Goal: Task Accomplishment & Management: Manage account settings

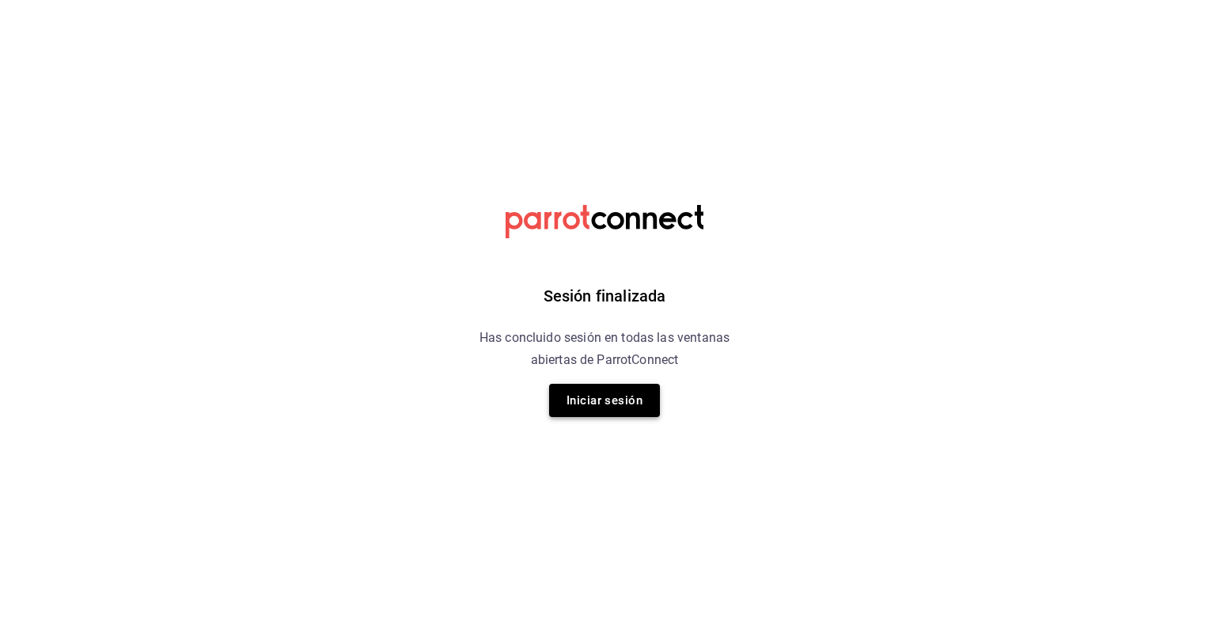
click at [630, 400] on button "Iniciar sesión" at bounding box center [604, 400] width 111 height 33
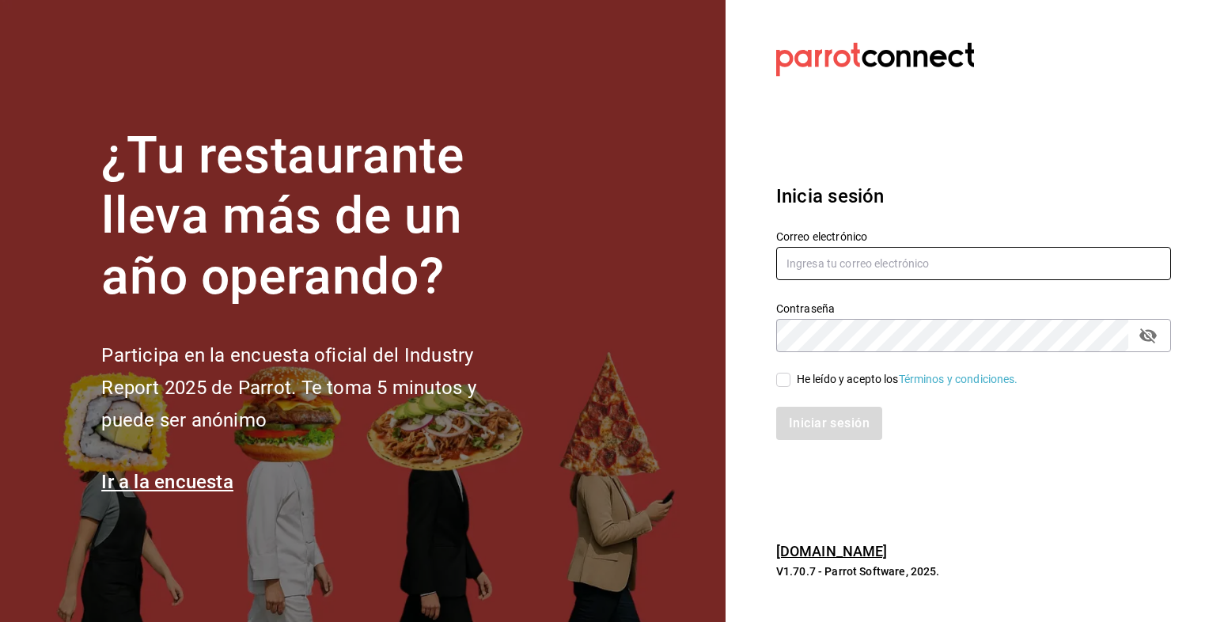
type input "[EMAIL_ADDRESS][DOMAIN_NAME]"
click at [788, 382] on input "He leído y acepto los Términos y condiciones." at bounding box center [783, 380] width 14 height 14
checkbox input "true"
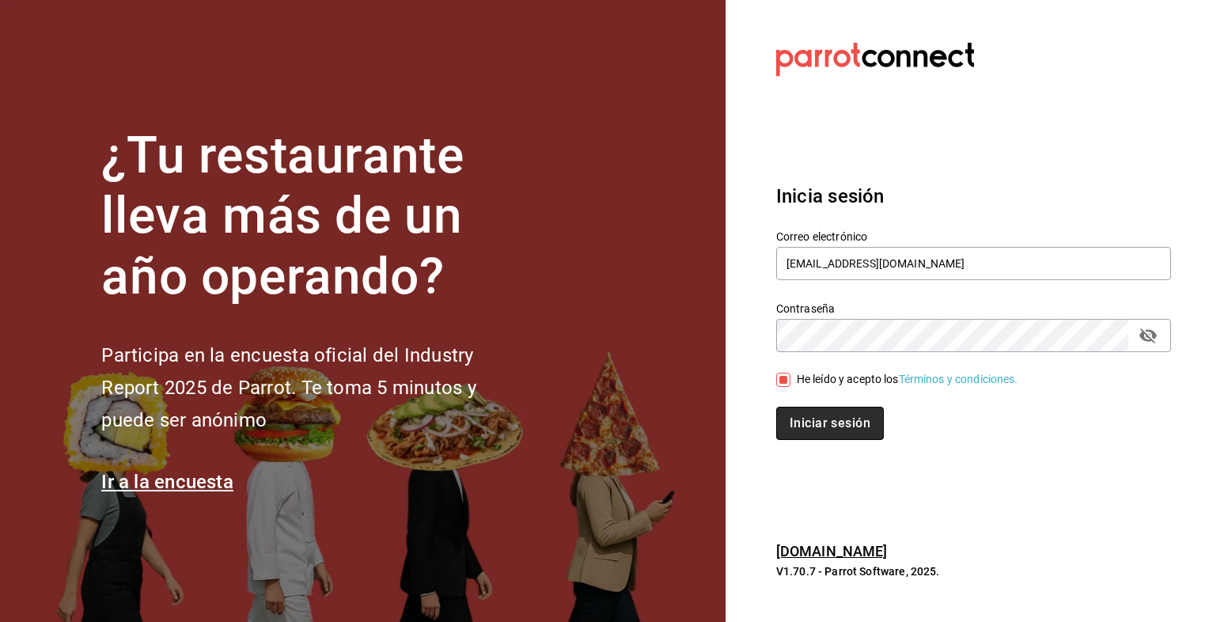
click at [805, 419] on button "Iniciar sesión" at bounding box center [830, 423] width 108 height 33
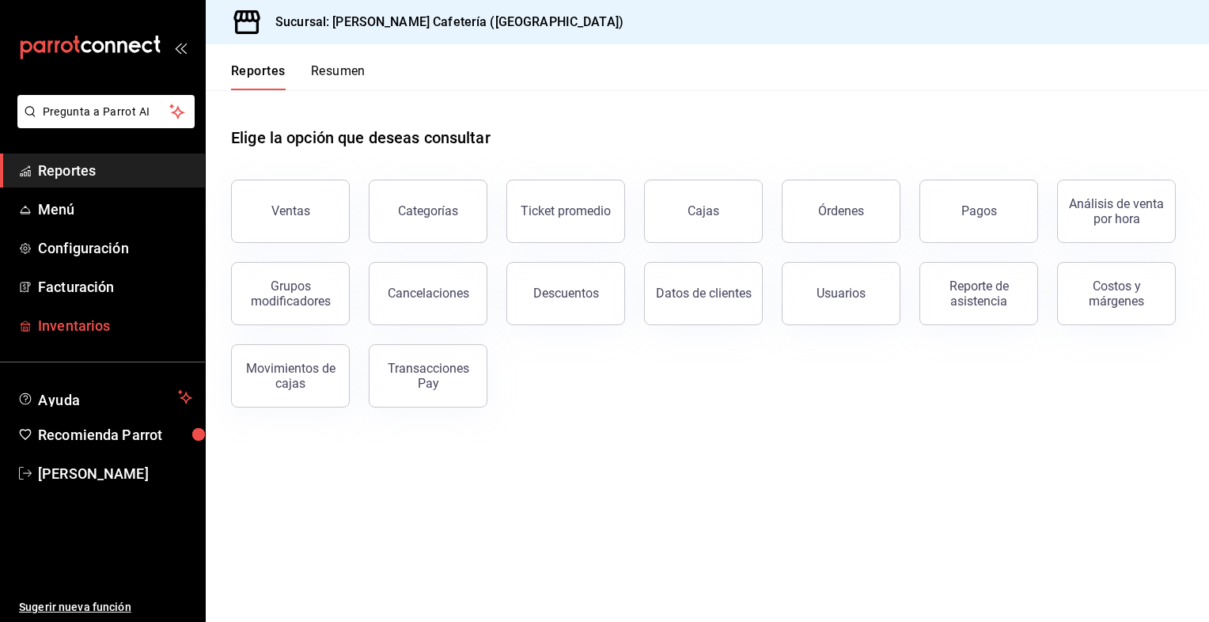
click at [127, 322] on span "Inventarios" at bounding box center [115, 325] width 154 height 21
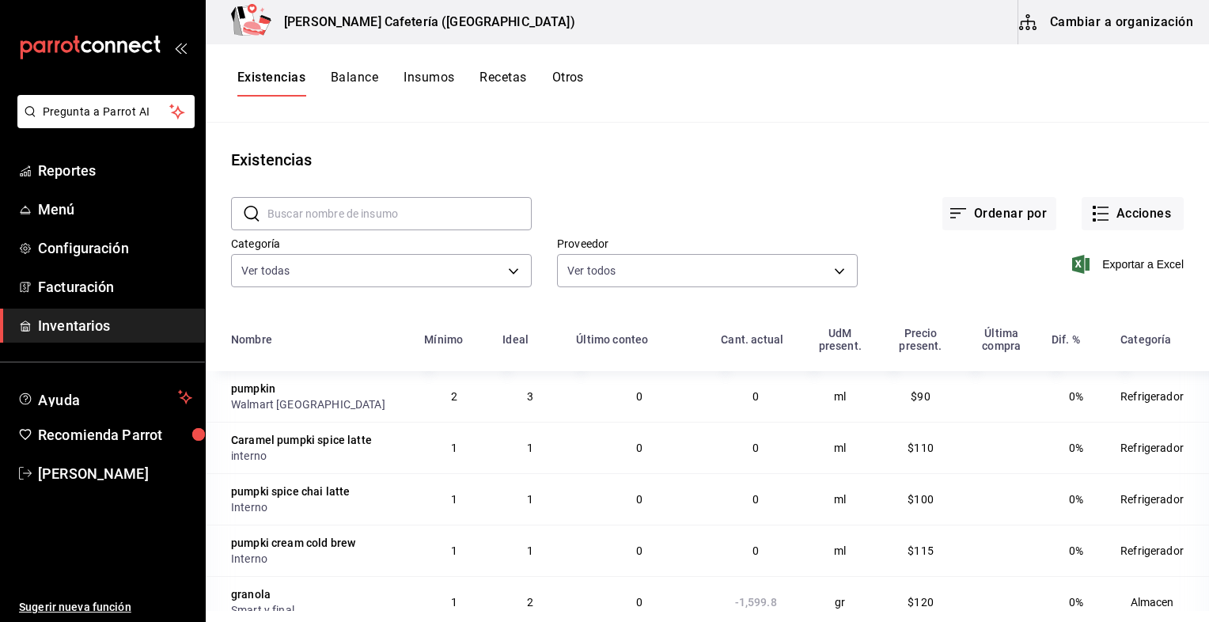
click at [1115, 36] on button "Cambiar a organización" at bounding box center [1108, 22] width 178 height 44
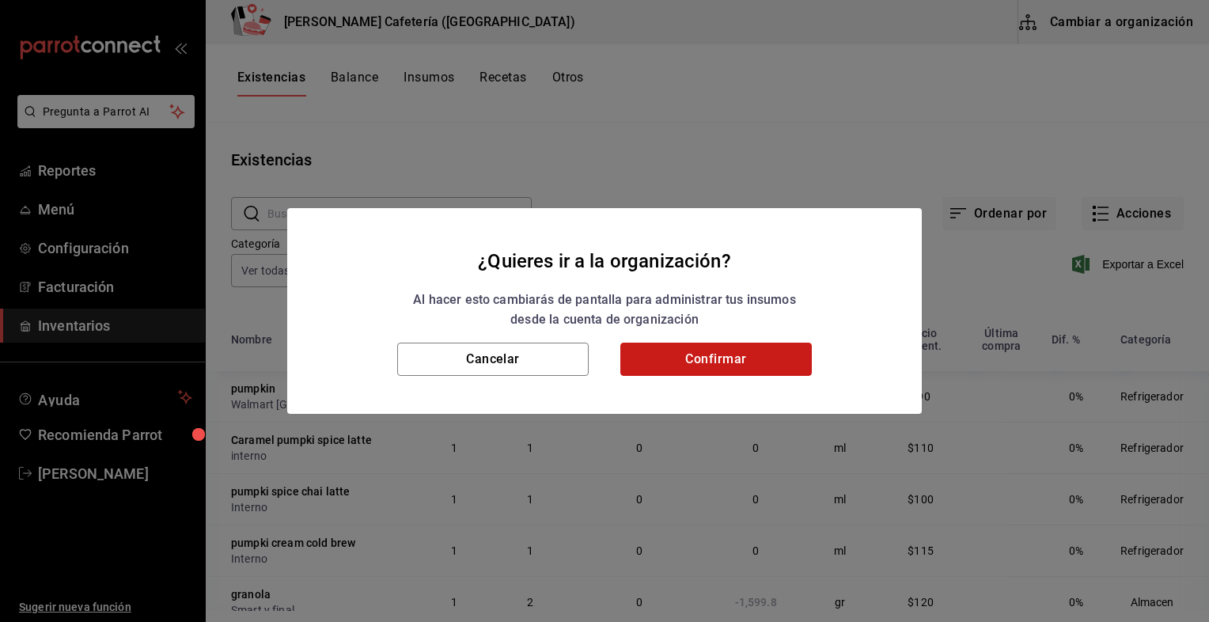
click at [728, 352] on button "Confirmar" at bounding box center [716, 359] width 192 height 33
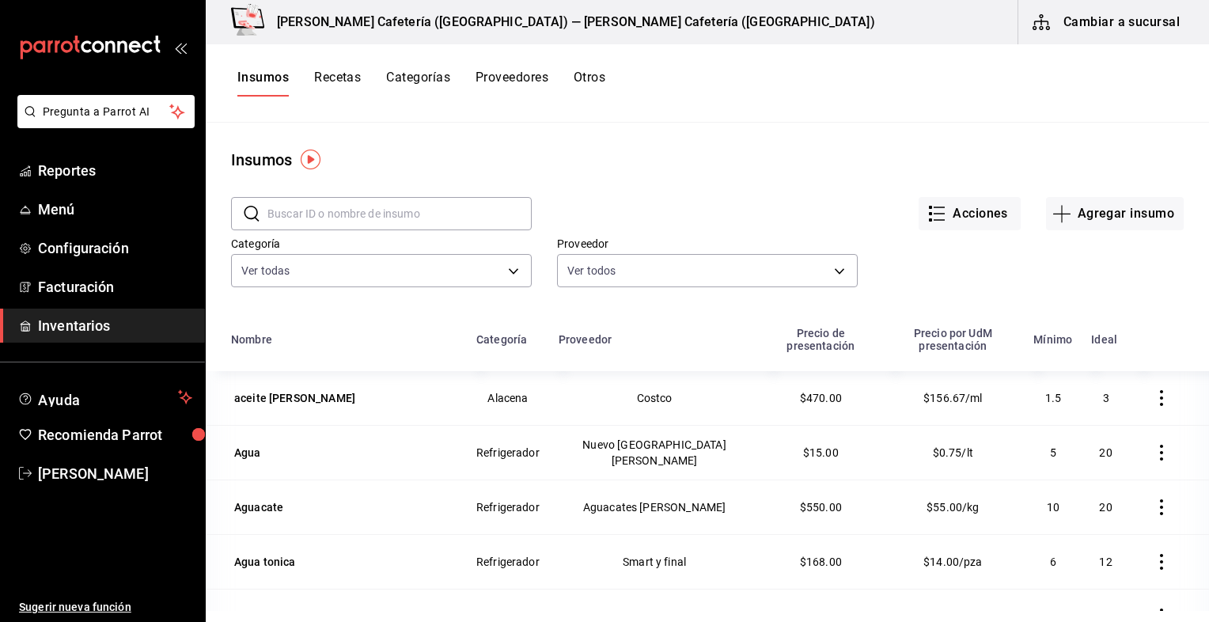
click at [334, 84] on button "Recetas" at bounding box center [337, 83] width 47 height 27
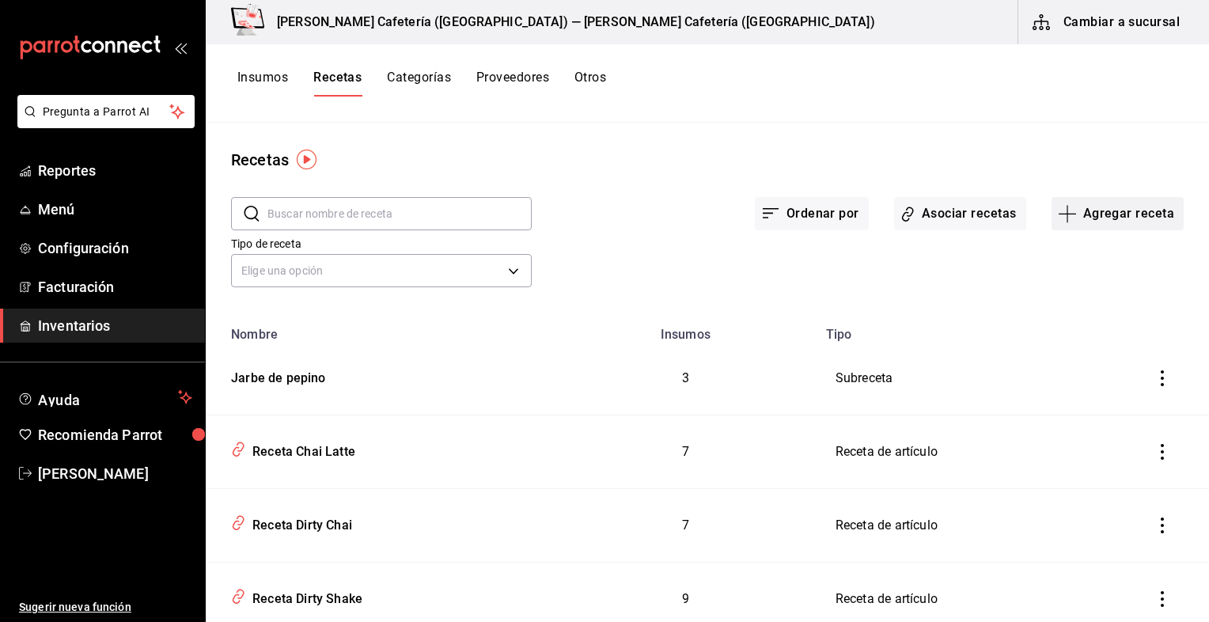
click at [1095, 220] on button "Agregar receta" at bounding box center [1118, 213] width 132 height 33
click at [1070, 271] on li "Receta" at bounding box center [1107, 258] width 158 height 42
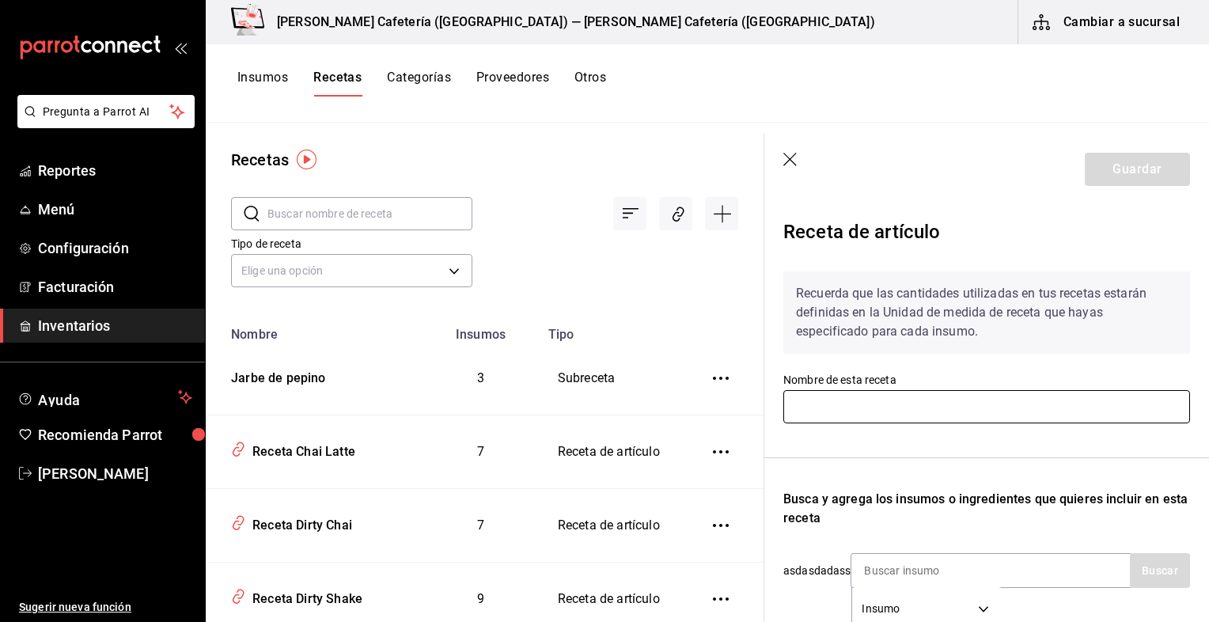
click at [853, 413] on input "text" at bounding box center [987, 406] width 407 height 33
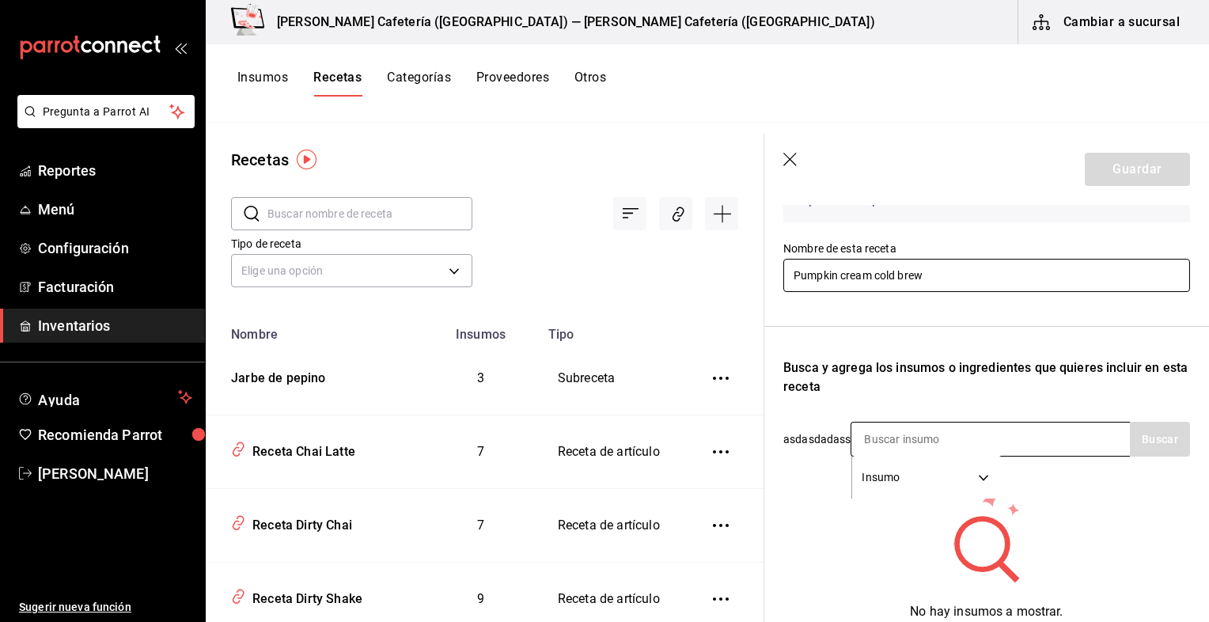
type input "Pumpkin cream cold brew"
click at [887, 435] on input at bounding box center [931, 439] width 158 height 33
type input "pumpkin"
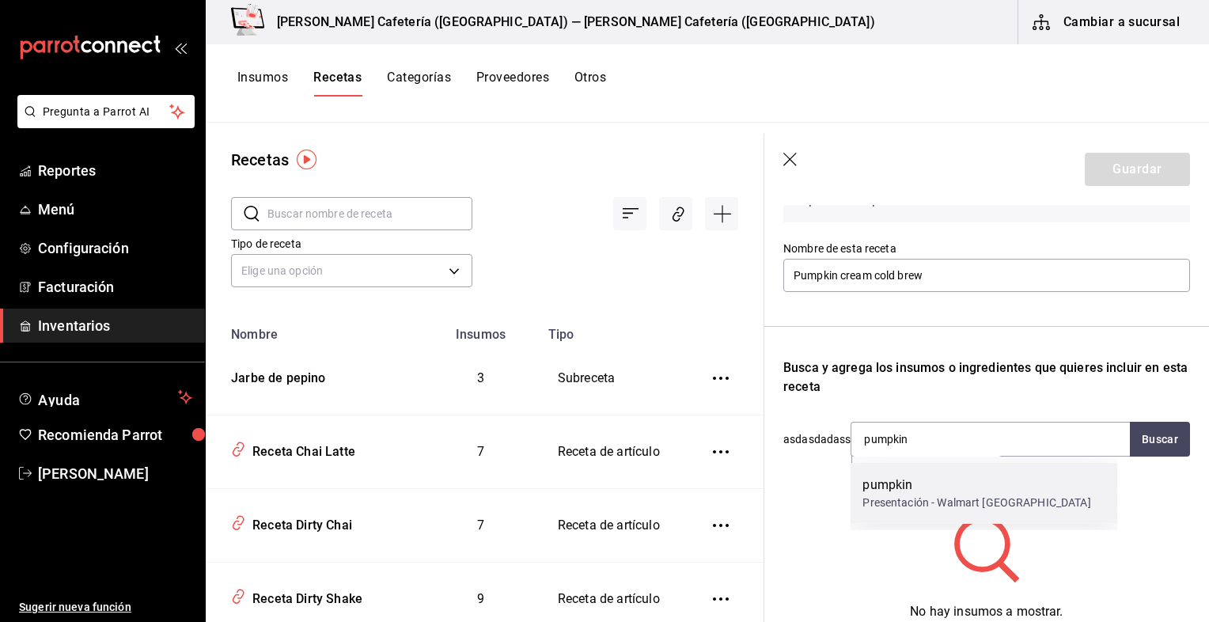
click at [896, 489] on div "pumpkin" at bounding box center [977, 485] width 228 height 19
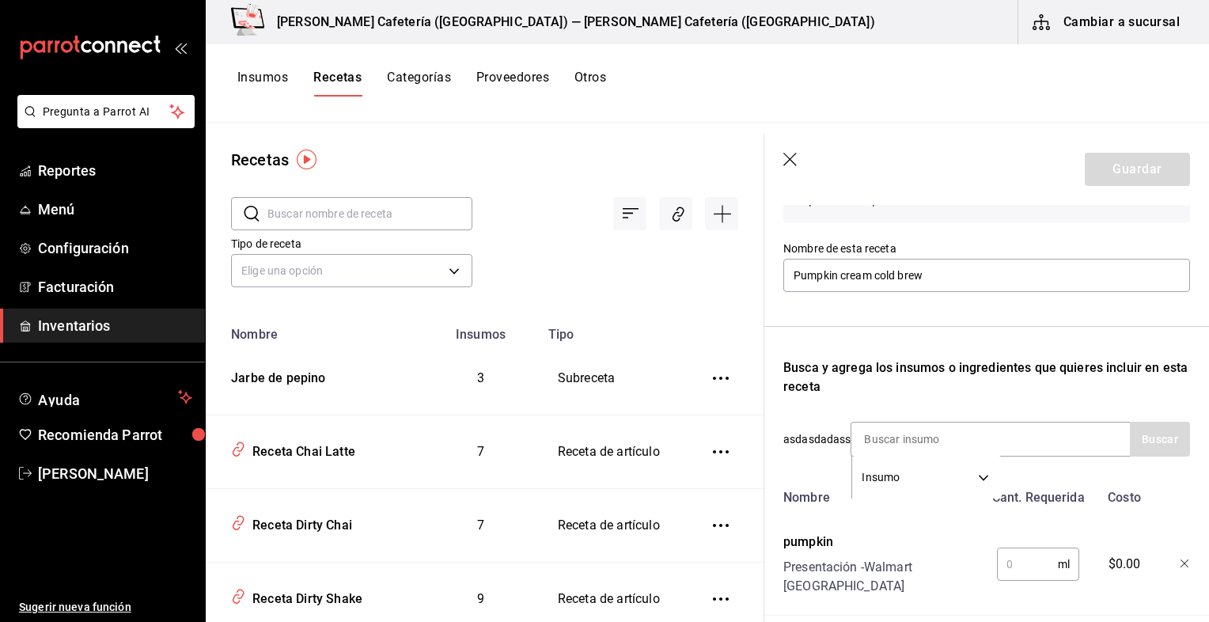
scroll to position [200, 0]
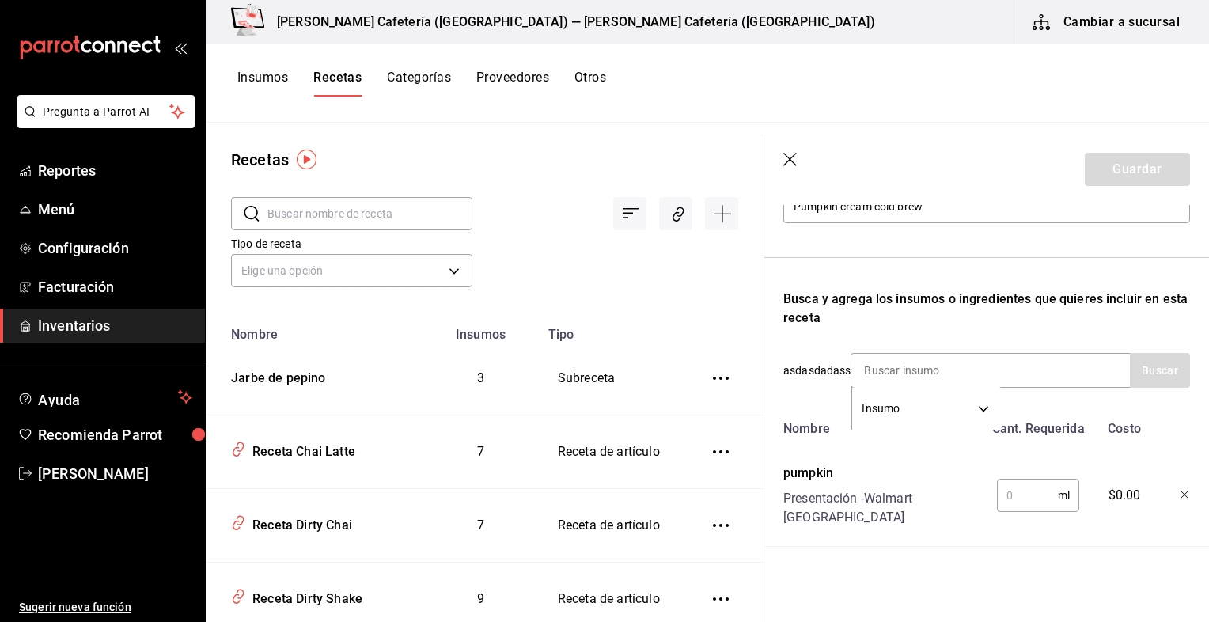
click at [1011, 494] on input "text" at bounding box center [1027, 496] width 61 height 32
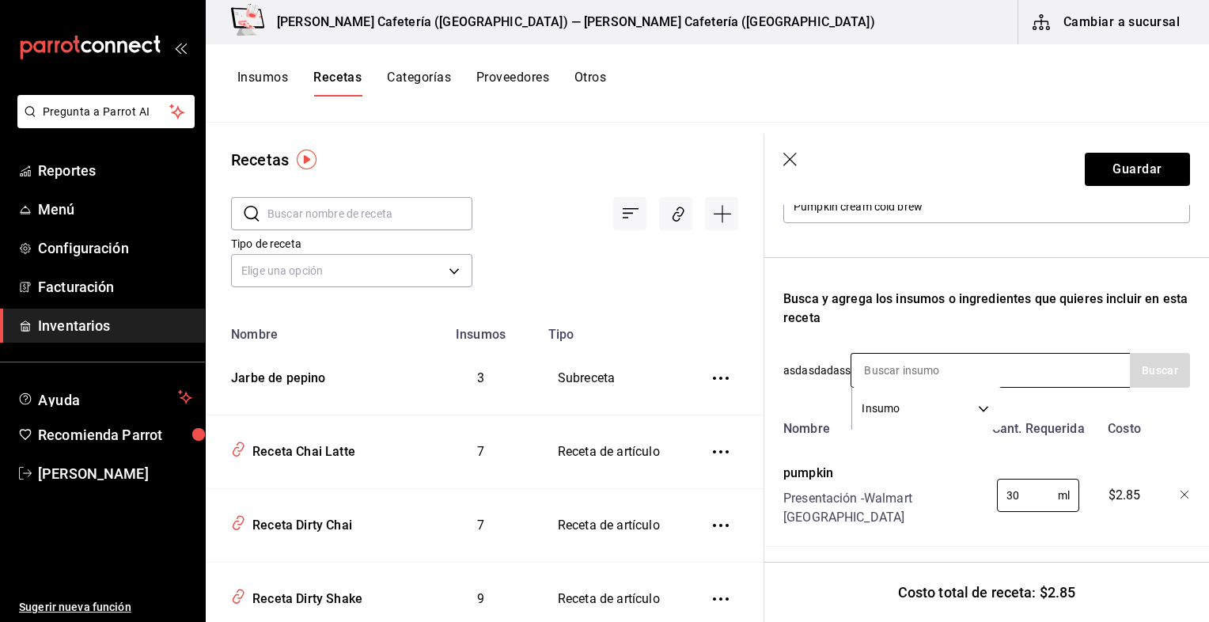
type input "30"
click at [910, 378] on input at bounding box center [931, 370] width 158 height 33
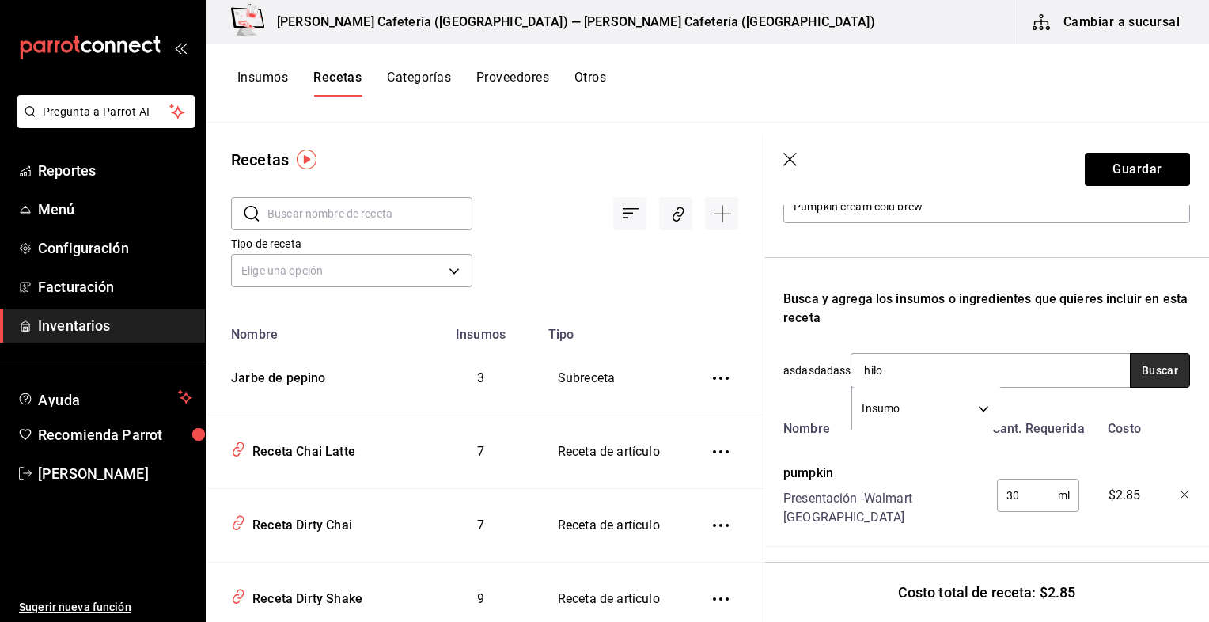
click at [1159, 378] on button "Buscar" at bounding box center [1160, 370] width 60 height 35
type input "h"
type input "hielo"
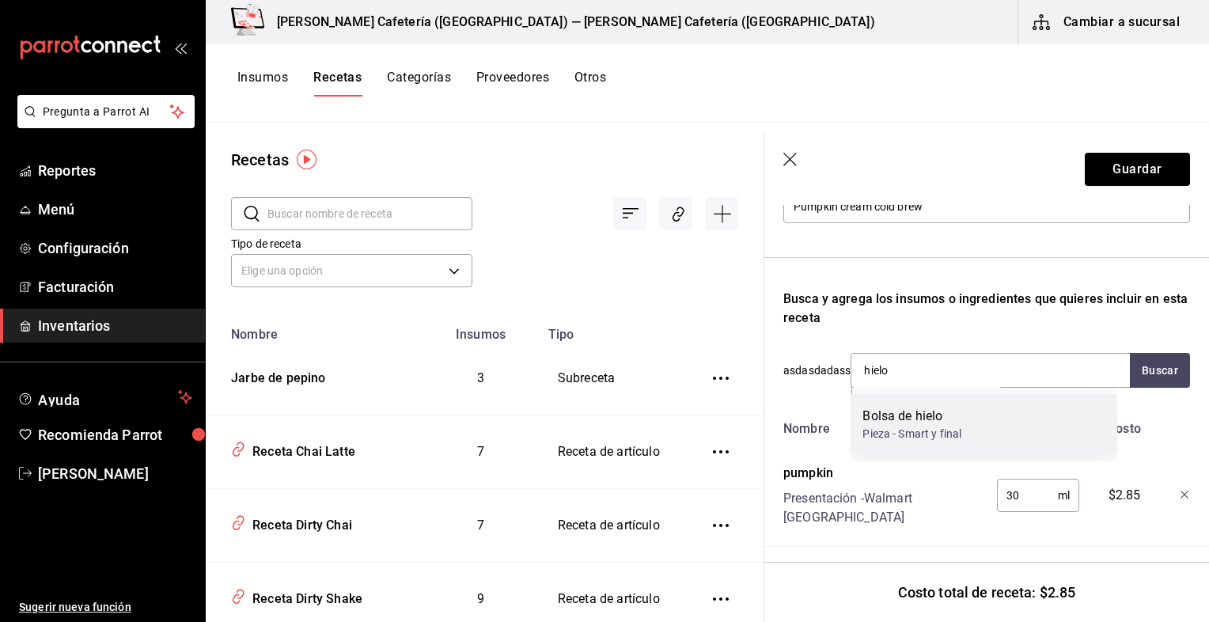
click at [916, 404] on div "[MEDICAL_DATA] Pieza - Smart y final" at bounding box center [984, 424] width 268 height 61
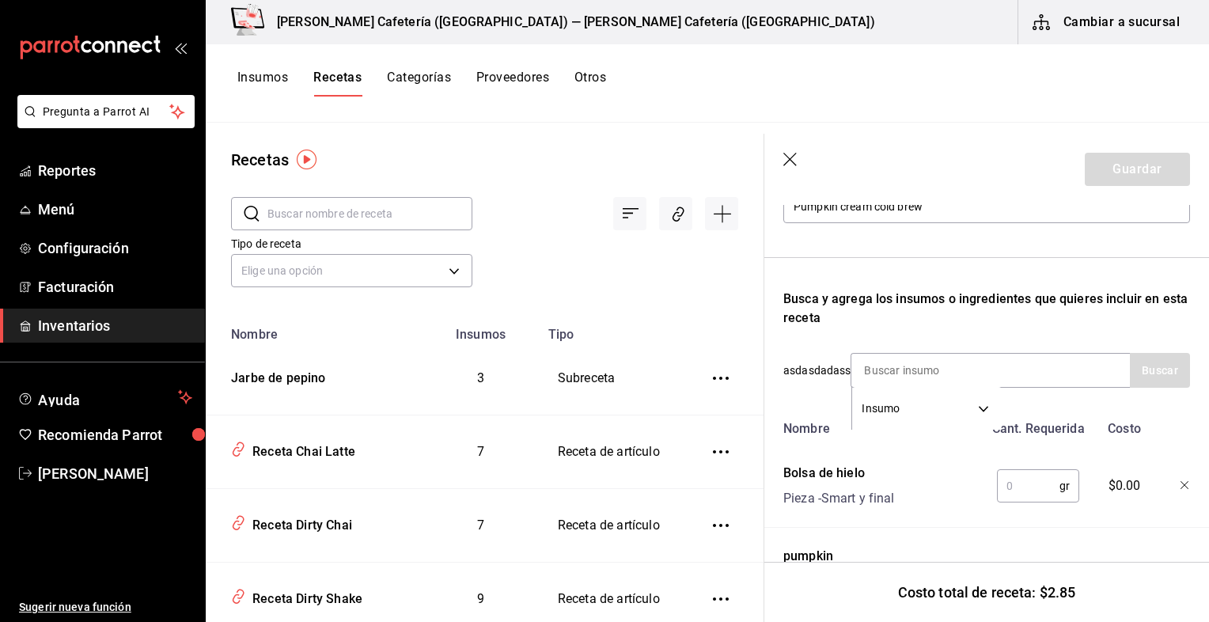
click at [1012, 488] on input "text" at bounding box center [1028, 486] width 63 height 32
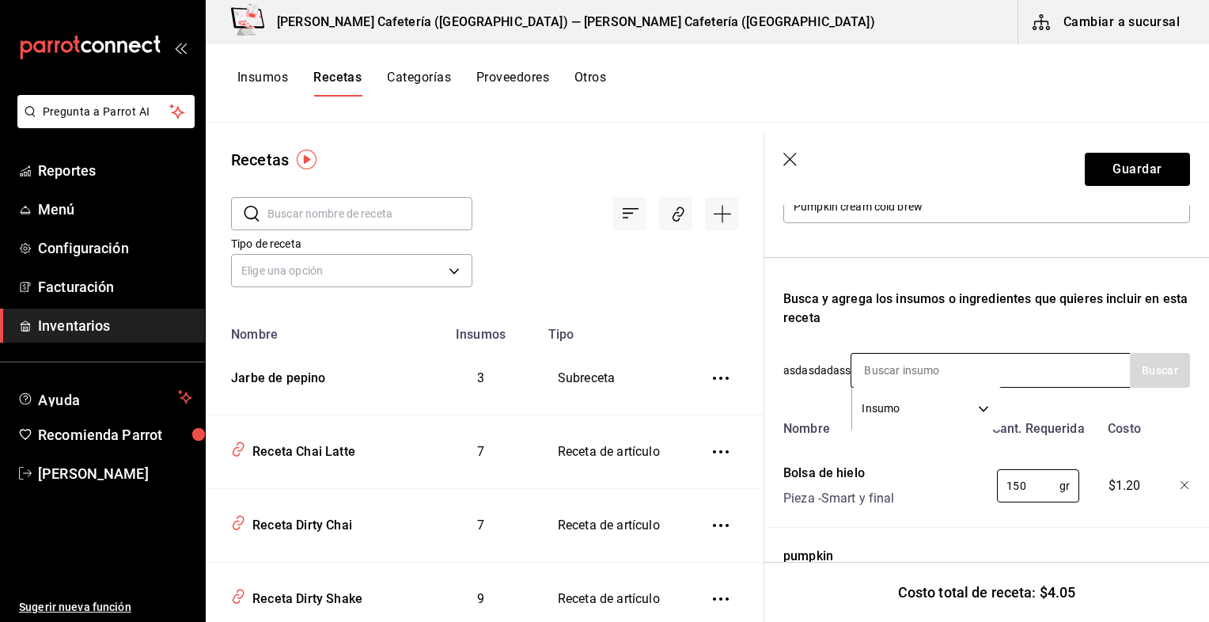
type input "150"
click at [934, 370] on input at bounding box center [931, 370] width 158 height 33
type input "b"
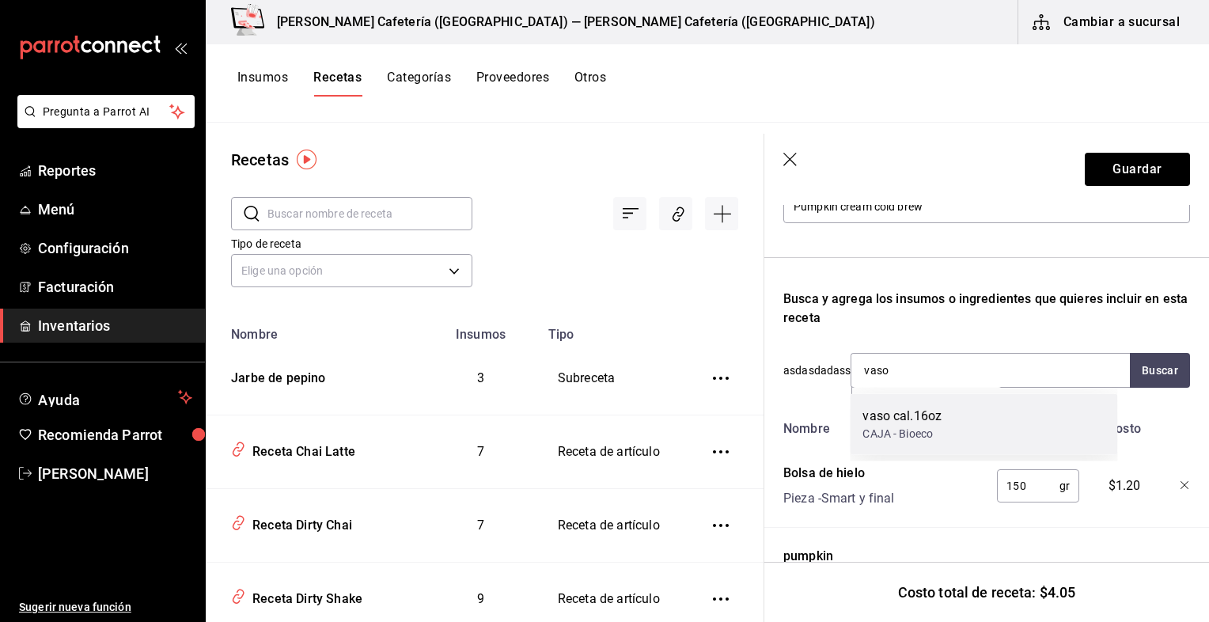
type input "vaso"
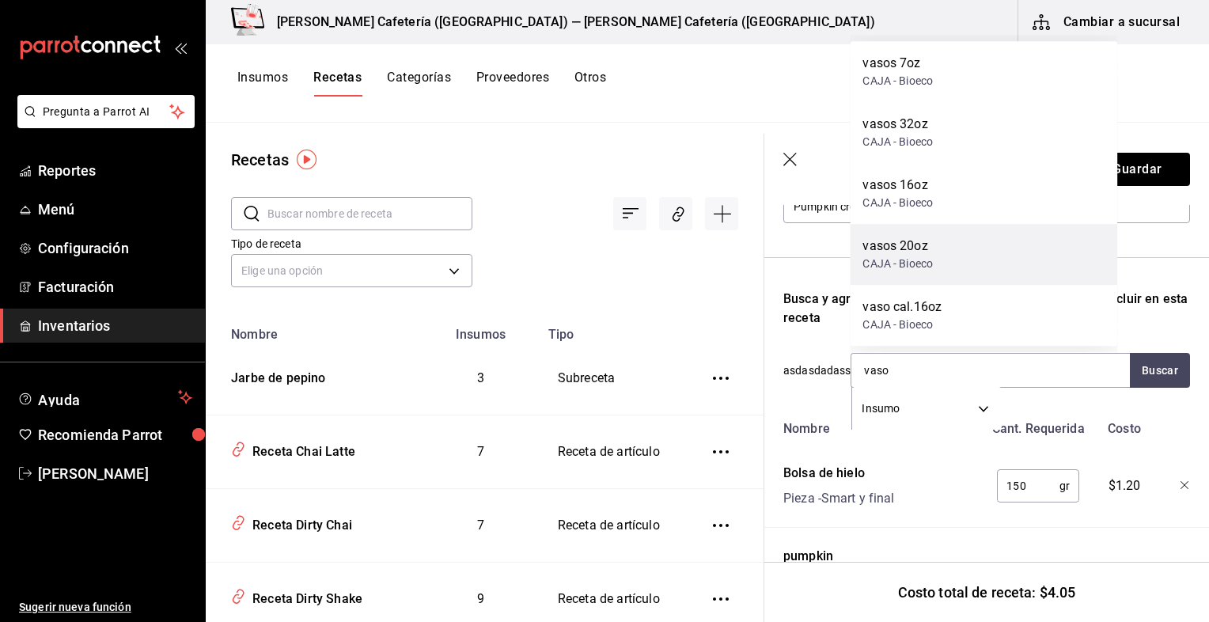
click at [908, 271] on div "CAJA - Bioeco" at bounding box center [898, 264] width 70 height 17
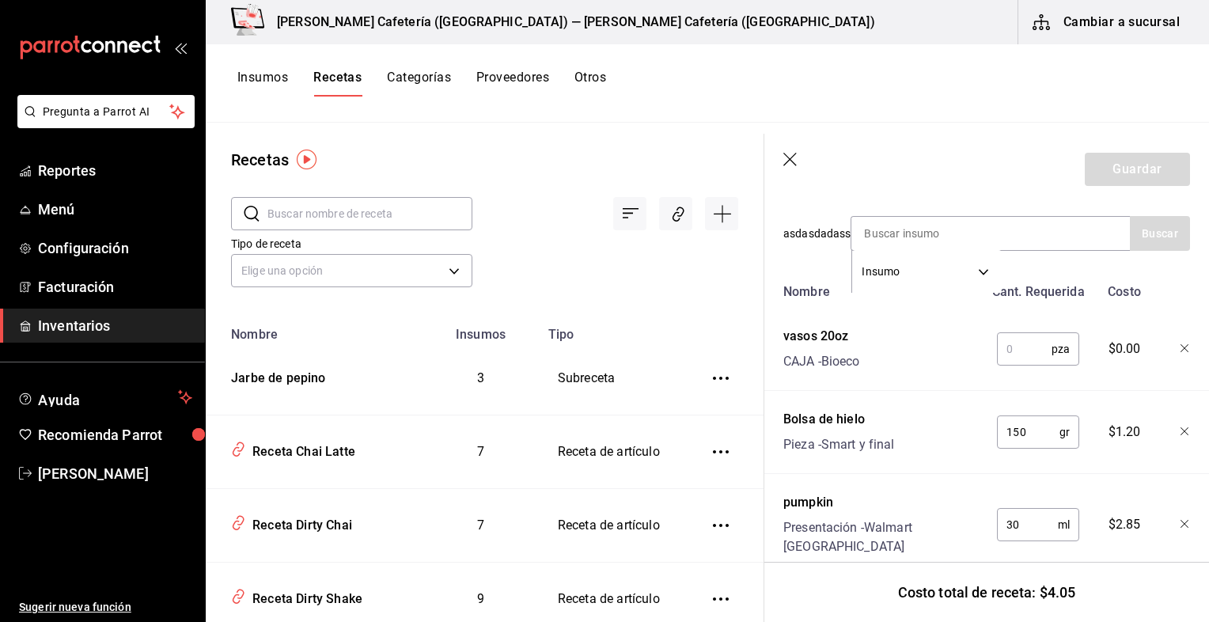
scroll to position [339, 0]
click at [1181, 351] on icon "button" at bounding box center [1185, 347] width 9 height 9
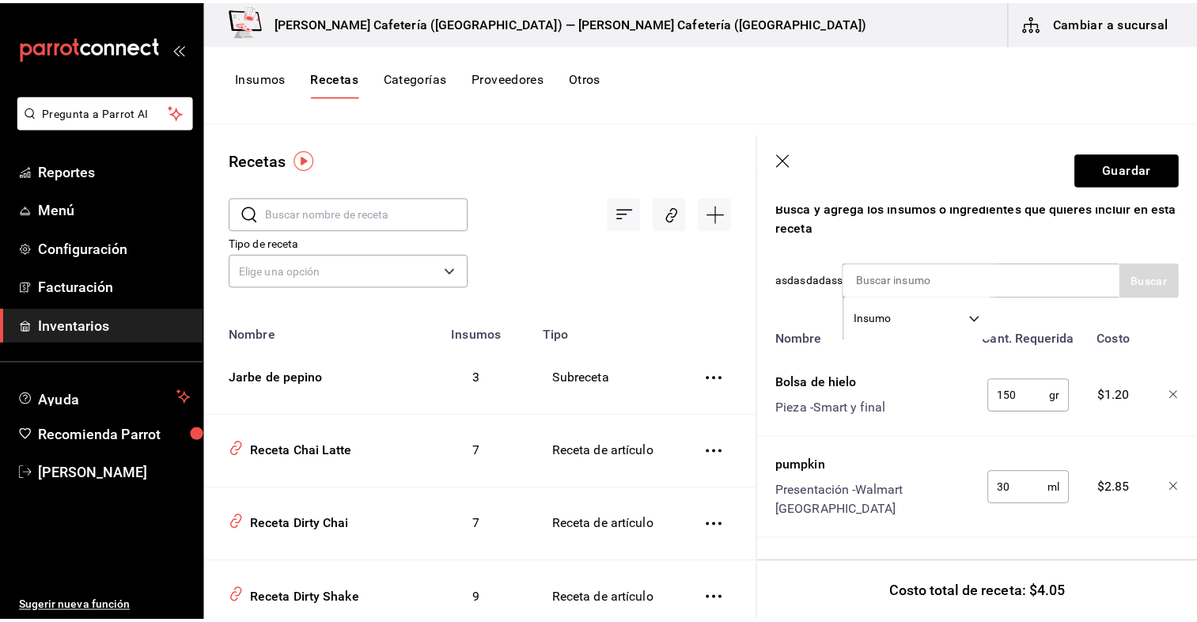
scroll to position [283, 0]
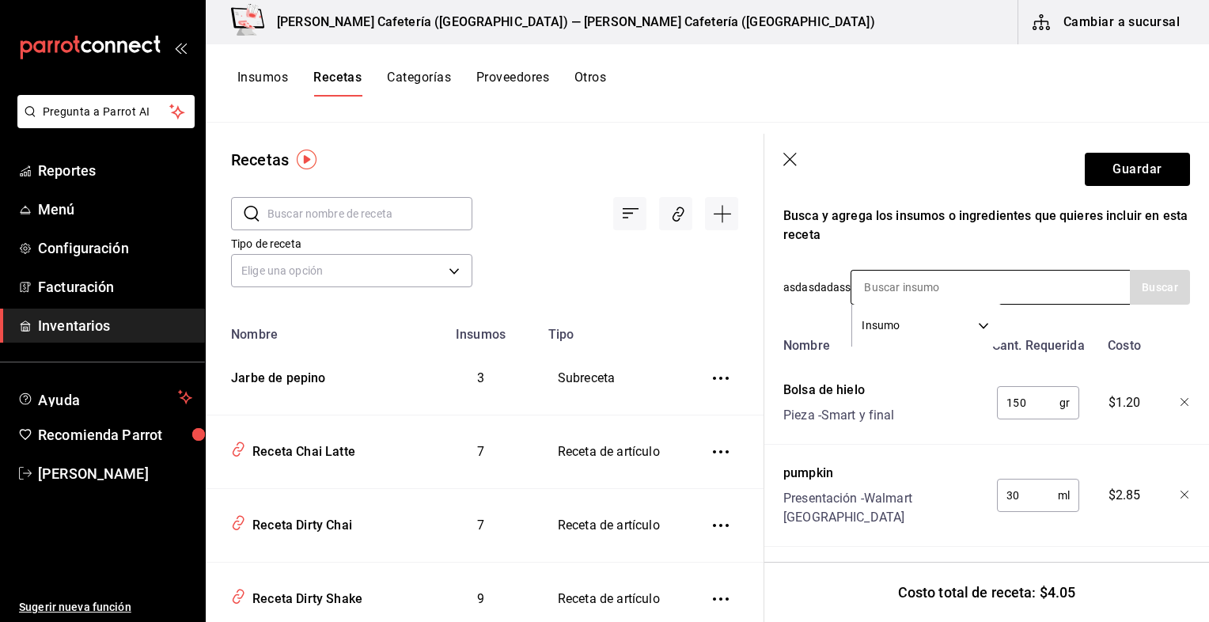
click at [931, 287] on input at bounding box center [931, 287] width 158 height 33
type input "vaso"
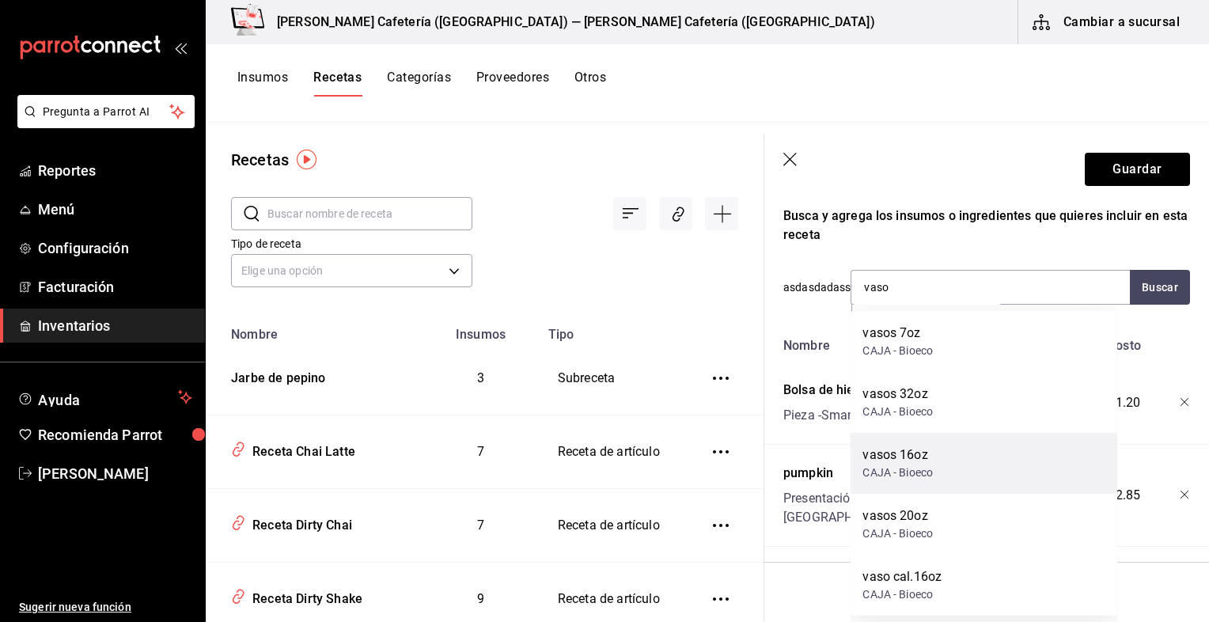
click at [940, 473] on div "vasos 16oz CAJA - Bioeco" at bounding box center [984, 463] width 268 height 61
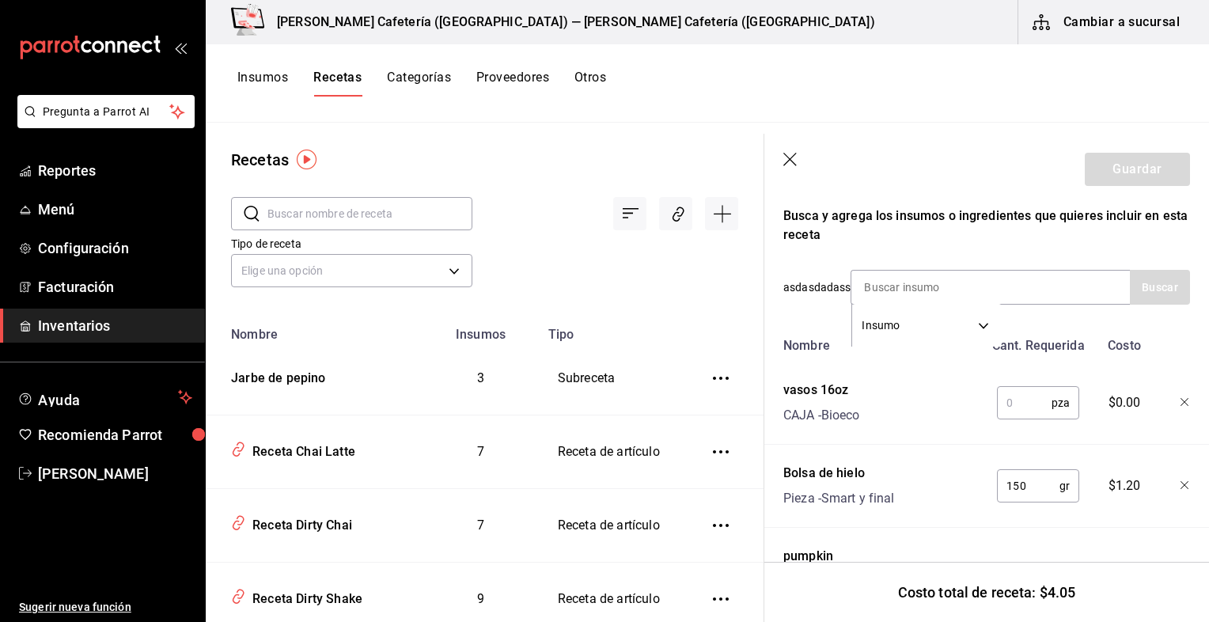
click at [1004, 400] on input "text" at bounding box center [1024, 403] width 55 height 32
type input "1"
click at [929, 287] on input at bounding box center [931, 287] width 158 height 33
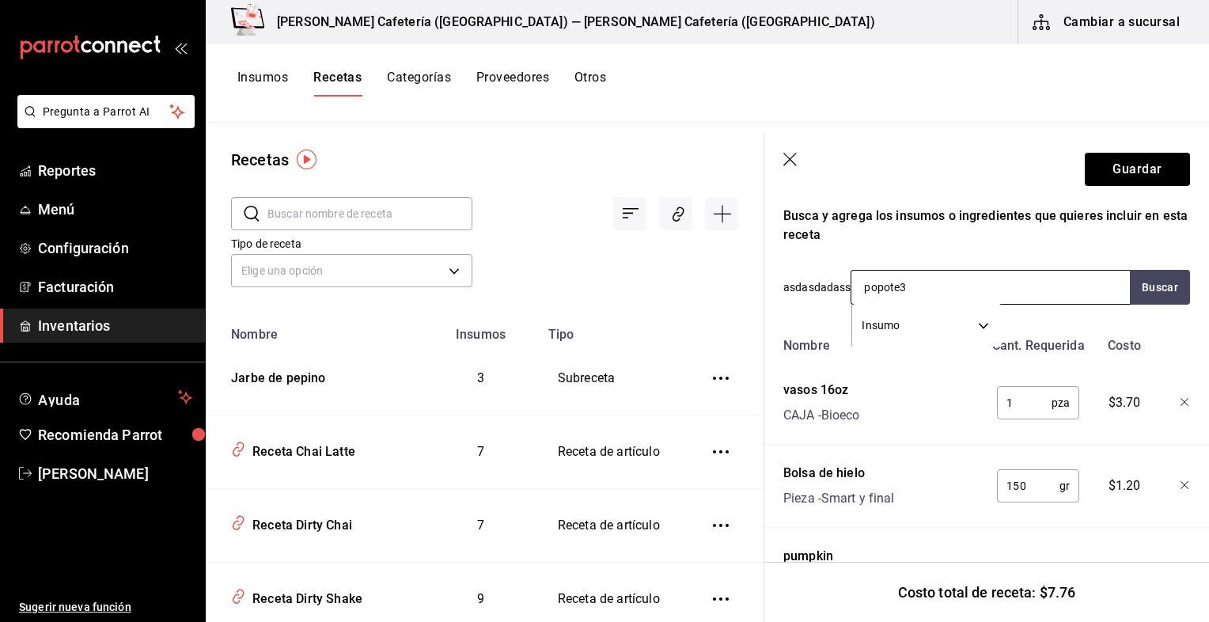
type input "popote"
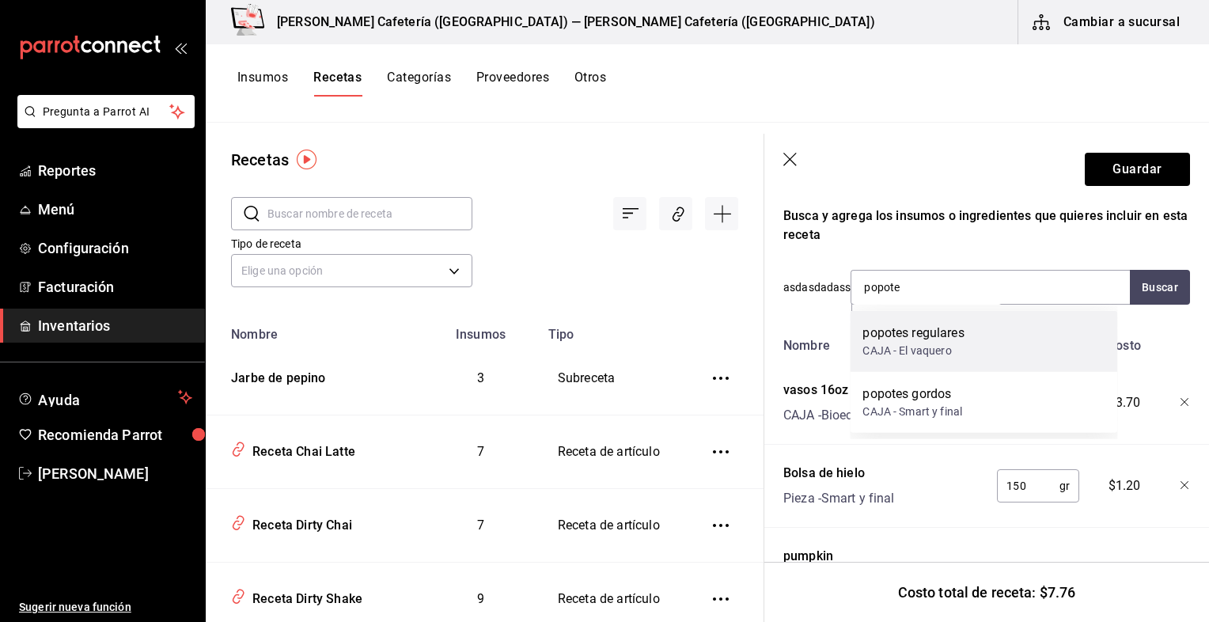
click at [924, 336] on div "popotes regulares" at bounding box center [913, 333] width 101 height 19
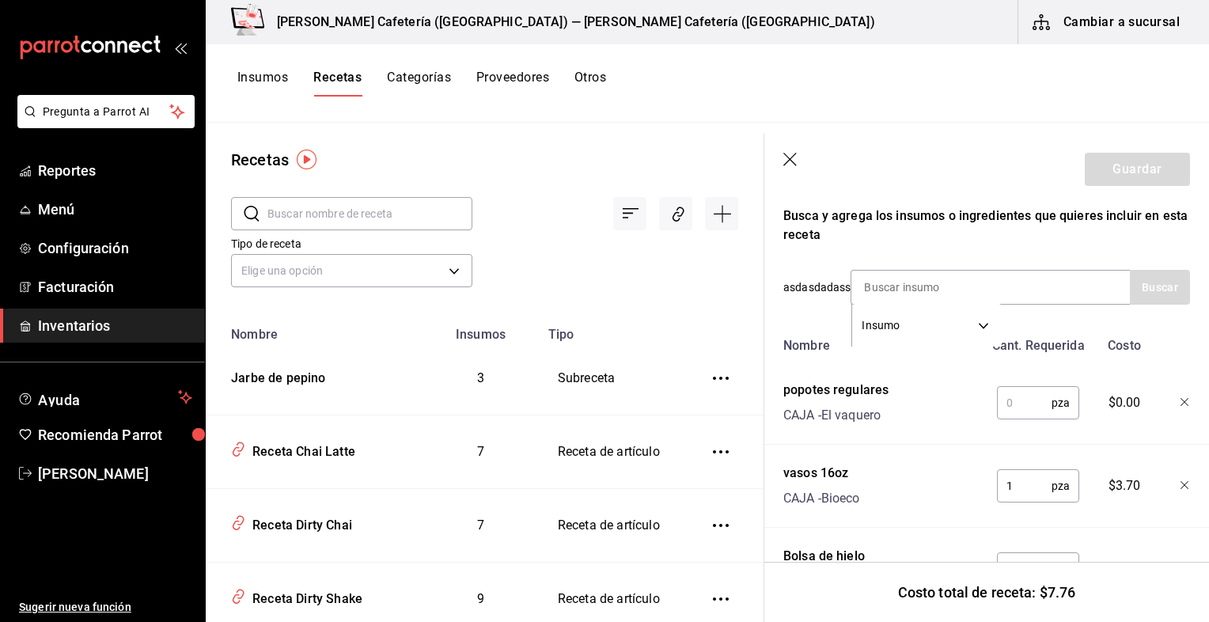
click at [1021, 407] on input "text" at bounding box center [1024, 403] width 55 height 32
type input "1"
click at [873, 268] on div "Recuerda que las cantidades utilizadas en tus recetas estarán definidas en la U…" at bounding box center [987, 344] width 407 height 738
click at [886, 285] on input at bounding box center [931, 287] width 158 height 33
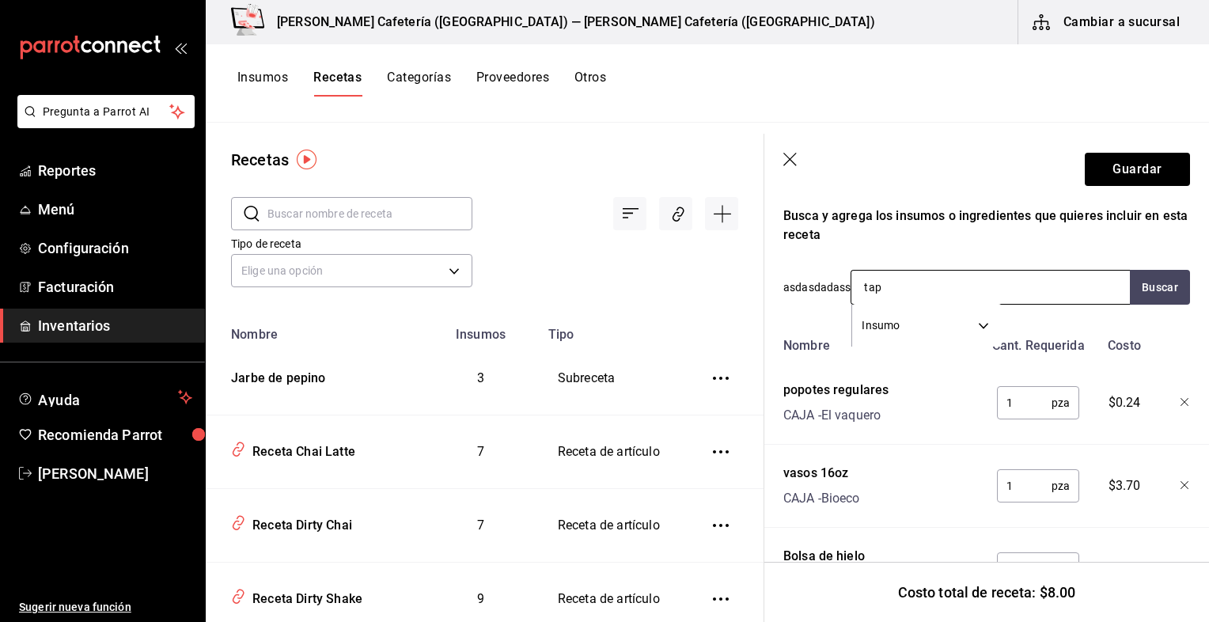
type input "tapa"
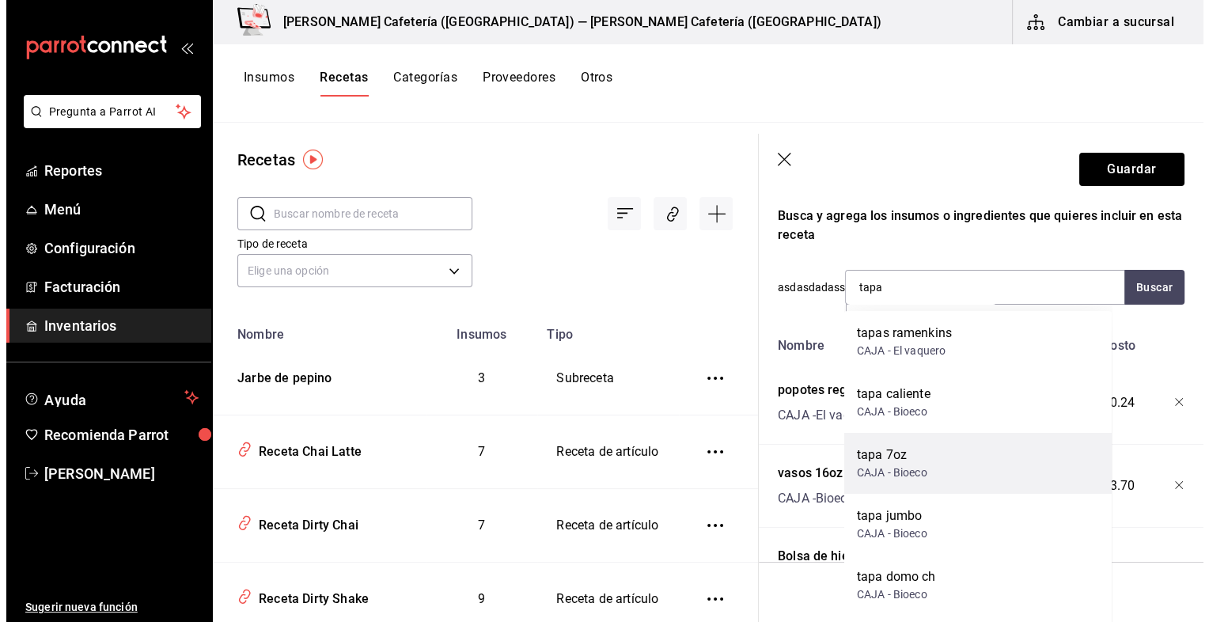
scroll to position [22, 0]
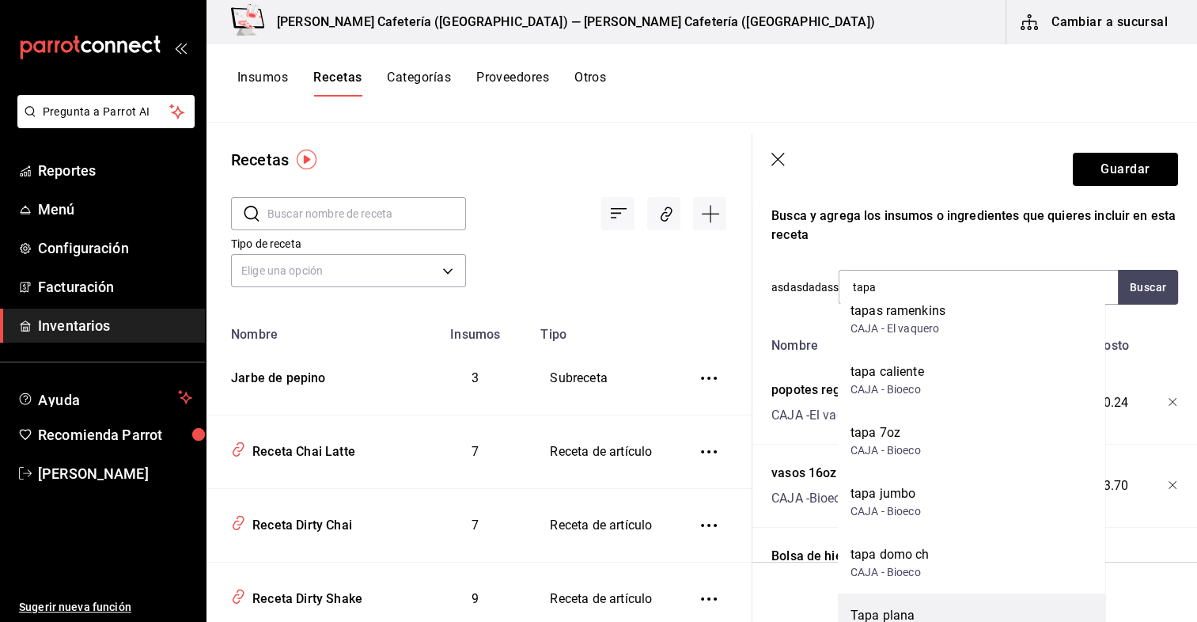
click at [891, 617] on div "Tapa plana" at bounding box center [886, 615] width 70 height 19
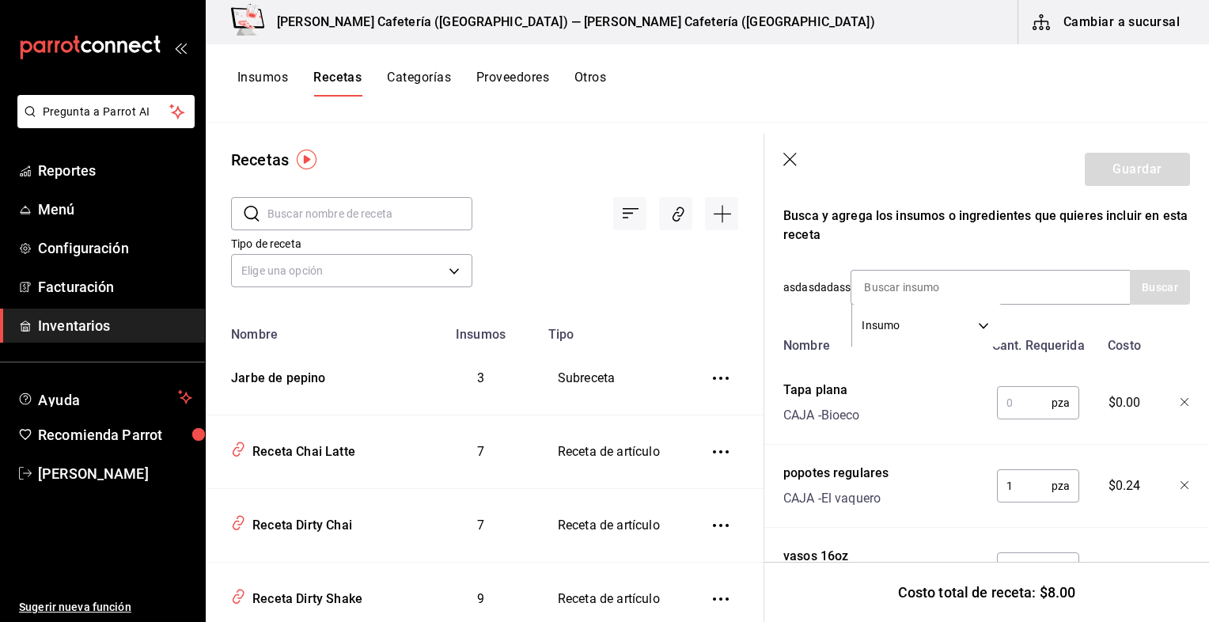
click at [1012, 392] on input "text" at bounding box center [1024, 403] width 55 height 32
type input "1"
click at [892, 287] on input at bounding box center [931, 287] width 158 height 33
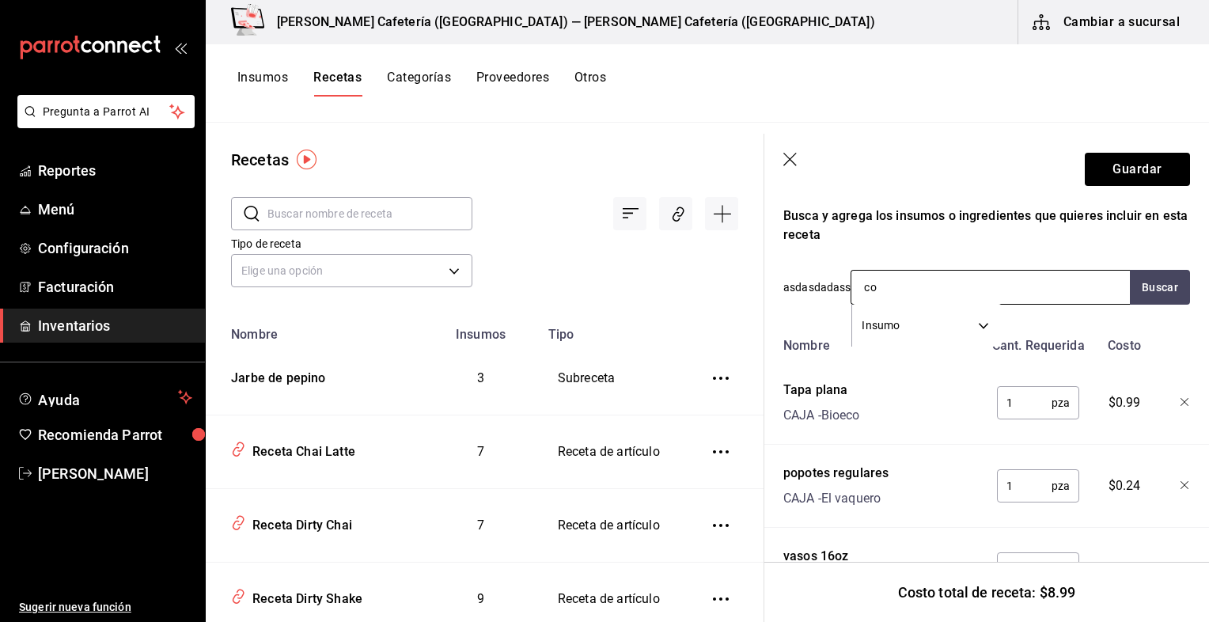
type input "c"
click at [1133, 163] on button "Guardar" at bounding box center [1137, 169] width 105 height 33
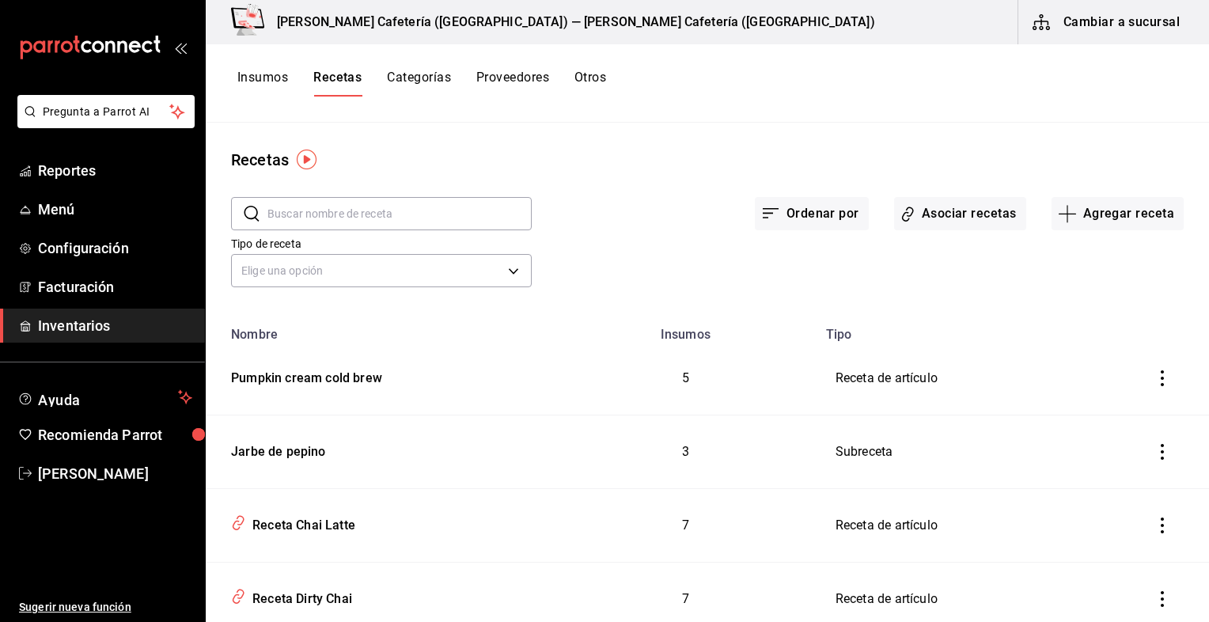
click at [254, 72] on button "Insumos" at bounding box center [262, 83] width 51 height 27
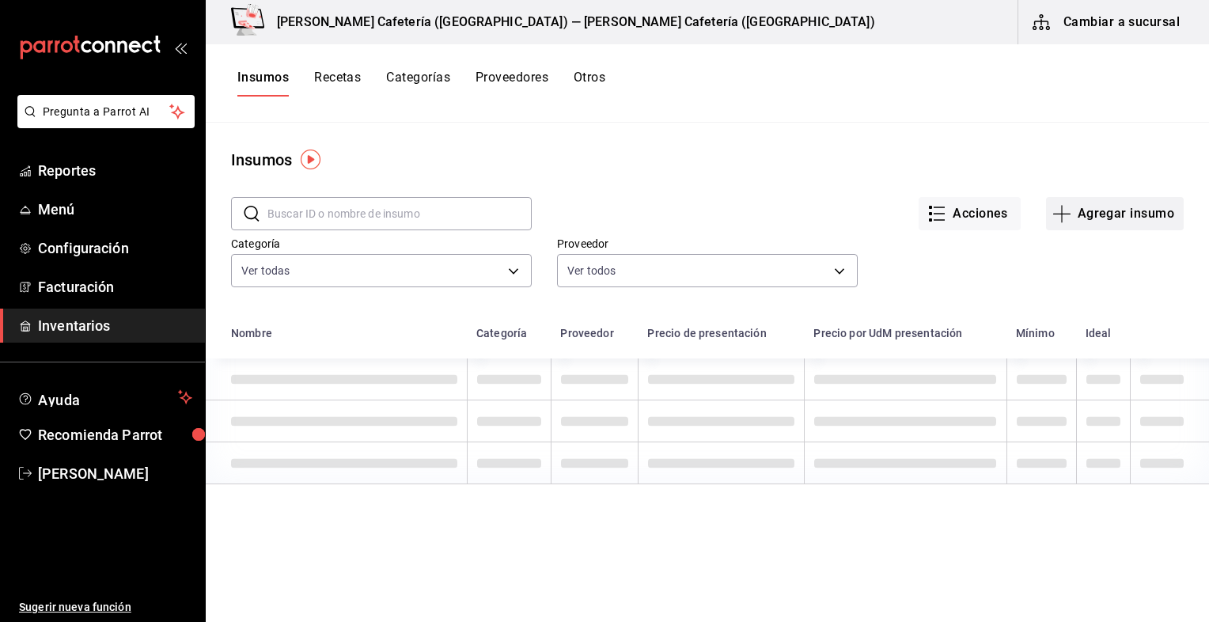
click at [1068, 214] on button "Agregar insumo" at bounding box center [1115, 213] width 138 height 33
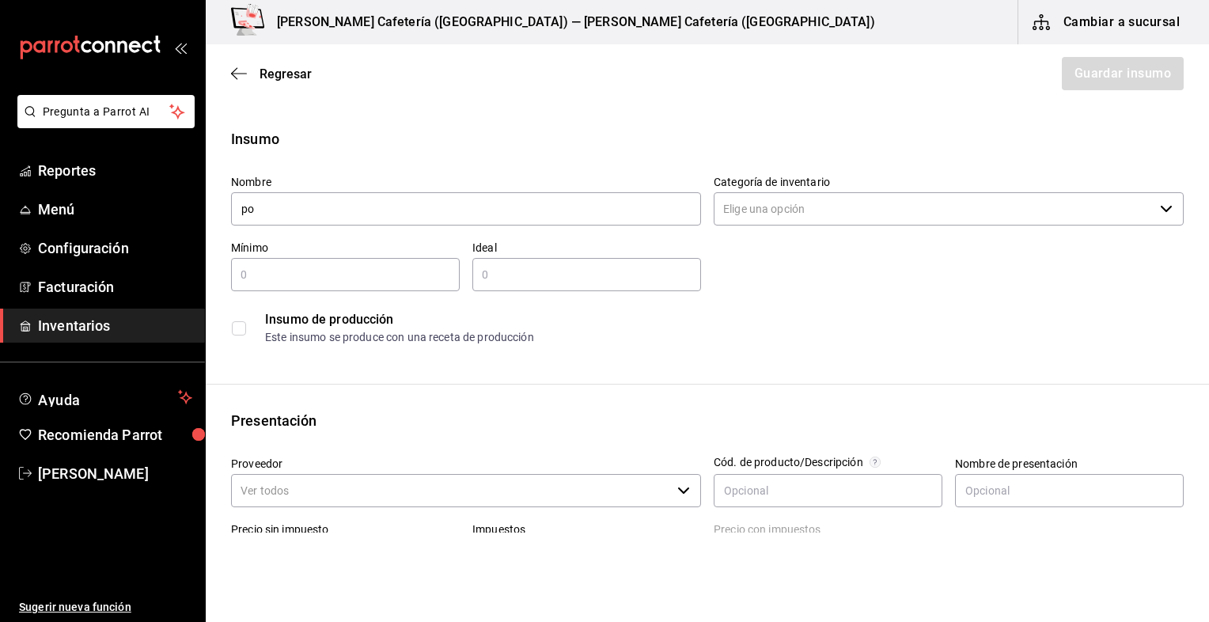
type input "p"
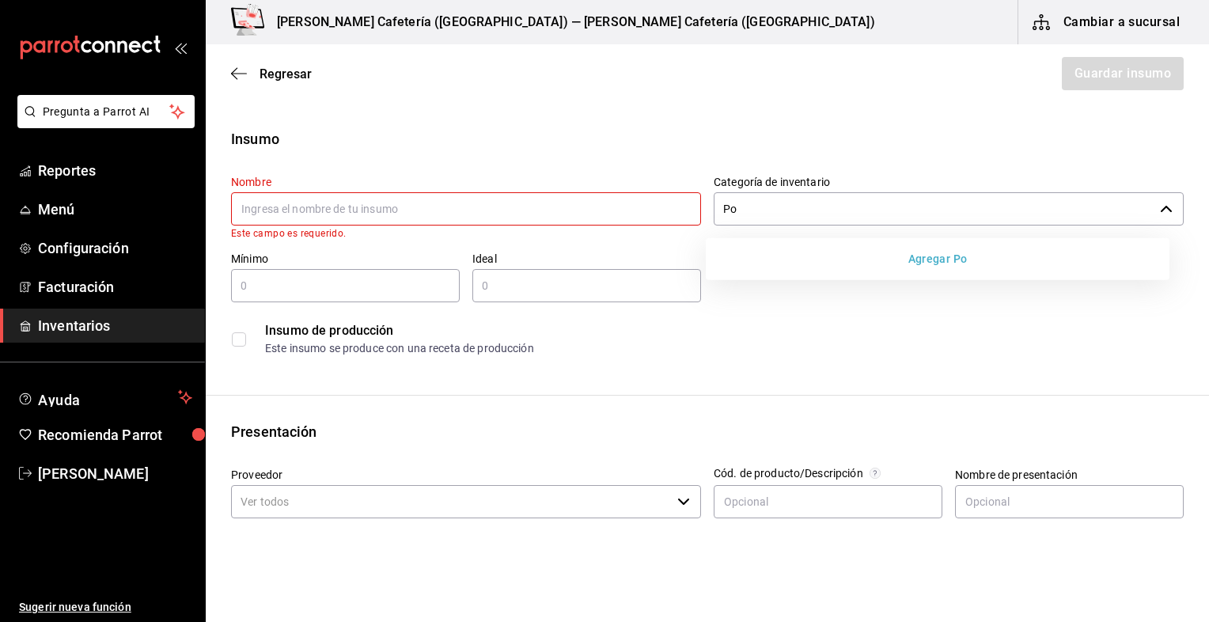
type input "P"
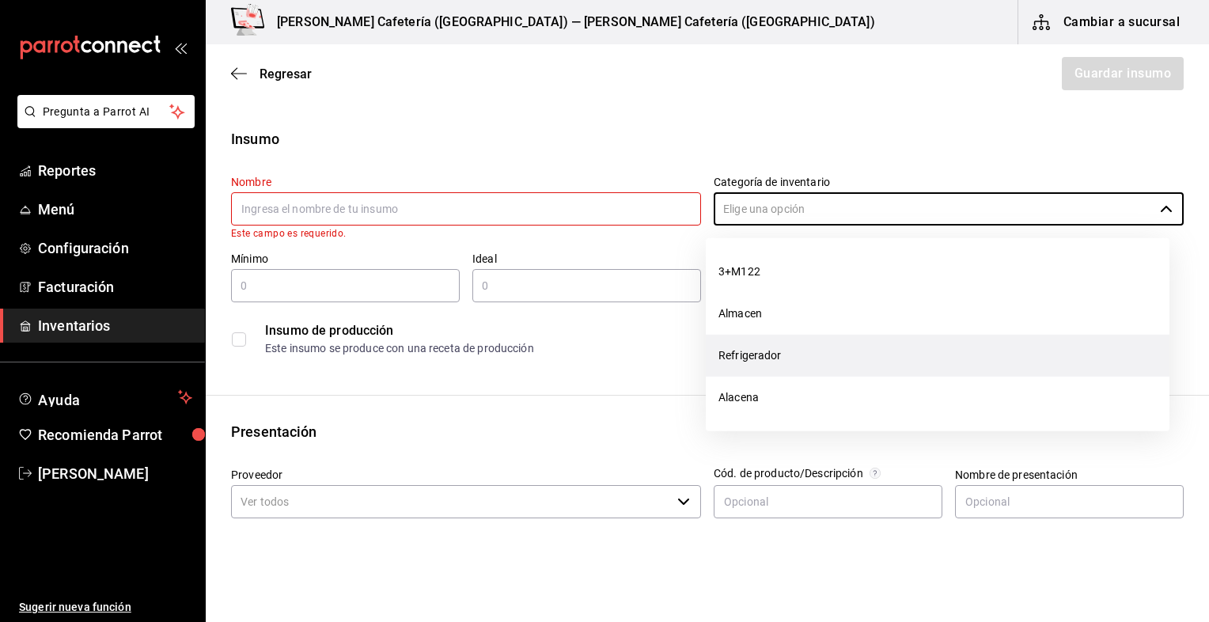
click at [773, 340] on li "Refrigerador" at bounding box center [938, 356] width 464 height 42
type input "Refrigerador"
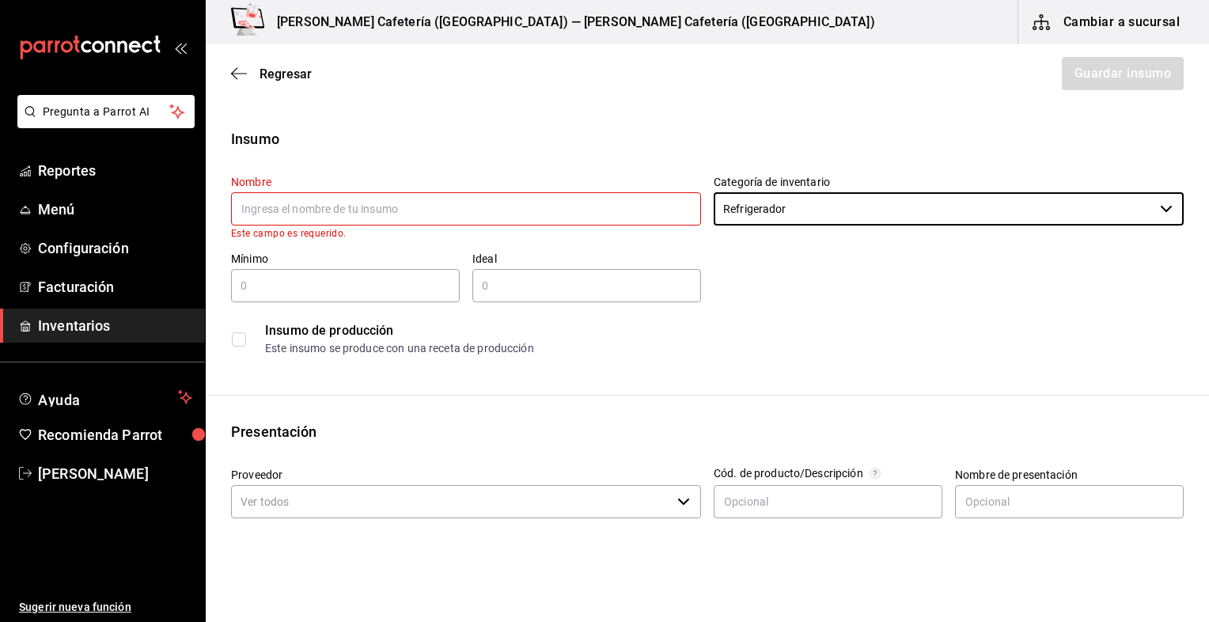
click at [541, 216] on input "text" at bounding box center [466, 208] width 470 height 33
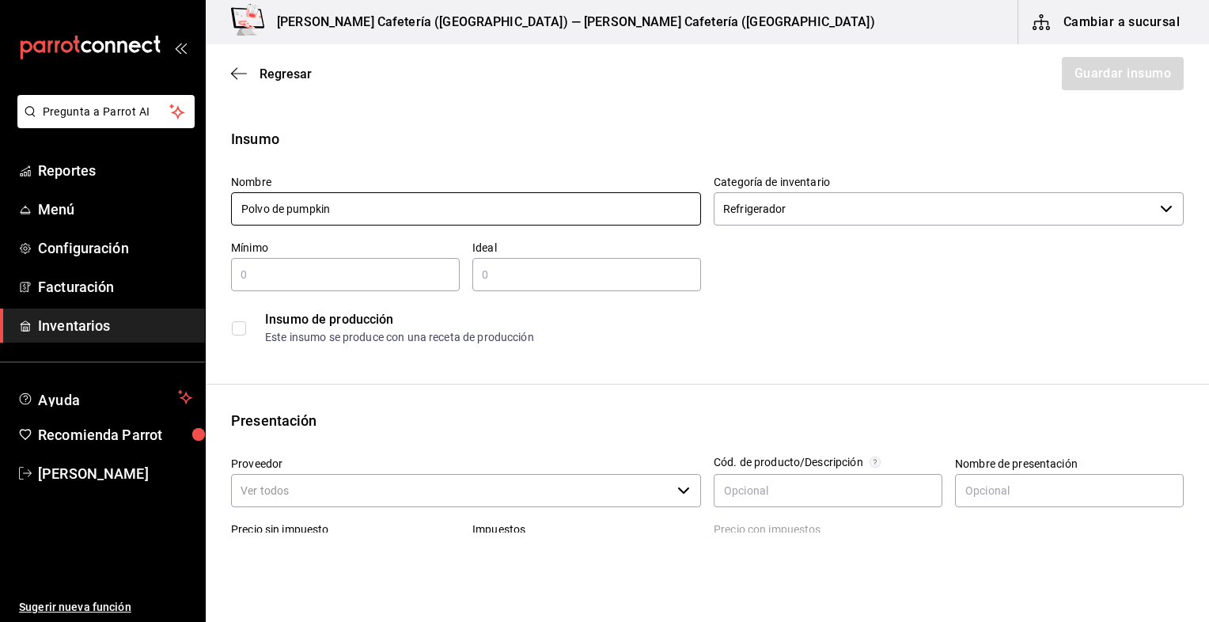
type input "Polvo de pumpkin"
click at [269, 271] on input "text" at bounding box center [345, 274] width 229 height 19
type input "1"
click at [501, 280] on input "text" at bounding box center [586, 274] width 229 height 19
type input "1"
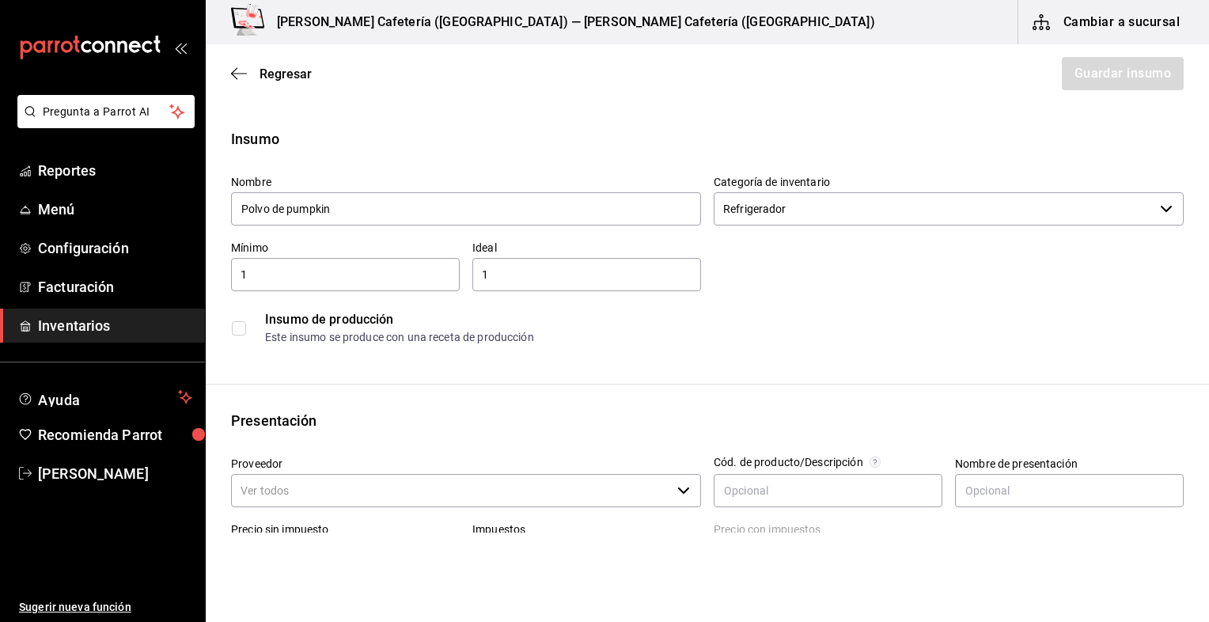
click at [367, 362] on div "Insumo Nombre Polvo de pumpkin Categoría de inventario Refrigerador ​ Mínimo 1 …" at bounding box center [708, 598] width 1004 height 940
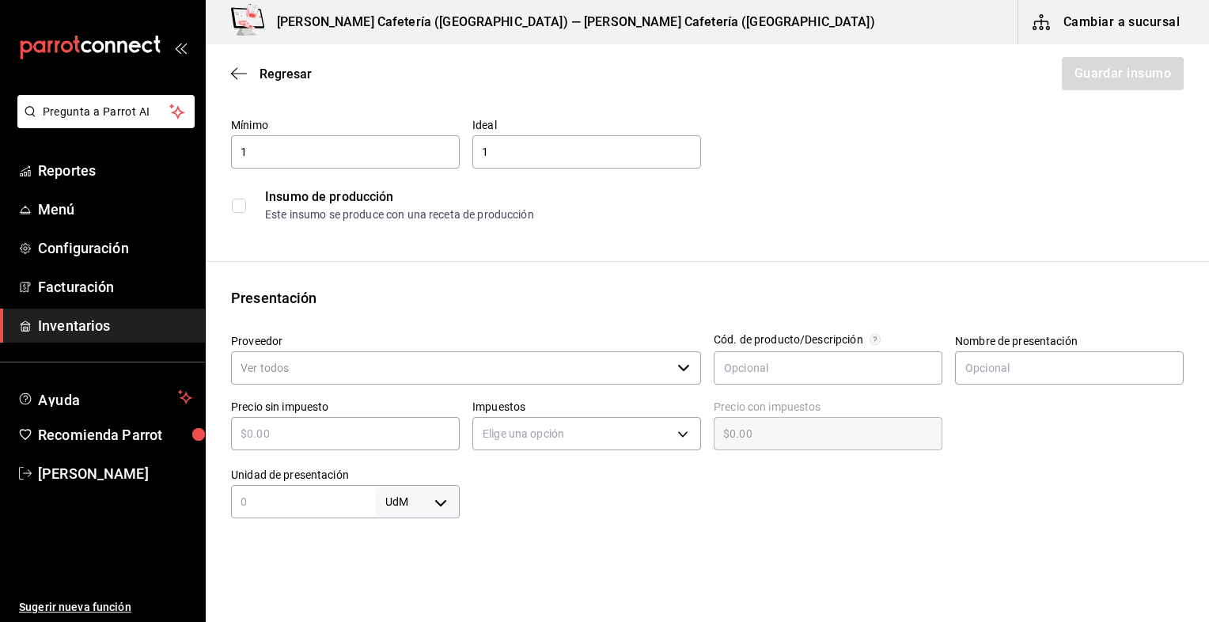
scroll to position [123, 0]
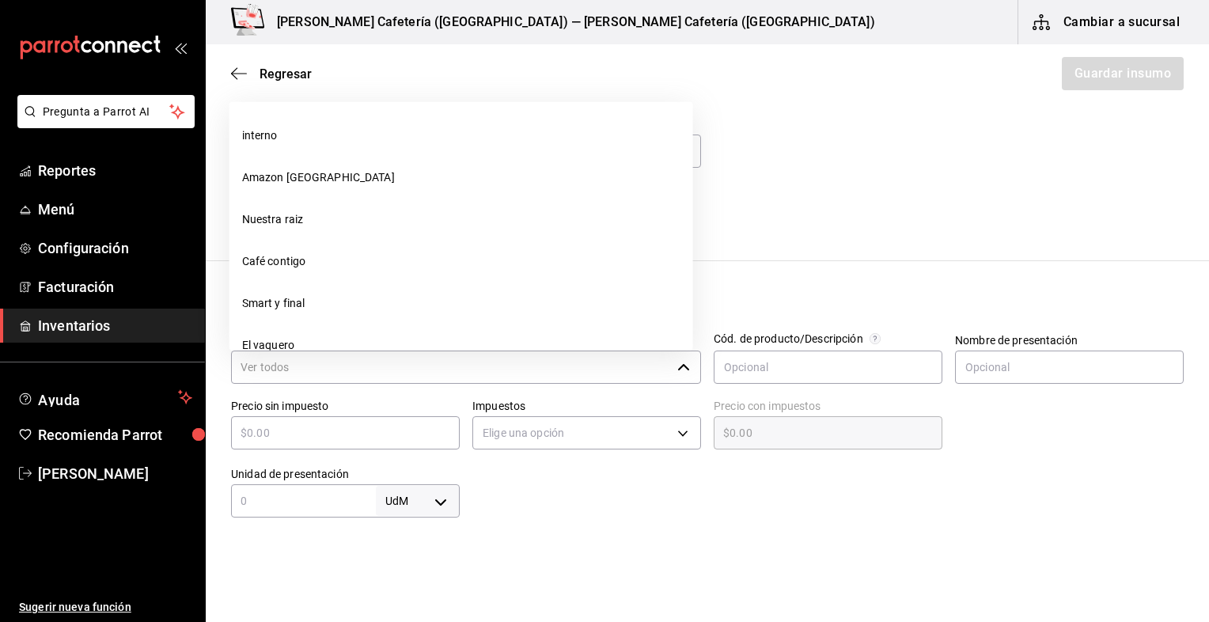
click at [340, 353] on input "Proveedor" at bounding box center [451, 367] width 440 height 33
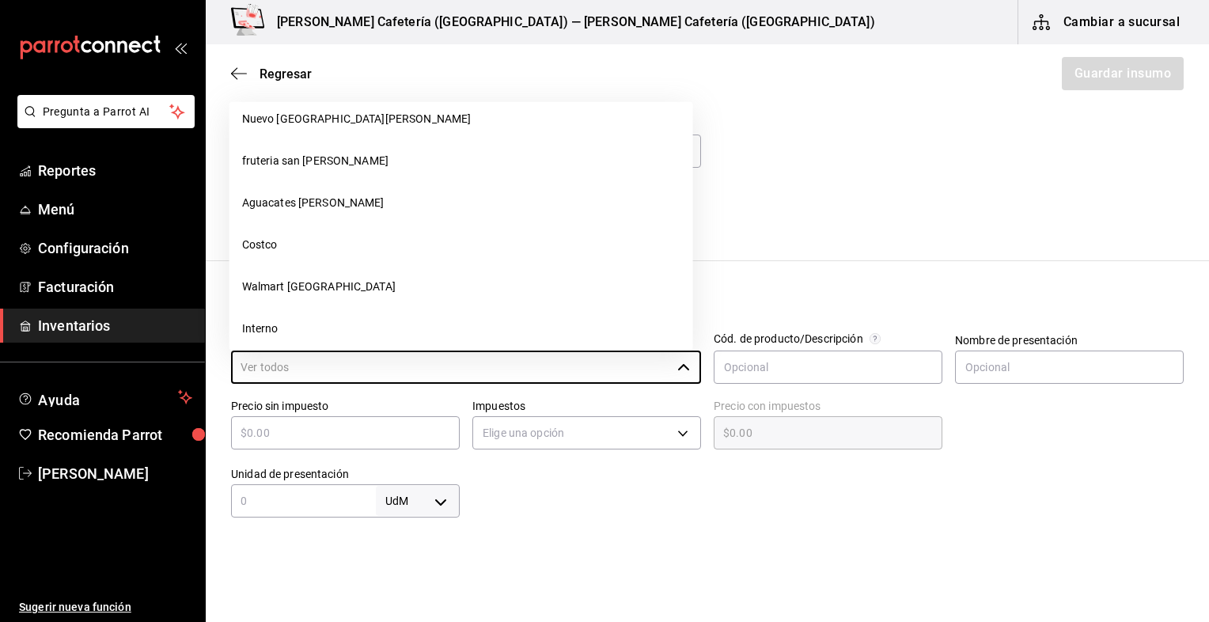
scroll to position [657, 0]
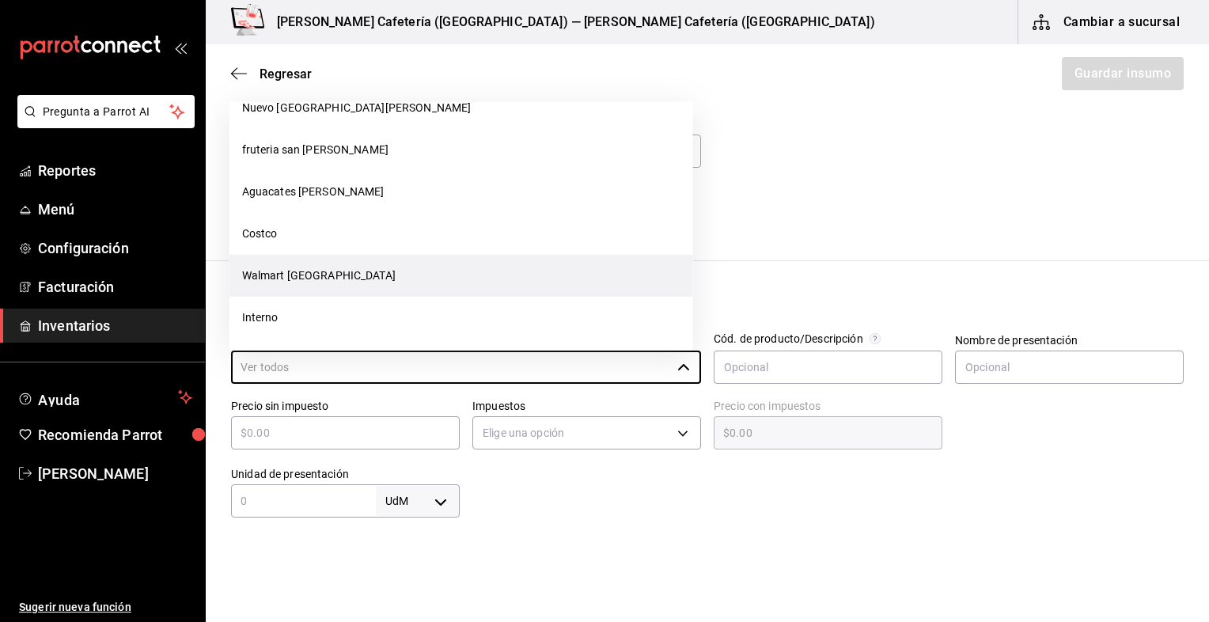
click at [321, 280] on li "Walmart [GEOGRAPHIC_DATA]" at bounding box center [462, 275] width 464 height 42
type input "Walmart [GEOGRAPHIC_DATA]"
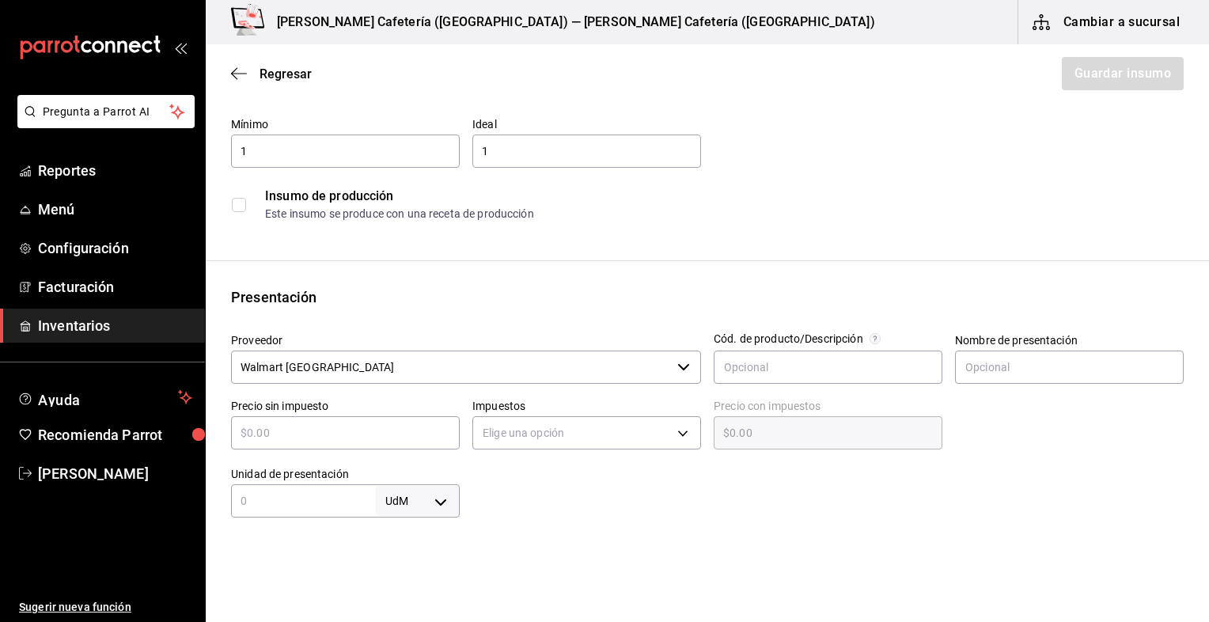
click at [288, 435] on input "text" at bounding box center [345, 432] width 229 height 19
type input "$6"
type input "$6.00"
type input "$60"
type input "$60.00"
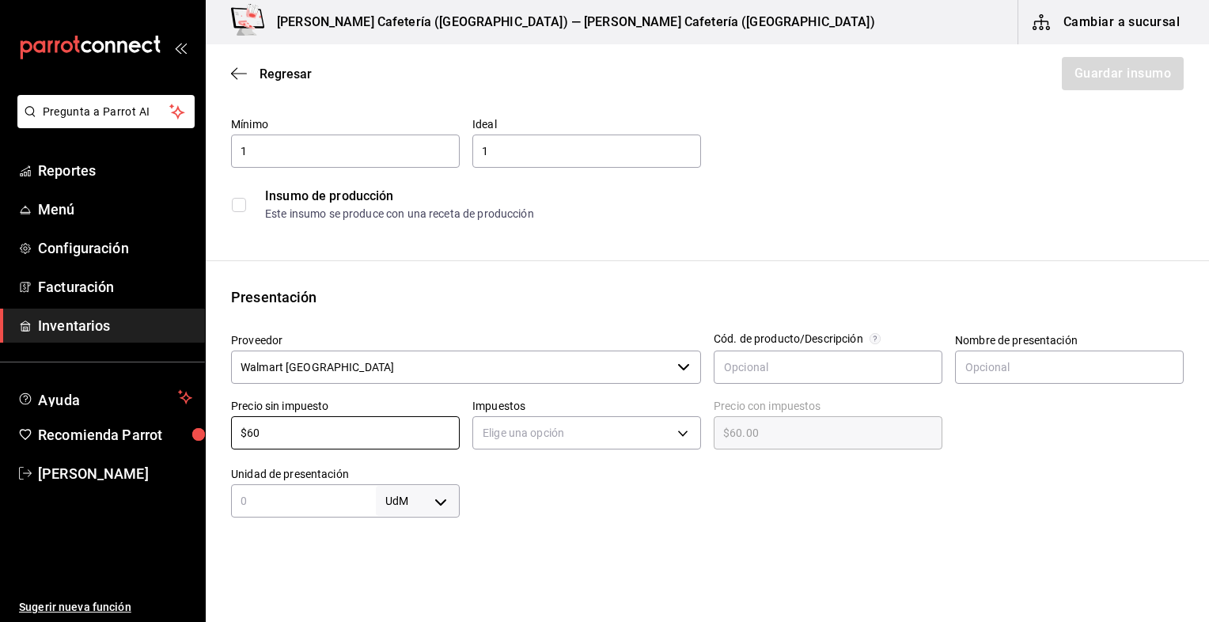
type input "$60"
click at [312, 499] on input "text" at bounding box center [303, 500] width 145 height 19
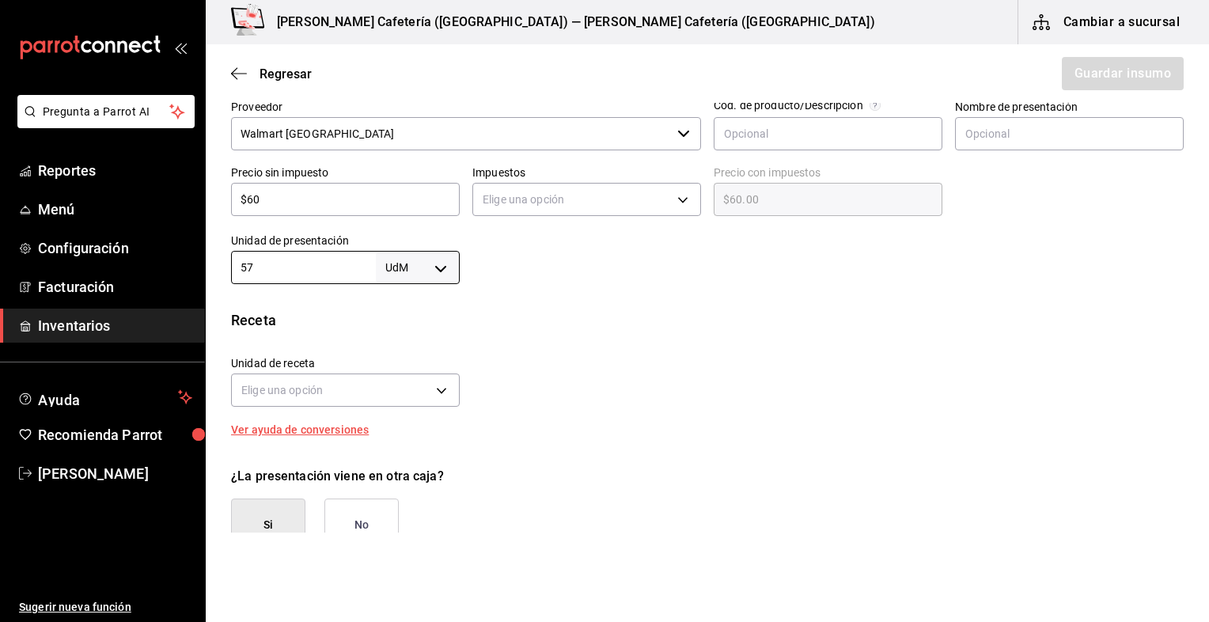
scroll to position [395, 0]
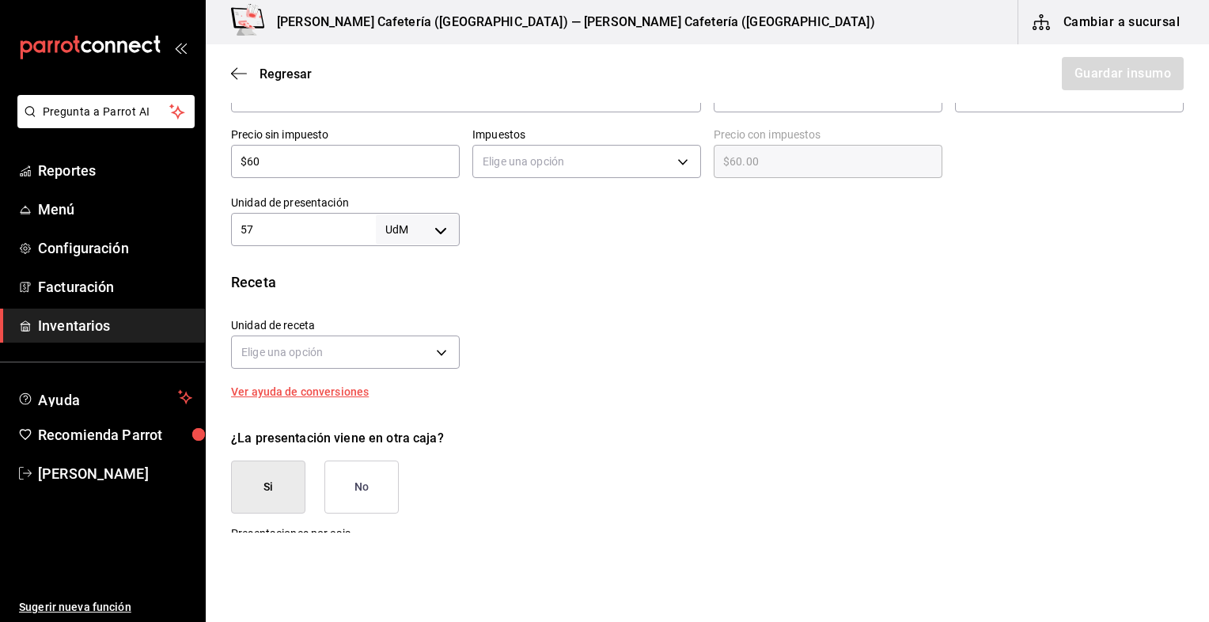
type input "57"
click at [432, 220] on body "Pregunta a Parrot AI Reportes Menú Configuración Facturación Inventarios Ayuda …" at bounding box center [604, 266] width 1209 height 533
click at [424, 331] on li "gr" at bounding box center [415, 330] width 82 height 26
type input "GRAM"
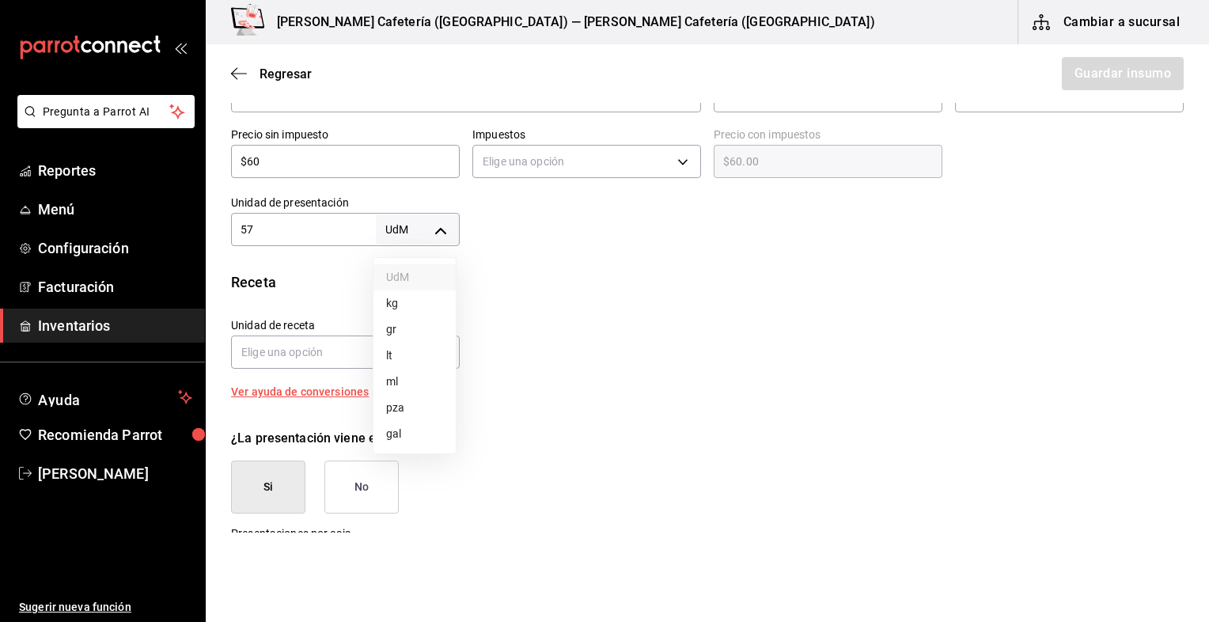
type input "57"
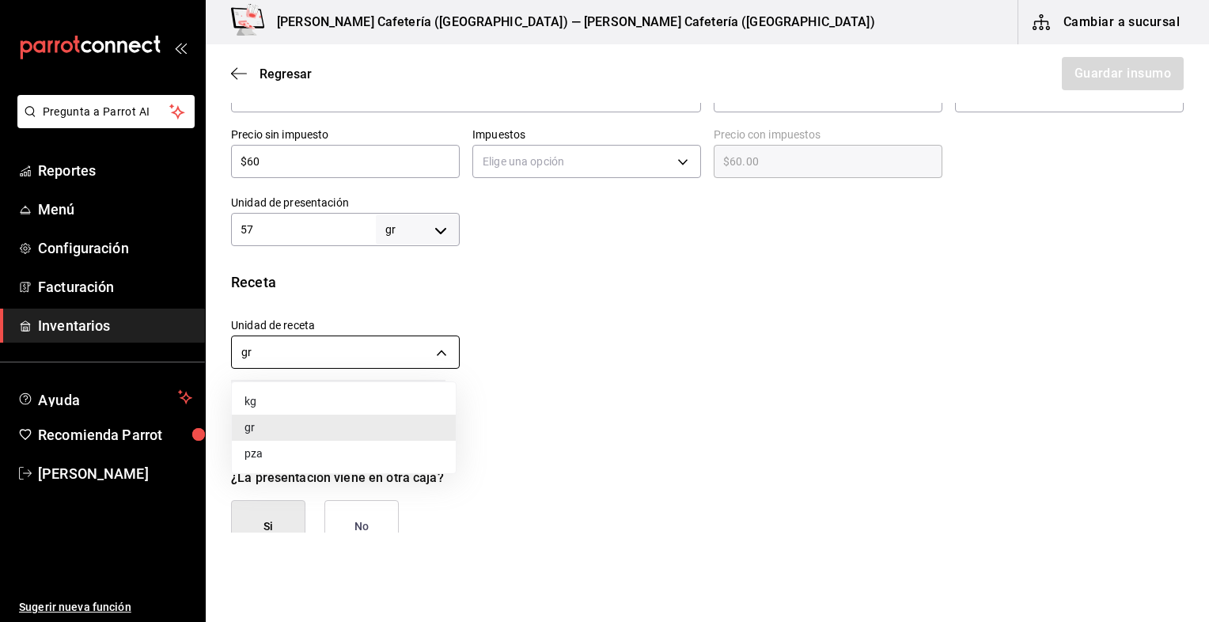
click at [389, 347] on body "Pregunta a Parrot AI Reportes Menú Configuración Facturación Inventarios Ayuda …" at bounding box center [604, 266] width 1209 height 533
click at [515, 429] on div at bounding box center [604, 311] width 1209 height 622
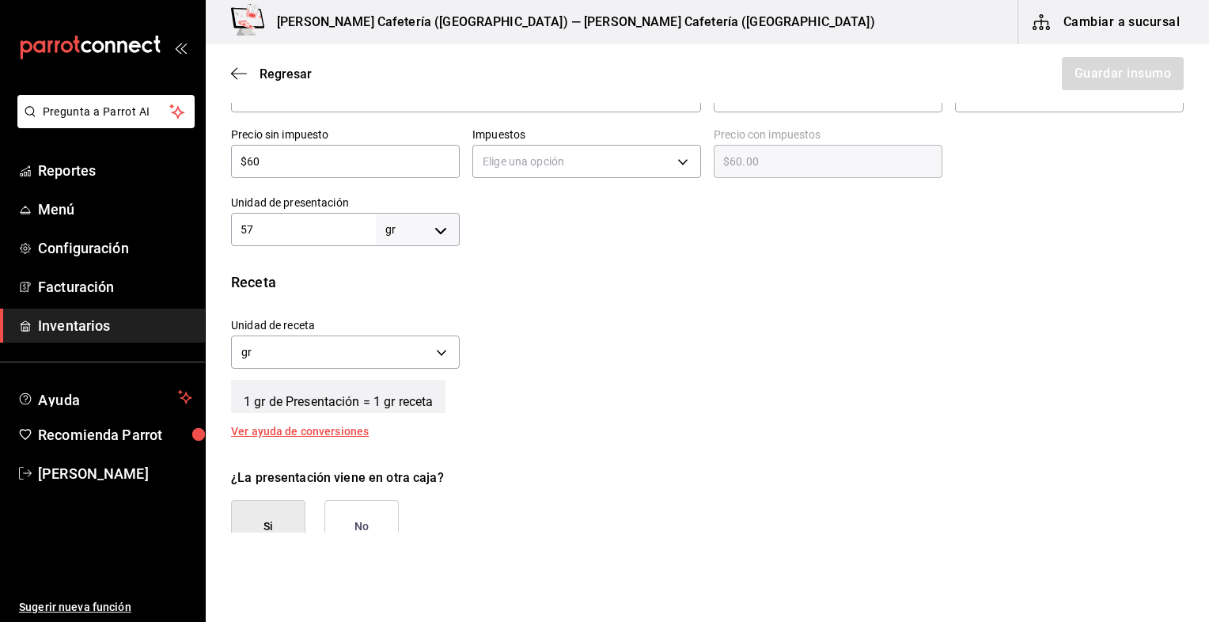
click at [373, 514] on button "No" at bounding box center [361, 526] width 74 height 53
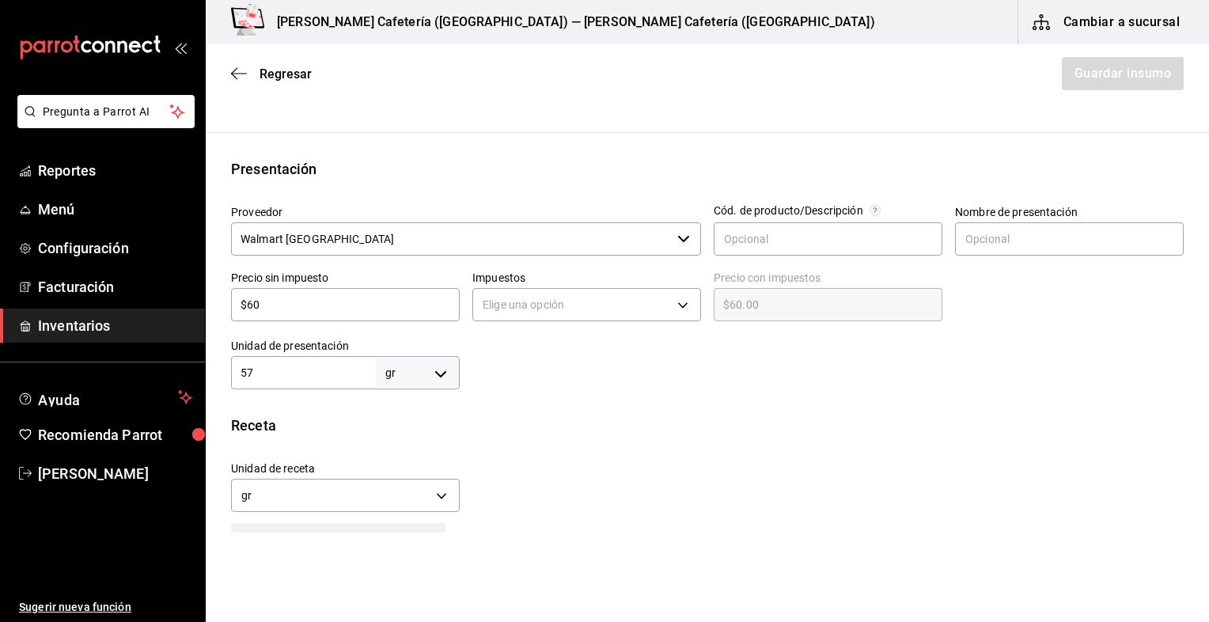
scroll to position [234, 0]
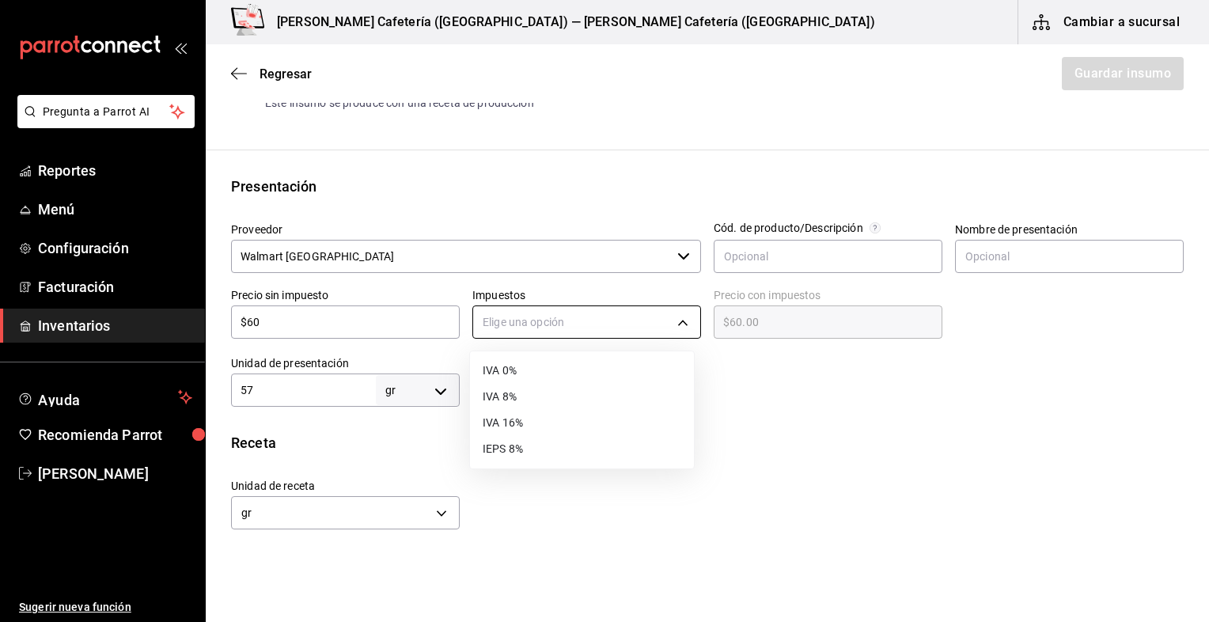
click at [629, 324] on body "Pregunta a Parrot AI Reportes Menú Configuración Facturación Inventarios Ayuda …" at bounding box center [604, 266] width 1209 height 533
click at [565, 363] on li "IVA 0%" at bounding box center [582, 371] width 224 height 26
type input "IVA_0"
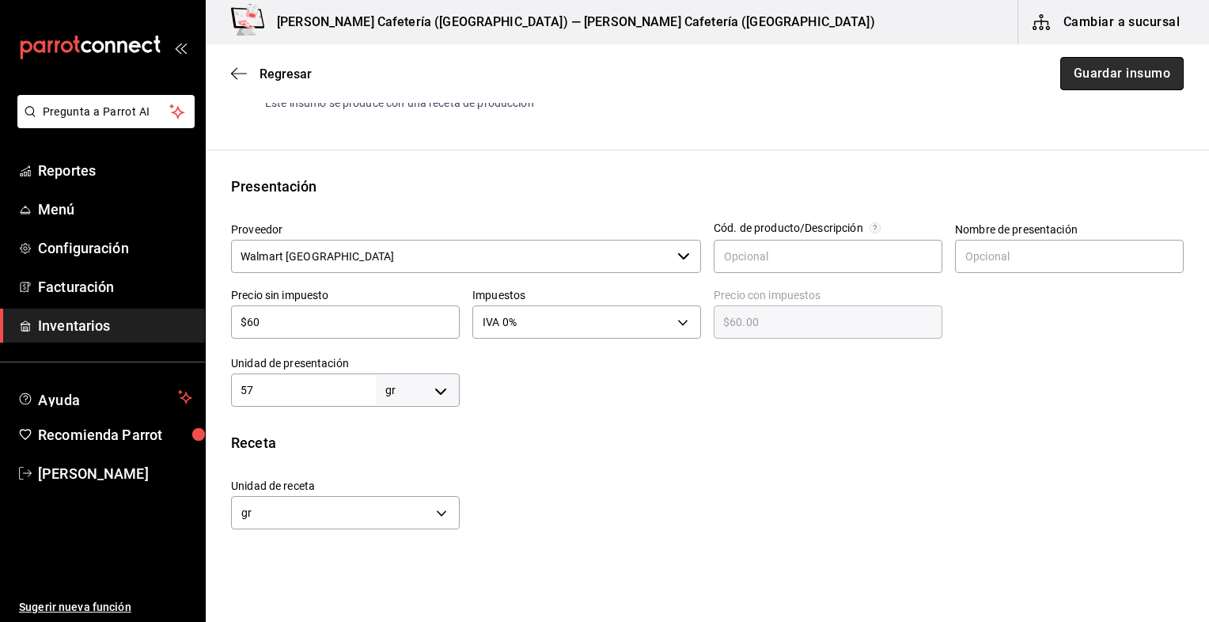
click at [1101, 79] on button "Guardar insumo" at bounding box center [1122, 73] width 123 height 33
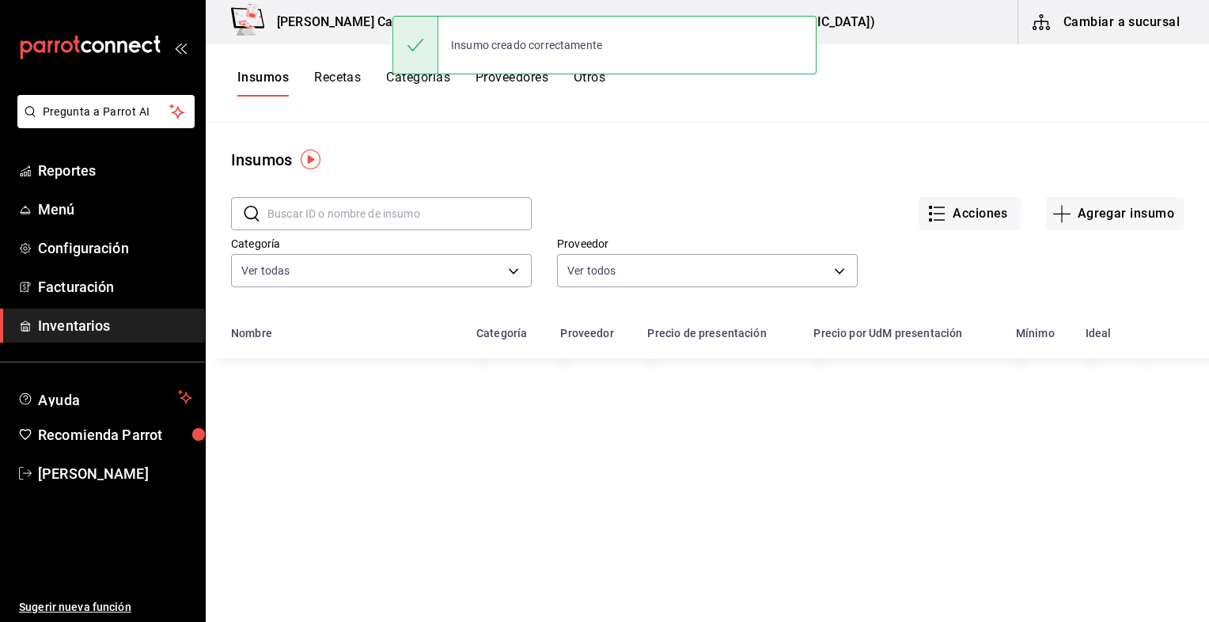
click at [355, 85] on button "Recetas" at bounding box center [337, 83] width 47 height 27
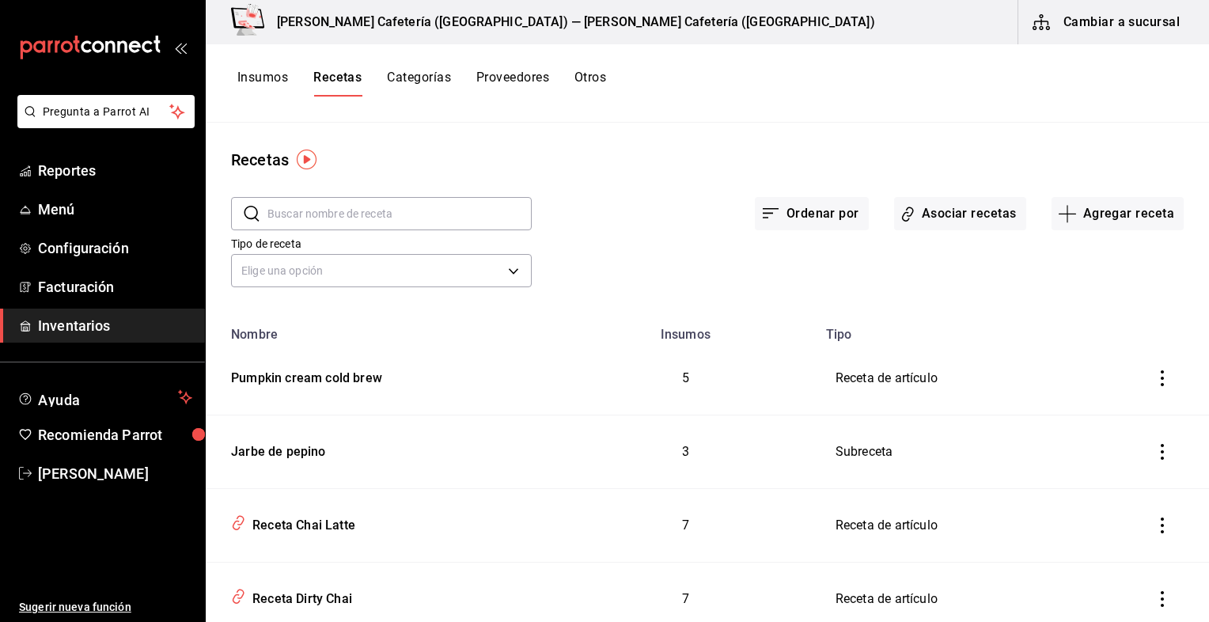
click at [780, 378] on td "5" at bounding box center [686, 379] width 262 height 74
click at [331, 399] on td "Pumpkin cream cold brew" at bounding box center [380, 379] width 349 height 74
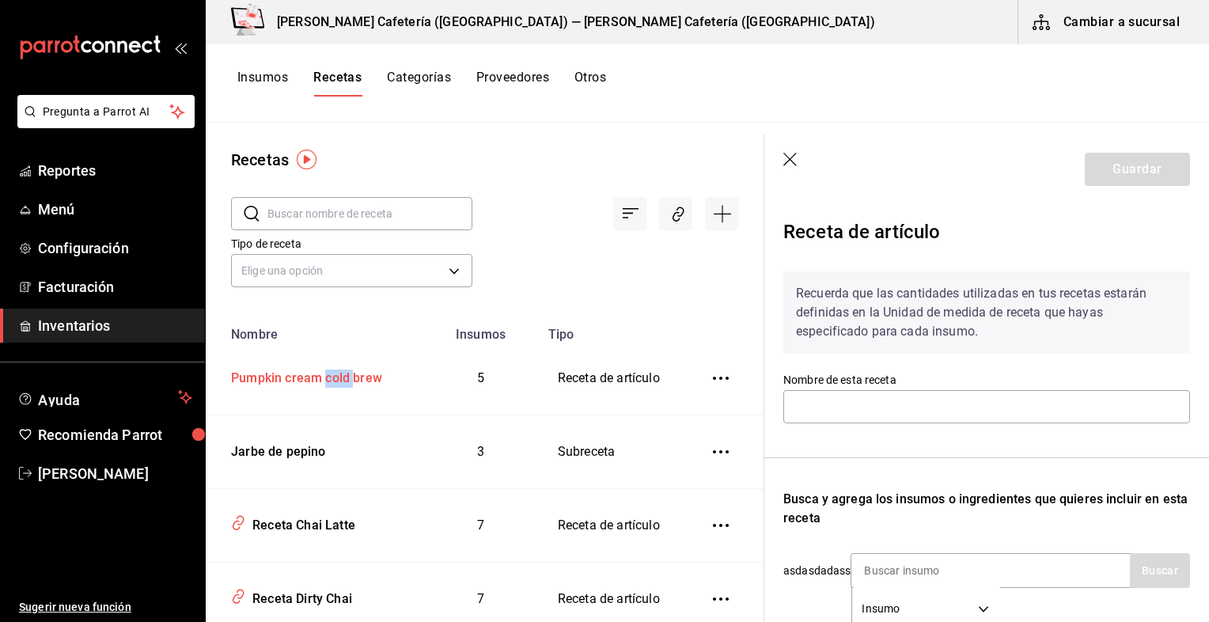
type input "Pumpkin cream cold brew"
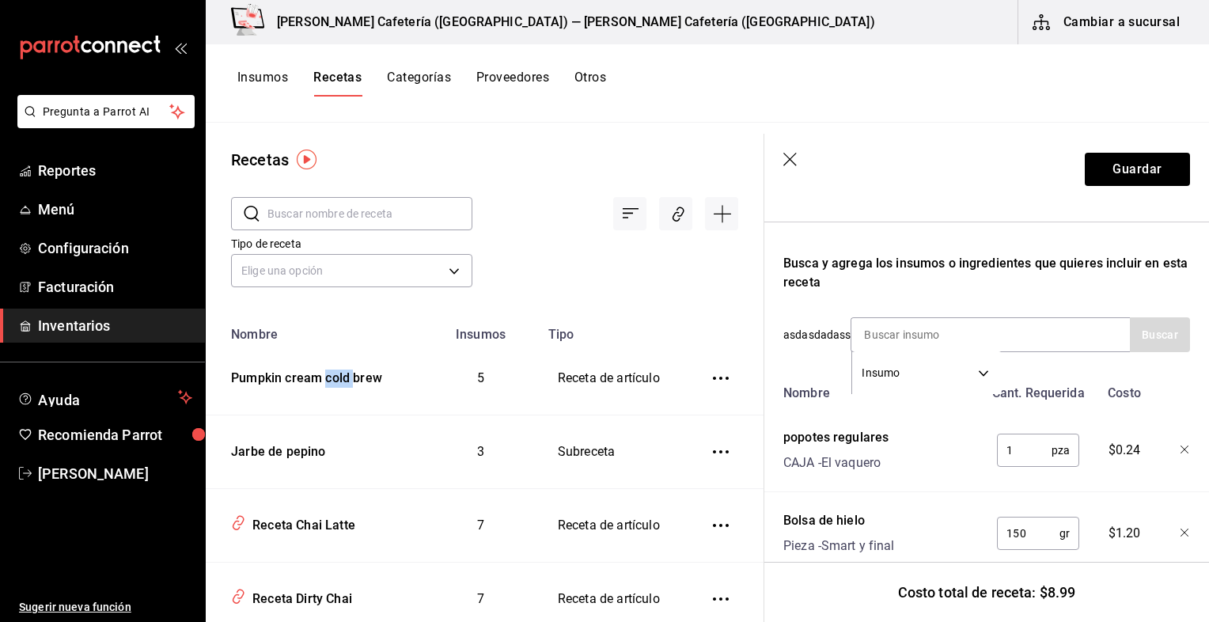
scroll to position [249, 0]
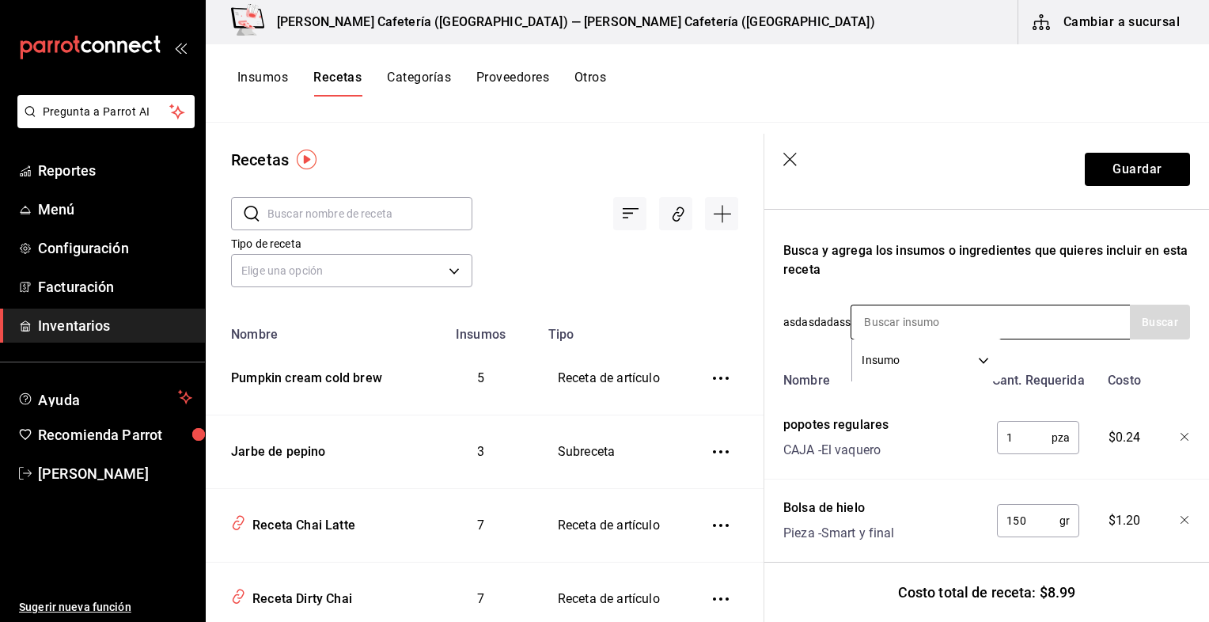
click at [910, 325] on input at bounding box center [931, 321] width 158 height 33
type input "polvo"
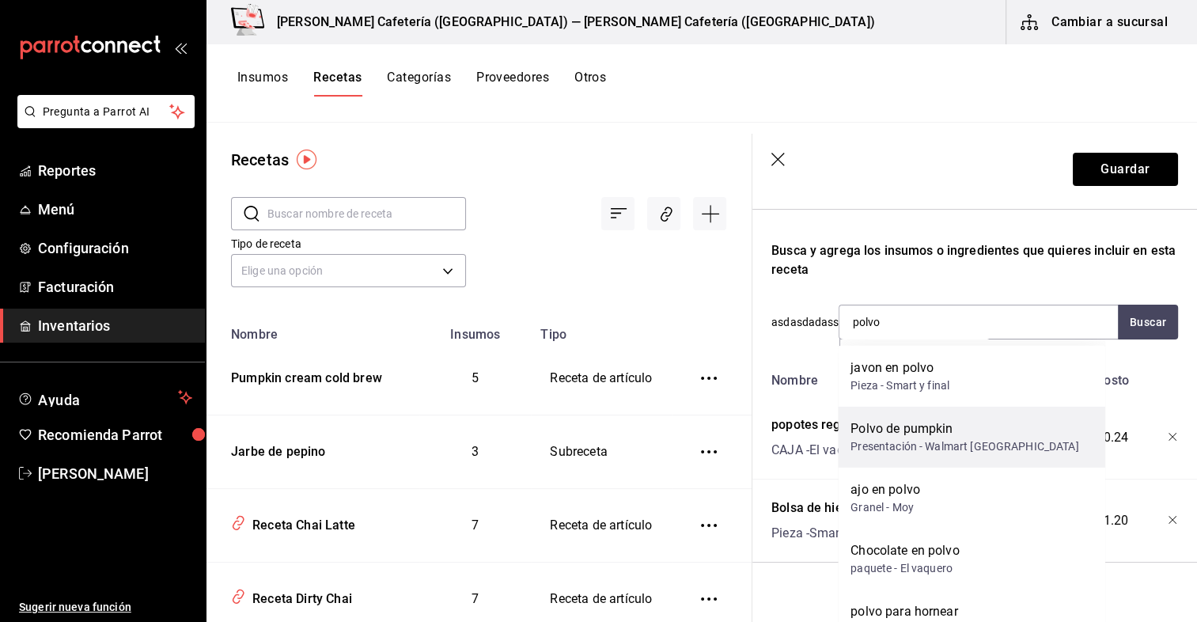
drag, startPoint x: 886, startPoint y: 408, endPoint x: 924, endPoint y: 447, distance: 54.3
click at [924, 447] on div "Polvo de pumpkin Presentación - Walmart [GEOGRAPHIC_DATA]" at bounding box center [972, 437] width 268 height 61
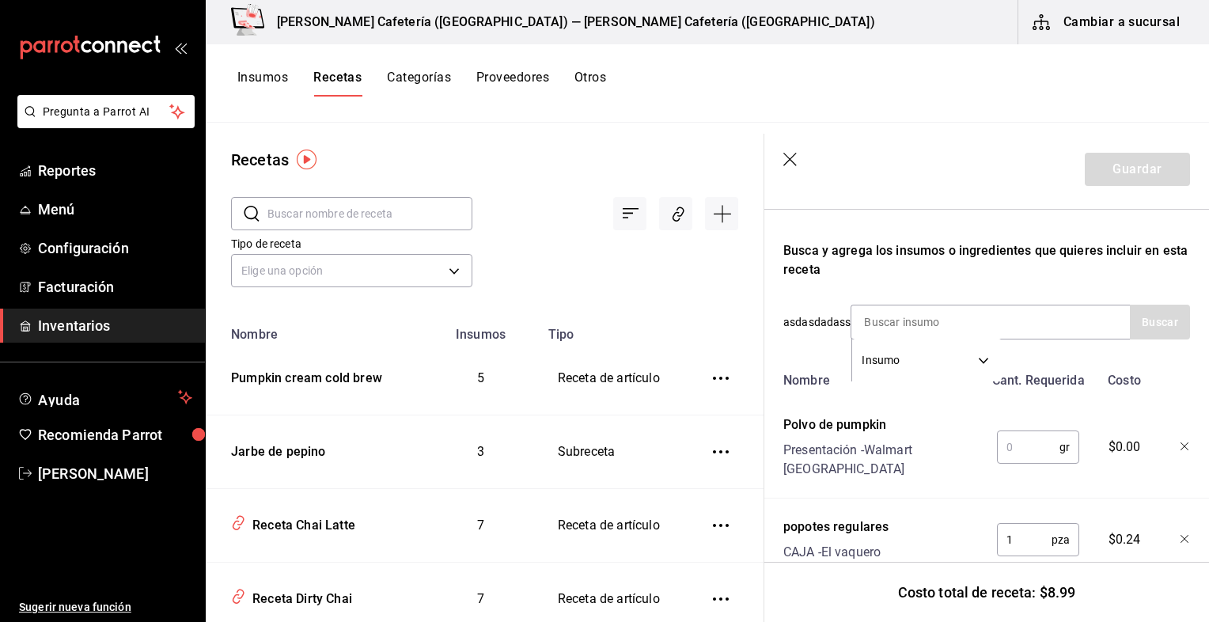
click at [924, 447] on div "Presentación - Walmart [GEOGRAPHIC_DATA]" at bounding box center [884, 460] width 200 height 38
click at [1006, 442] on input "text" at bounding box center [1028, 447] width 63 height 32
type input "1"
type input "3"
click at [1120, 169] on button "Guardar" at bounding box center [1137, 169] width 105 height 33
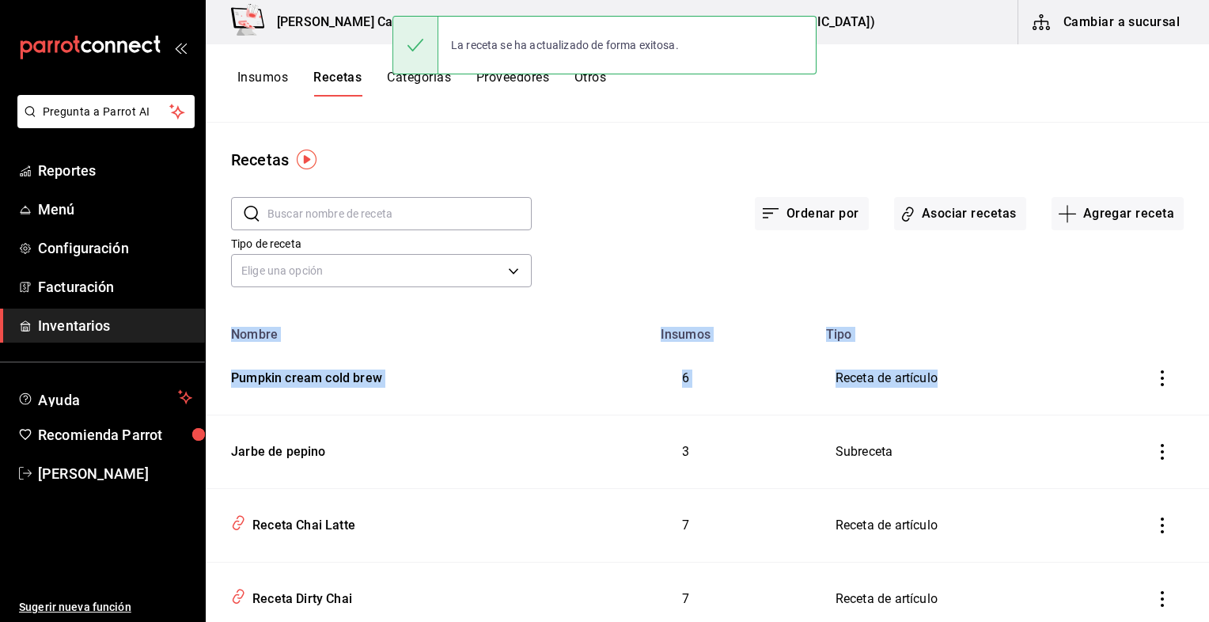
drag, startPoint x: 1080, startPoint y: 309, endPoint x: 924, endPoint y: 371, distance: 167.3
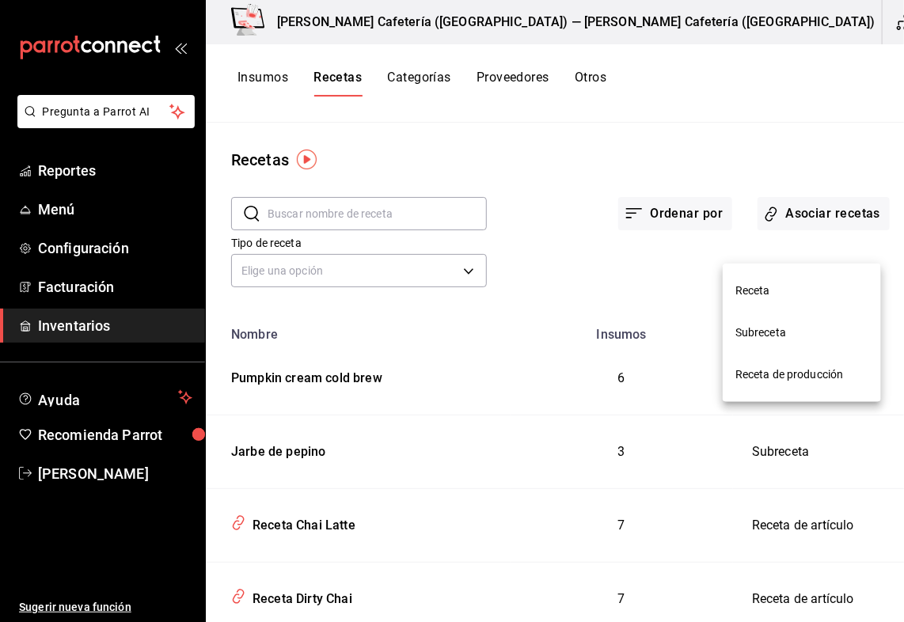
click at [610, 274] on div at bounding box center [452, 311] width 904 height 622
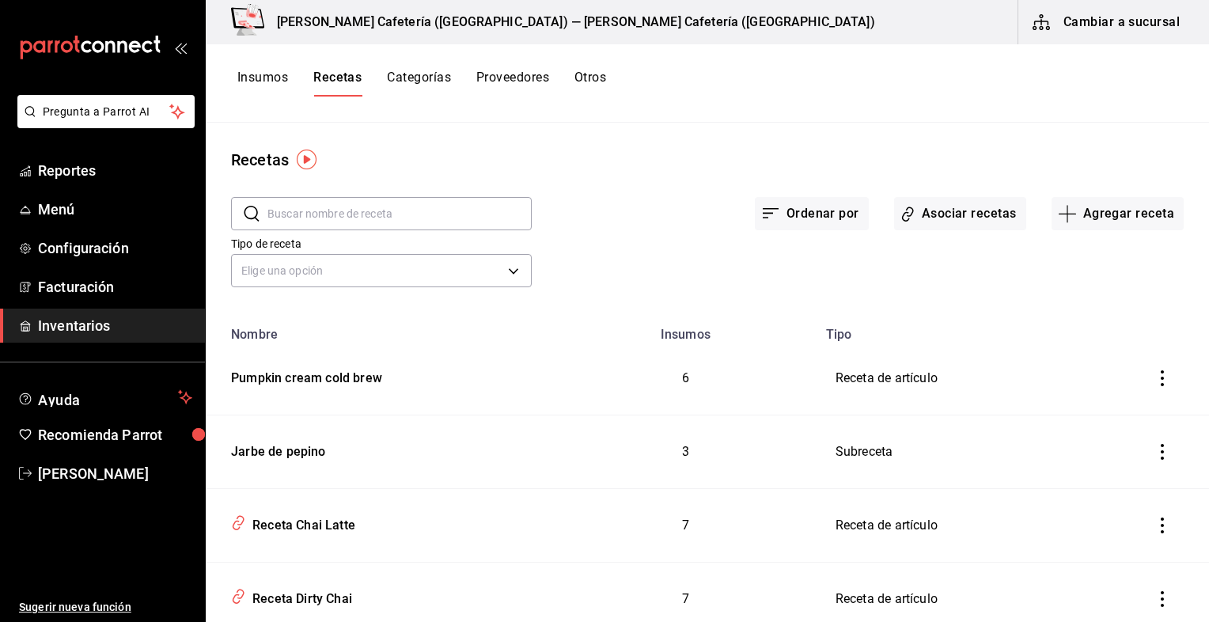
click at [411, 81] on button "Categorías" at bounding box center [419, 83] width 64 height 27
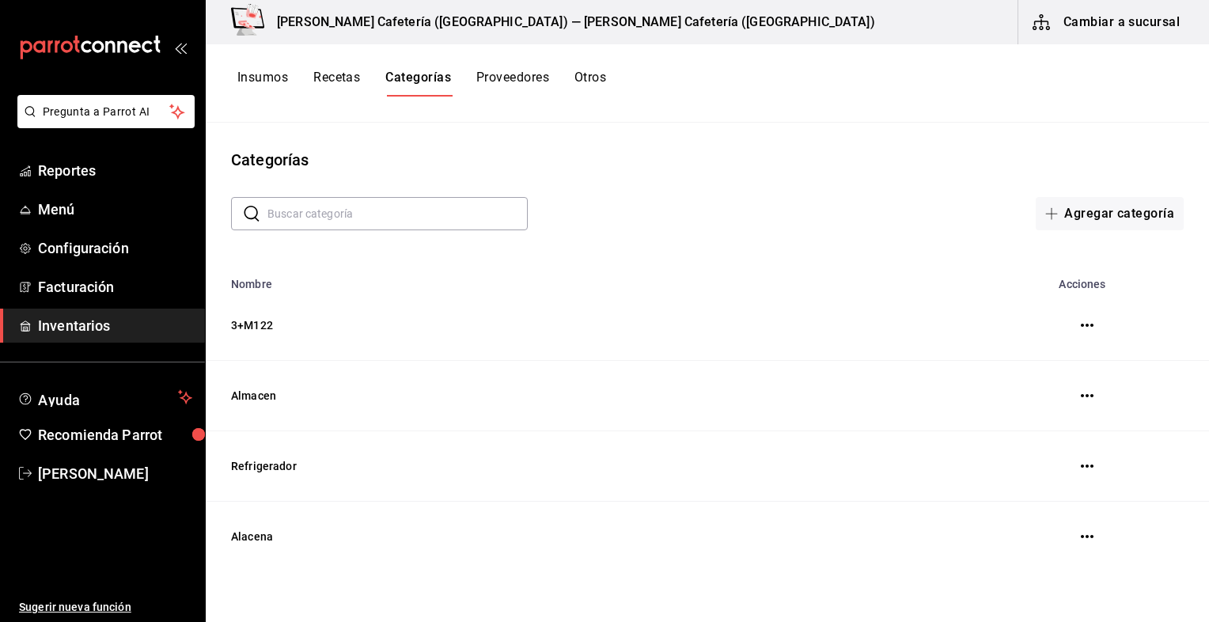
click at [594, 85] on button "Otros" at bounding box center [591, 83] width 32 height 27
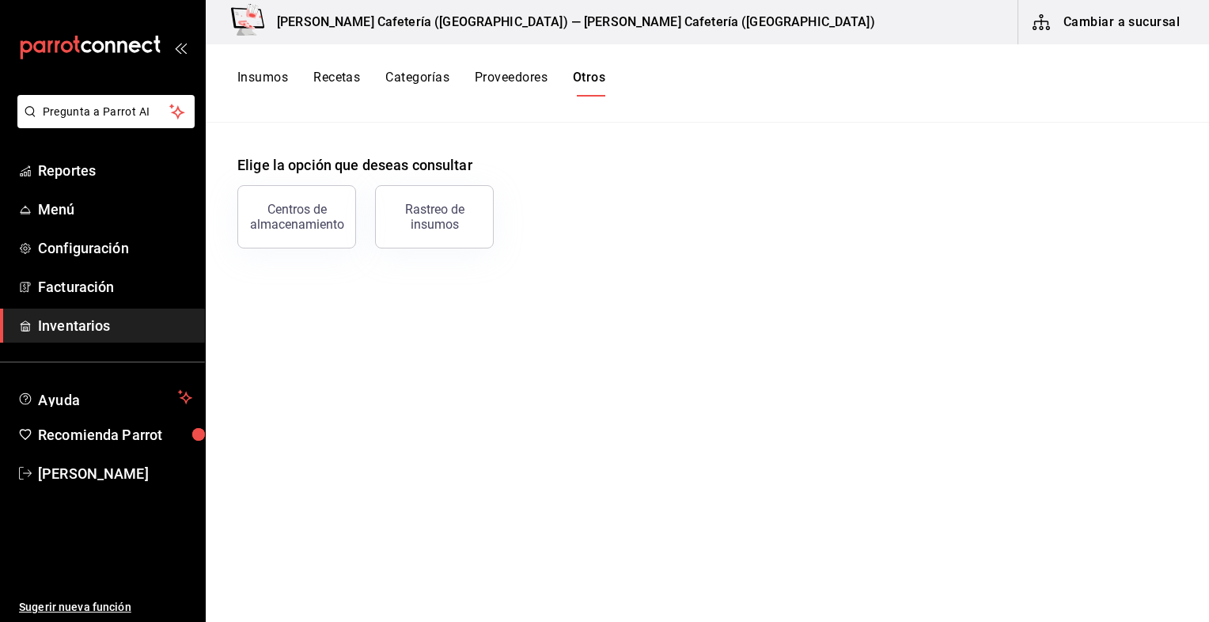
click at [279, 81] on button "Insumos" at bounding box center [262, 83] width 51 height 27
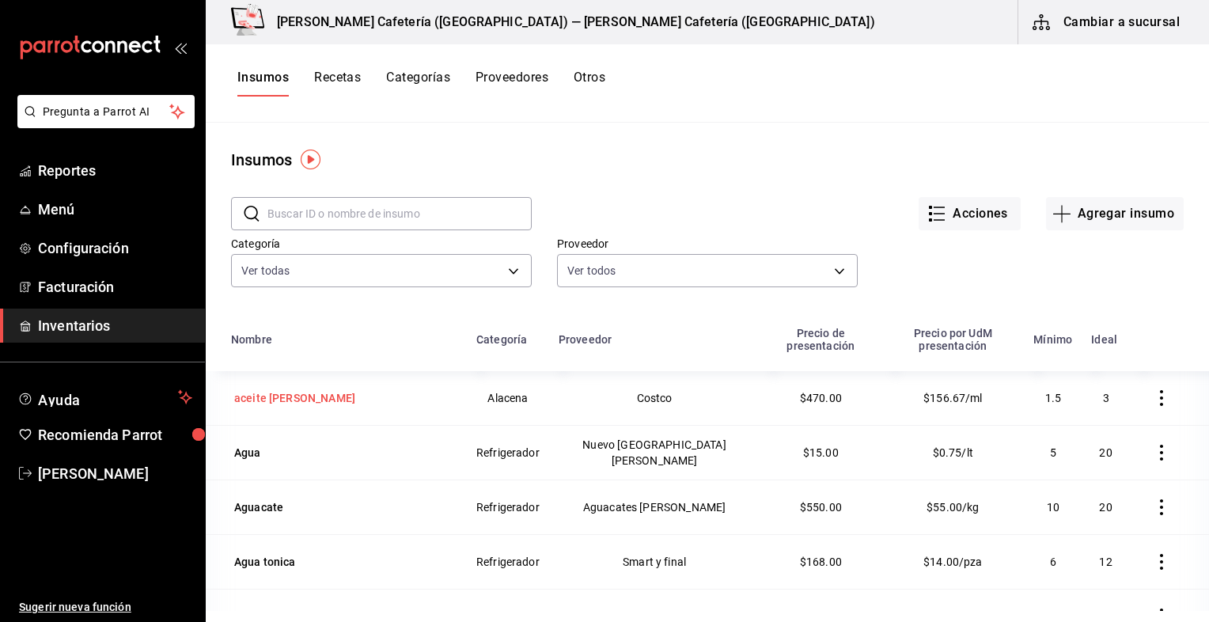
scroll to position [6, 0]
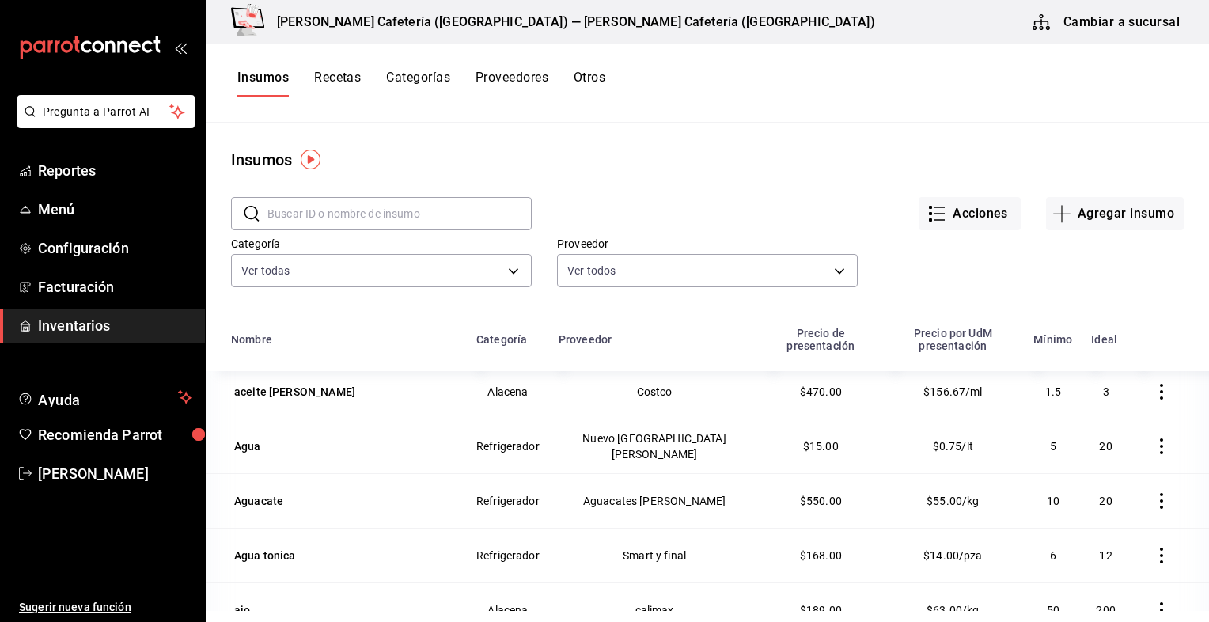
click at [338, 78] on button "Recetas" at bounding box center [337, 83] width 47 height 27
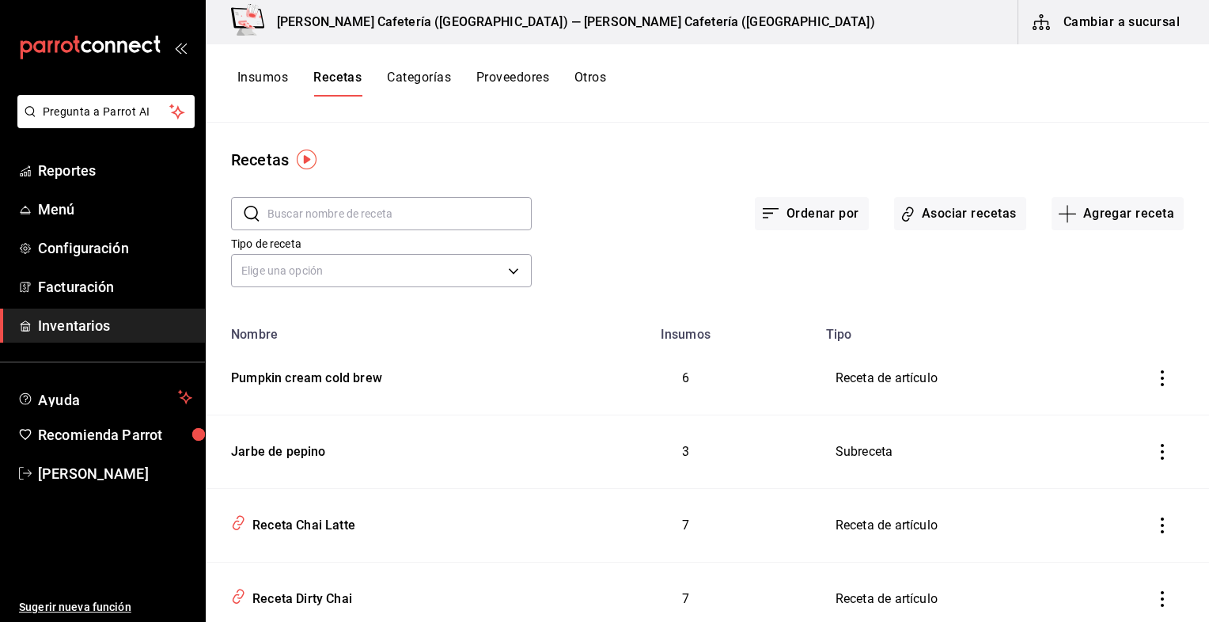
click at [1155, 383] on icon "inventoriesTable" at bounding box center [1163, 378] width 16 height 16
click at [1102, 302] on div at bounding box center [604, 311] width 1209 height 622
click at [972, 217] on button "Asociar recetas" at bounding box center [960, 213] width 132 height 33
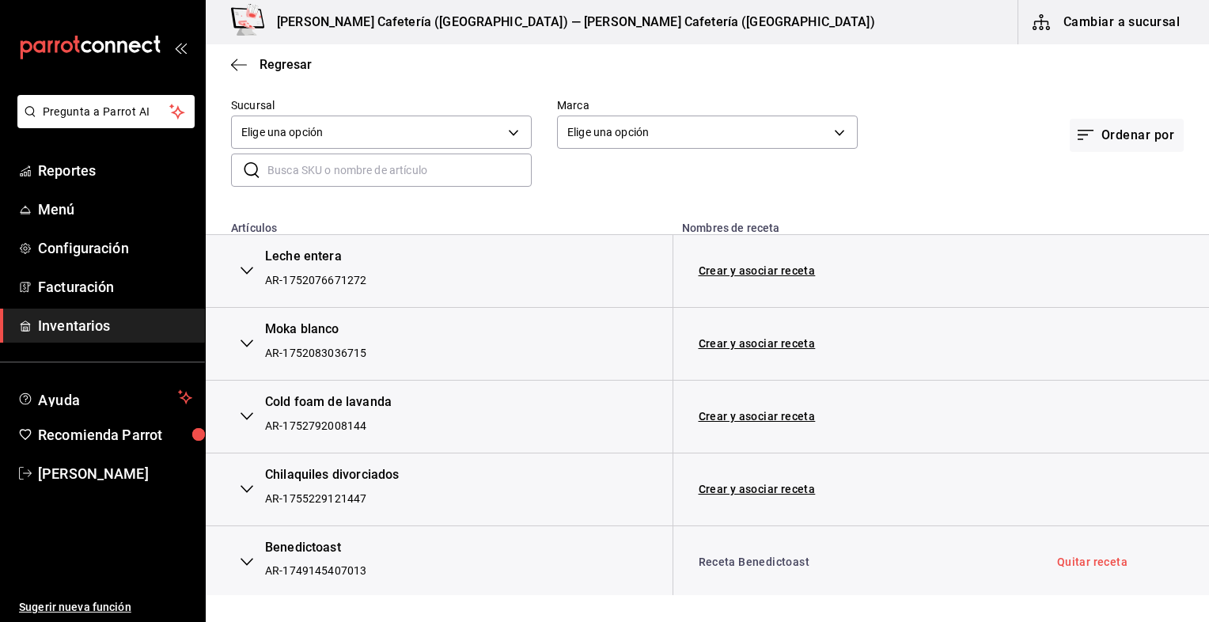
scroll to position [135, 0]
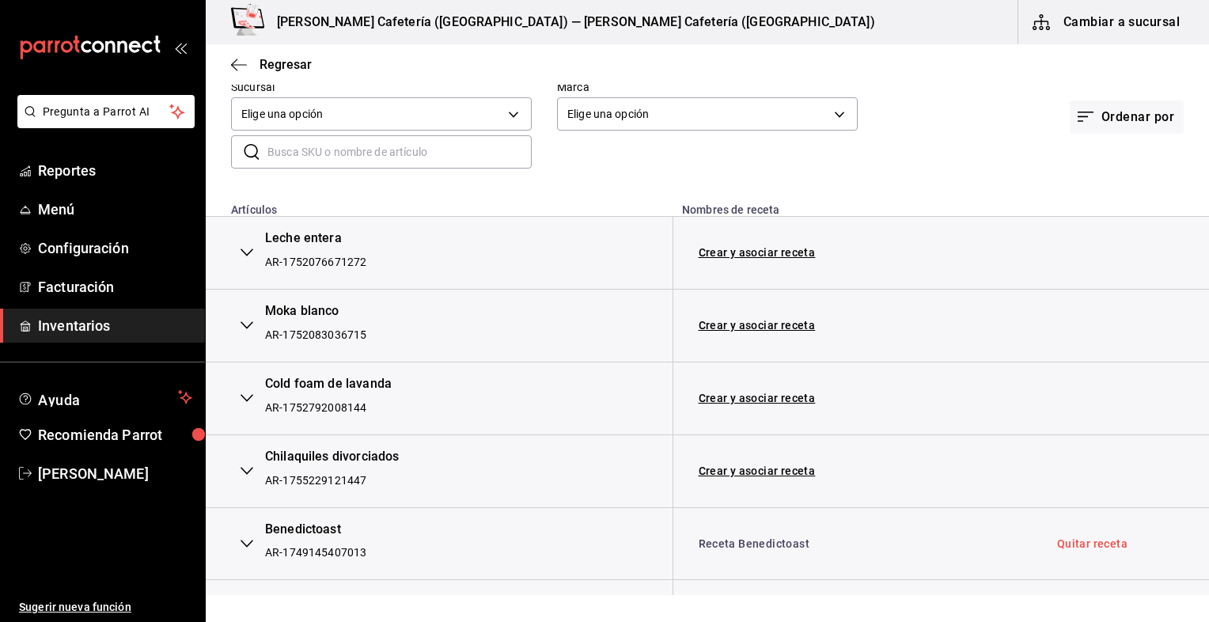
click at [413, 150] on input "text" at bounding box center [400, 152] width 264 height 32
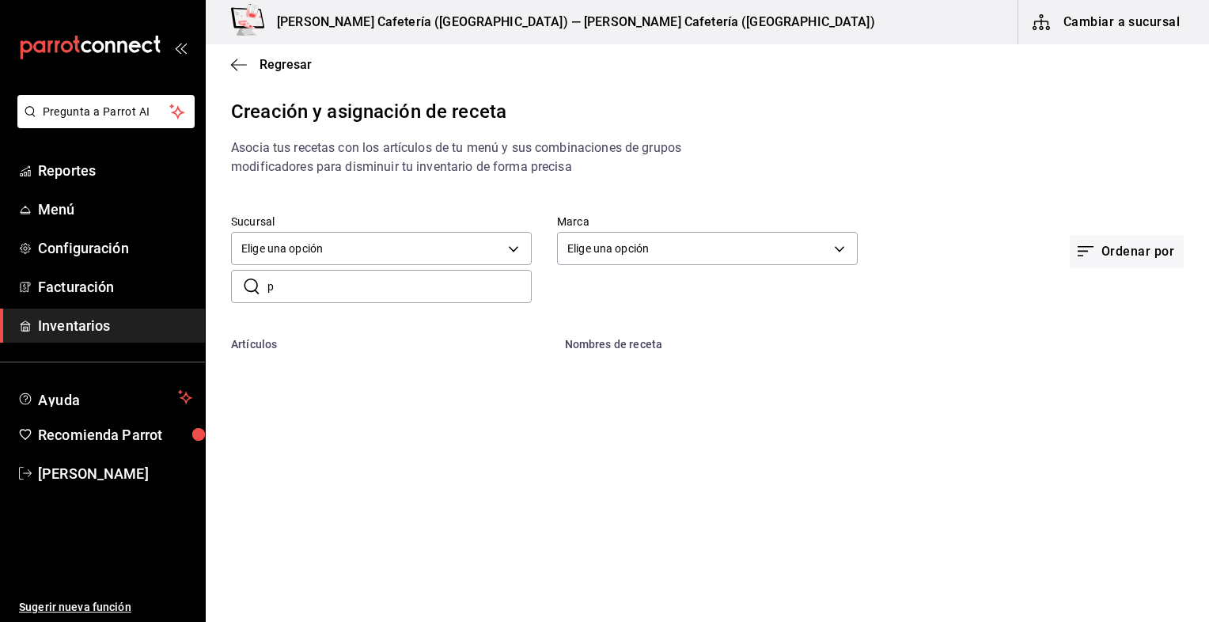
scroll to position [0, 0]
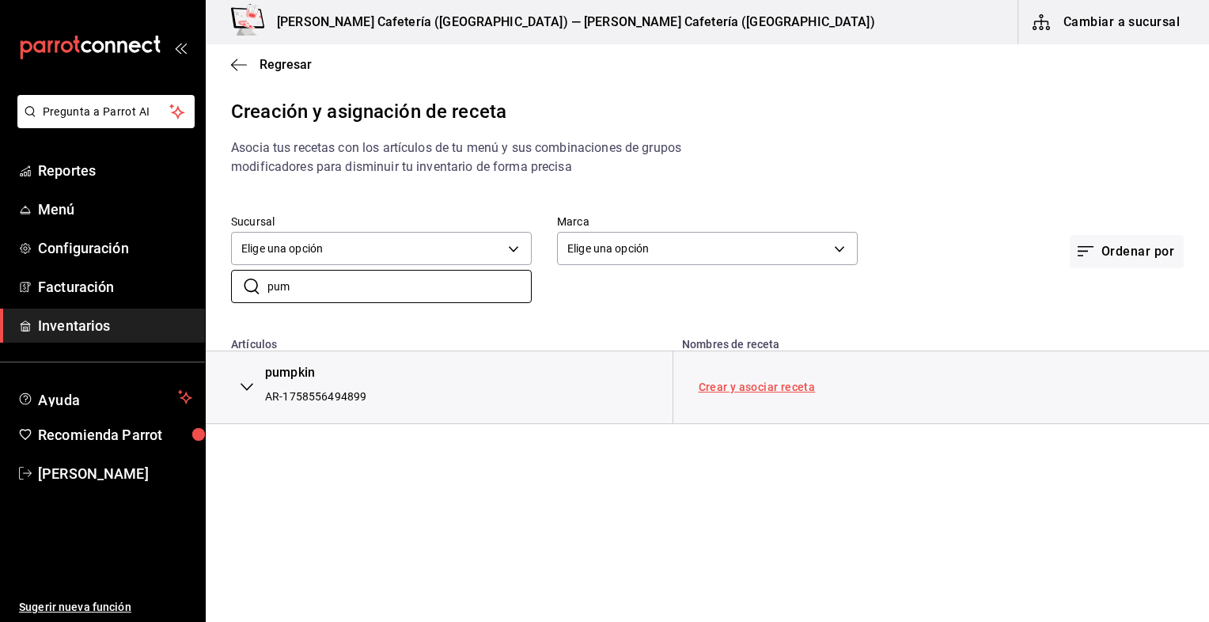
type input "pum"
click at [750, 393] on link "Crear y asociar receta" at bounding box center [757, 386] width 117 height 11
click at [234, 391] on button "button" at bounding box center [247, 387] width 32 height 35
click at [247, 66] on span "Regresar" at bounding box center [271, 64] width 81 height 15
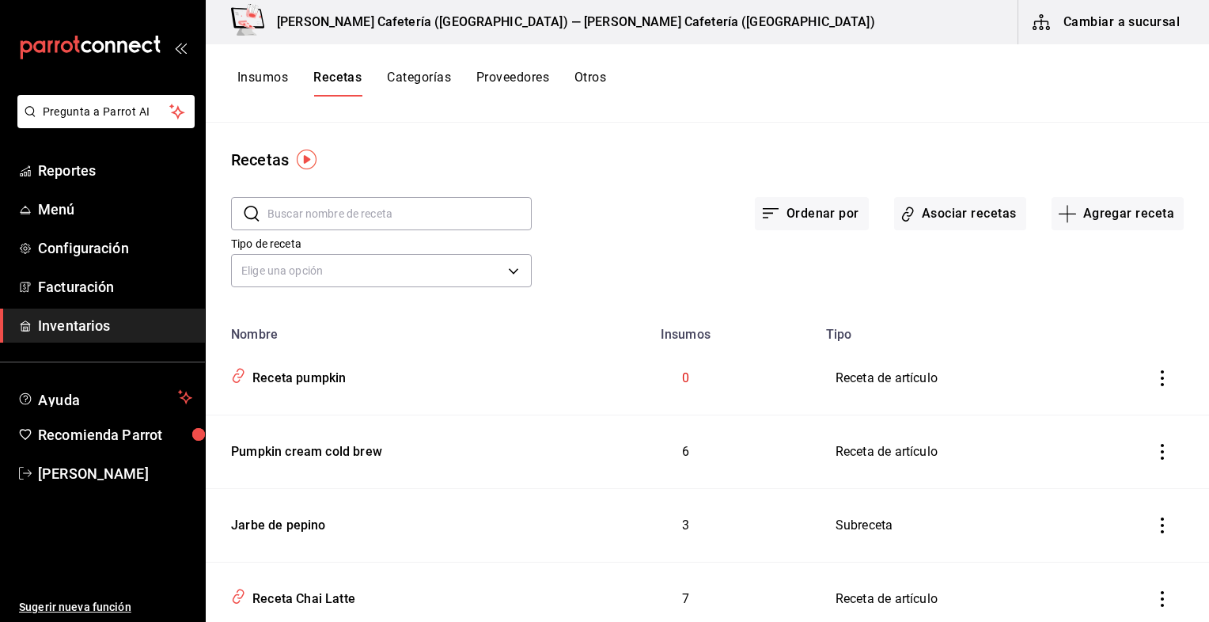
click at [1140, 29] on button "Cambiar a sucursal" at bounding box center [1108, 22] width 178 height 44
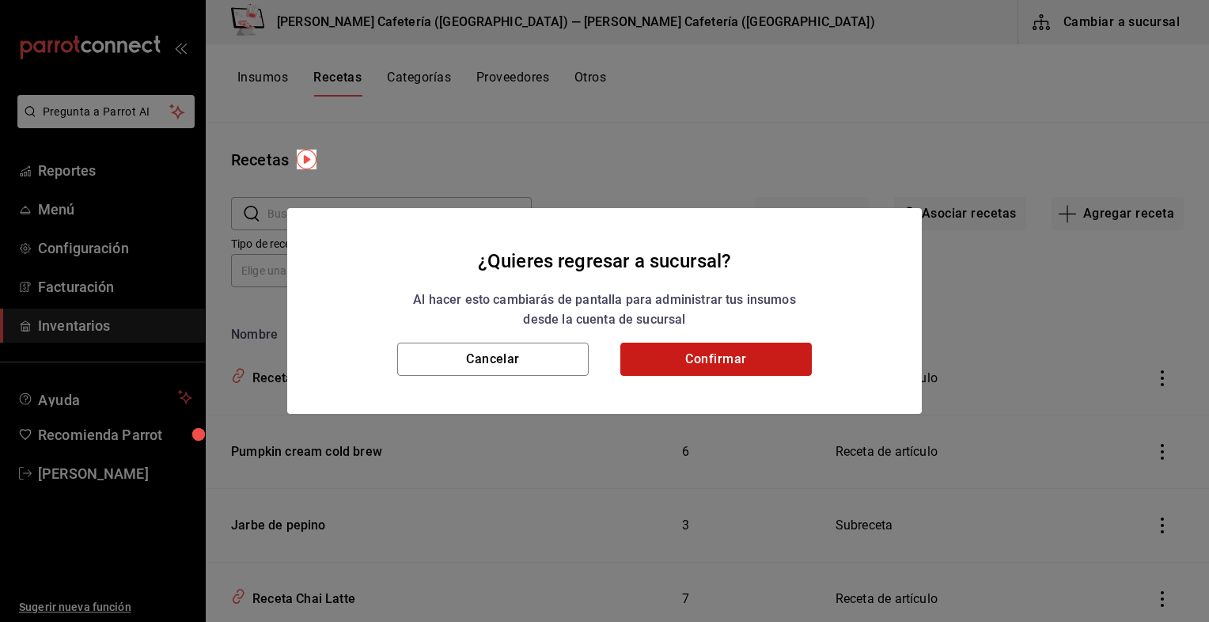
click at [715, 369] on button "Confirmar" at bounding box center [716, 359] width 192 height 33
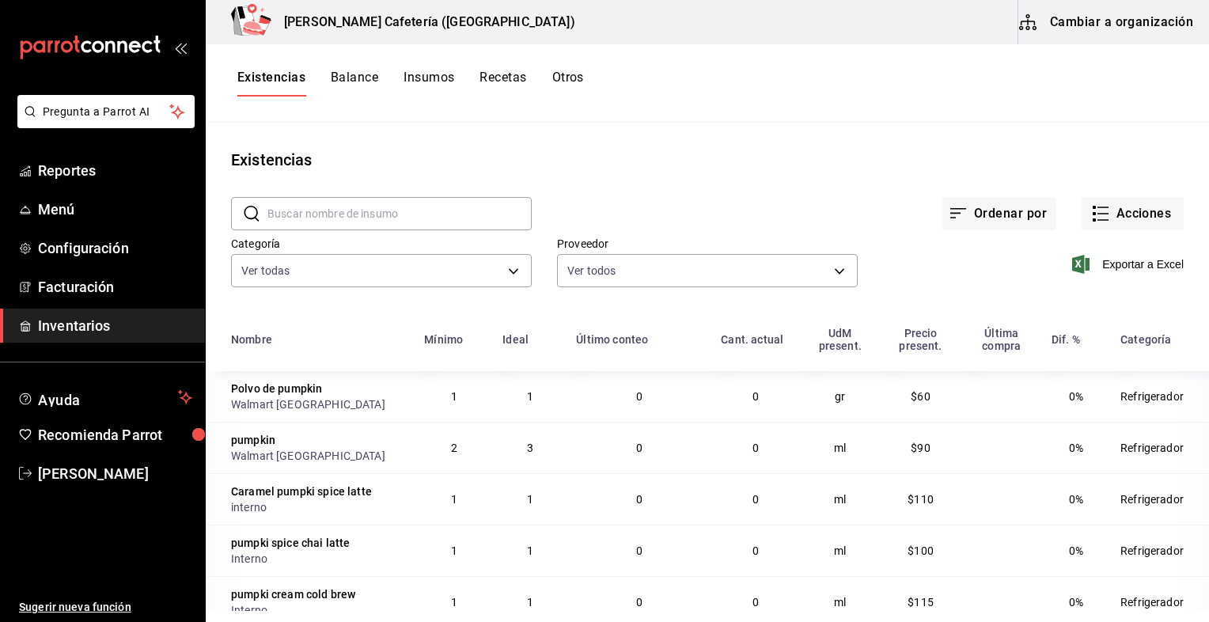
click at [1106, 33] on button "Cambiar a organización" at bounding box center [1108, 22] width 178 height 44
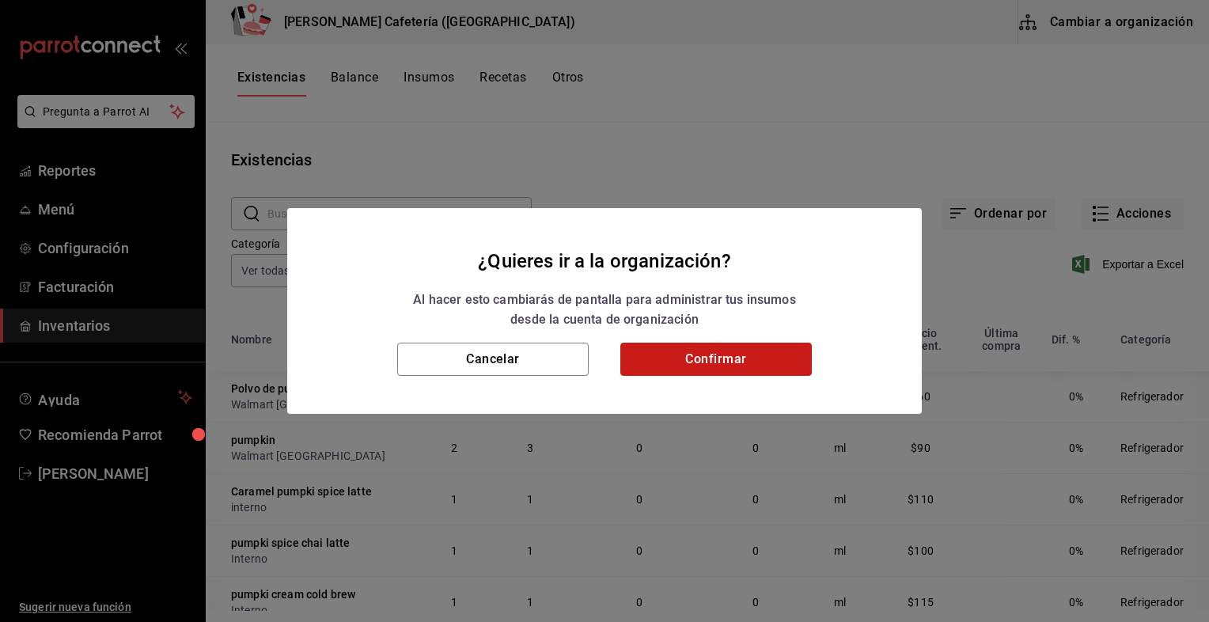
click at [720, 362] on button "Confirmar" at bounding box center [716, 359] width 192 height 33
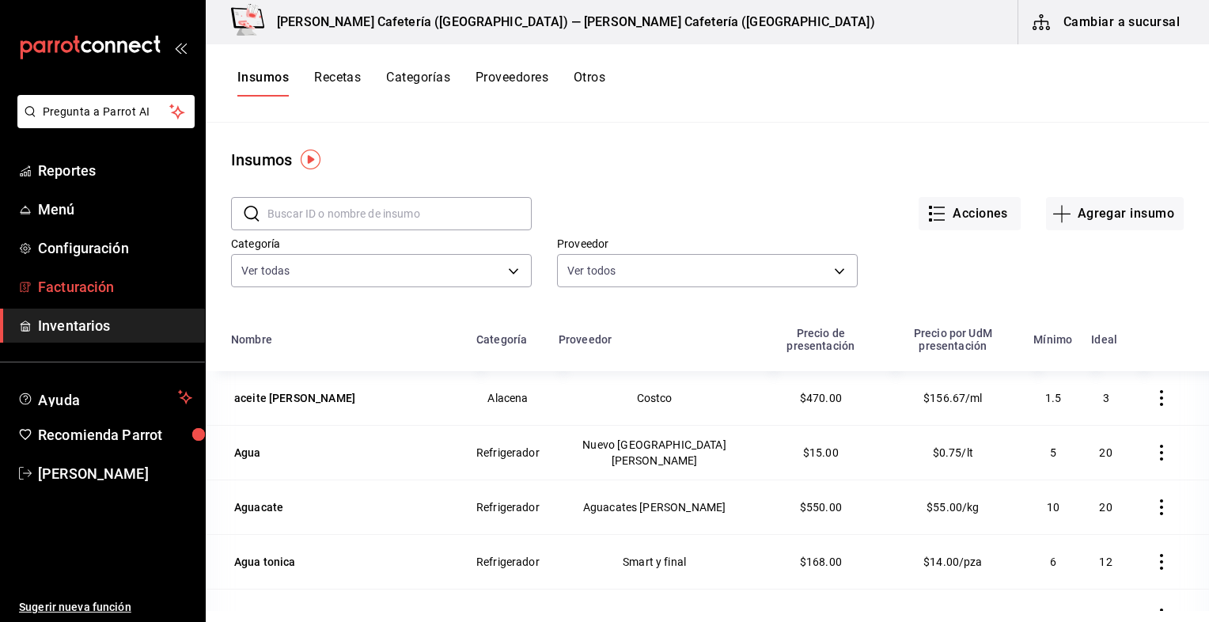
click at [108, 275] on link "Facturación" at bounding box center [102, 287] width 205 height 34
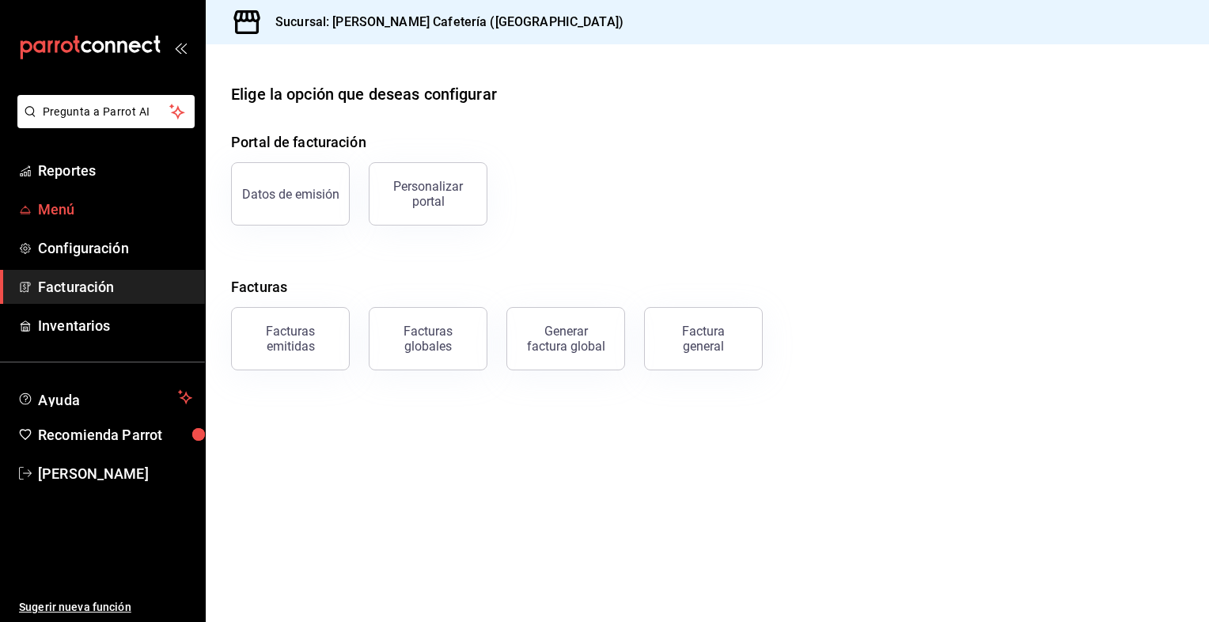
click at [124, 222] on link "Menú" at bounding box center [102, 209] width 205 height 34
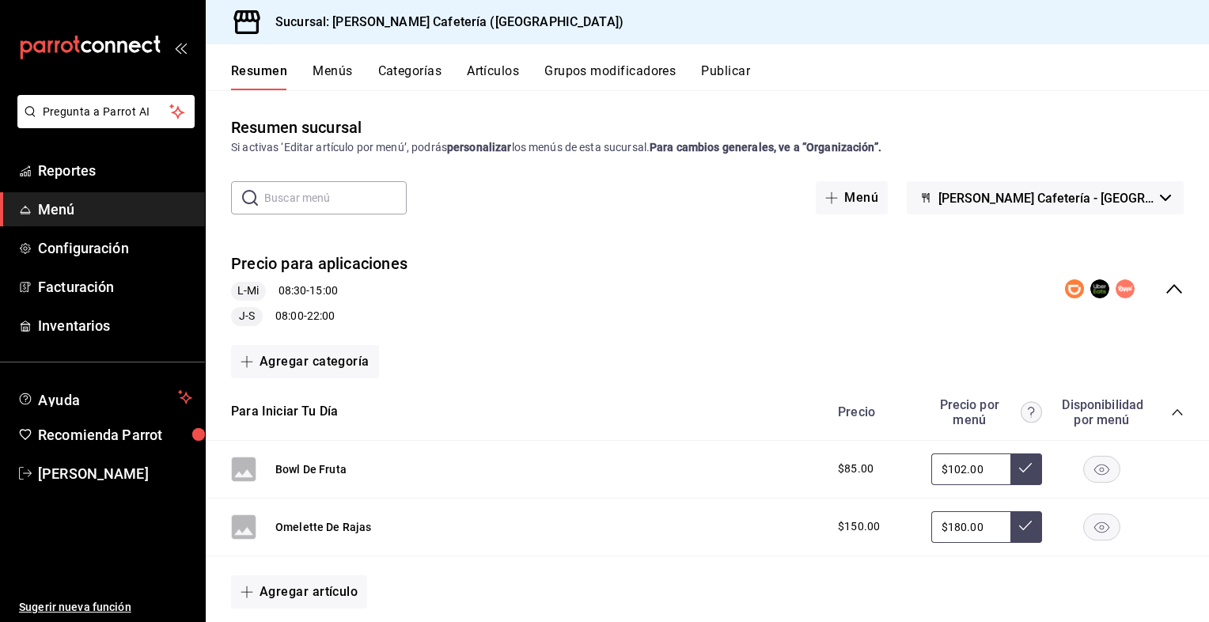
click at [583, 68] on button "Grupos modificadores" at bounding box center [610, 76] width 131 height 27
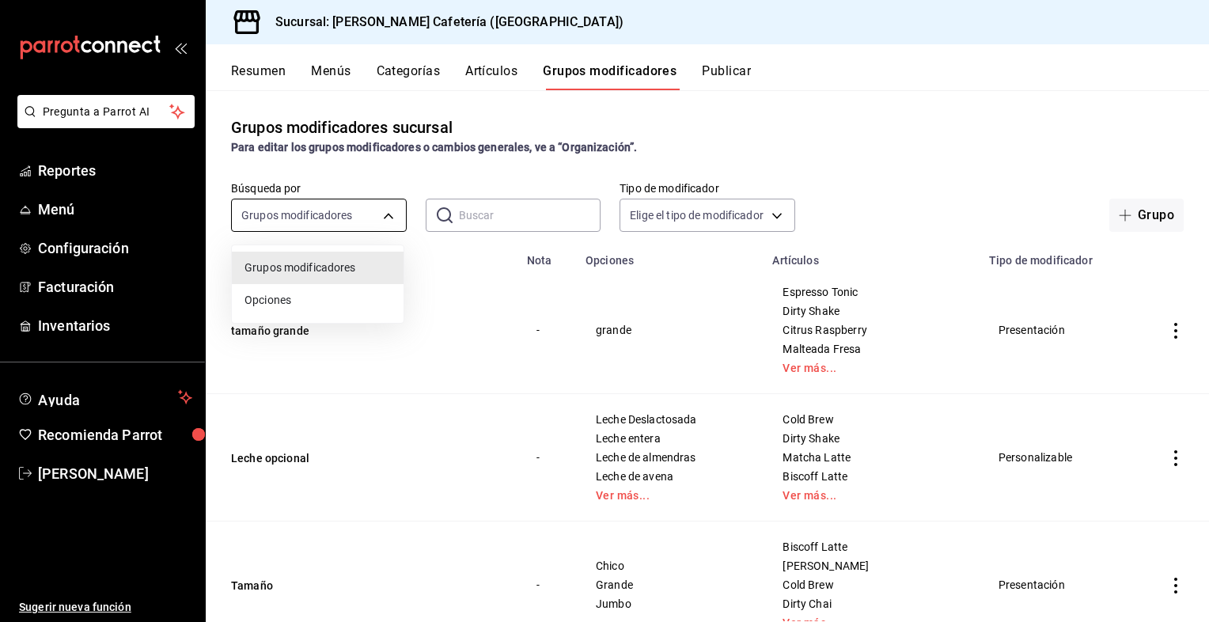
click at [381, 213] on body "Pregunta a Parrot AI Reportes Menú Configuración Facturación Inventarios Ayuda …" at bounding box center [604, 311] width 1209 height 622
click at [360, 274] on span "Grupos modificadores" at bounding box center [318, 268] width 146 height 17
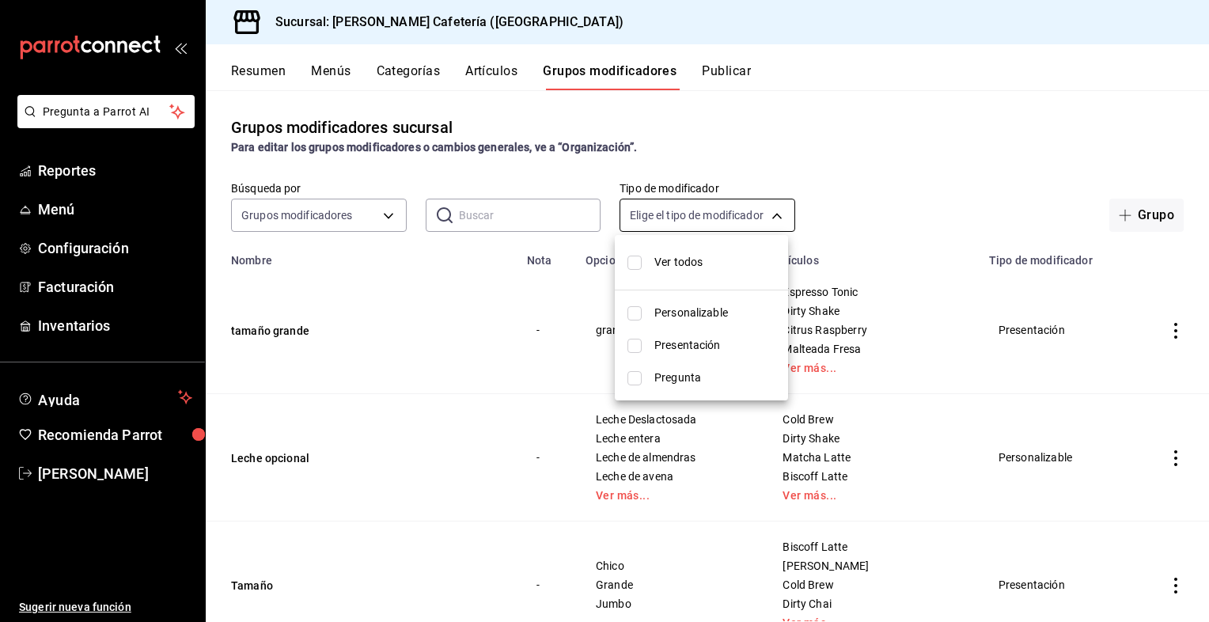
click at [715, 227] on body "Pregunta a Parrot AI Reportes Menú Configuración Facturación Inventarios Ayuda …" at bounding box center [604, 311] width 1209 height 622
click at [704, 319] on span "Personalizable" at bounding box center [715, 313] width 121 height 17
type input "CUSTOMIZABLE"
checkbox input "true"
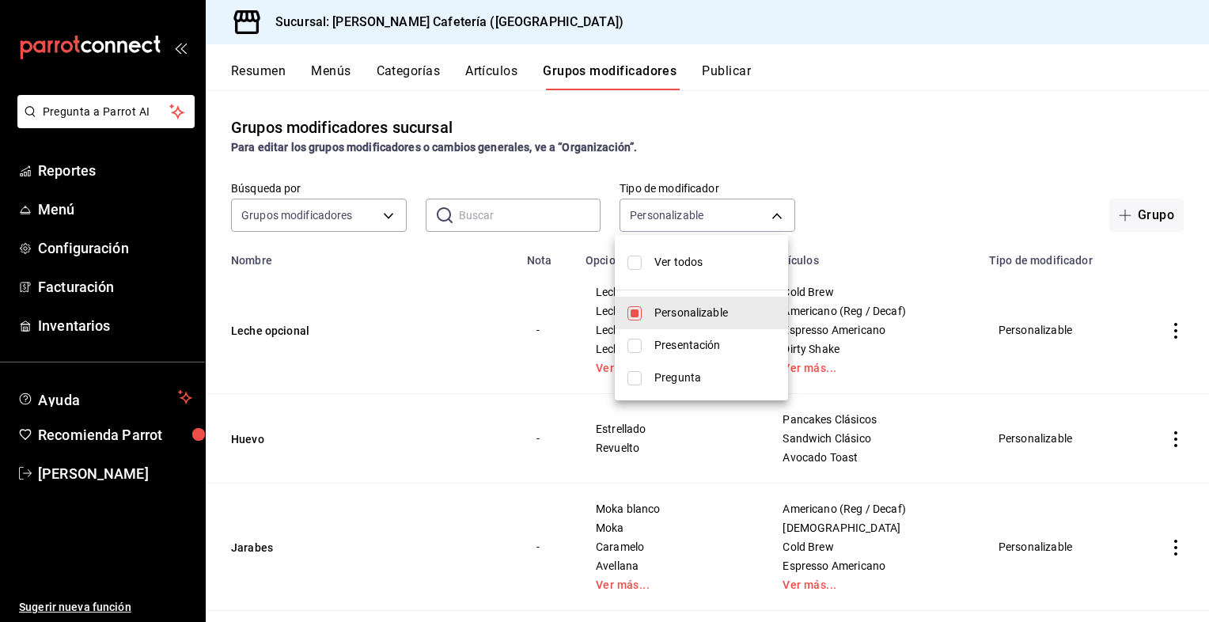
click at [815, 82] on div at bounding box center [604, 311] width 1209 height 622
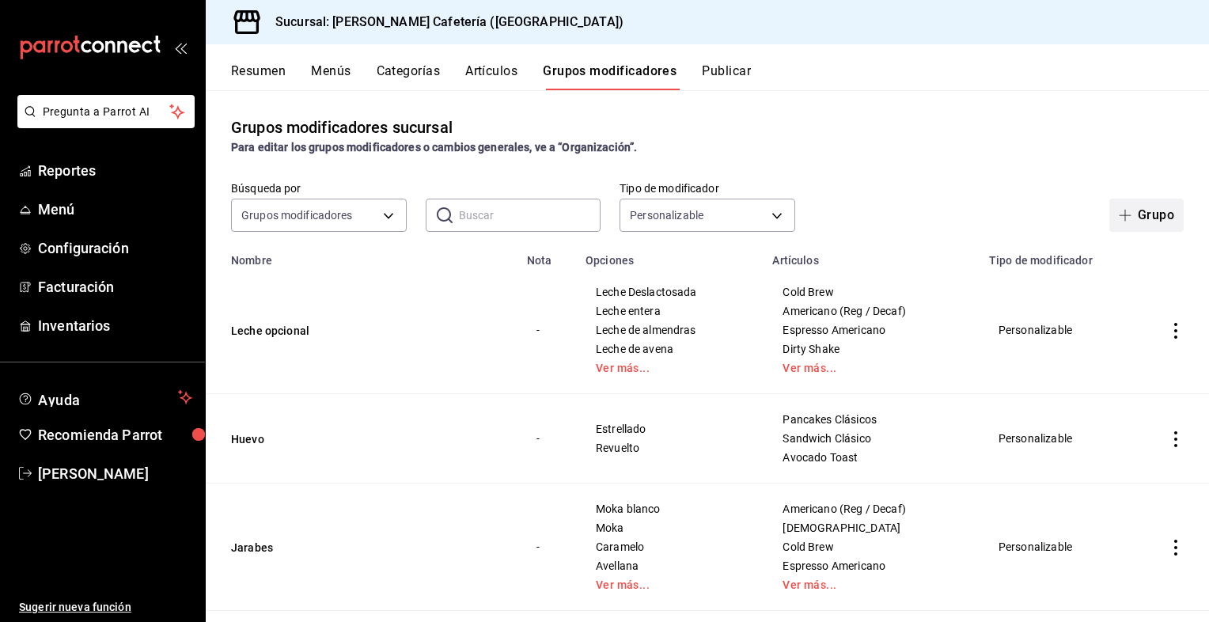
click at [1124, 214] on span "button" at bounding box center [1128, 215] width 19 height 13
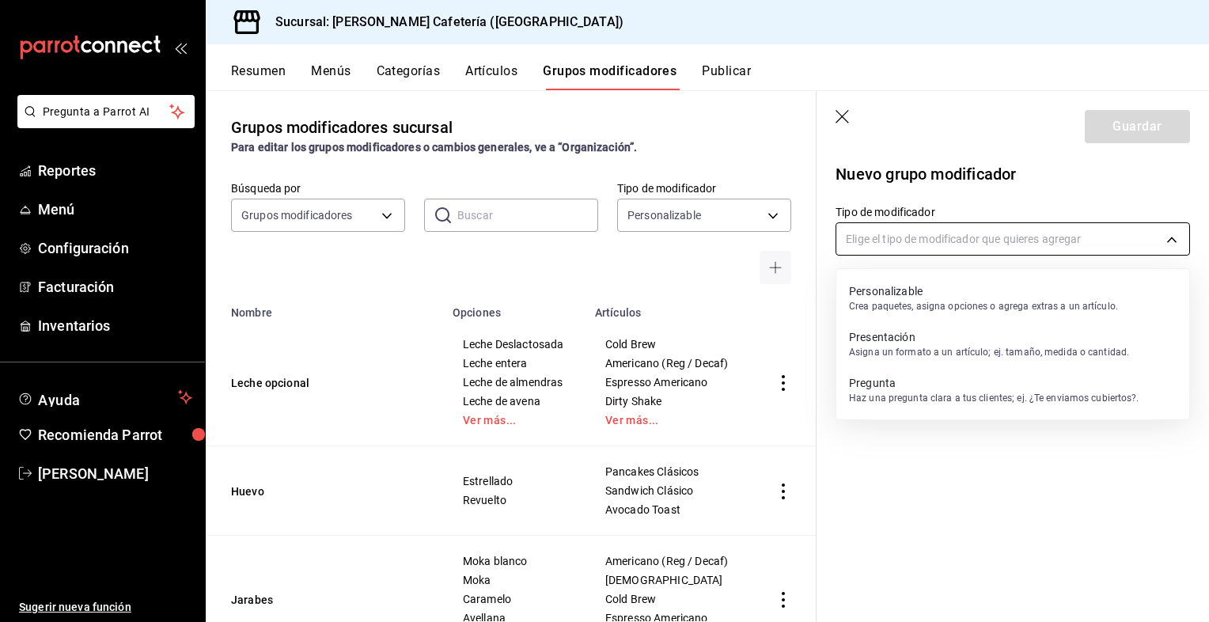
click at [997, 241] on body "Pregunta a Parrot AI Reportes Menú Configuración Facturación Inventarios Ayuda …" at bounding box center [604, 311] width 1209 height 622
click at [924, 293] on p "Personalizable" at bounding box center [983, 291] width 269 height 16
type input "CUSTOMIZABLE"
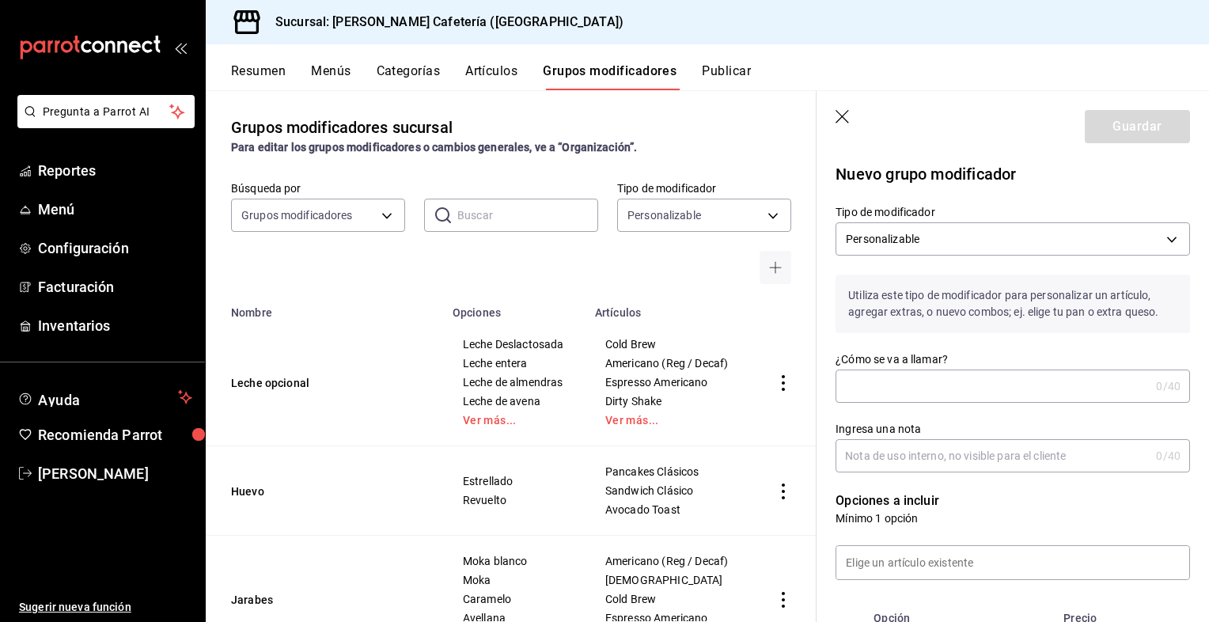
click at [924, 394] on input "¿Cómo se va a llamar?" at bounding box center [993, 386] width 314 height 32
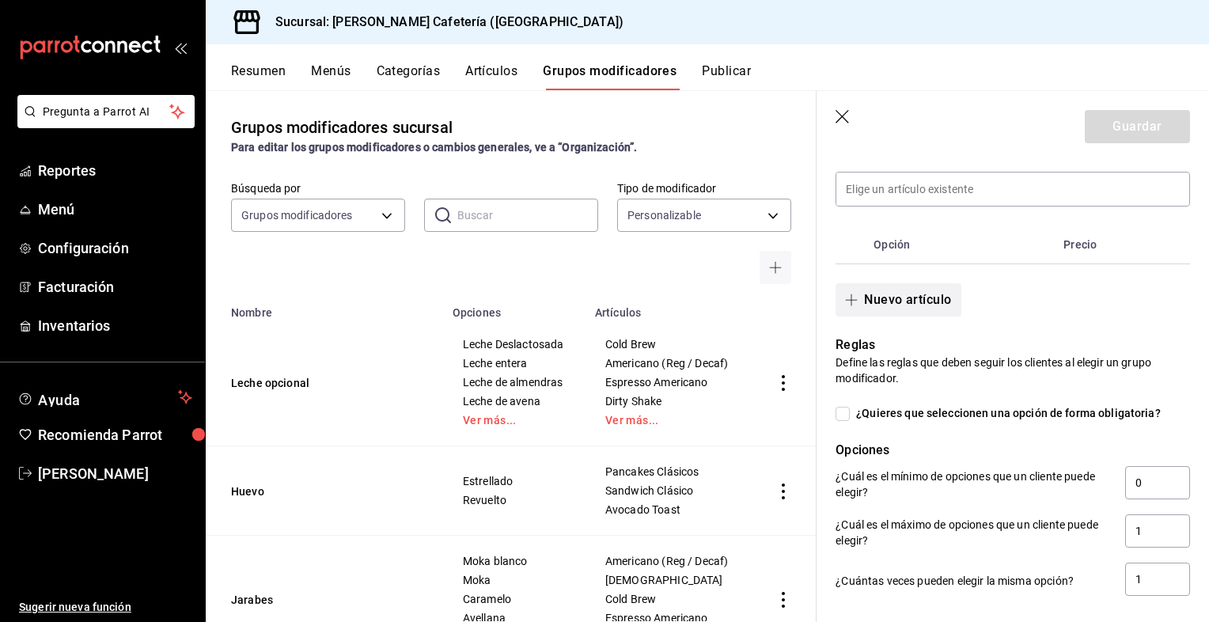
scroll to position [374, 0]
type input "bebidas de temporada"
click at [847, 408] on input "¿Quieres que seleccionen una opción de forma obligatoria?" at bounding box center [843, 414] width 14 height 14
checkbox input "true"
type input "1"
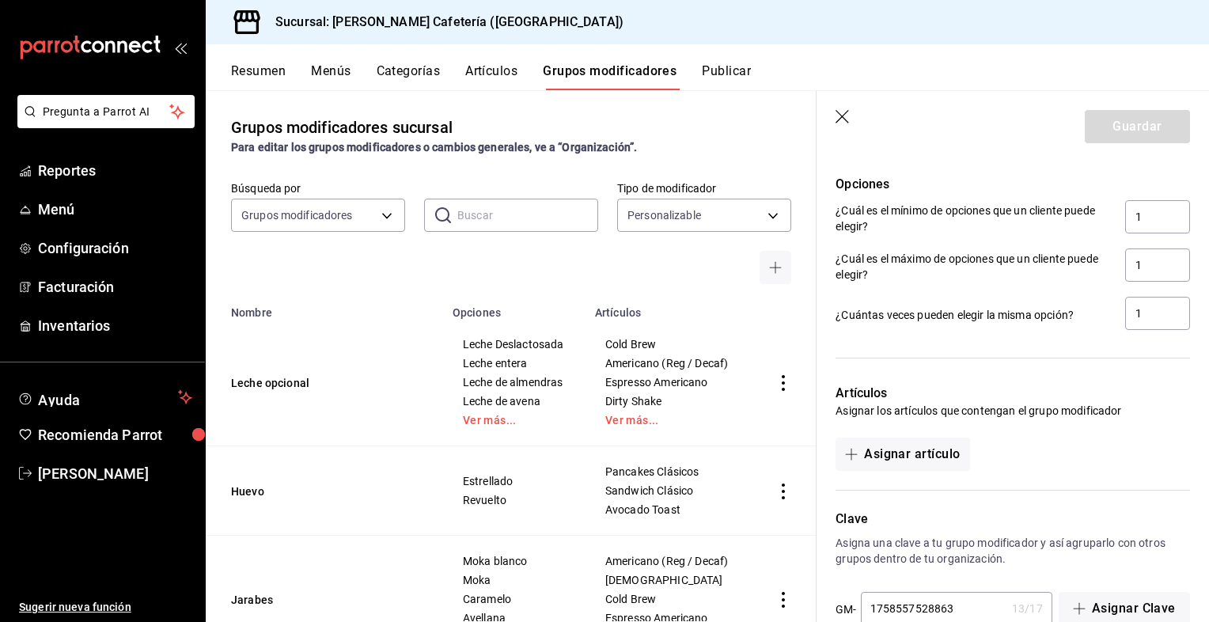
scroll to position [676, 0]
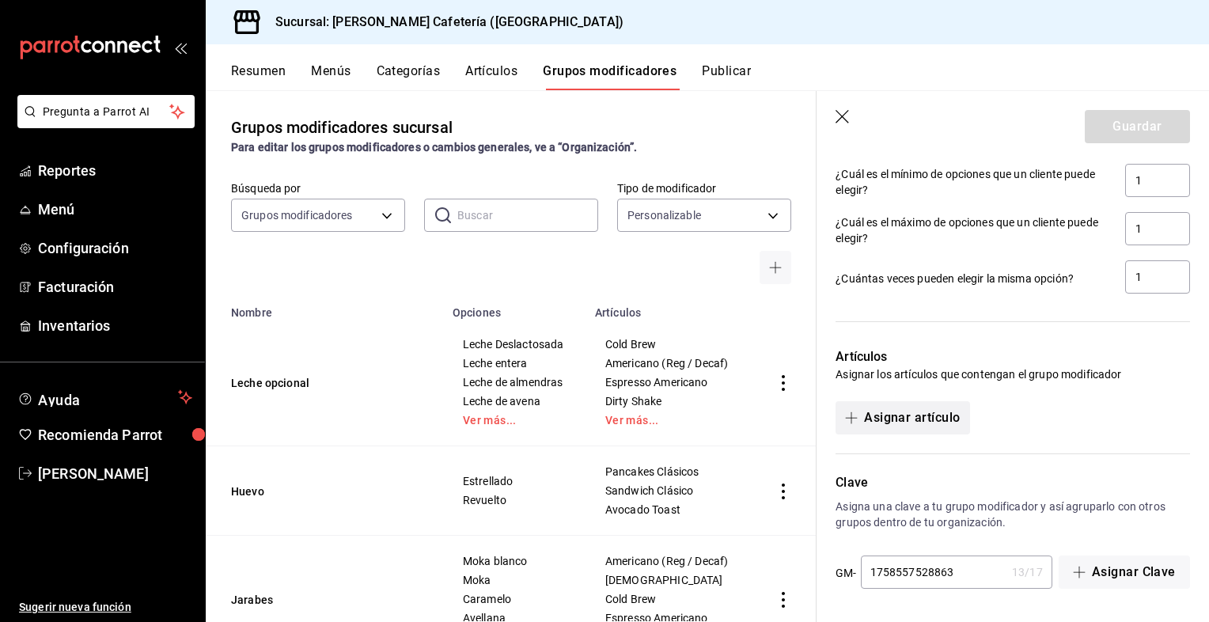
click at [882, 415] on button "Asignar artículo" at bounding box center [903, 417] width 134 height 33
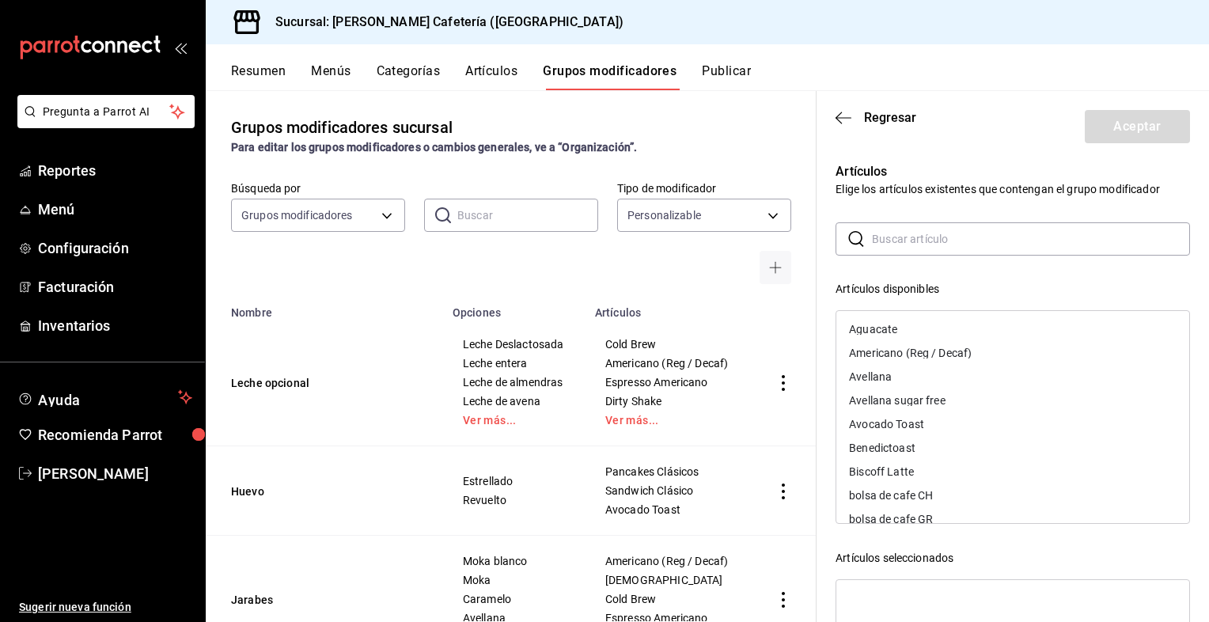
click at [939, 245] on input "text" at bounding box center [1031, 239] width 318 height 32
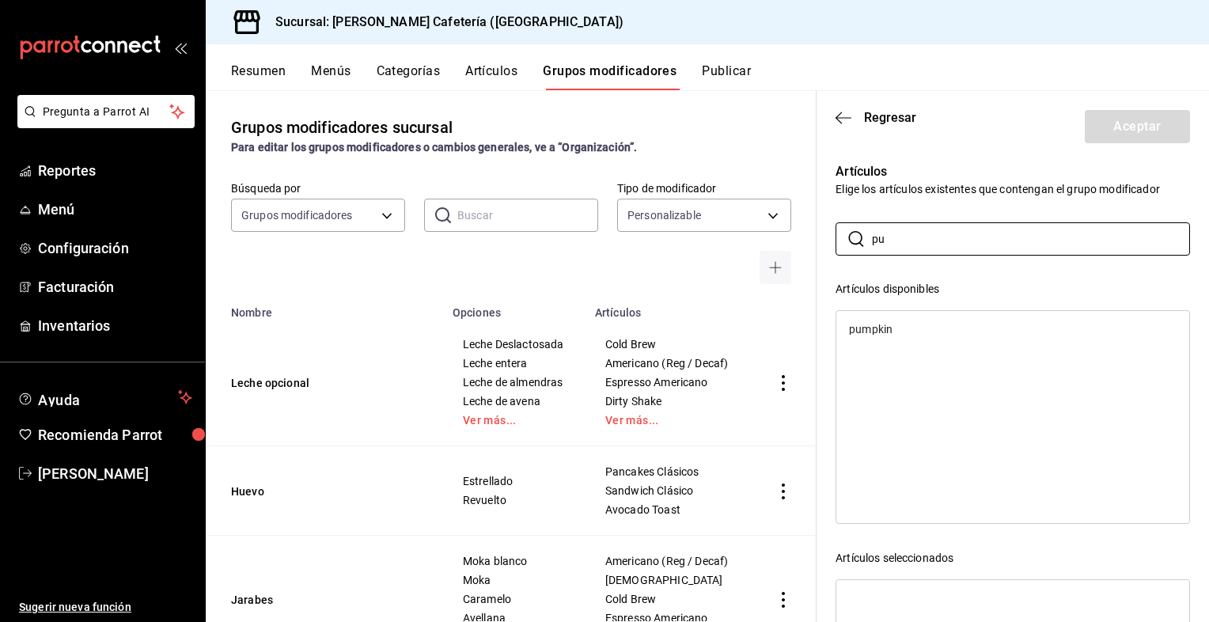
type input "p"
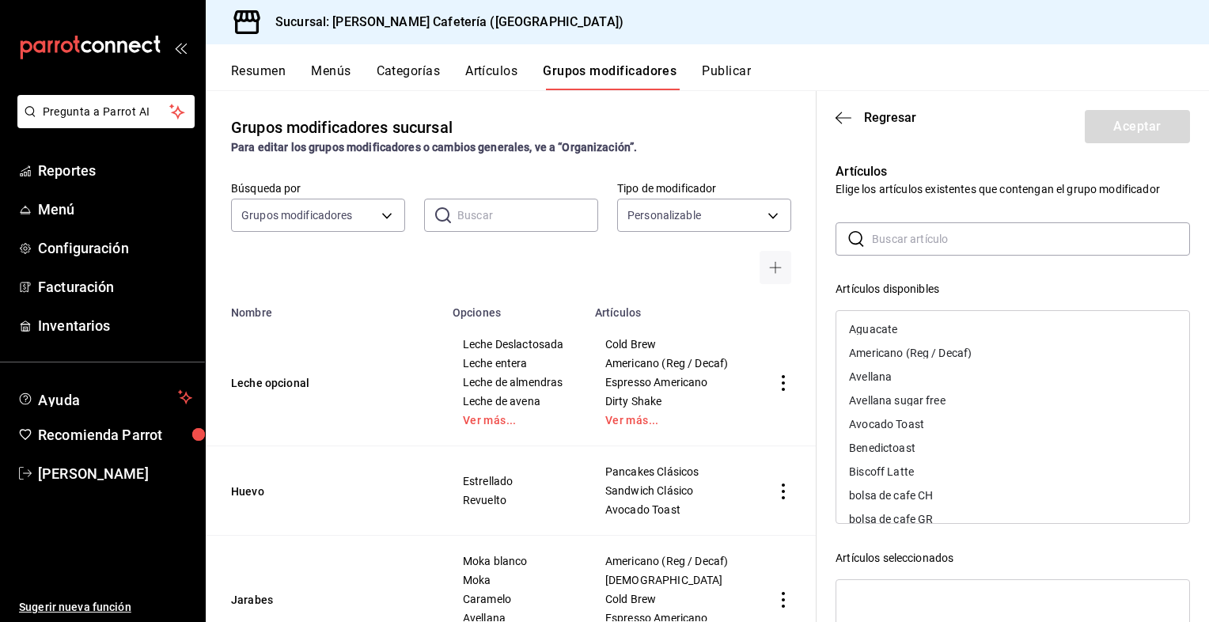
click at [462, 67] on div "Resumen Menús Categorías Artículos Grupos modificadores Publicar" at bounding box center [720, 76] width 978 height 27
click at [851, 117] on icon "button" at bounding box center [844, 117] width 16 height 1
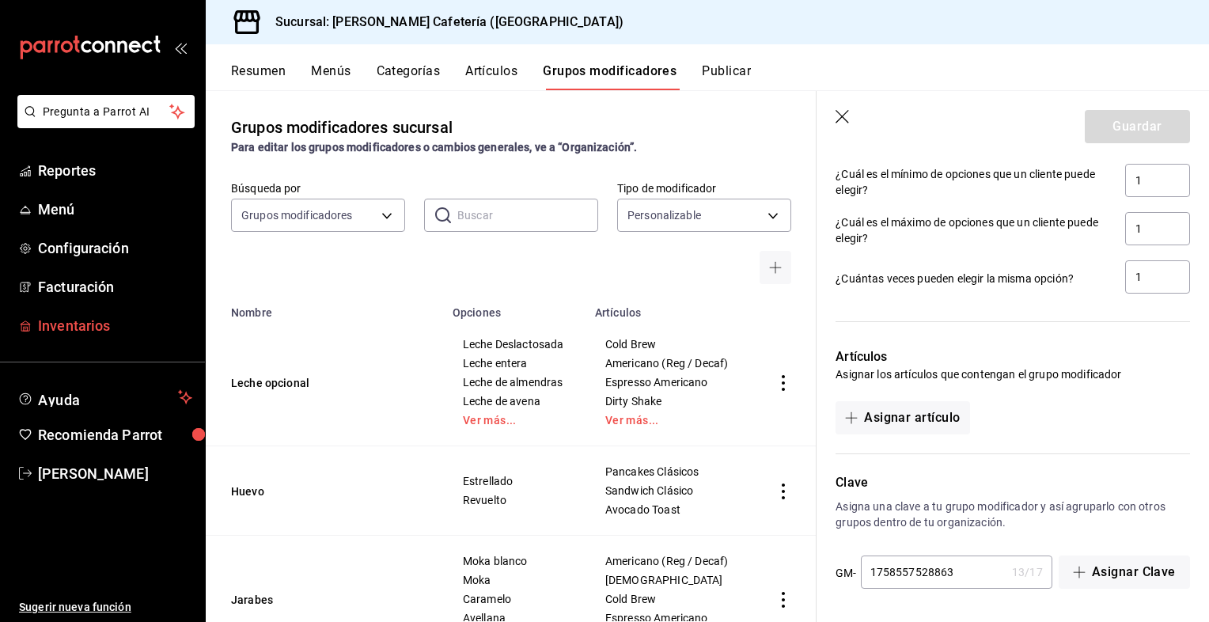
click at [51, 323] on span "Inventarios" at bounding box center [115, 325] width 154 height 21
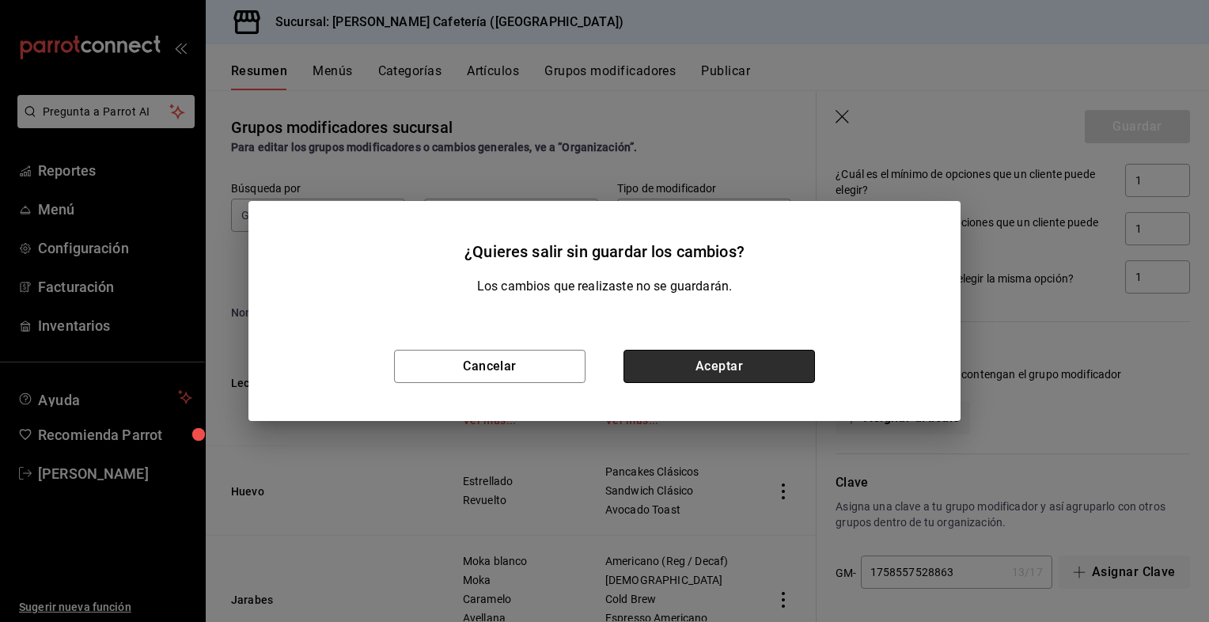
click at [700, 363] on button "Aceptar" at bounding box center [720, 366] width 192 height 33
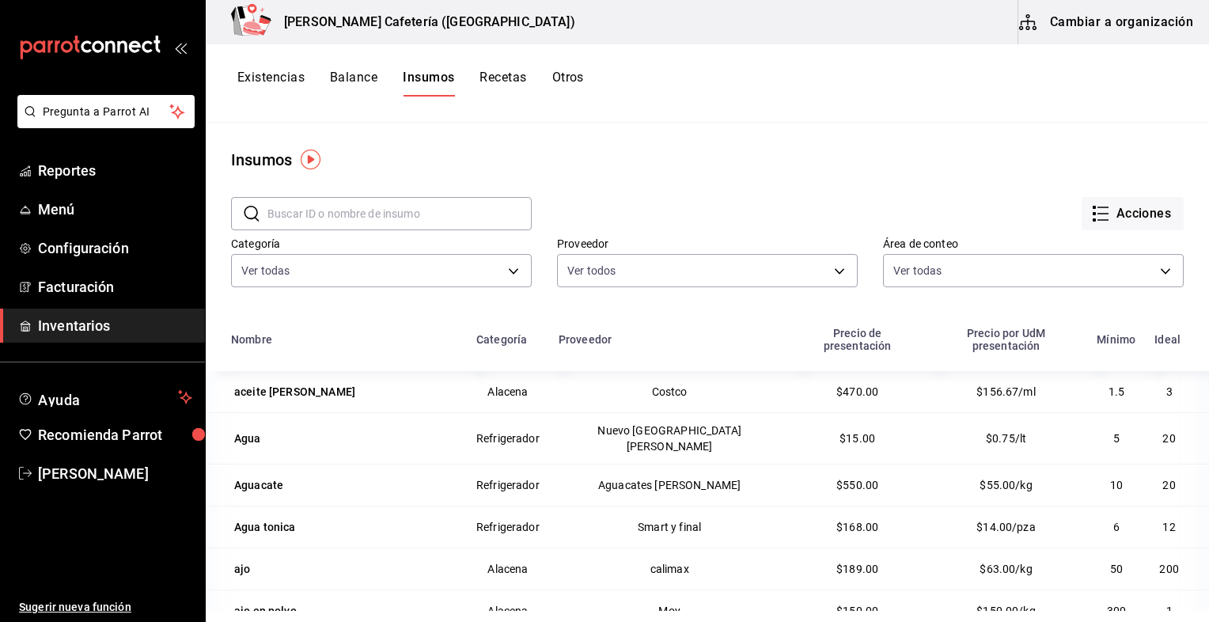
click at [360, 203] on input "text" at bounding box center [400, 214] width 264 height 32
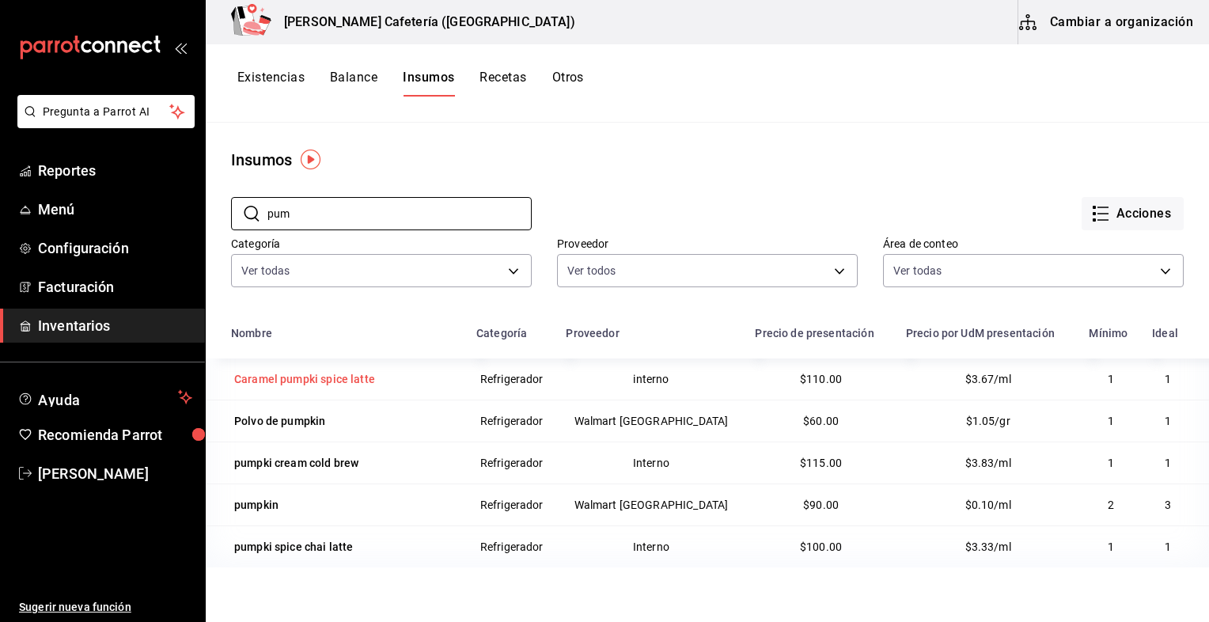
type input "pum"
click at [345, 370] on div "Caramel pumpki spice latte" at bounding box center [304, 379] width 147 height 22
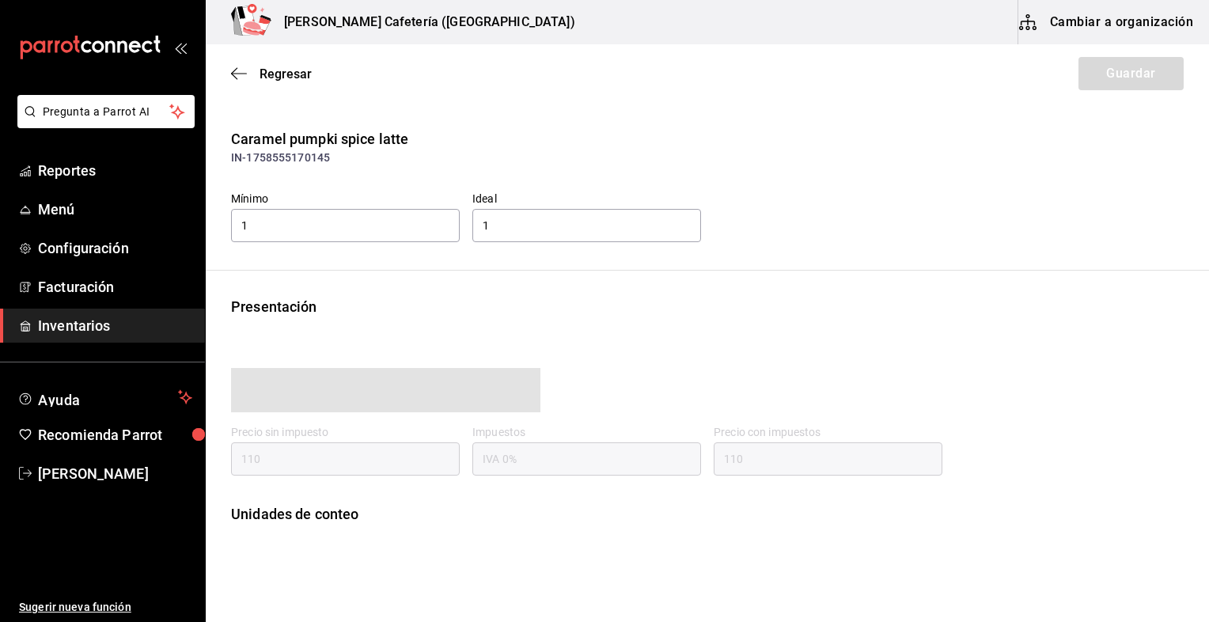
type input "110.00"
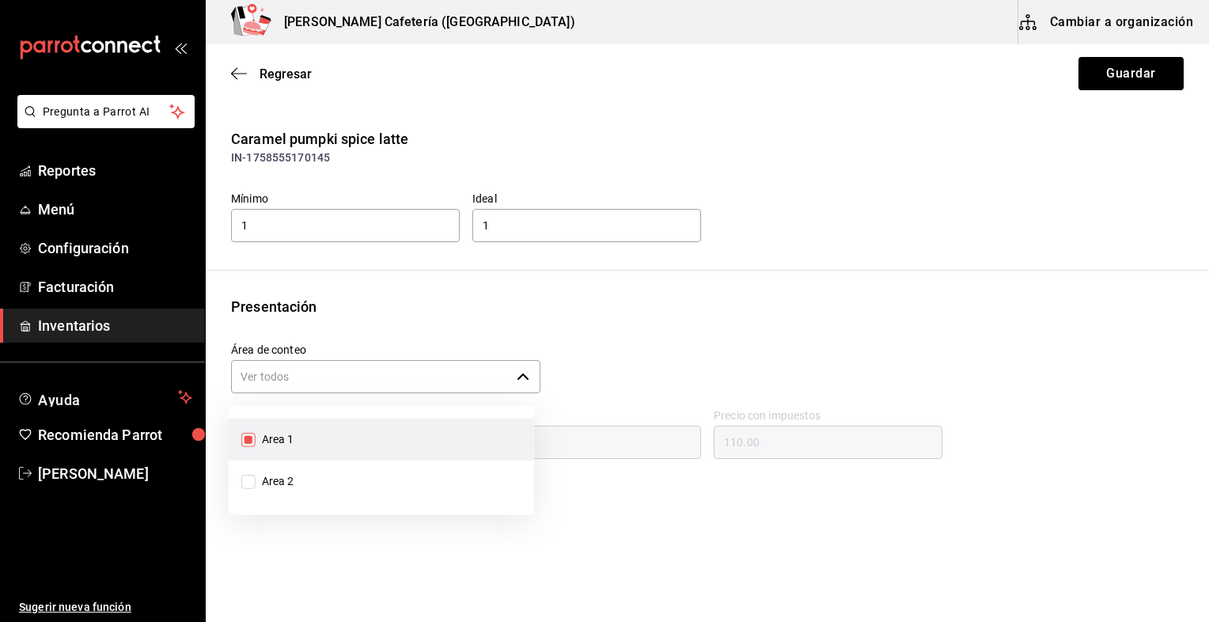
click at [414, 378] on input "Área de conteo" at bounding box center [370, 376] width 279 height 33
click at [647, 335] on div "Área de conteo ​" at bounding box center [701, 363] width 966 height 66
click at [495, 378] on input "Área de conteo" at bounding box center [370, 376] width 279 height 33
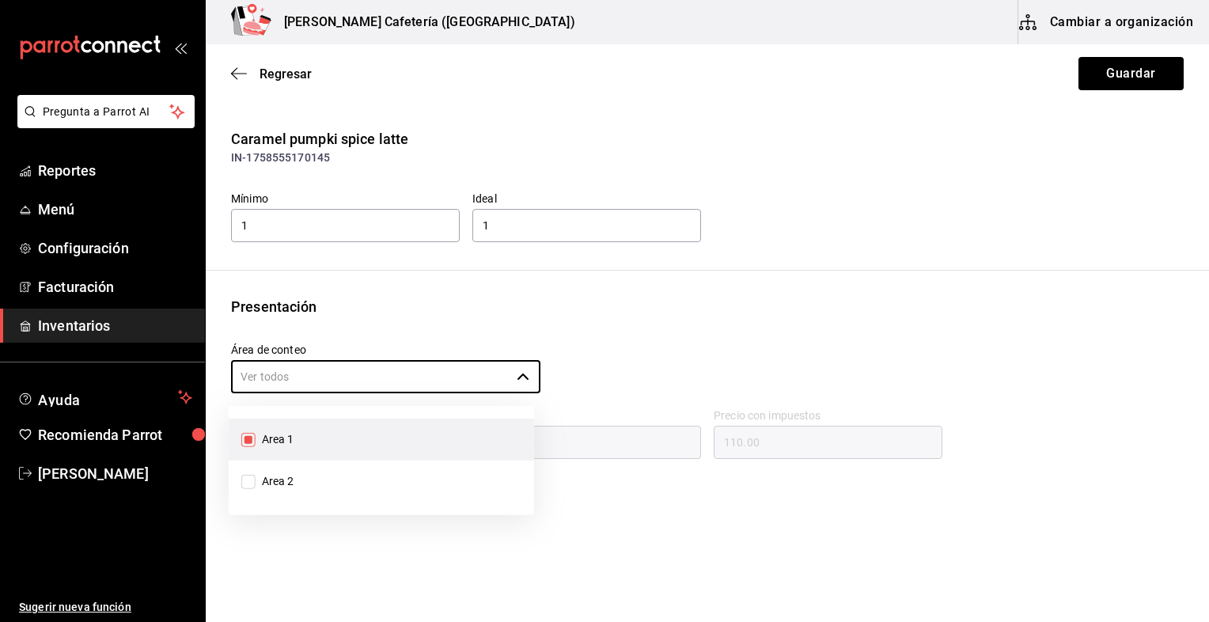
click at [412, 443] on li "Area 1" at bounding box center [381, 440] width 305 height 42
checkbox input "false"
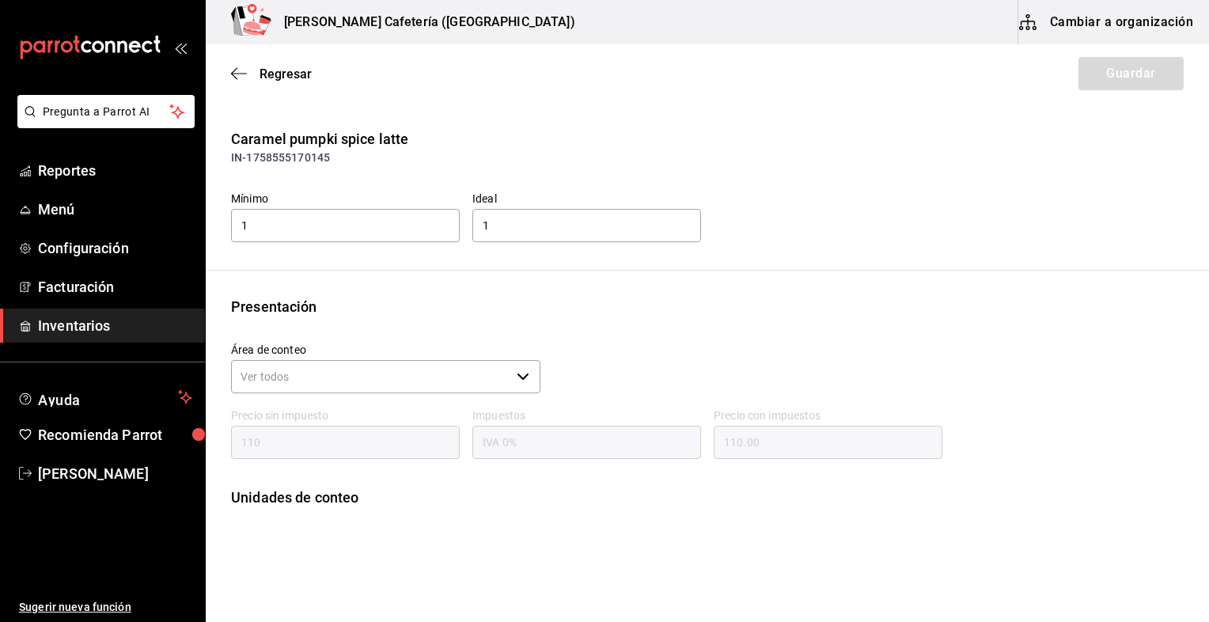
click at [595, 347] on div "Área de conteo ​" at bounding box center [701, 363] width 966 height 66
click at [461, 380] on input "Área de conteo" at bounding box center [370, 376] width 279 height 33
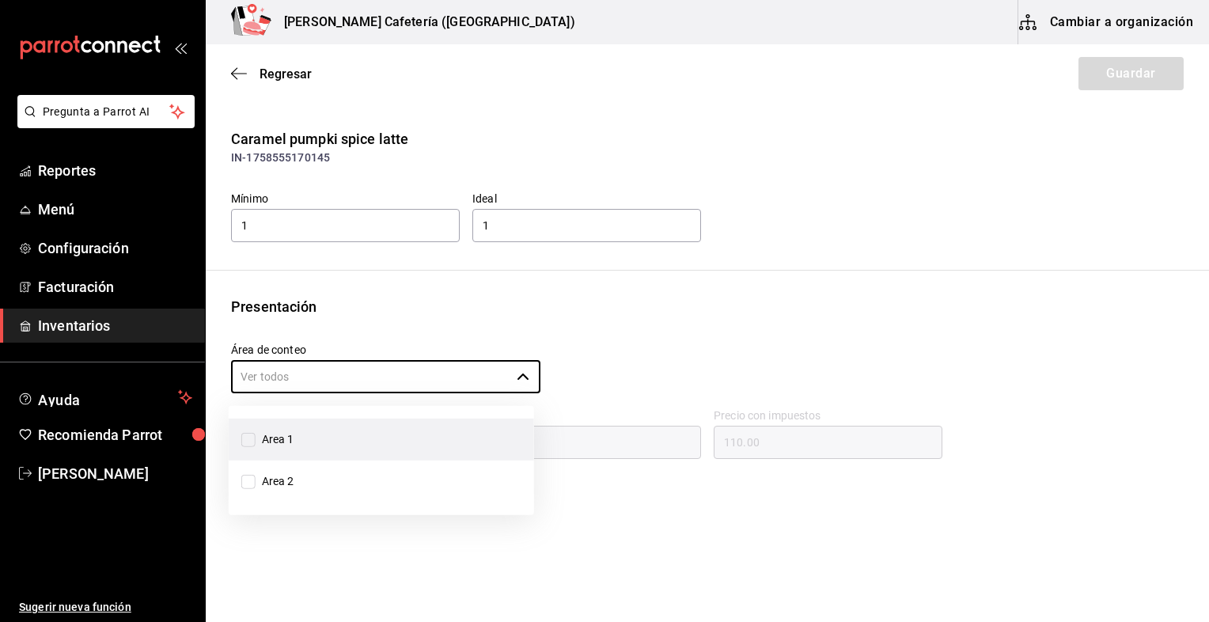
click at [361, 430] on li "Area 1" at bounding box center [381, 440] width 305 height 42
checkbox input "true"
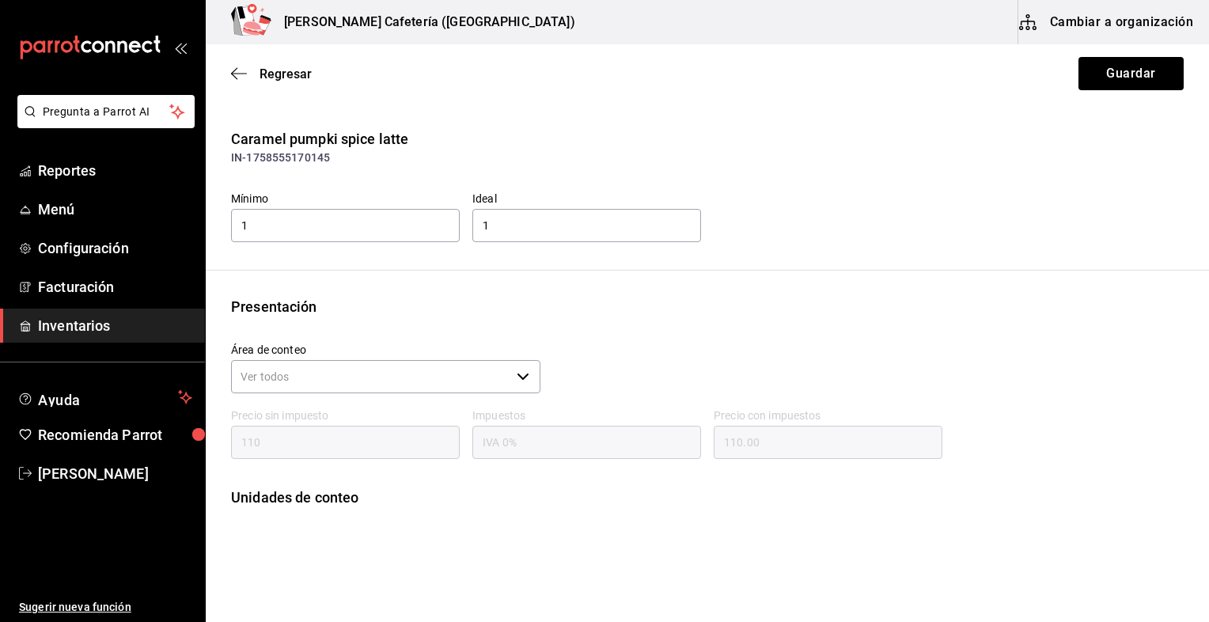
click at [655, 290] on div "Caramel pumpki spice latte IN-1758555170145 Mínimo 1 Ideal 1 Presentación Área …" at bounding box center [708, 343] width 1004 height 431
click at [1132, 27] on button "Cambiar a organización" at bounding box center [1108, 22] width 178 height 44
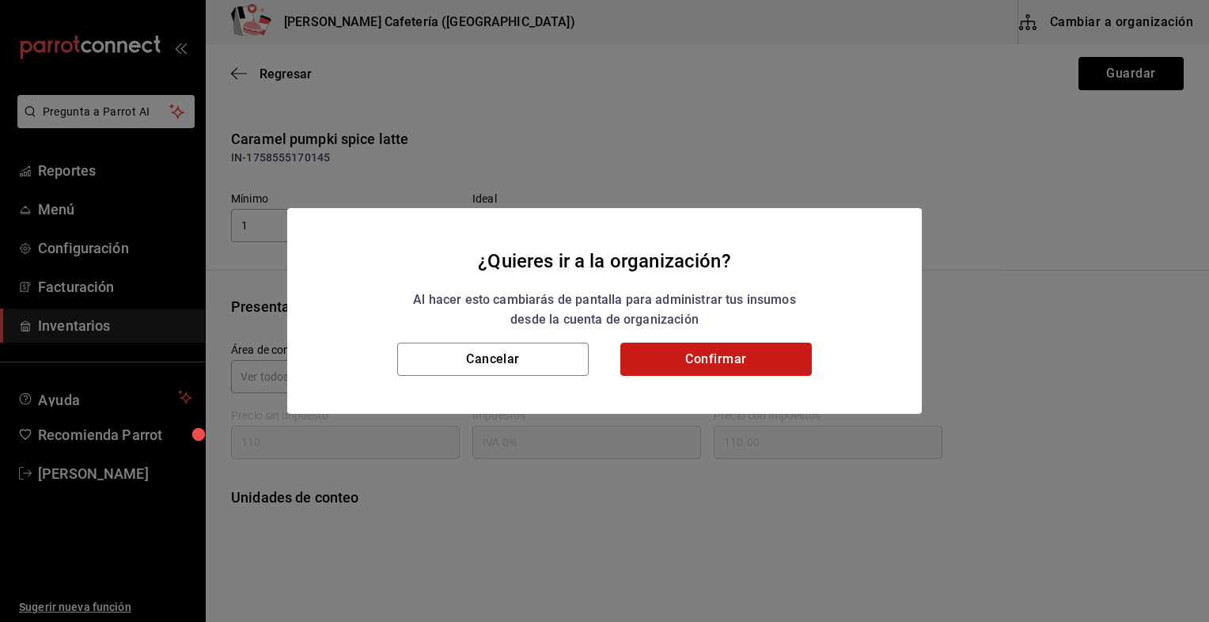
click at [757, 363] on button "Confirmar" at bounding box center [716, 359] width 192 height 33
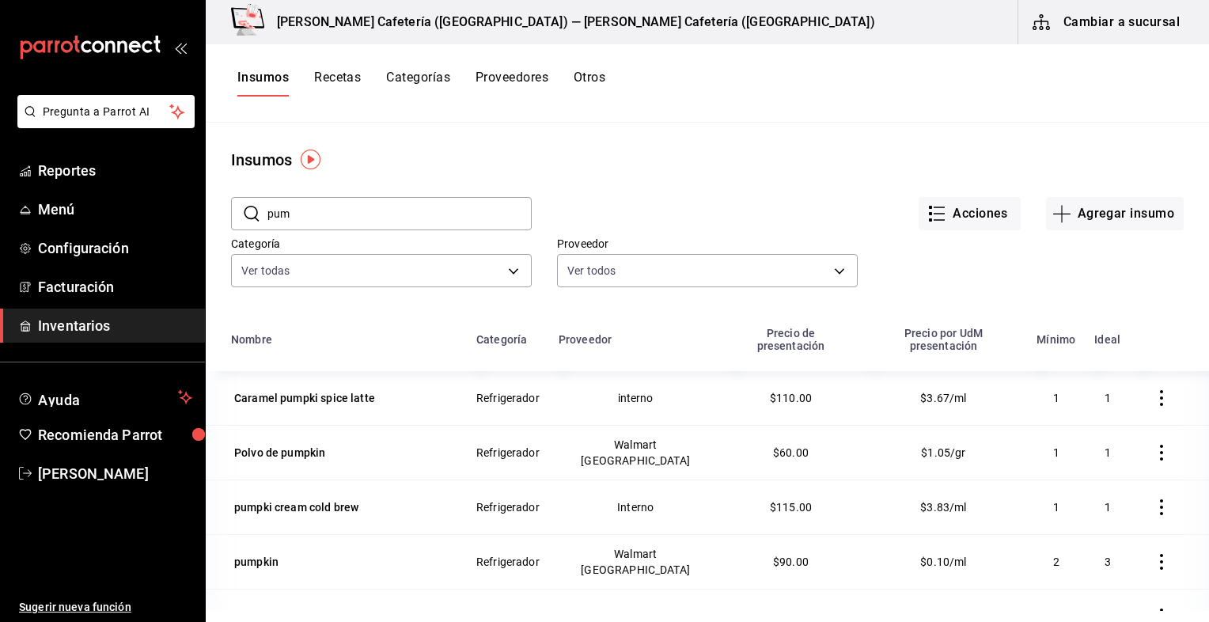
click at [1154, 390] on icon "button" at bounding box center [1162, 398] width 16 height 16
click at [347, 62] on div at bounding box center [604, 311] width 1209 height 622
click at [351, 89] on button "Recetas" at bounding box center [337, 83] width 47 height 27
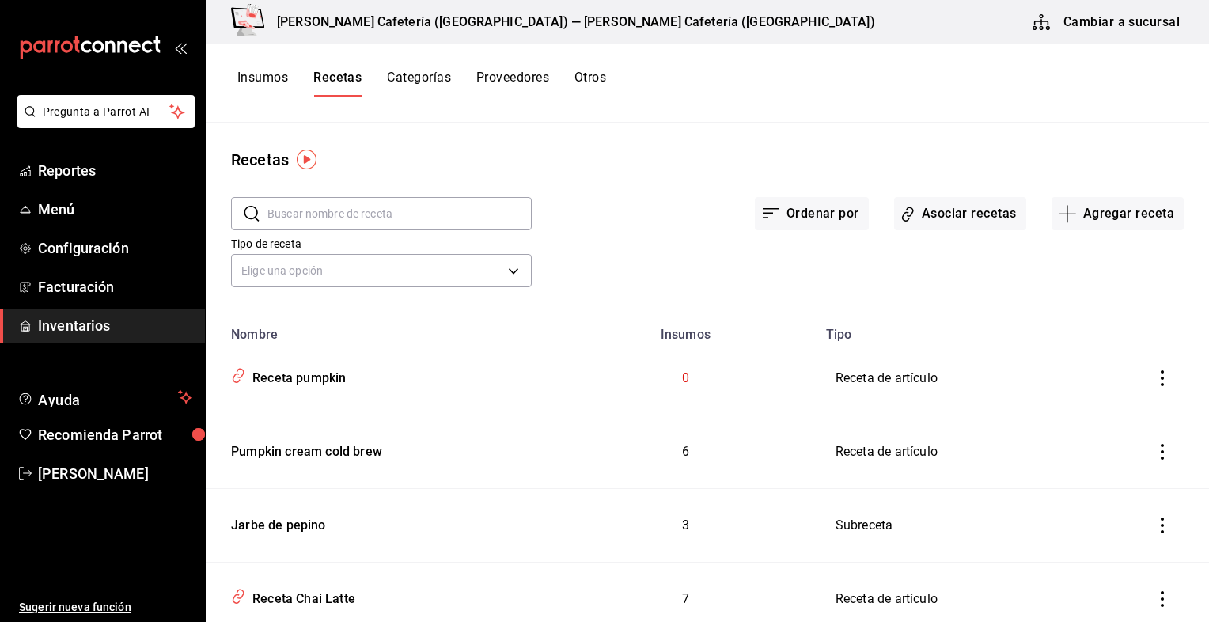
click at [1161, 444] on icon "inventoriesTable" at bounding box center [1162, 452] width 3 height 16
click at [950, 217] on div at bounding box center [604, 311] width 1209 height 622
click at [922, 207] on button "Asociar recetas" at bounding box center [960, 213] width 132 height 33
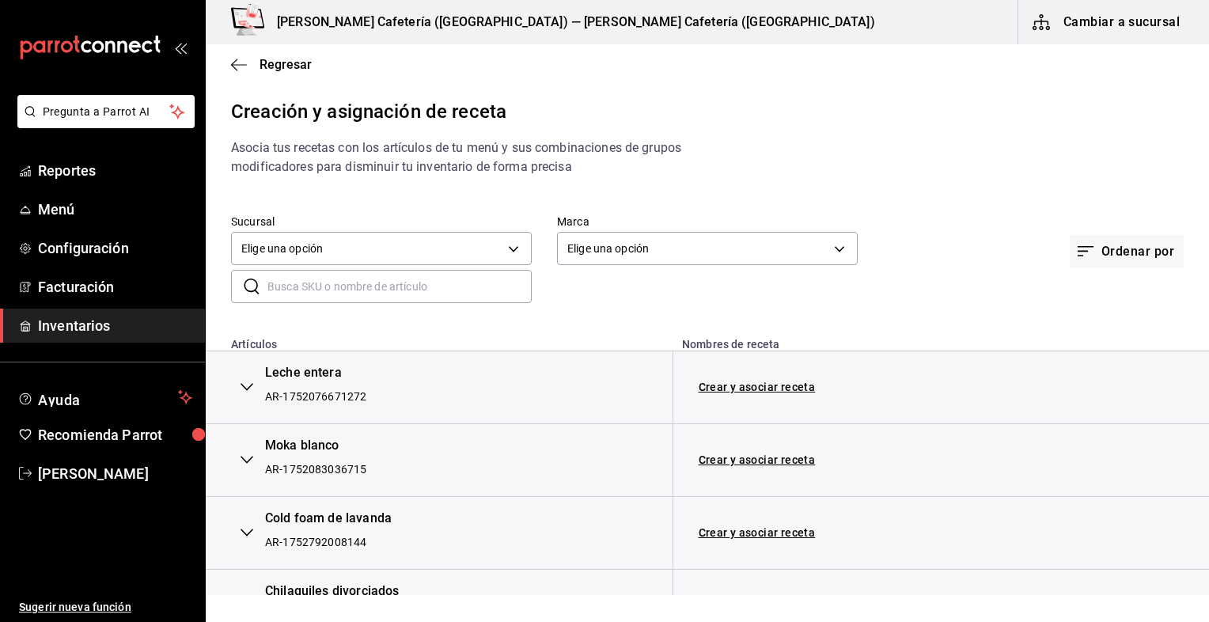
click at [335, 274] on input "text" at bounding box center [400, 287] width 264 height 32
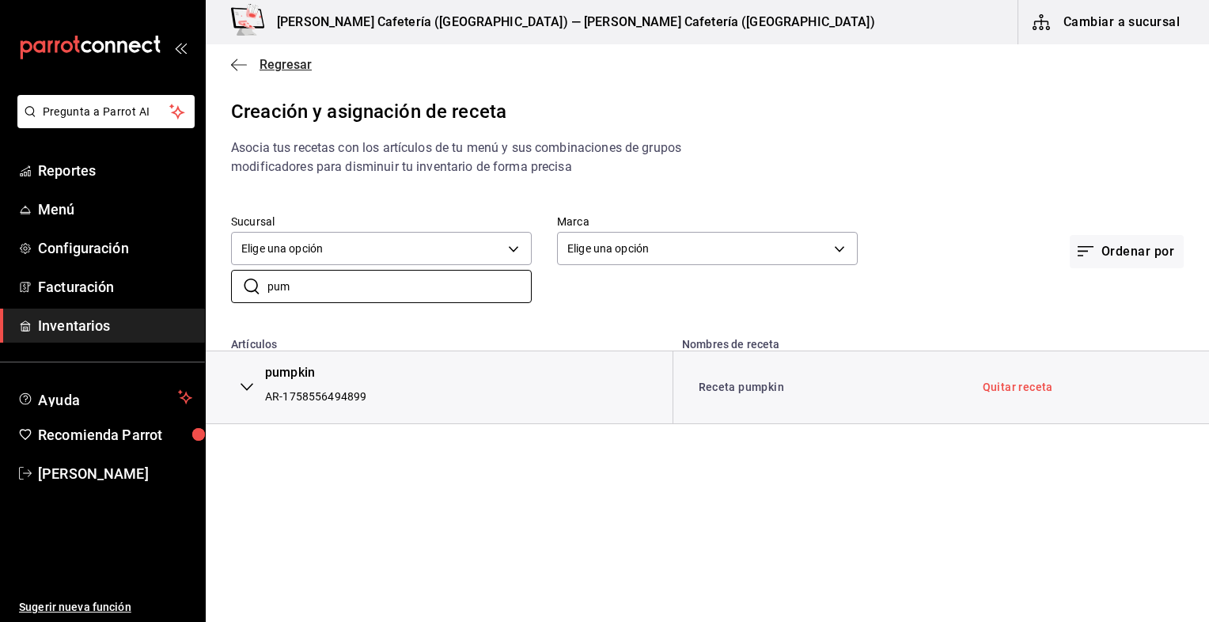
type input "pum"
click at [231, 62] on icon "button" at bounding box center [239, 65] width 16 height 14
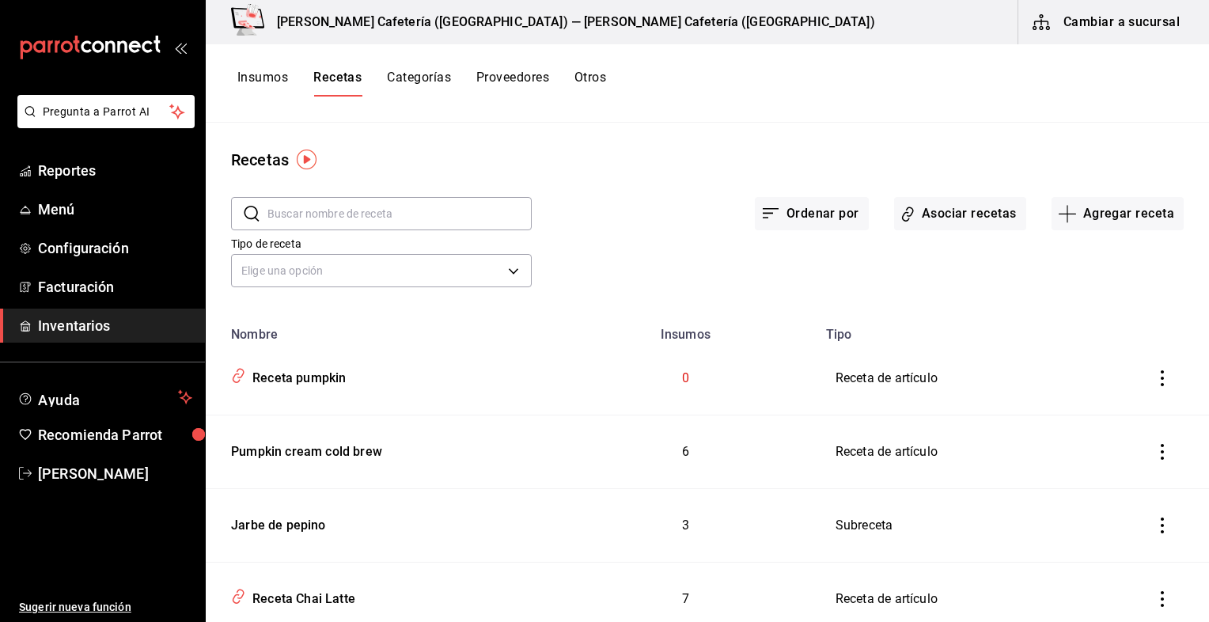
click at [272, 87] on button "Insumos" at bounding box center [262, 83] width 51 height 27
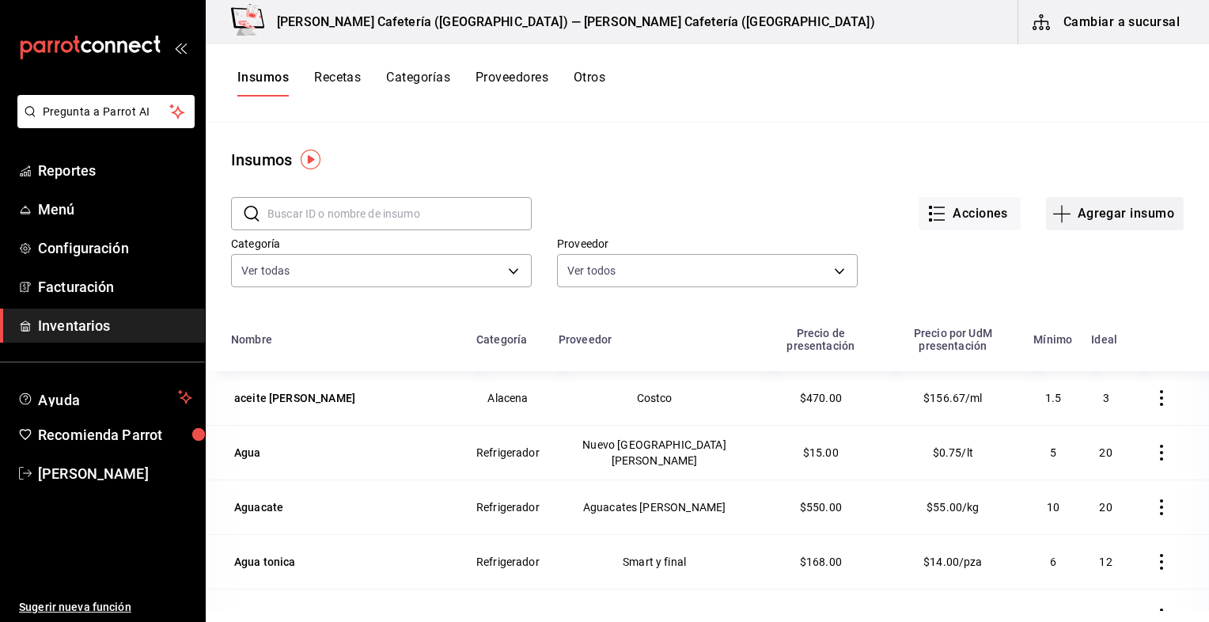
click at [1095, 221] on button "Agregar insumo" at bounding box center [1115, 213] width 138 height 33
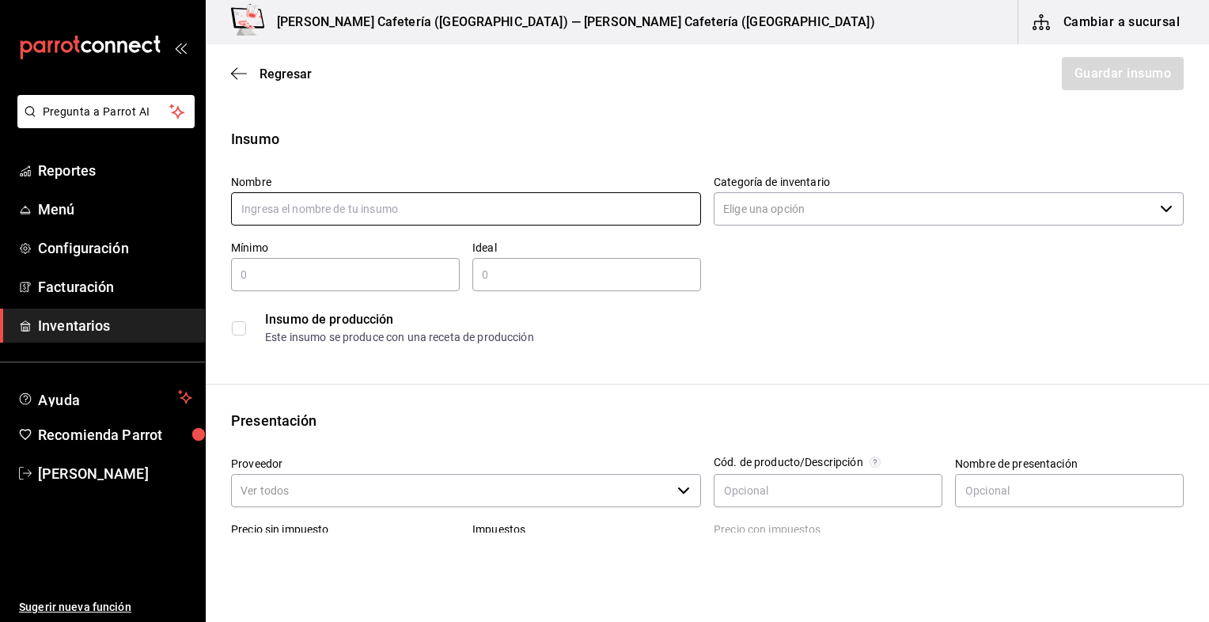
click at [327, 199] on input "text" at bounding box center [466, 208] width 470 height 33
type input "Polvo de pumpkin"
type input "1"
type input "$60"
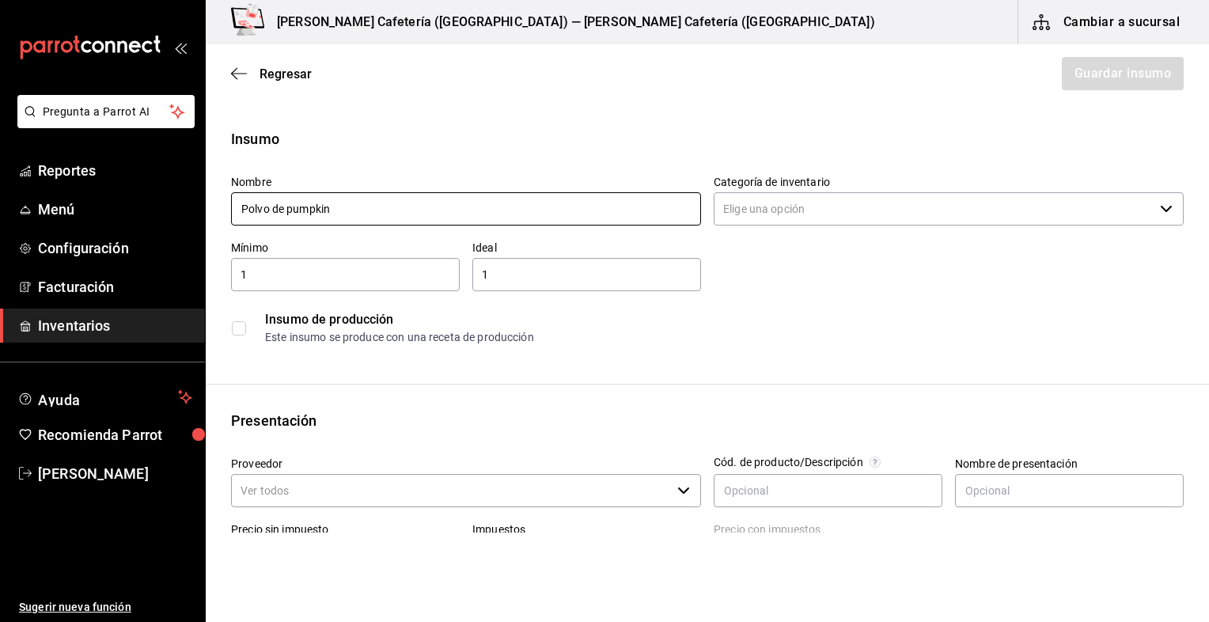
type input "57"
type input "$60.00"
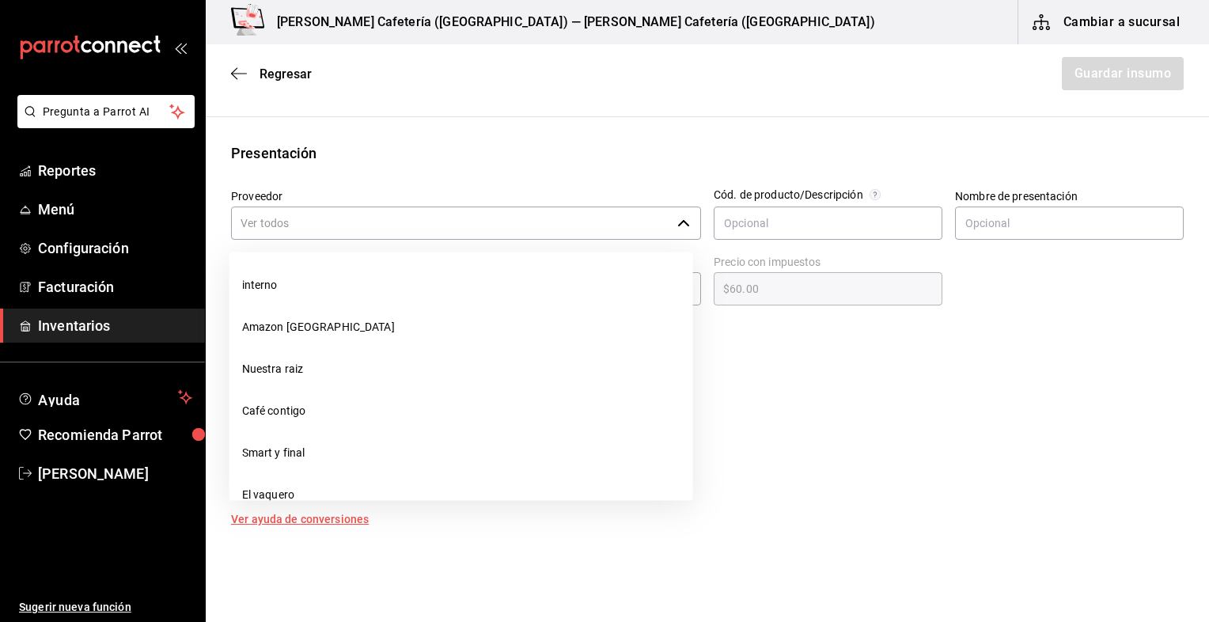
click at [311, 227] on input "Proveedor" at bounding box center [451, 223] width 440 height 33
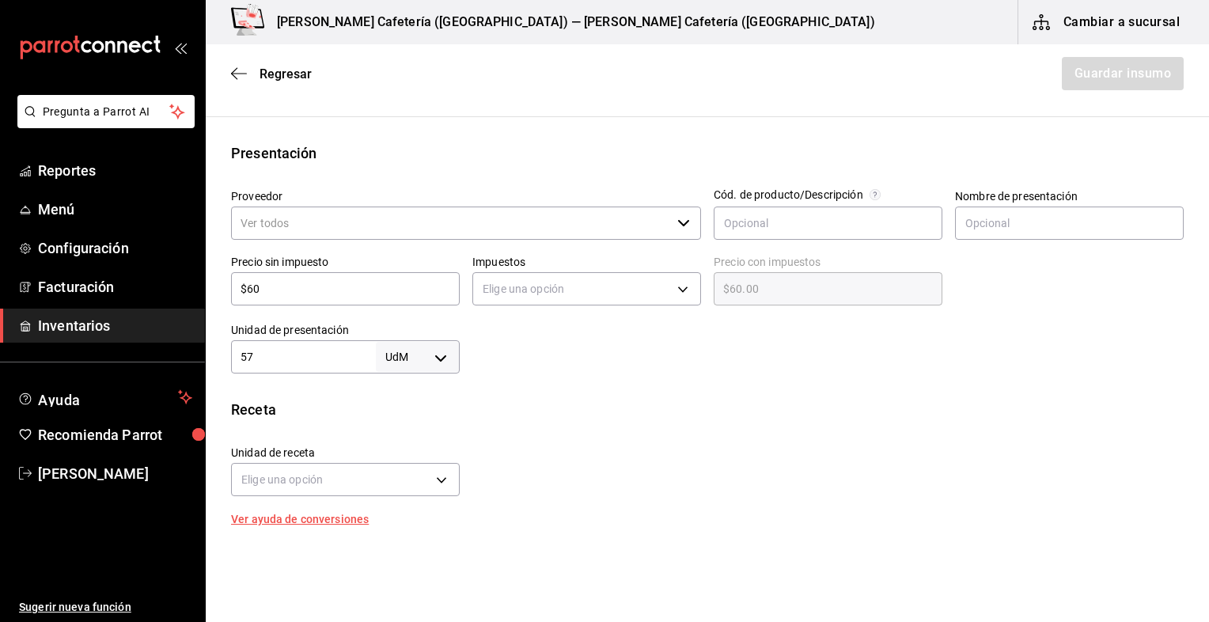
click at [459, 185] on div "Proveedor ​" at bounding box center [459, 209] width 483 height 66
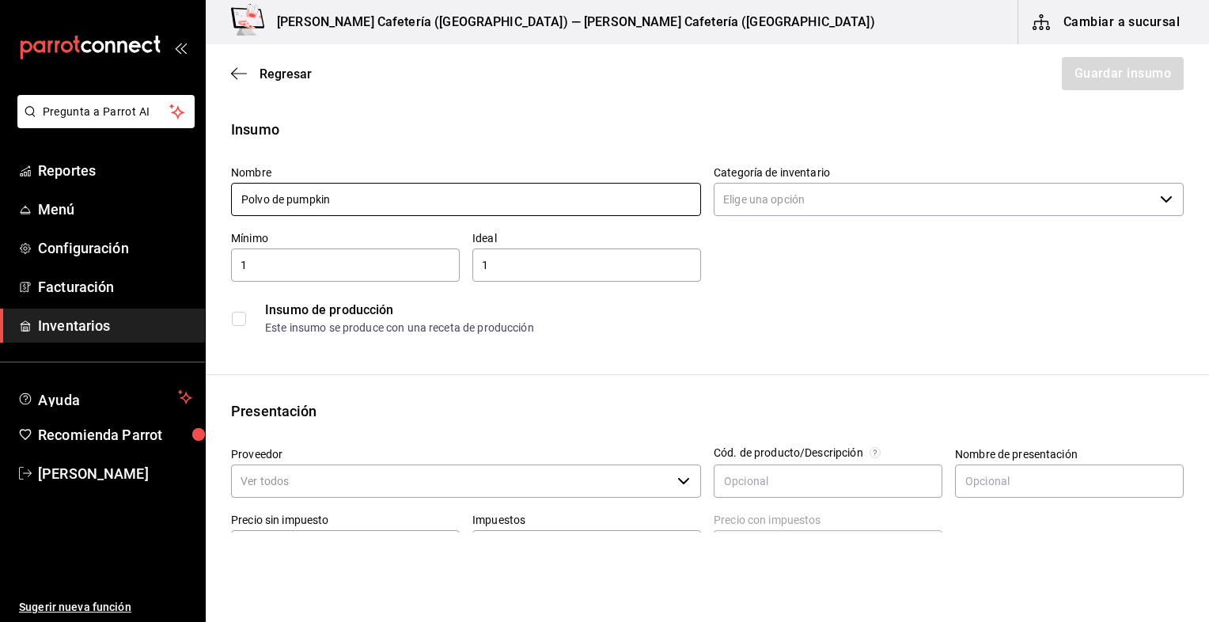
scroll to position [9, 0]
click at [284, 201] on input "Polvo de pumpkin" at bounding box center [466, 200] width 470 height 33
type input "Pumpkin cream cold brew"
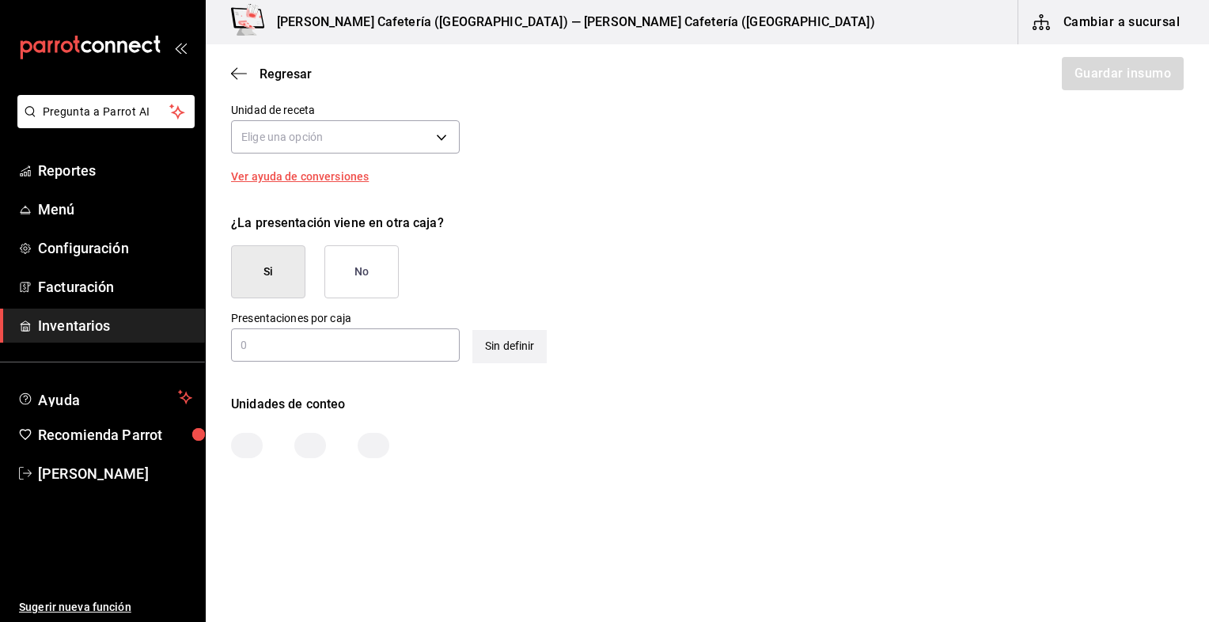
scroll to position [611, 0]
click at [361, 268] on button "No" at bounding box center [361, 271] width 74 height 53
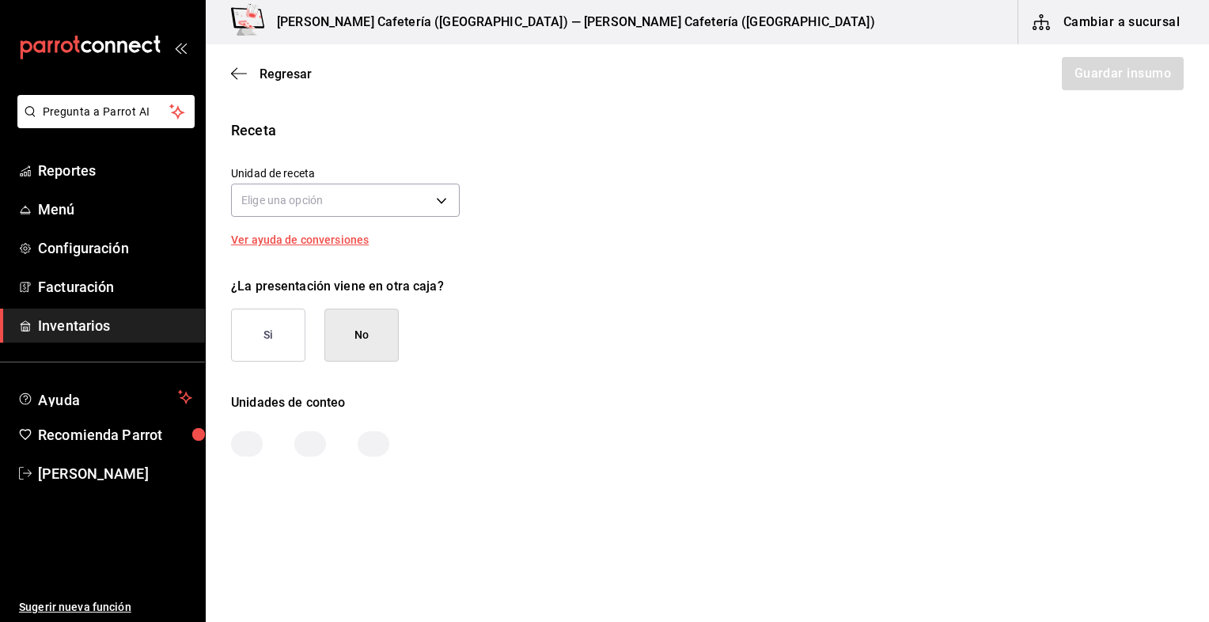
scroll to position [546, 0]
click at [412, 209] on body "Pregunta a Parrot AI Reportes Menú Configuración Facturación Inventarios Ayuda …" at bounding box center [604, 266] width 1209 height 533
click at [408, 201] on div at bounding box center [604, 311] width 1209 height 622
click at [442, 203] on body "Pregunta a Parrot AI Reportes Menú Configuración Facturación Inventarios Ayuda …" at bounding box center [604, 266] width 1209 height 533
click at [482, 264] on div at bounding box center [604, 311] width 1209 height 622
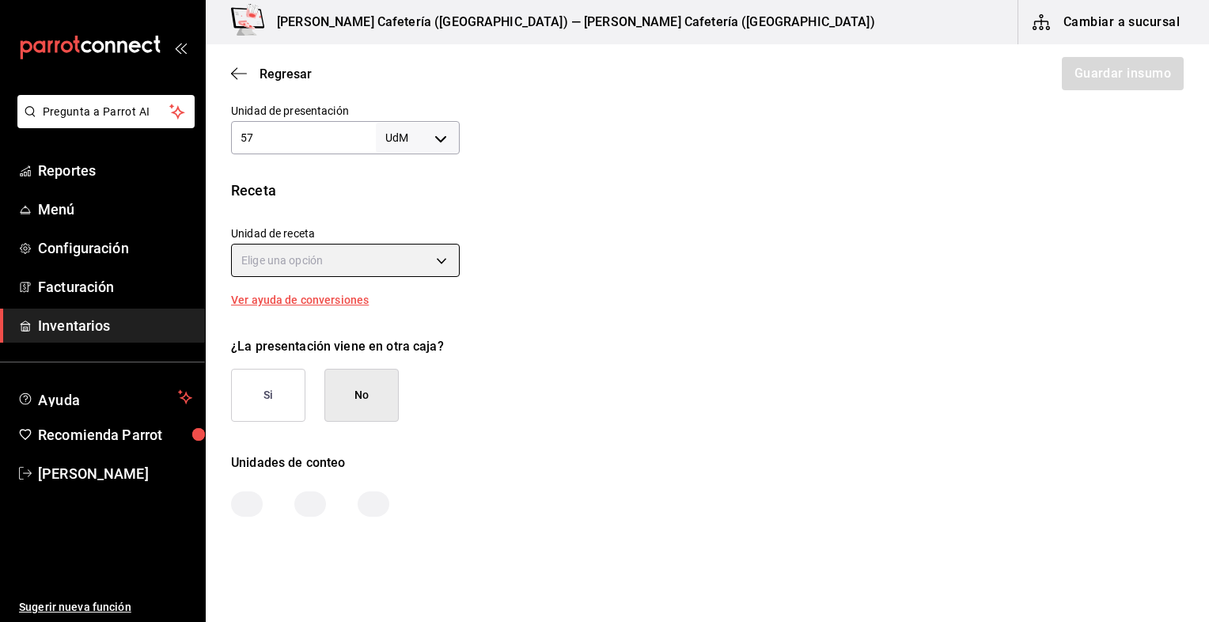
scroll to position [484, 0]
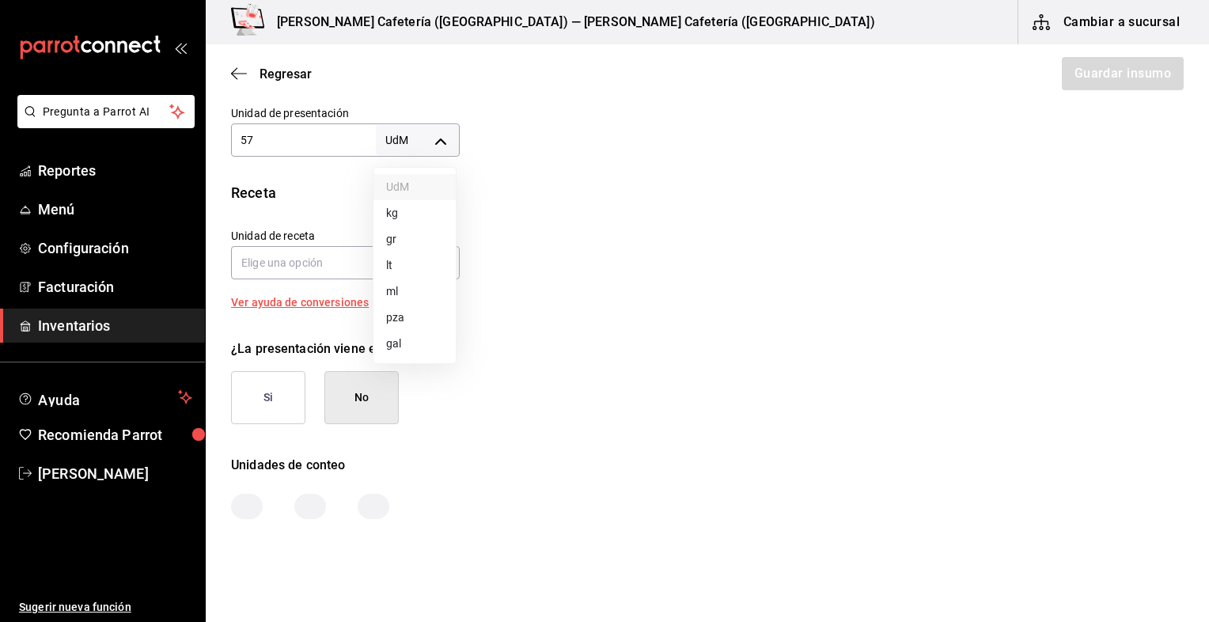
click at [450, 139] on body "Pregunta a Parrot AI Reportes Menú Configuración Facturación Inventarios Ayuda …" at bounding box center [604, 266] width 1209 height 533
click at [402, 291] on li "ml" at bounding box center [415, 292] width 82 height 26
type input "MILLILITER"
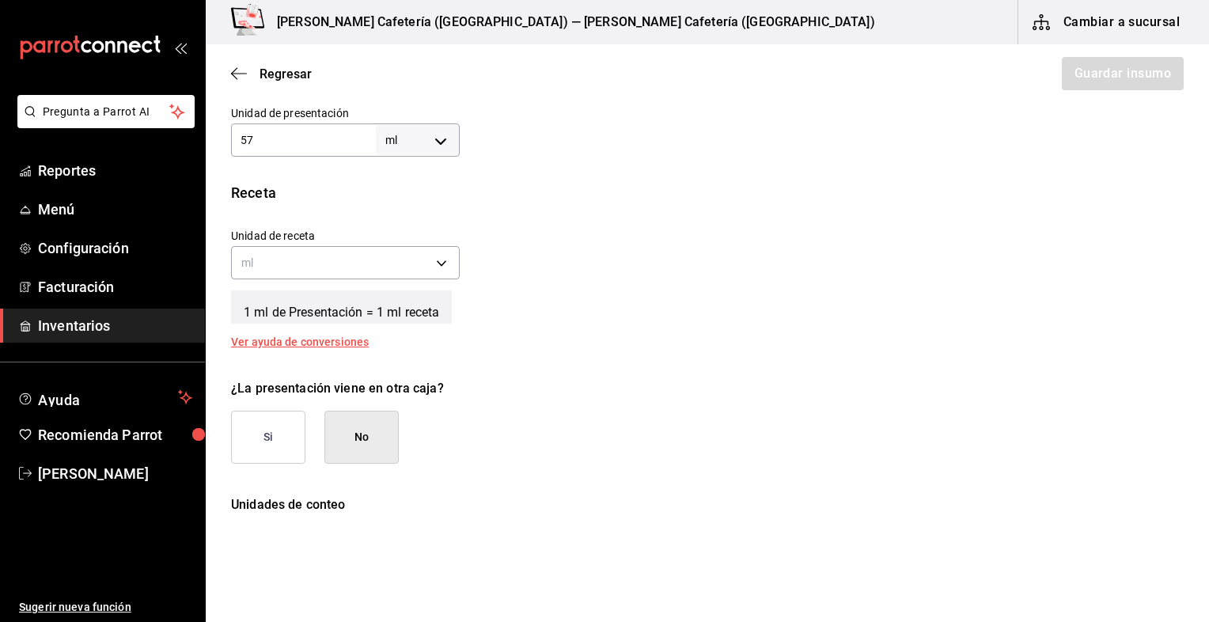
type input "57"
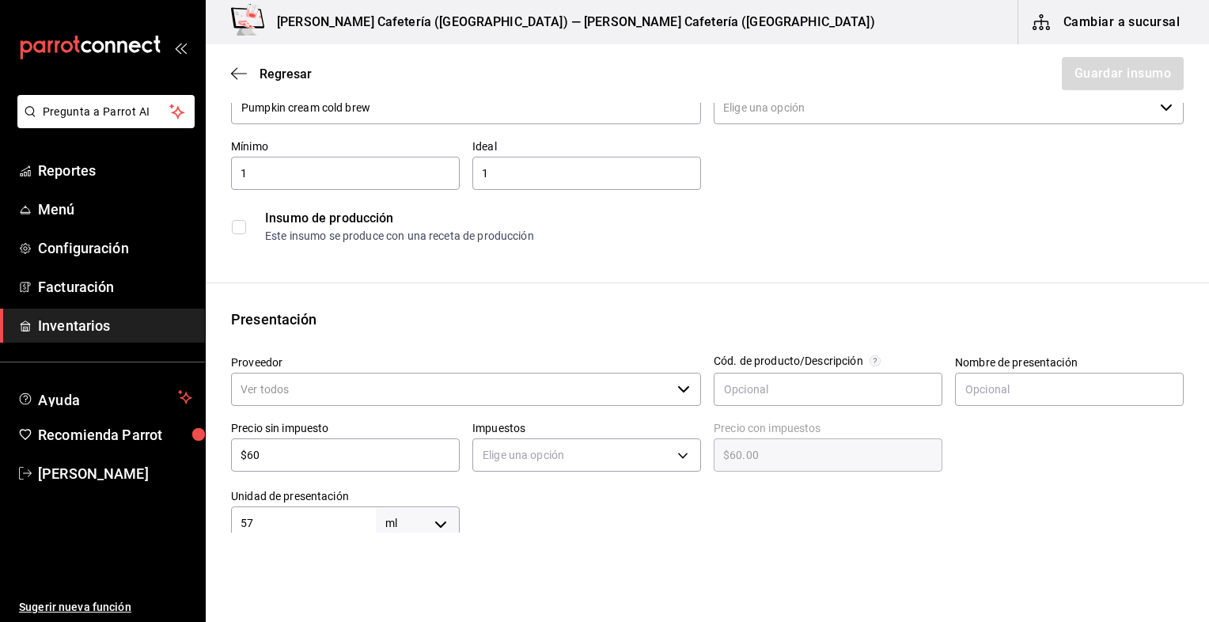
scroll to position [82, 0]
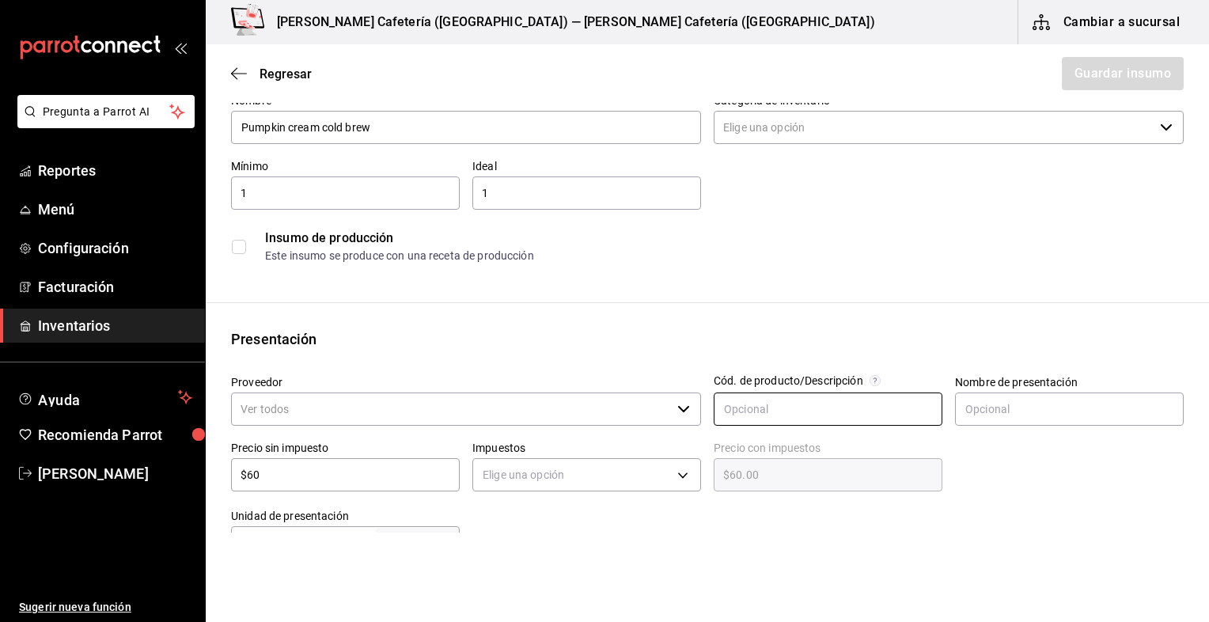
click at [757, 408] on input "text" at bounding box center [828, 409] width 229 height 33
click at [603, 475] on body "Pregunta a Parrot AI Reportes Menú Configuración Facturación Inventarios Ayuda …" at bounding box center [604, 266] width 1209 height 533
click at [567, 518] on li "IVA 0%" at bounding box center [582, 523] width 224 height 26
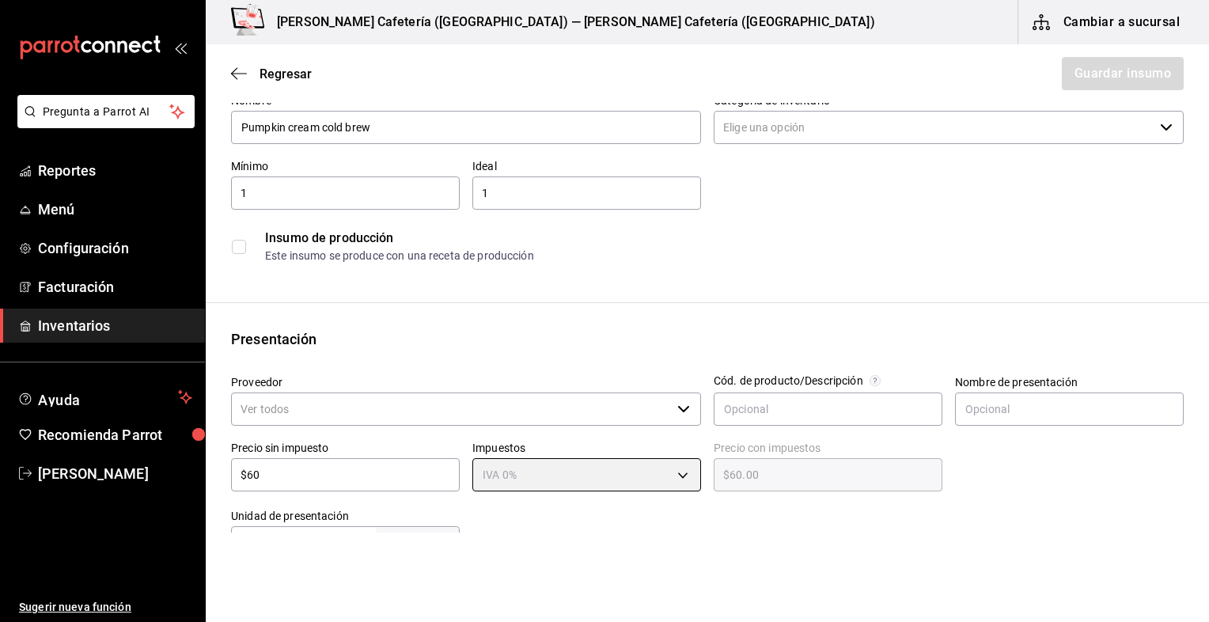
type input "IVA_0"
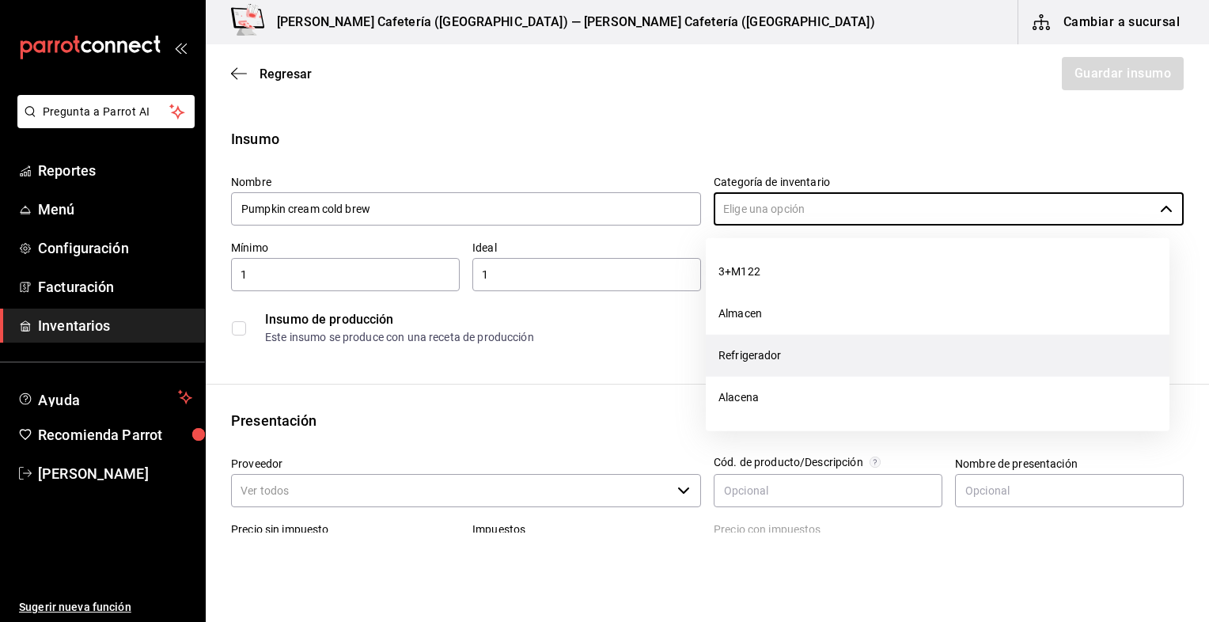
drag, startPoint x: 879, startPoint y: 207, endPoint x: 761, endPoint y: 362, distance: 194.4
click at [761, 362] on body "Pregunta a Parrot AI Reportes Menú Configuración Facturación Inventarios Ayuda …" at bounding box center [604, 266] width 1209 height 533
click at [761, 362] on li "Refrigerador" at bounding box center [938, 356] width 464 height 42
type input "Refrigerador"
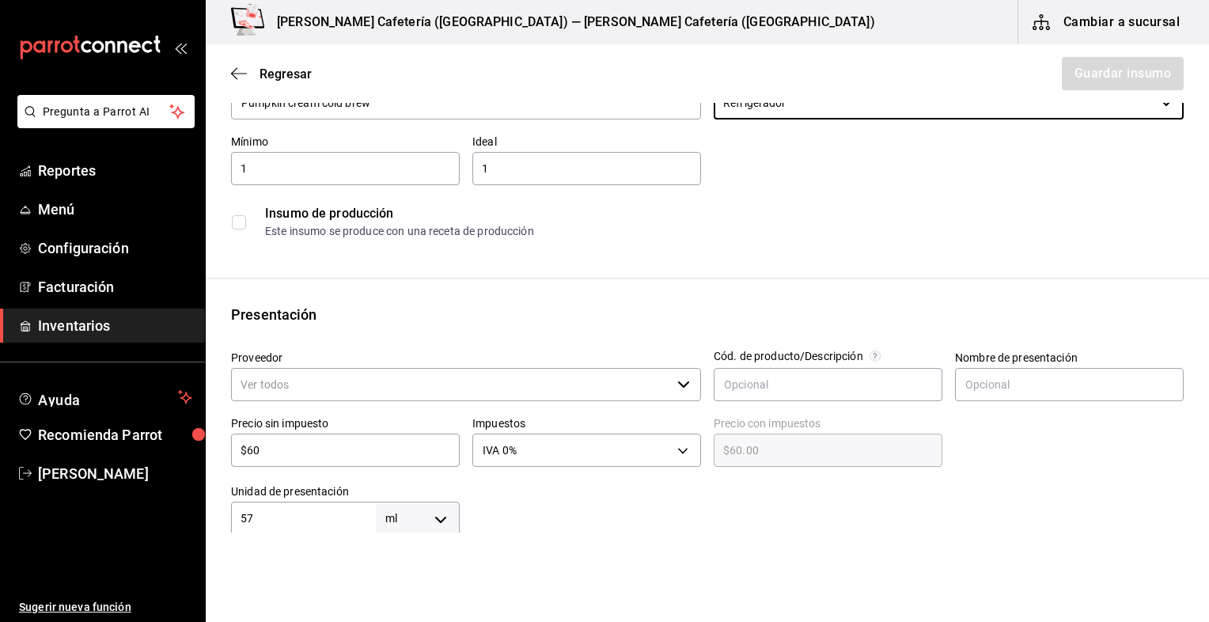
scroll to position [108, 0]
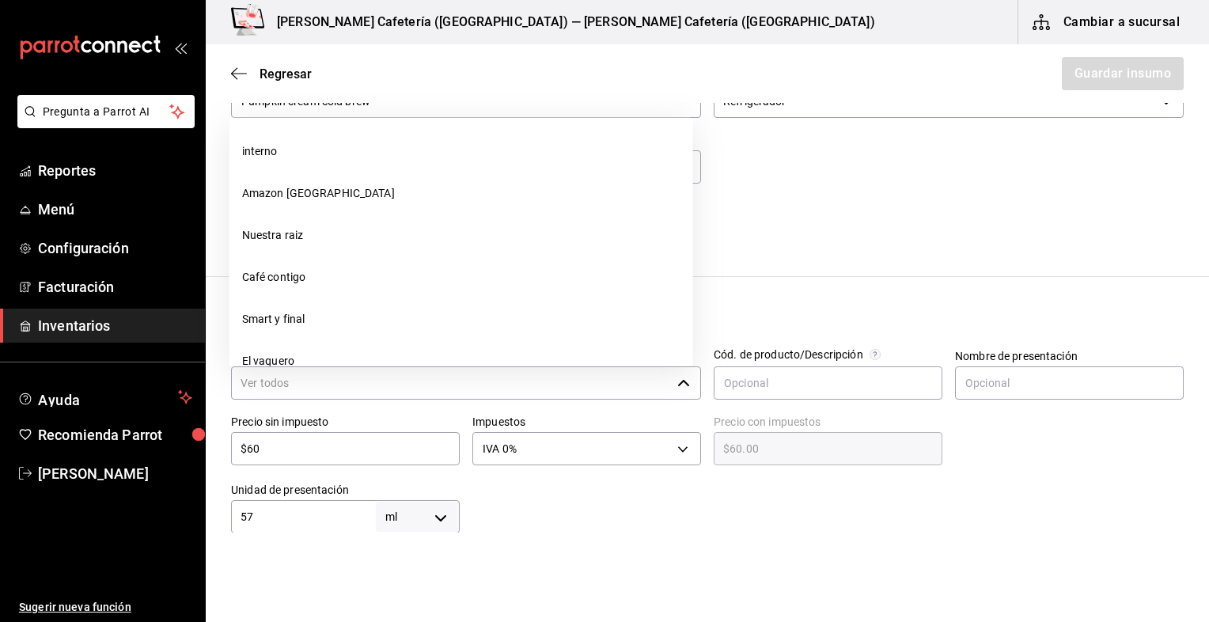
click at [445, 373] on input "Proveedor" at bounding box center [451, 382] width 440 height 33
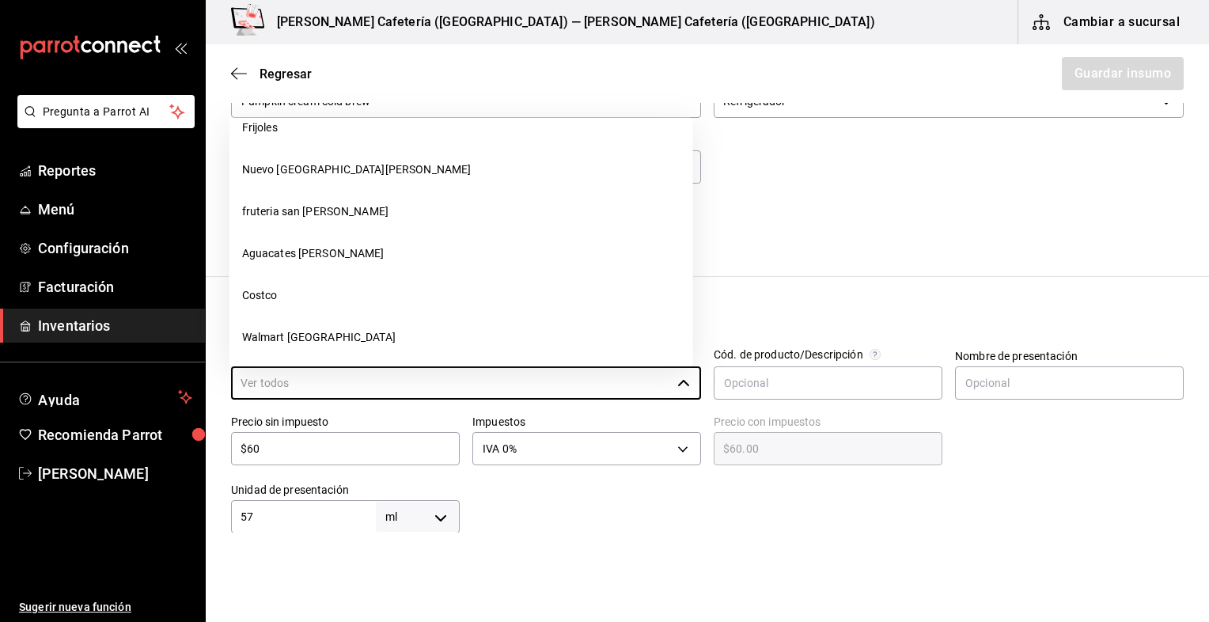
scroll to position [657, 0]
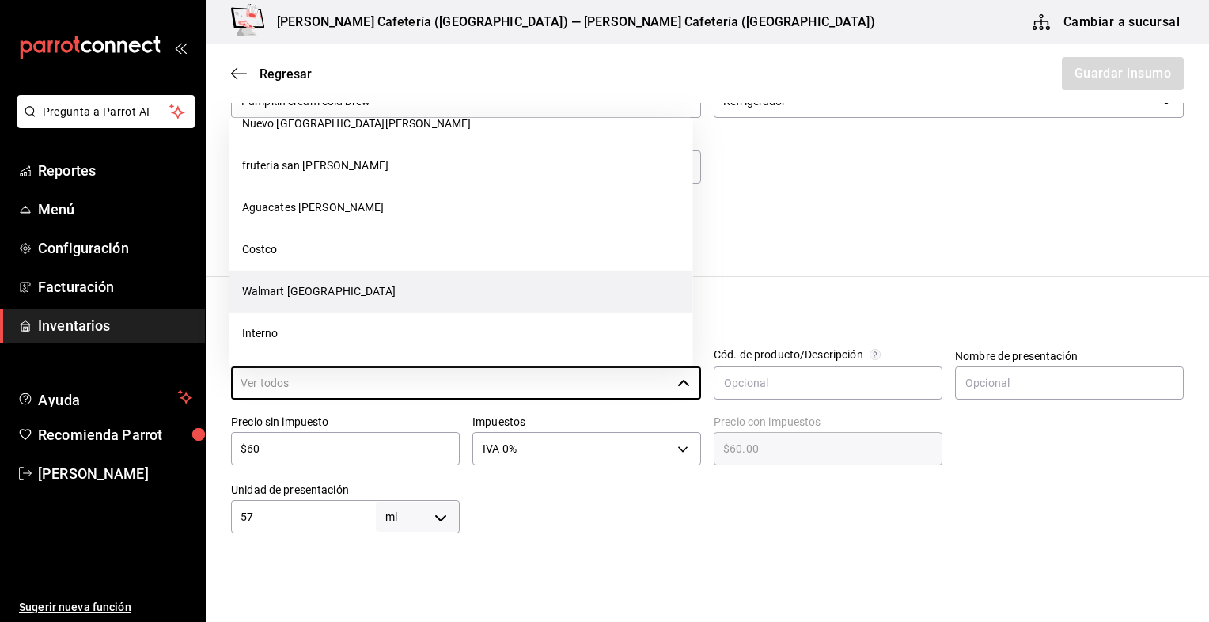
click at [286, 293] on li "Walmart [GEOGRAPHIC_DATA]" at bounding box center [462, 291] width 464 height 42
type input "Walmart [GEOGRAPHIC_DATA]"
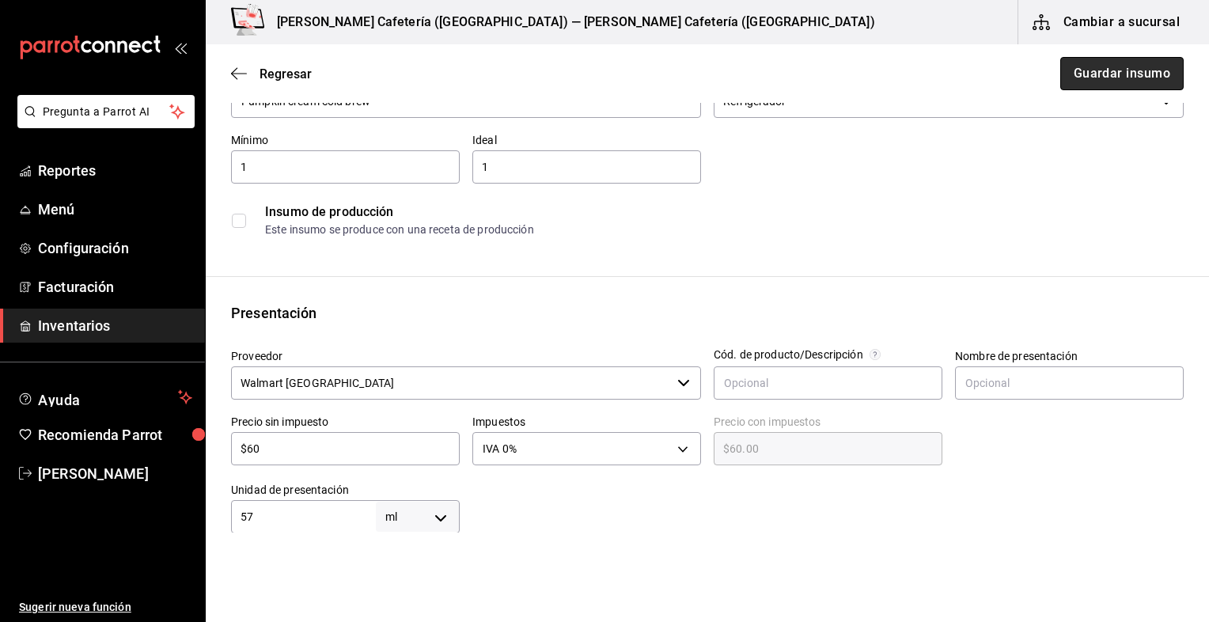
click at [1106, 86] on button "Guardar insumo" at bounding box center [1122, 73] width 123 height 33
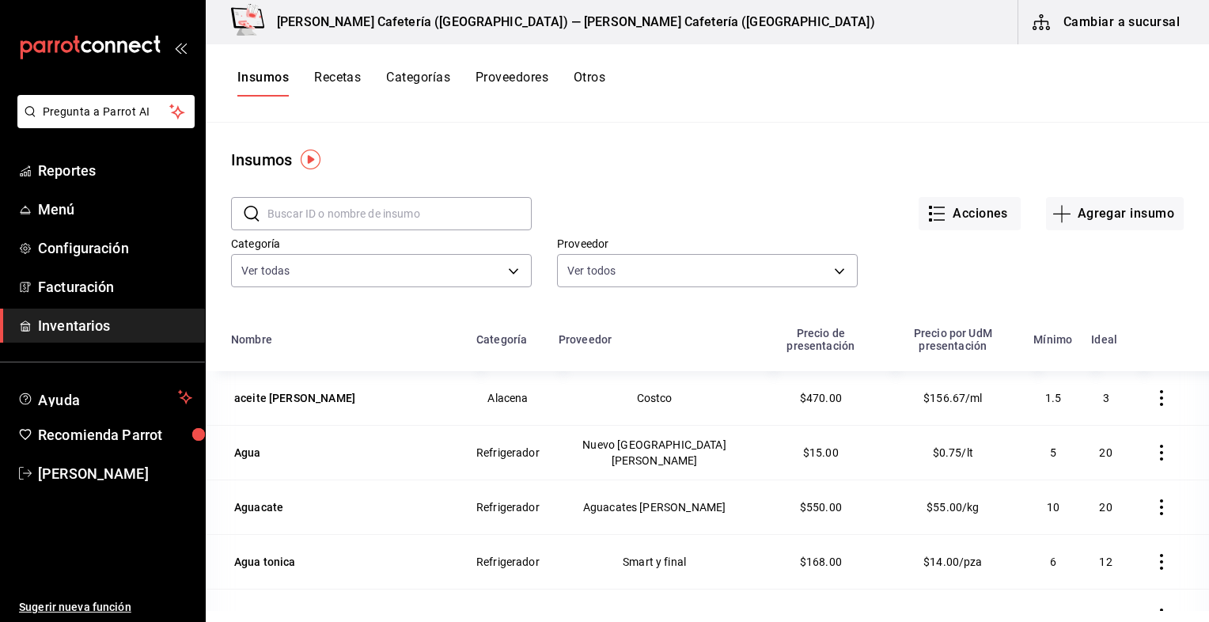
click at [139, 314] on link "Inventarios" at bounding box center [102, 326] width 205 height 34
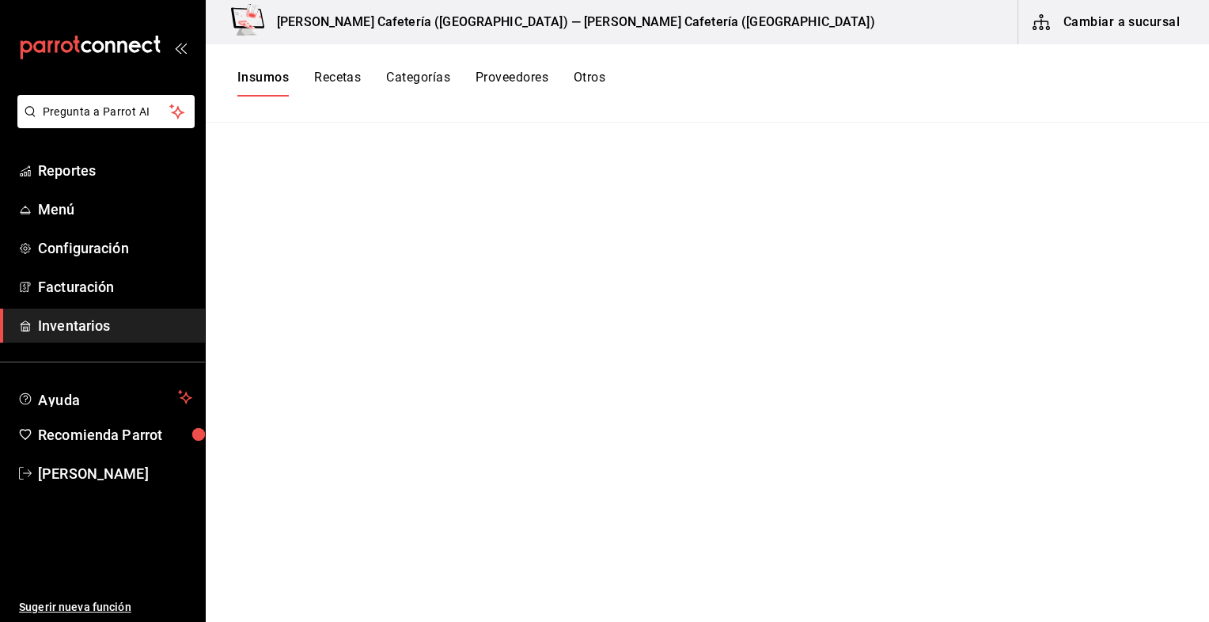
click at [1051, 43] on button "Cambiar a sucursal" at bounding box center [1108, 22] width 178 height 44
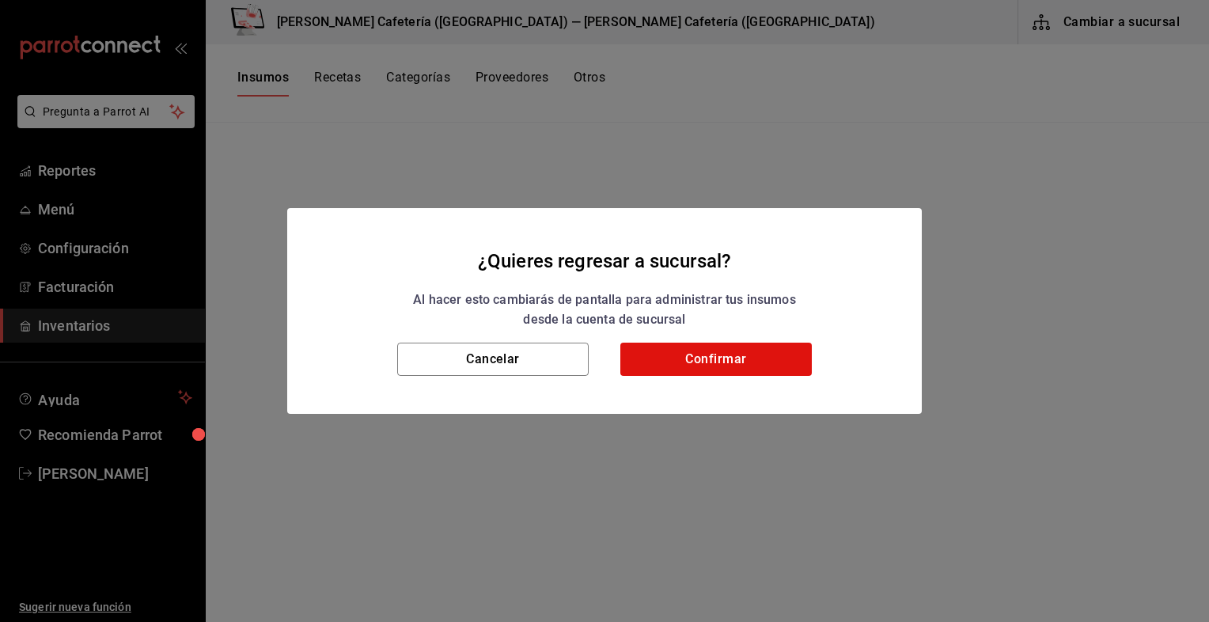
click at [749, 388] on div "Cancelar Confirmar" at bounding box center [604, 378] width 635 height 71
click at [757, 365] on button "Confirmar" at bounding box center [716, 359] width 192 height 33
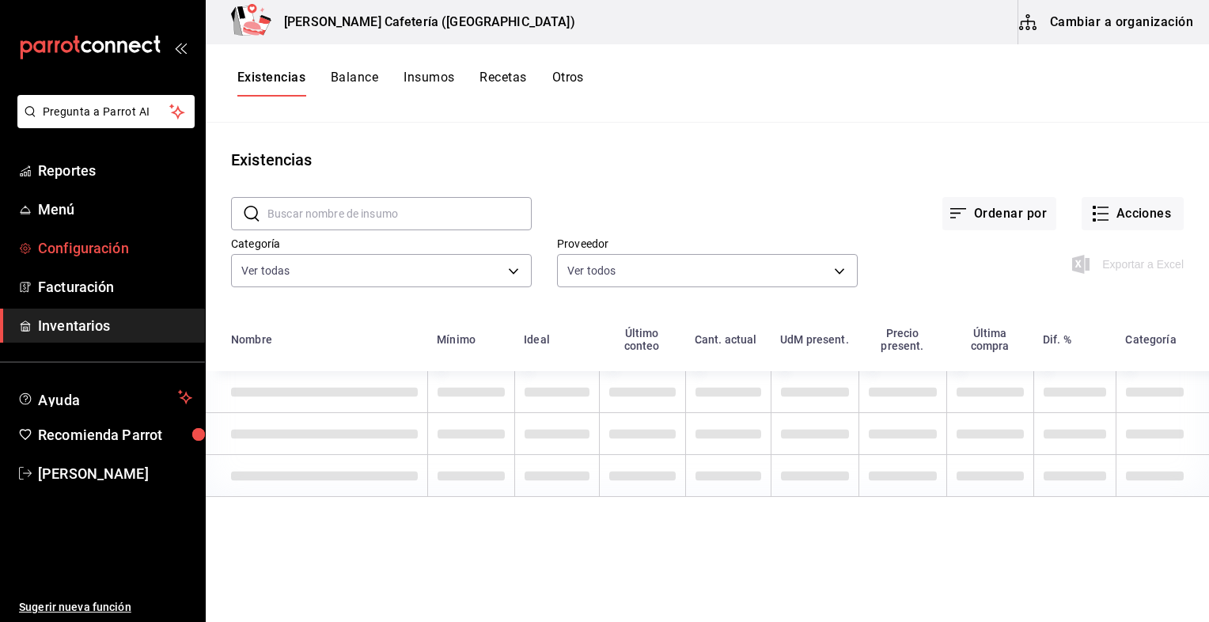
click at [143, 243] on span "Configuración" at bounding box center [115, 247] width 154 height 21
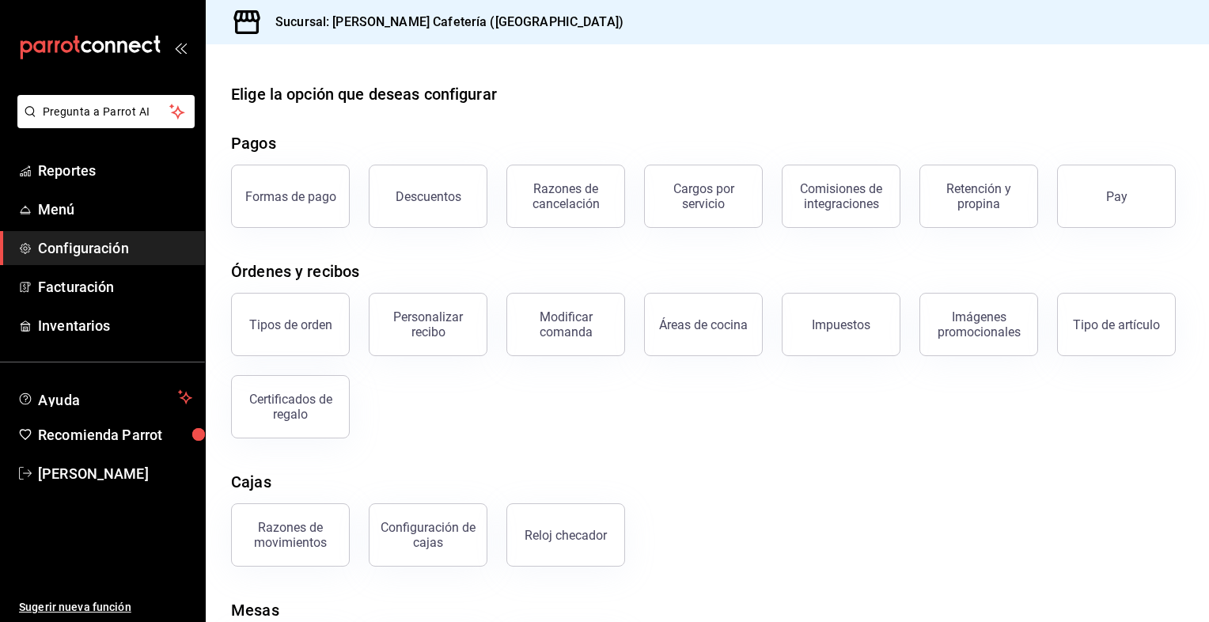
click at [123, 229] on ul "Reportes Menú Configuración Facturación Inventarios" at bounding box center [102, 248] width 205 height 189
click at [62, 223] on link "Menú" at bounding box center [102, 209] width 205 height 34
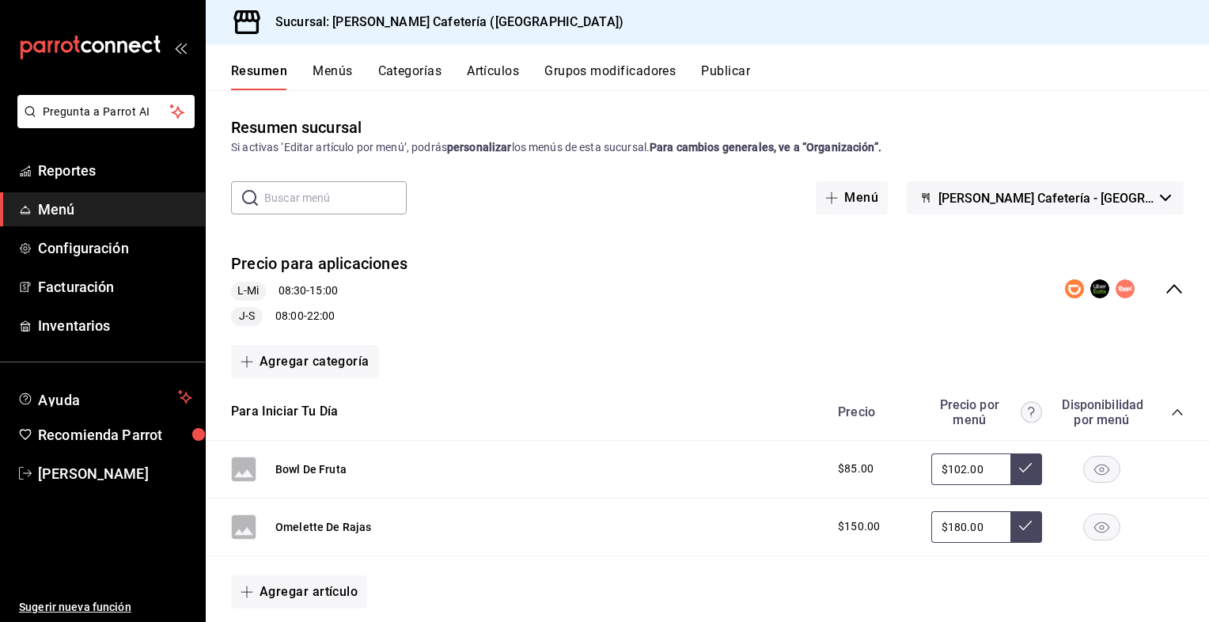
click at [592, 66] on button "Grupos modificadores" at bounding box center [610, 76] width 131 height 27
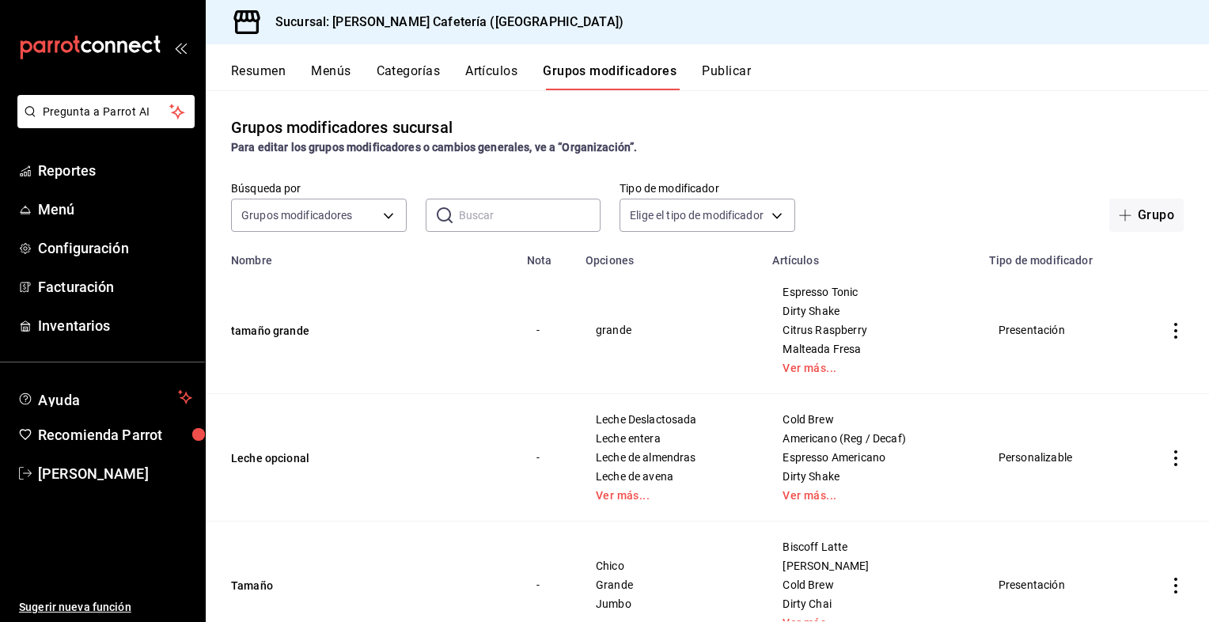
click at [492, 216] on input "text" at bounding box center [530, 215] width 142 height 32
type input "p"
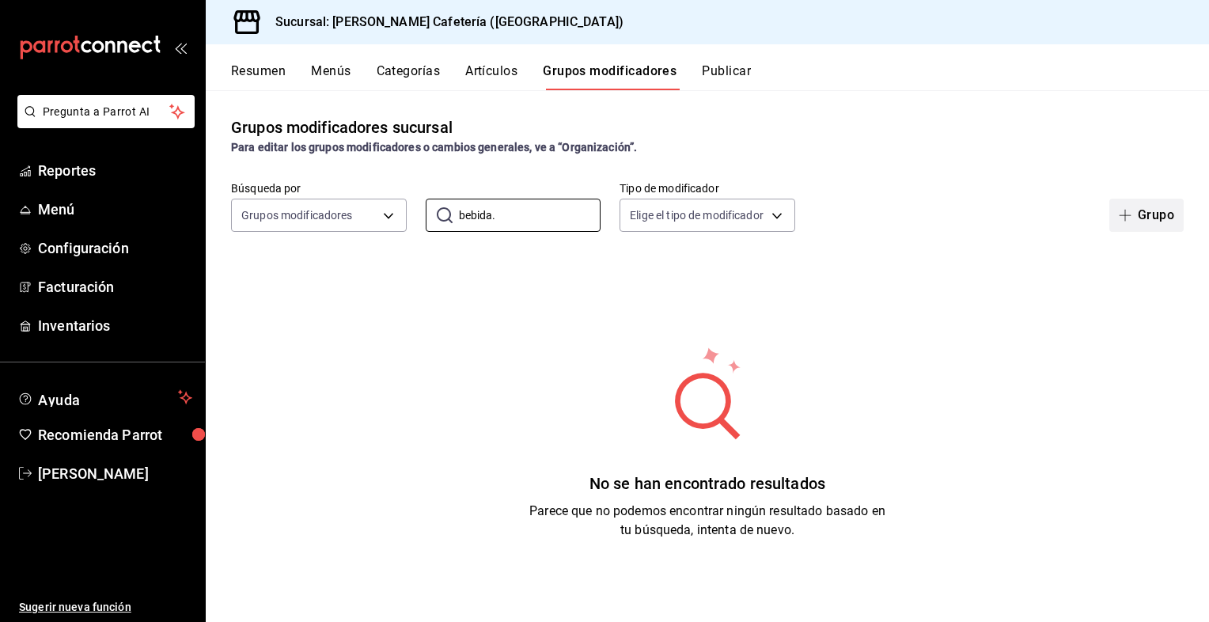
type input "bebida."
click at [1136, 215] on button "Grupo" at bounding box center [1147, 215] width 74 height 33
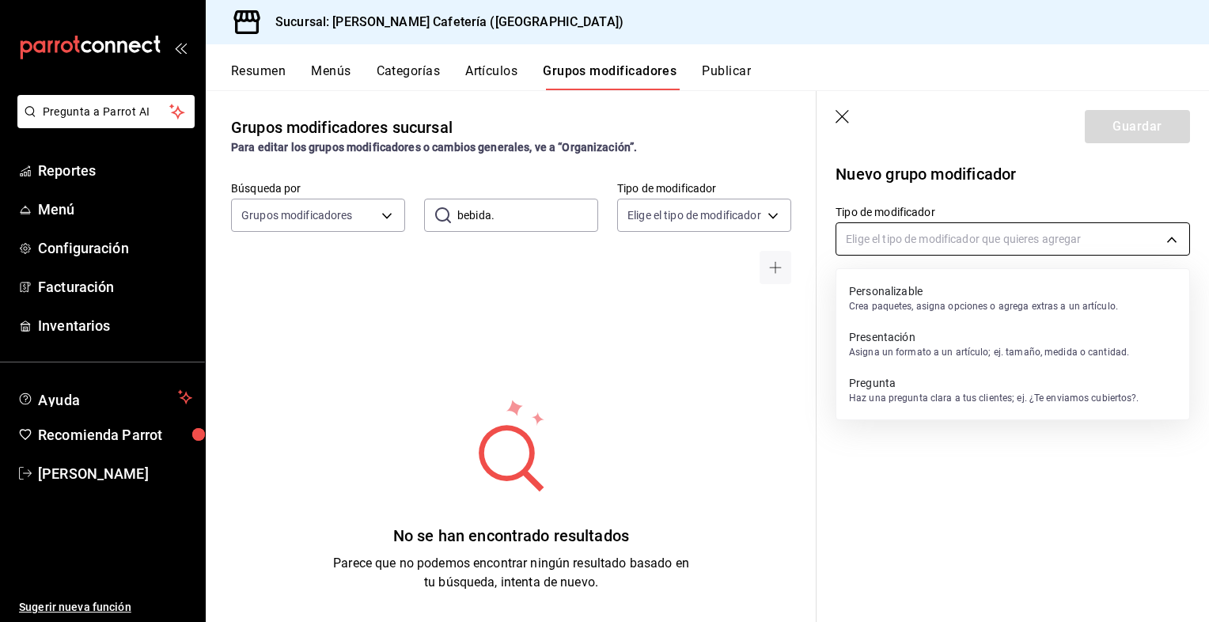
click at [929, 240] on body "Pregunta a Parrot AI Reportes Menú Configuración Facturación Inventarios Ayuda …" at bounding box center [604, 311] width 1209 height 622
click at [905, 294] on p "Personalizable" at bounding box center [983, 291] width 269 height 16
type input "CUSTOMIZABLE"
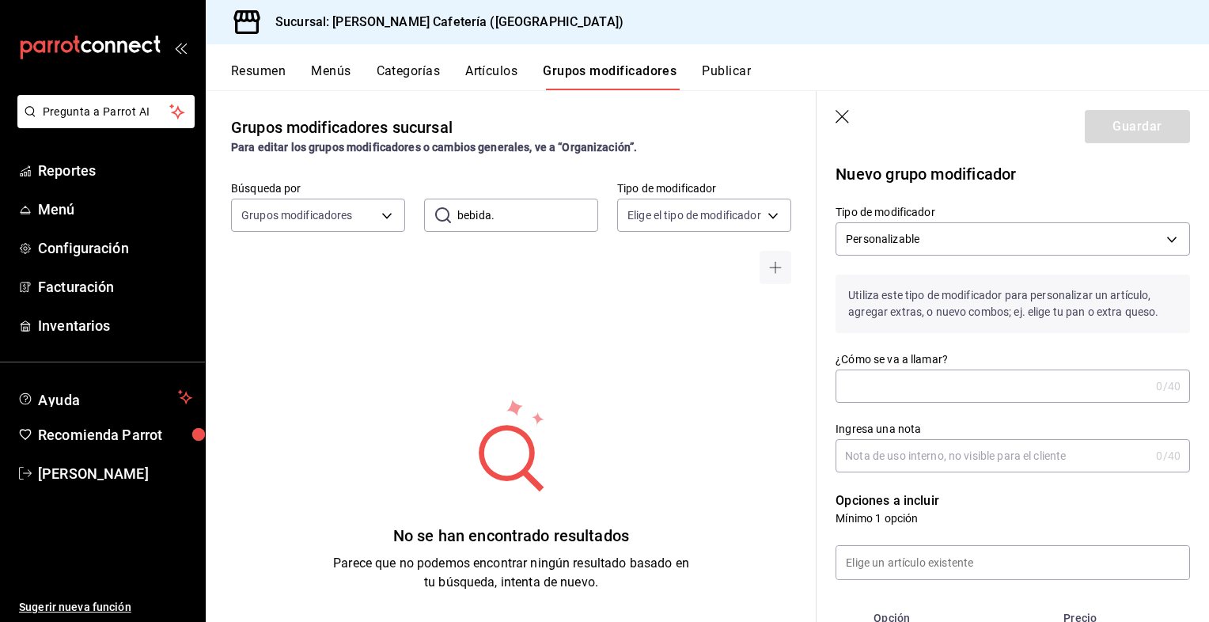
click at [902, 385] on input "¿Cómo se va a llamar?" at bounding box center [993, 386] width 314 height 32
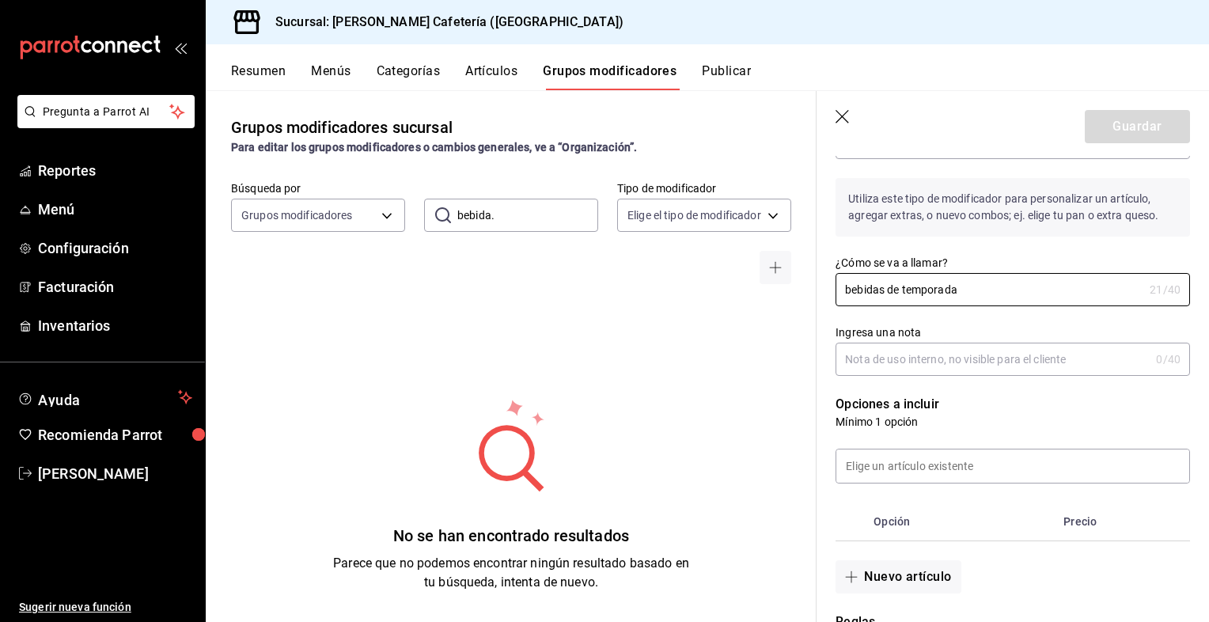
scroll to position [98, 0]
type input "bebidas de temporada"
click at [916, 470] on input at bounding box center [1013, 464] width 353 height 33
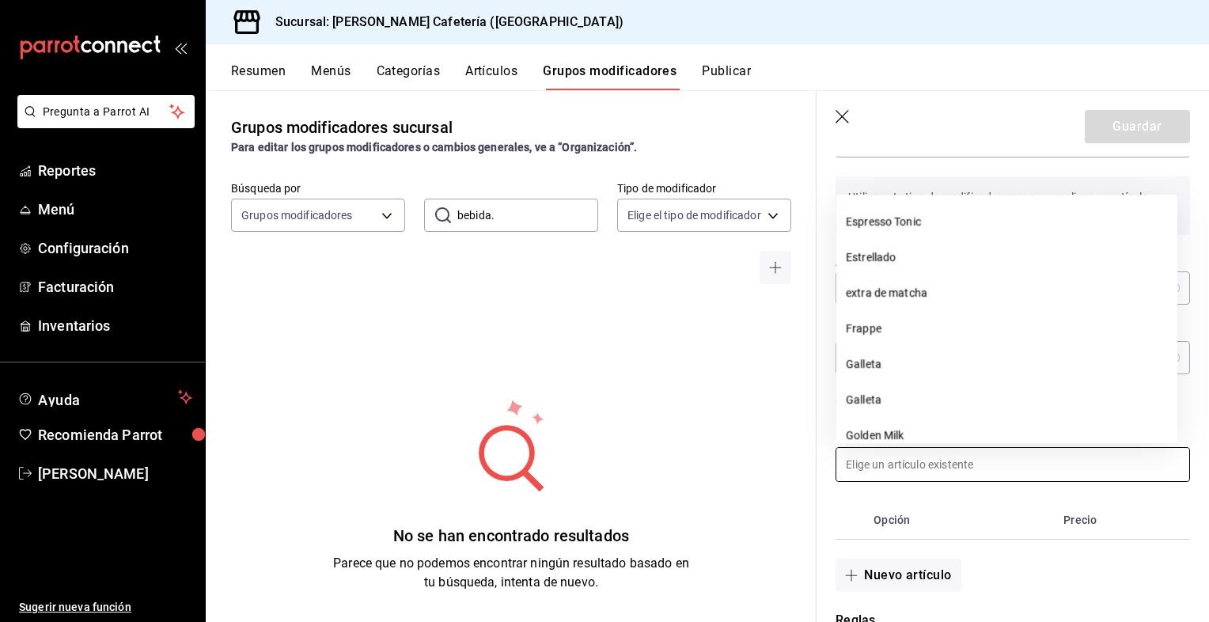
scroll to position [1246, 0]
click at [906, 471] on input at bounding box center [1013, 464] width 353 height 33
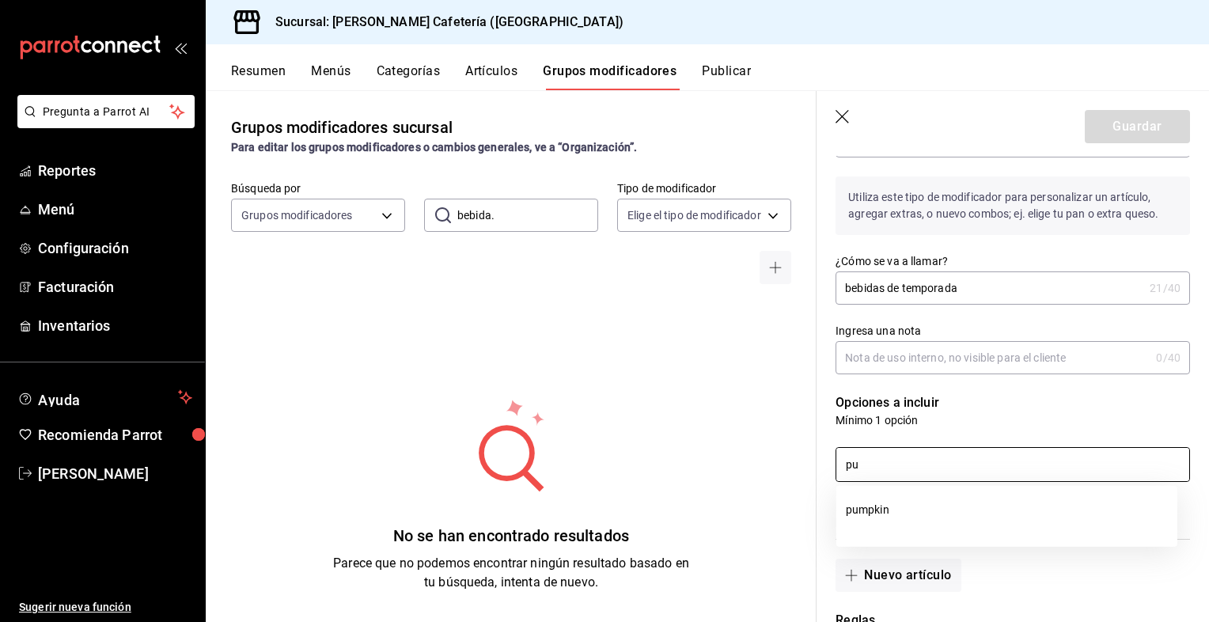
type input "p"
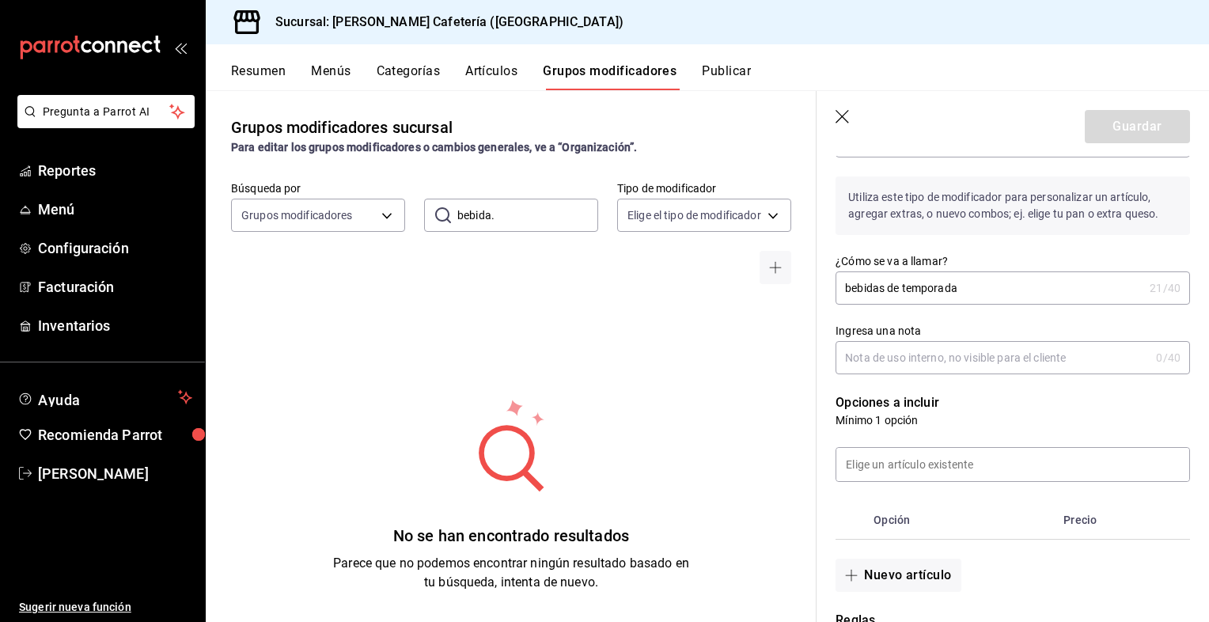
click at [1012, 577] on div "Nuevo artículo" at bounding box center [1004, 566] width 374 height 52
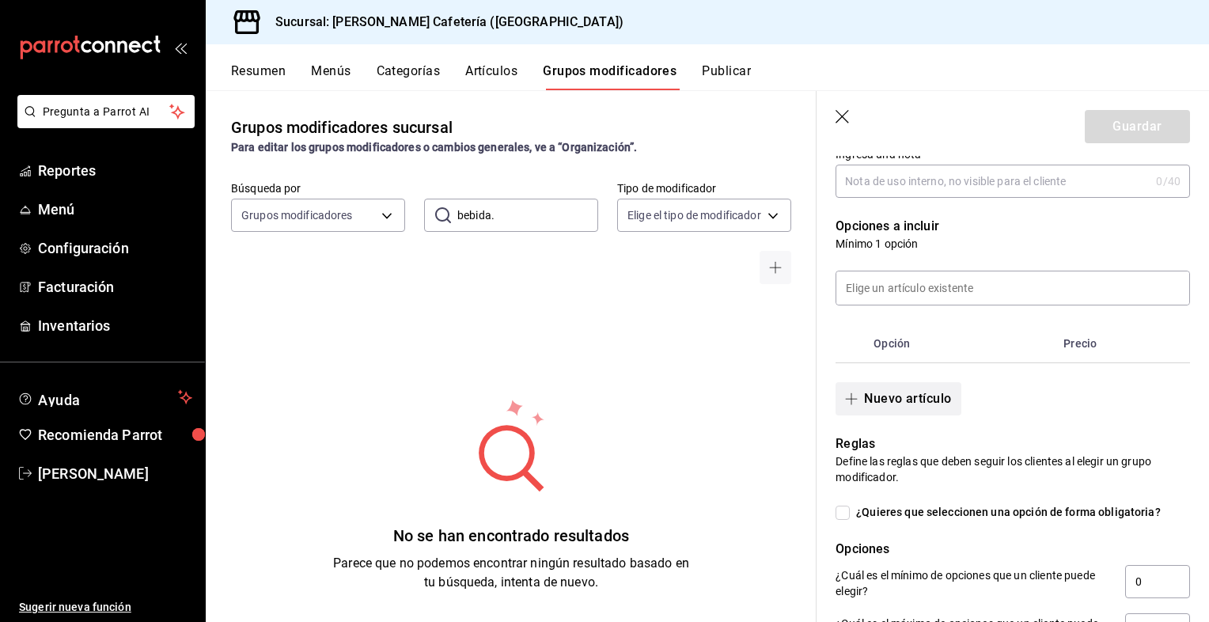
scroll to position [283, 0]
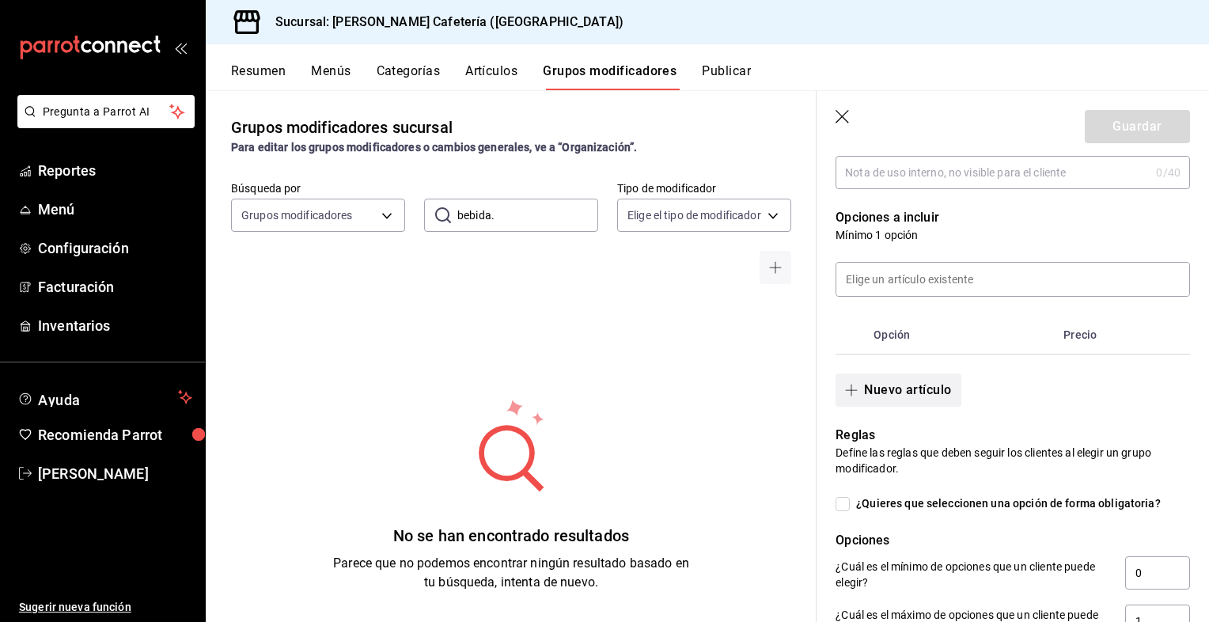
click at [882, 383] on button "Nuevo artículo" at bounding box center [898, 390] width 125 height 33
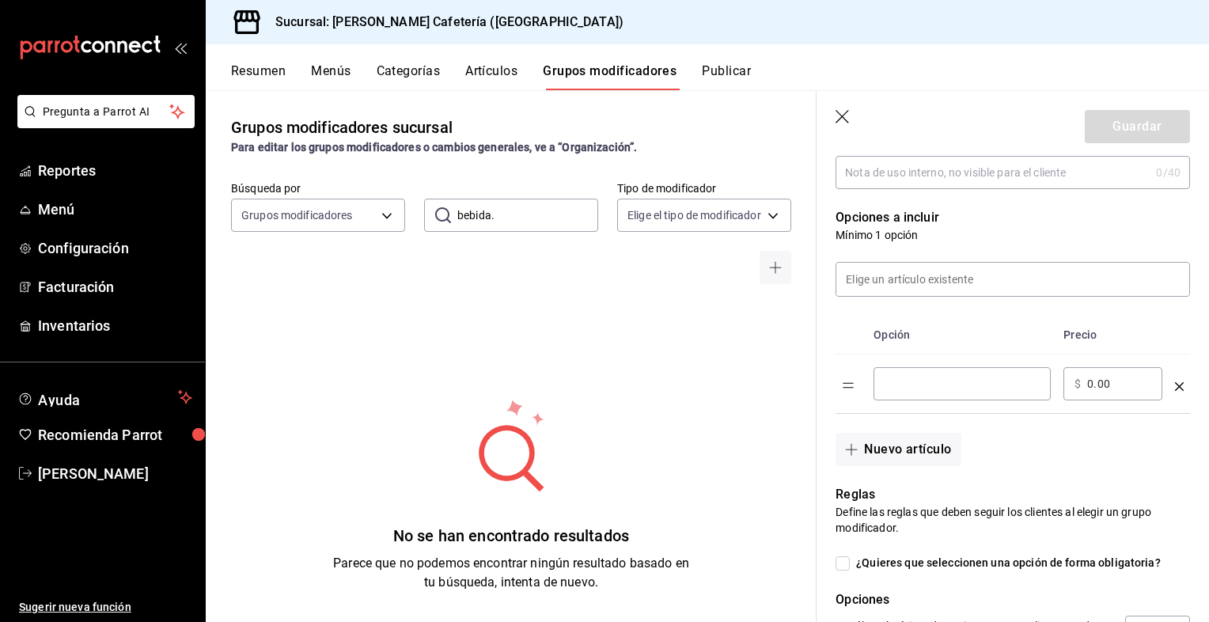
click at [918, 394] on div "​" at bounding box center [962, 383] width 177 height 33
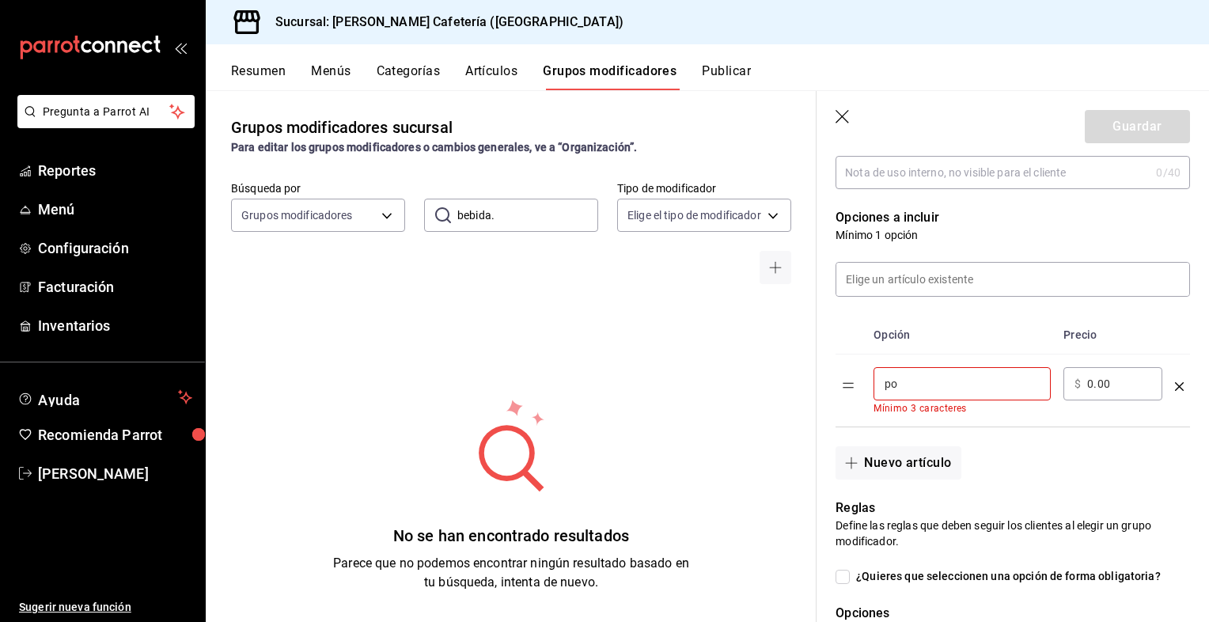
type input "p"
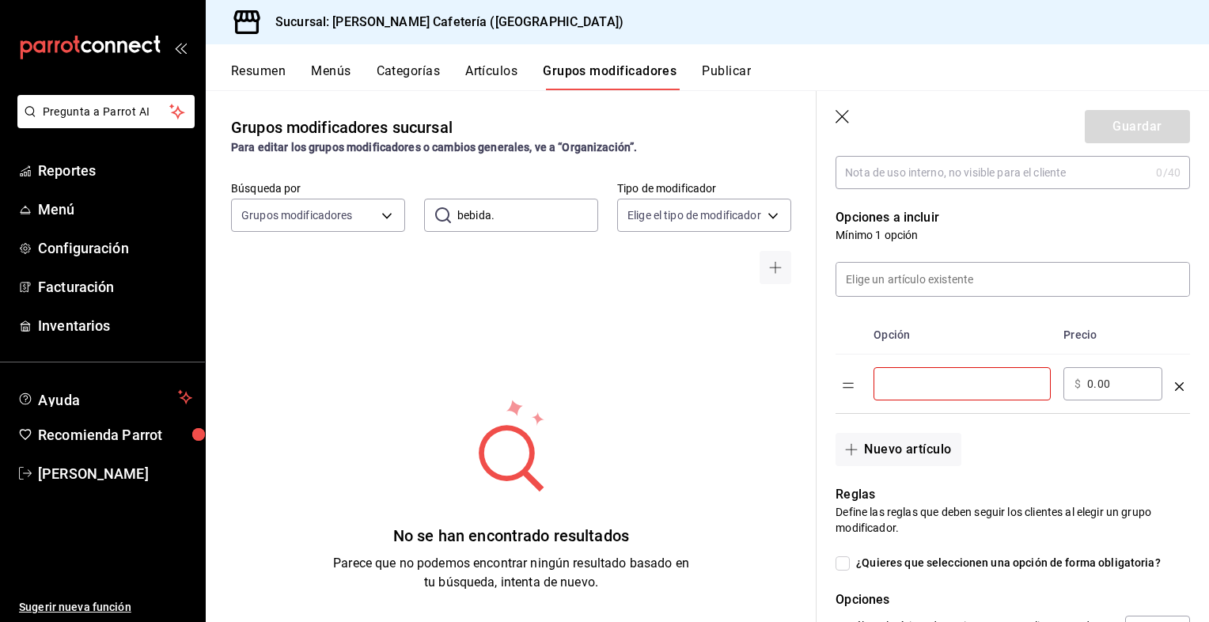
click at [1169, 383] on td "optionsTable" at bounding box center [1179, 384] width 21 height 59
click at [1175, 385] on icon "optionsTable" at bounding box center [1179, 386] width 9 height 9
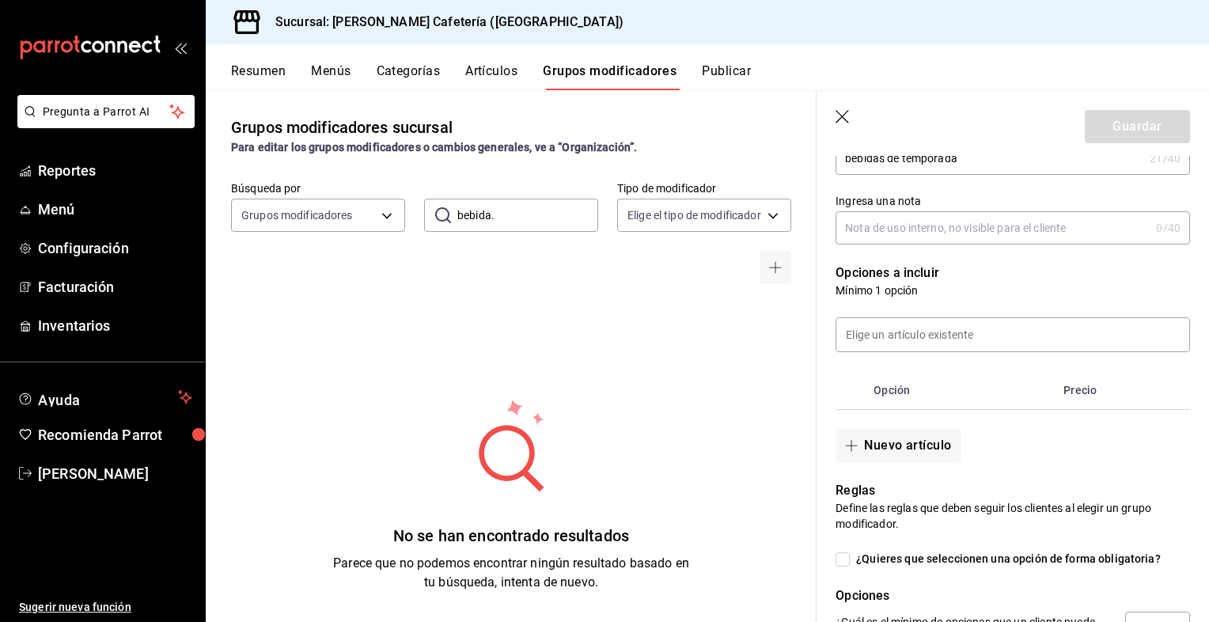
scroll to position [233, 0]
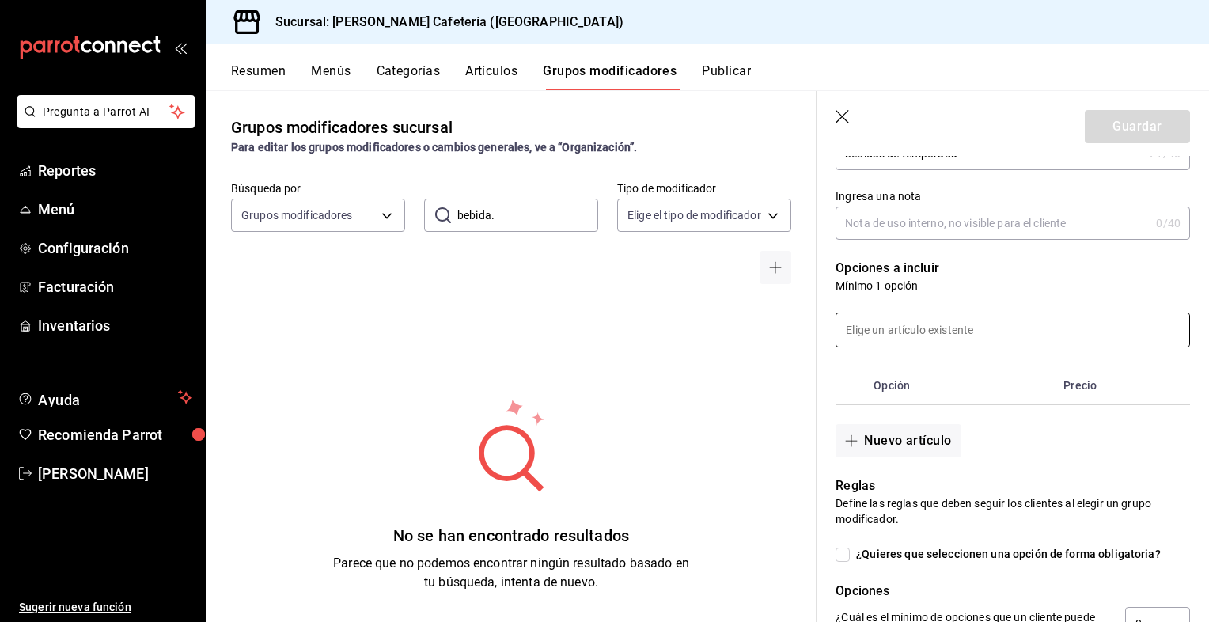
click at [887, 327] on input at bounding box center [1013, 329] width 353 height 33
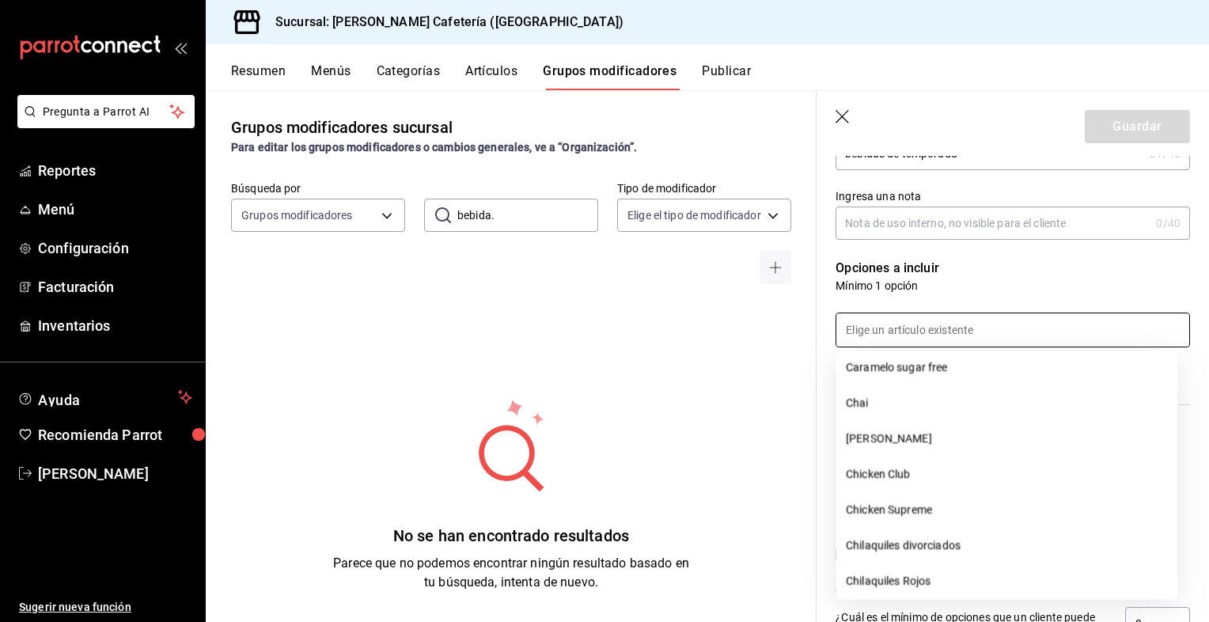
scroll to position [506, 0]
click at [874, 411] on li "Chai" at bounding box center [1007, 403] width 341 height 36
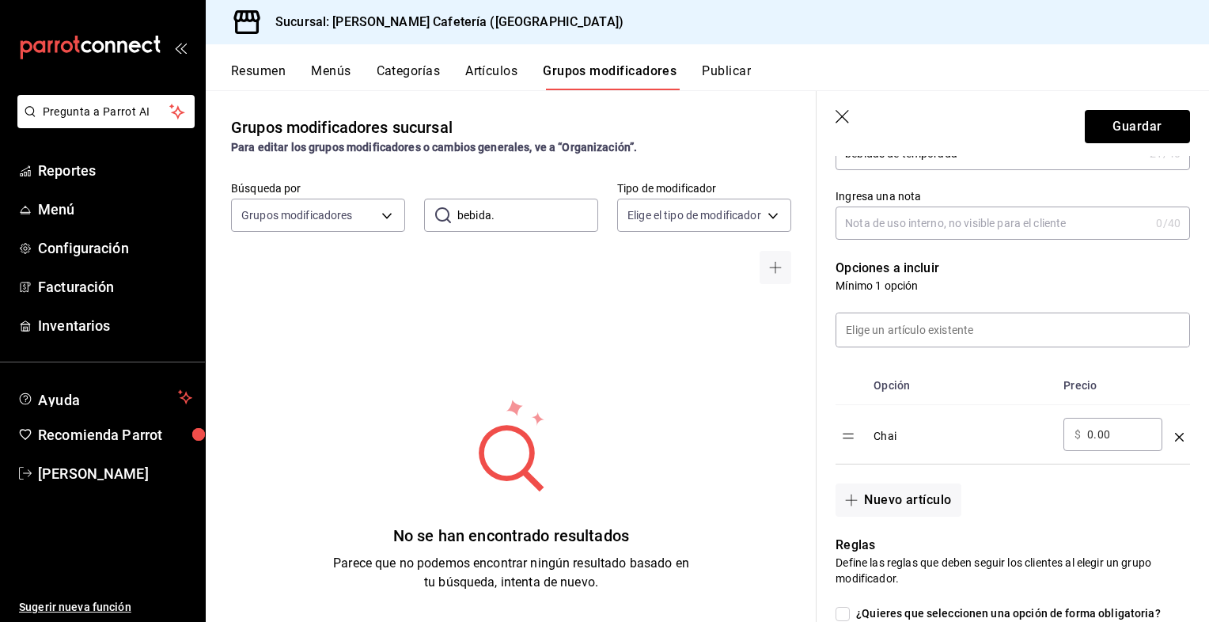
click at [1095, 429] on input "0.00" at bounding box center [1119, 435] width 64 height 16
click at [1137, 121] on button "Guardar" at bounding box center [1137, 126] width 105 height 33
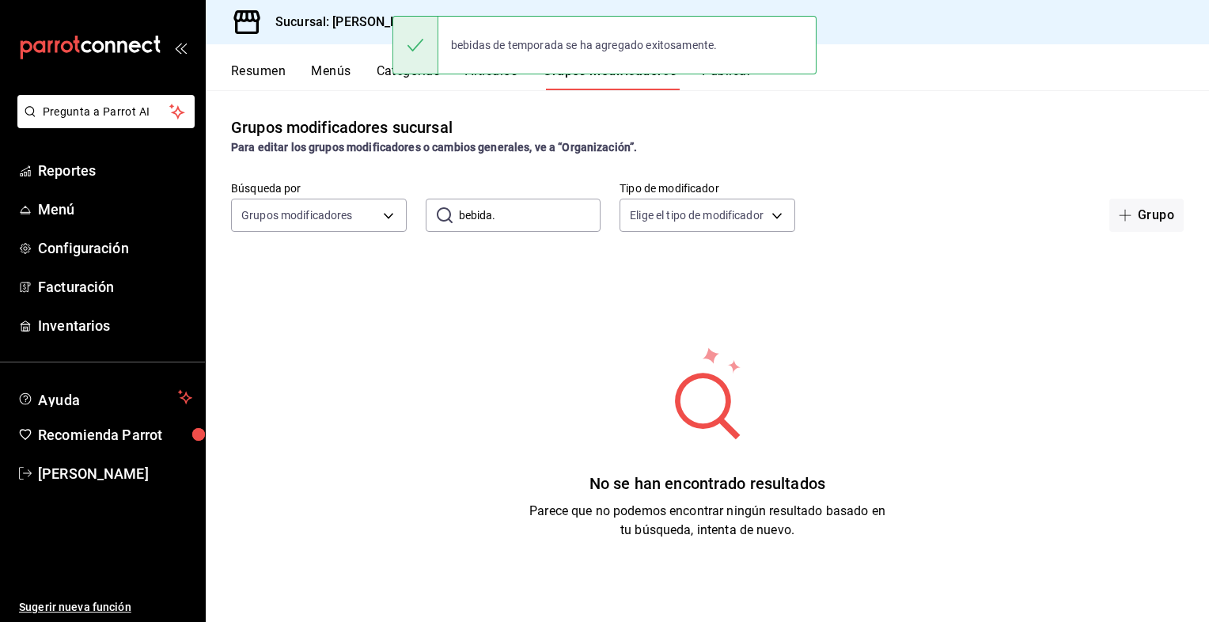
click at [497, 80] on button "Artículos" at bounding box center [491, 76] width 52 height 27
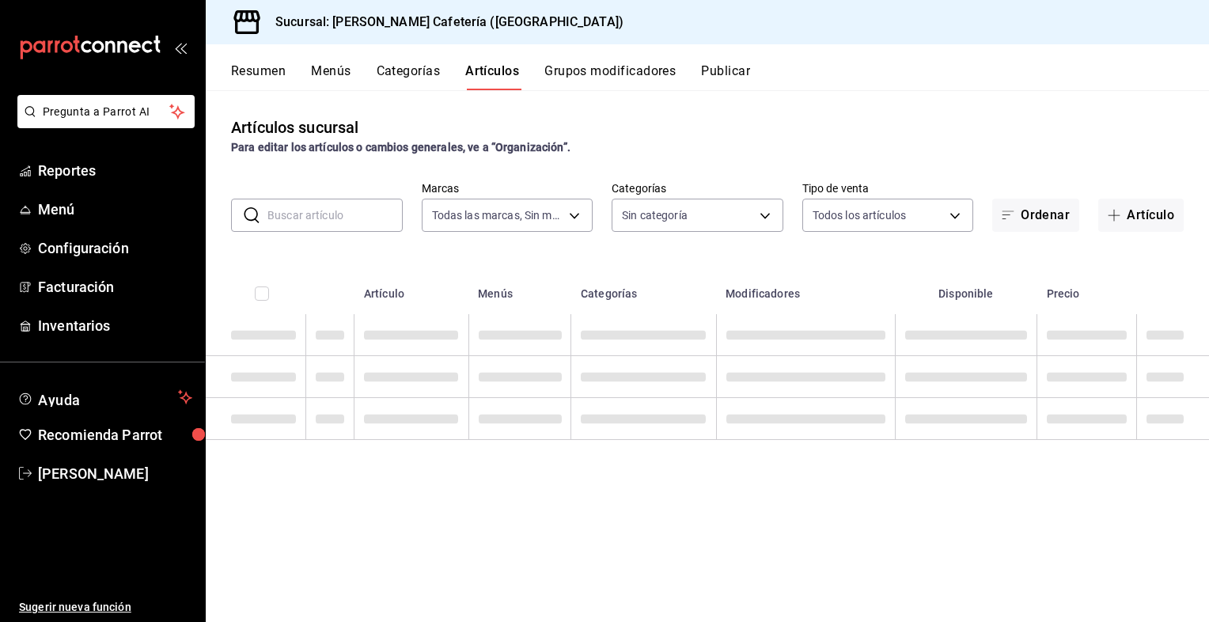
type input "f9d59448-4829-4b2a-bc56-a4ede4f91df2"
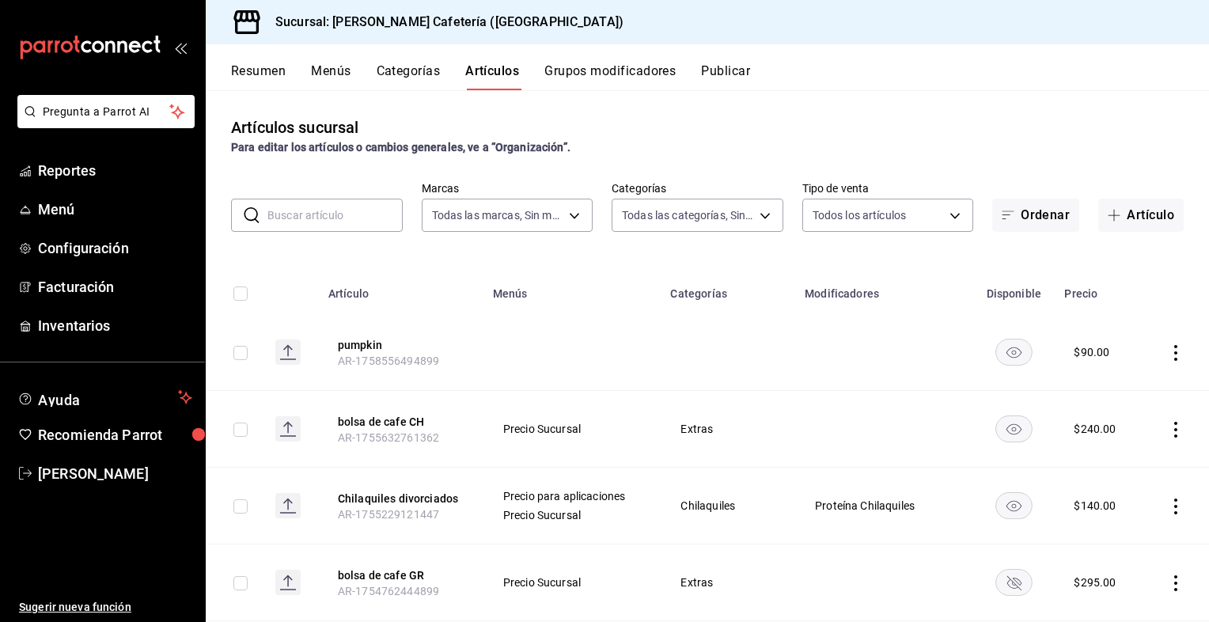
type input "8e4155f4-014e-4368-b1c7-02a9520f11f9,0355e2c4-8b77-4638-8482-4f95180238fe,f244b…"
click at [590, 73] on button "Grupos modificadores" at bounding box center [610, 76] width 131 height 27
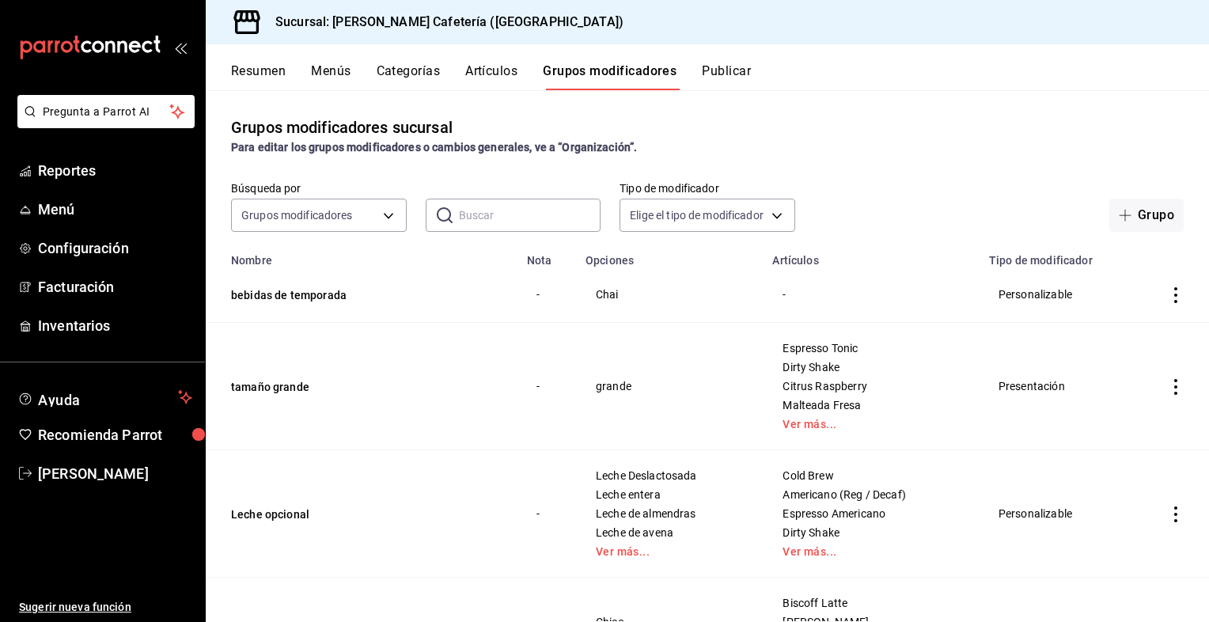
click at [665, 299] on span "Chai" at bounding box center [670, 294] width 148 height 11
click at [1168, 296] on icon "actions" at bounding box center [1176, 295] width 16 height 16
click at [1124, 329] on span "Editar" at bounding box center [1116, 332] width 41 height 17
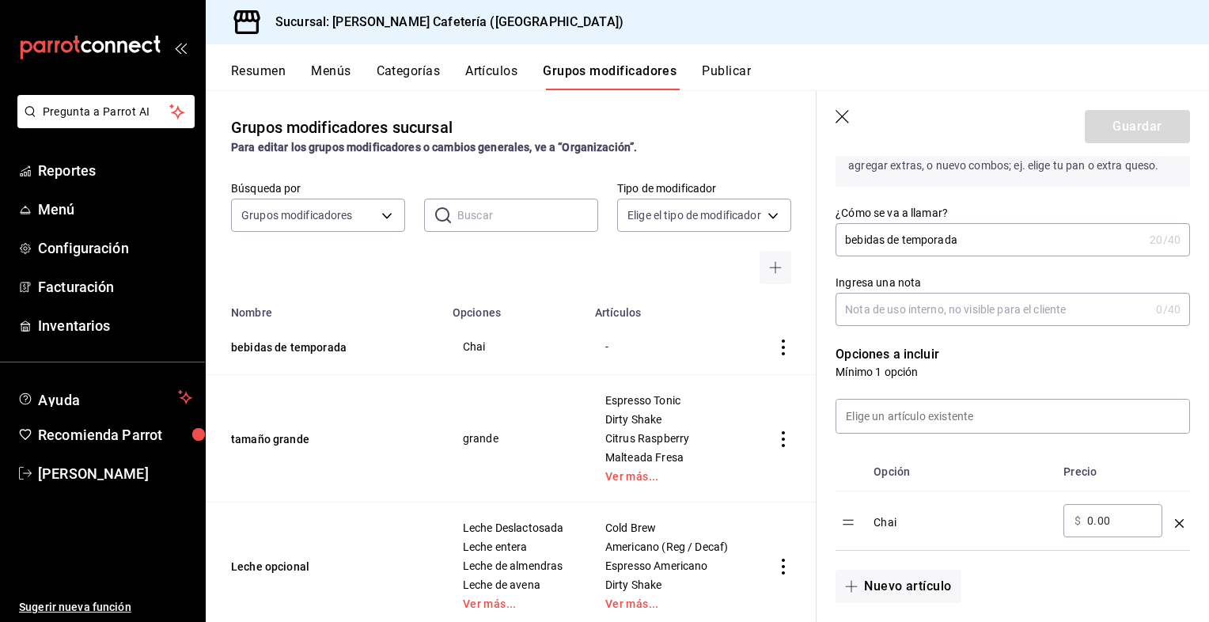
scroll to position [225, 0]
click at [1175, 524] on icon "optionsTable" at bounding box center [1179, 522] width 9 height 9
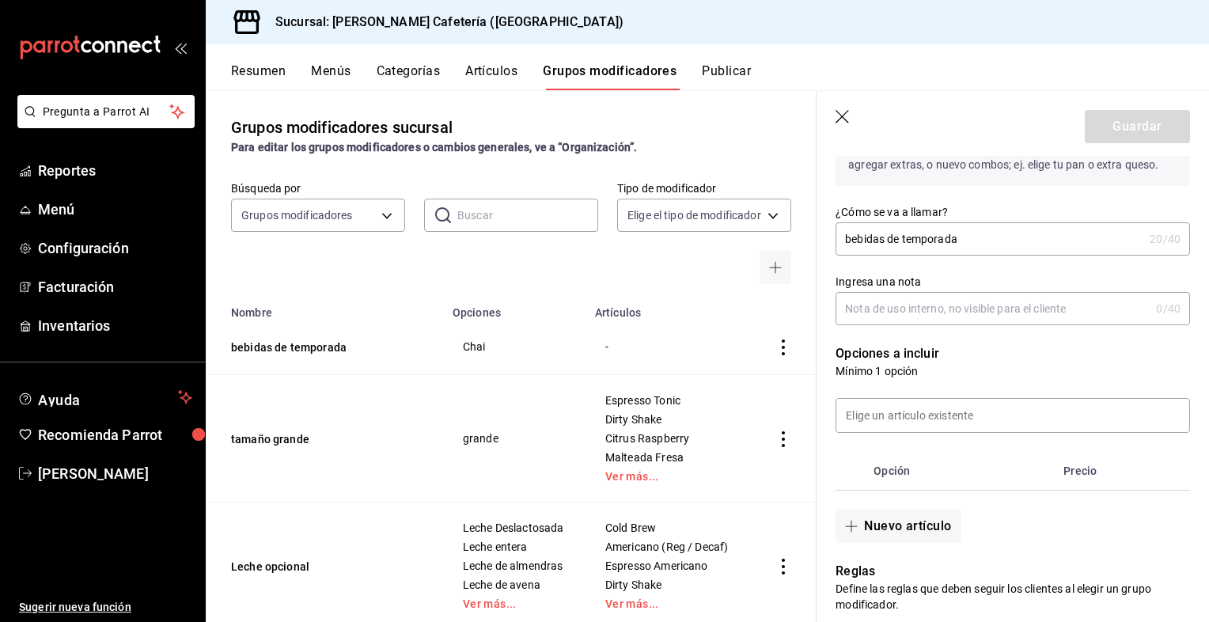
click at [845, 109] on header "Guardar" at bounding box center [1013, 123] width 393 height 65
click at [840, 121] on icon "button" at bounding box center [844, 118] width 16 height 16
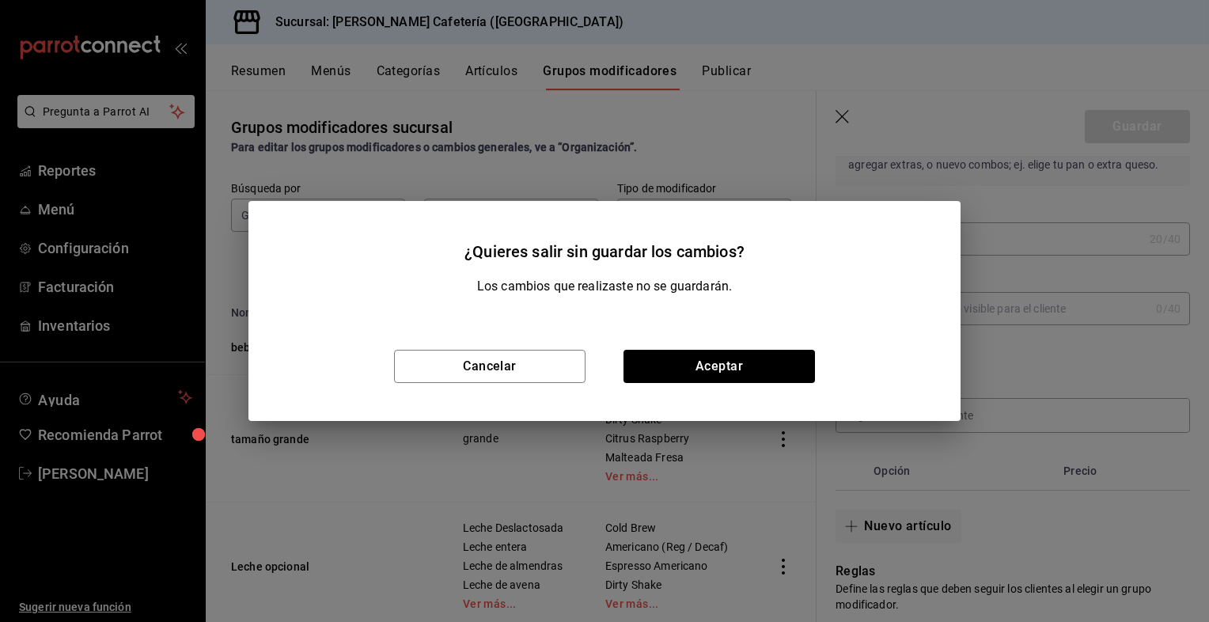
click at [721, 384] on div "Cancelar Aceptar" at bounding box center [605, 366] width 712 height 109
click at [729, 375] on button "Aceptar" at bounding box center [720, 366] width 192 height 33
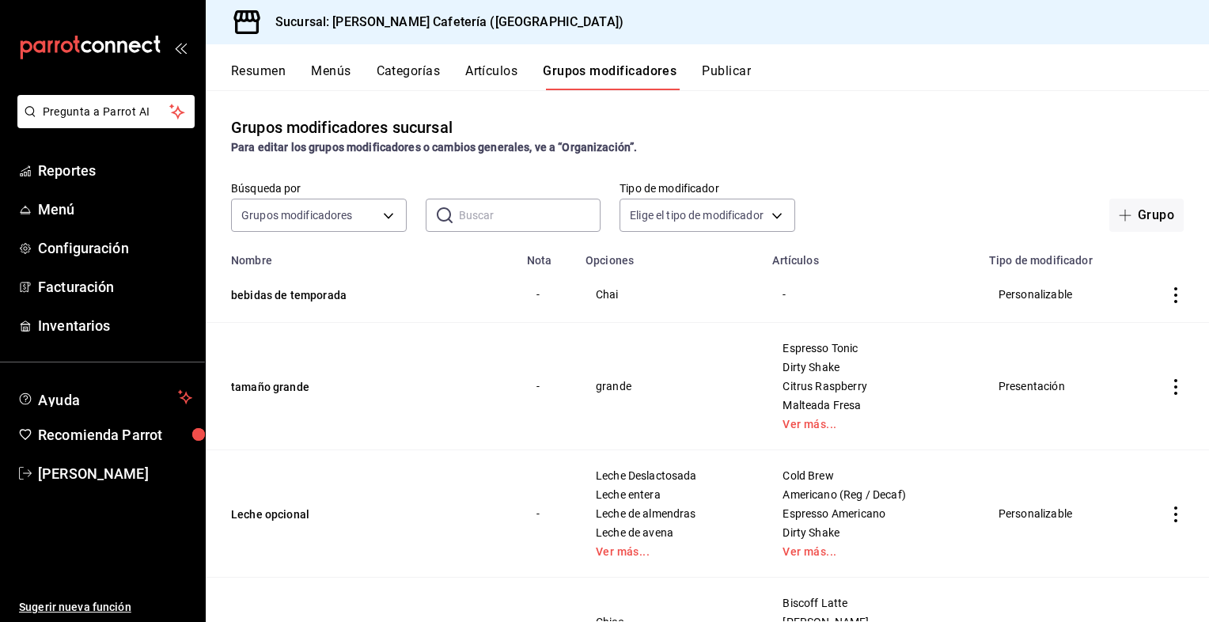
click at [322, 77] on button "Menús" at bounding box center [331, 76] width 40 height 27
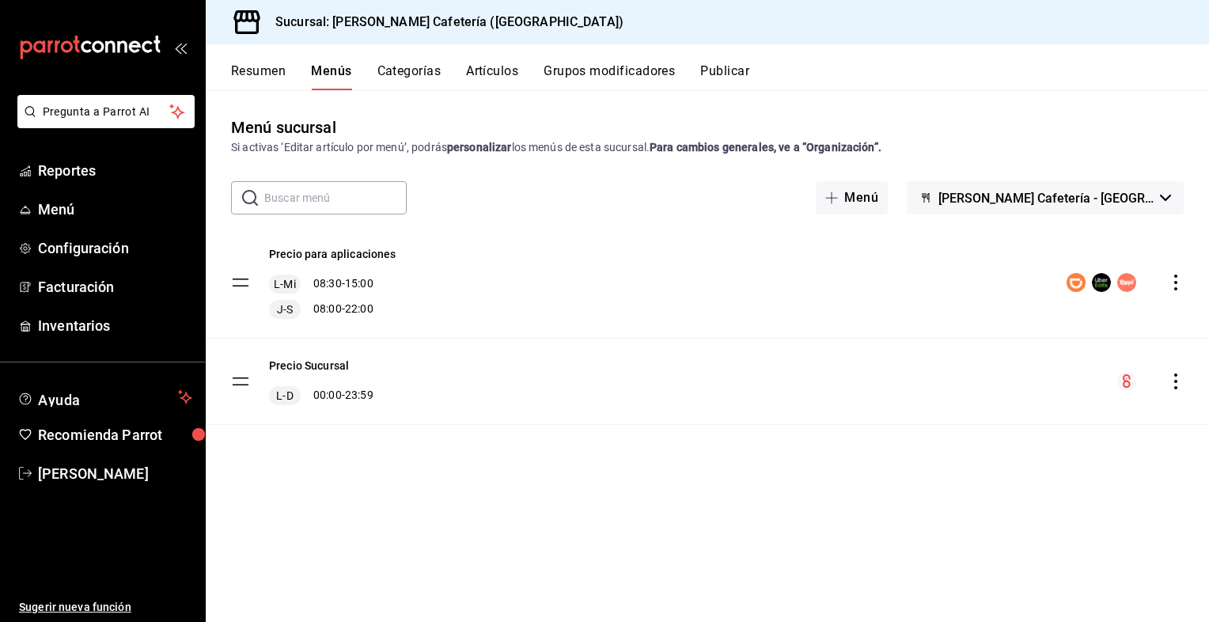
click at [430, 75] on button "Categorías" at bounding box center [410, 76] width 64 height 27
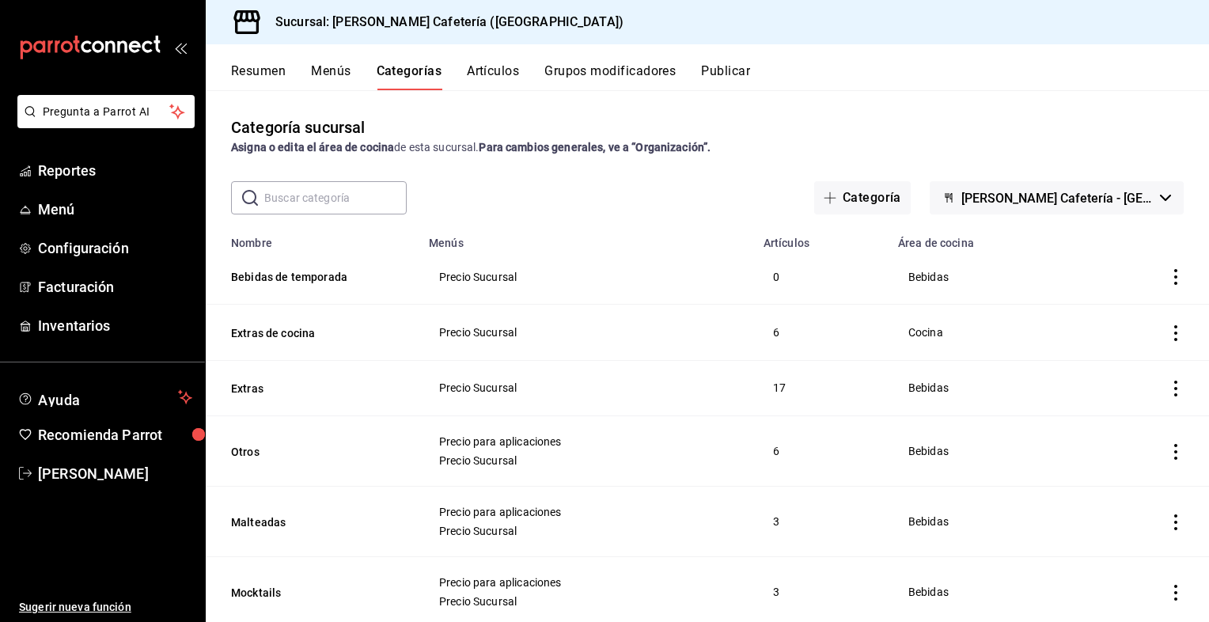
click at [1168, 282] on icon "actions" at bounding box center [1176, 277] width 16 height 16
click at [1083, 309] on icon at bounding box center [1077, 314] width 19 height 19
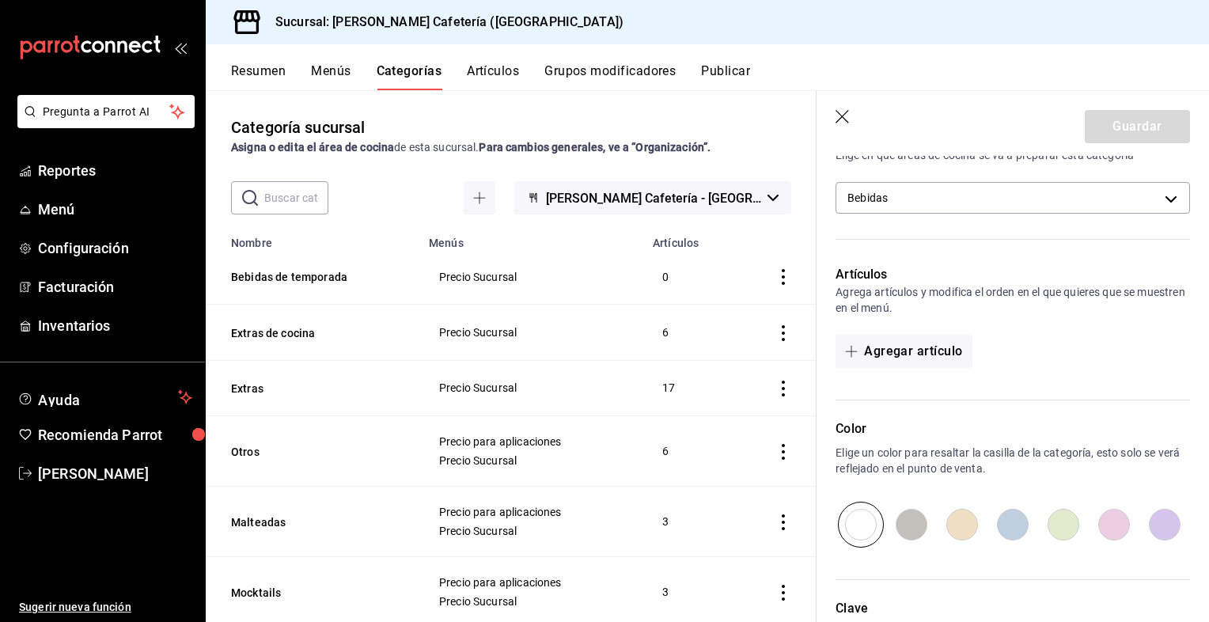
scroll to position [269, 0]
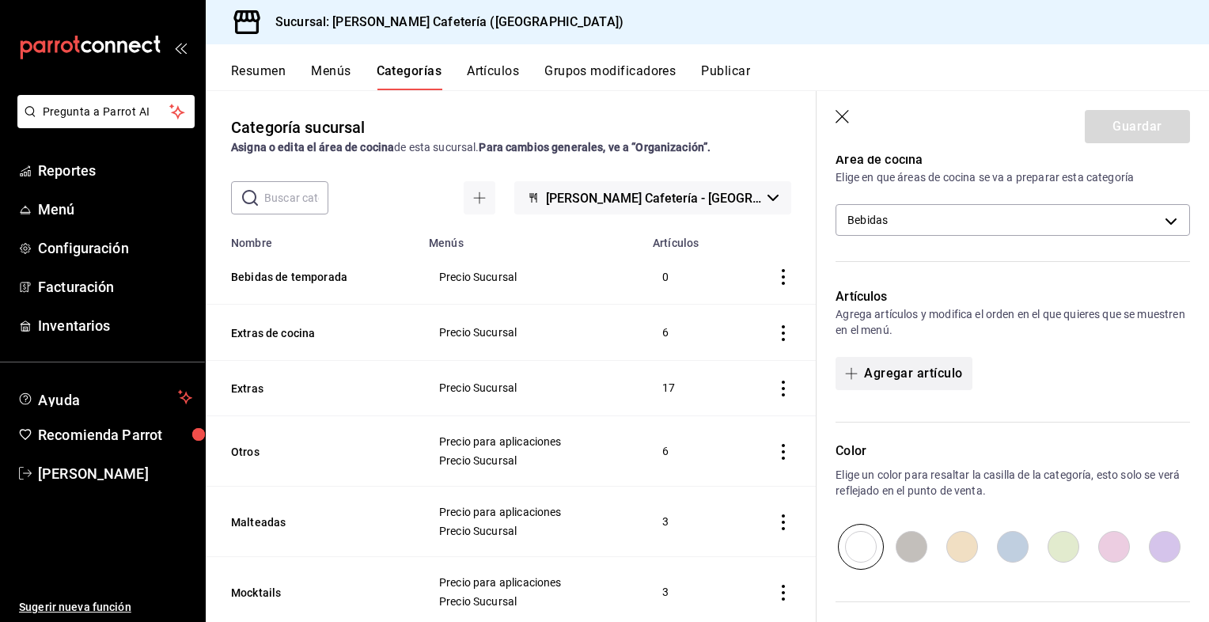
click at [897, 373] on button "Agregar artículo" at bounding box center [904, 373] width 136 height 33
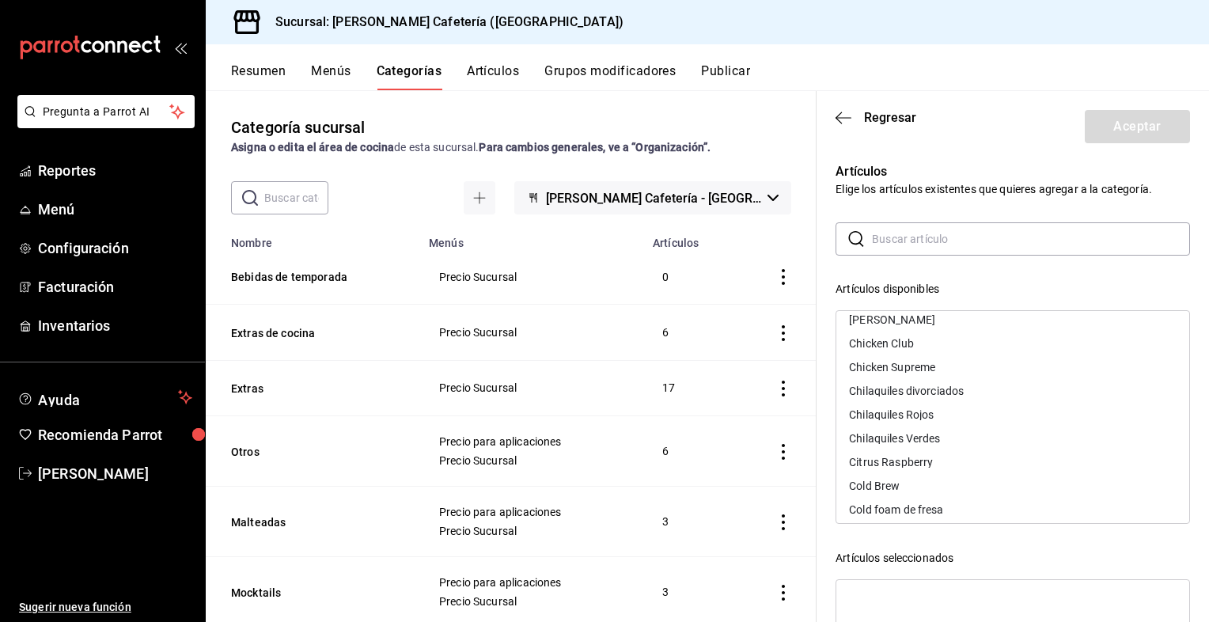
scroll to position [338, 0]
click at [925, 234] on input "text" at bounding box center [1031, 239] width 318 height 32
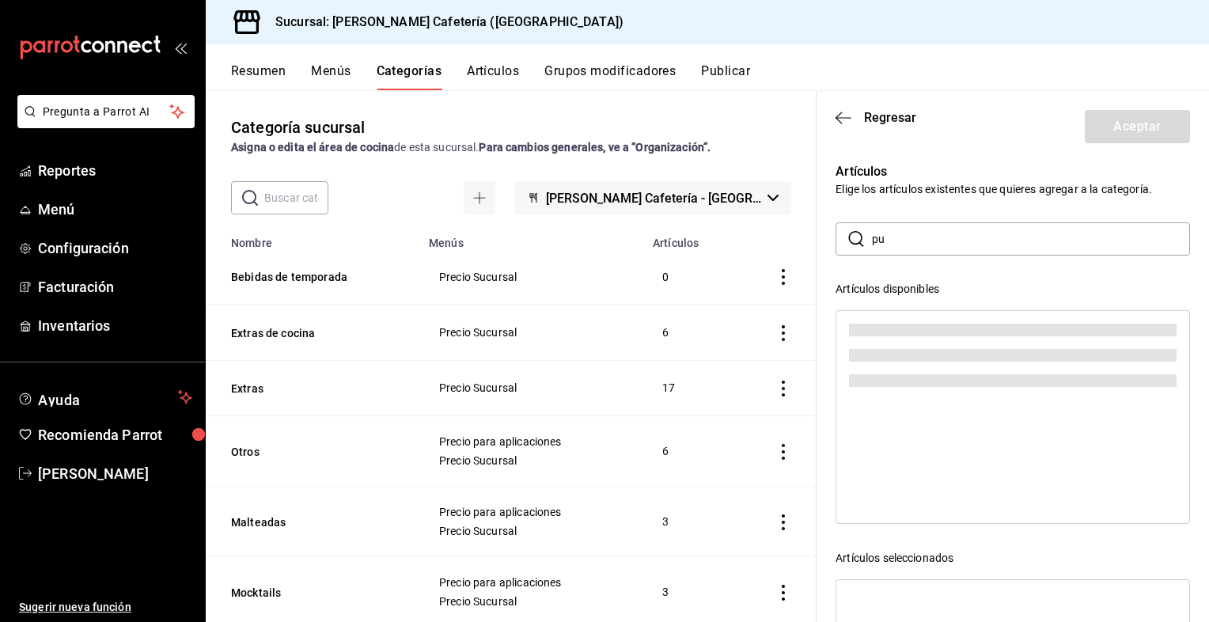
scroll to position [0, 0]
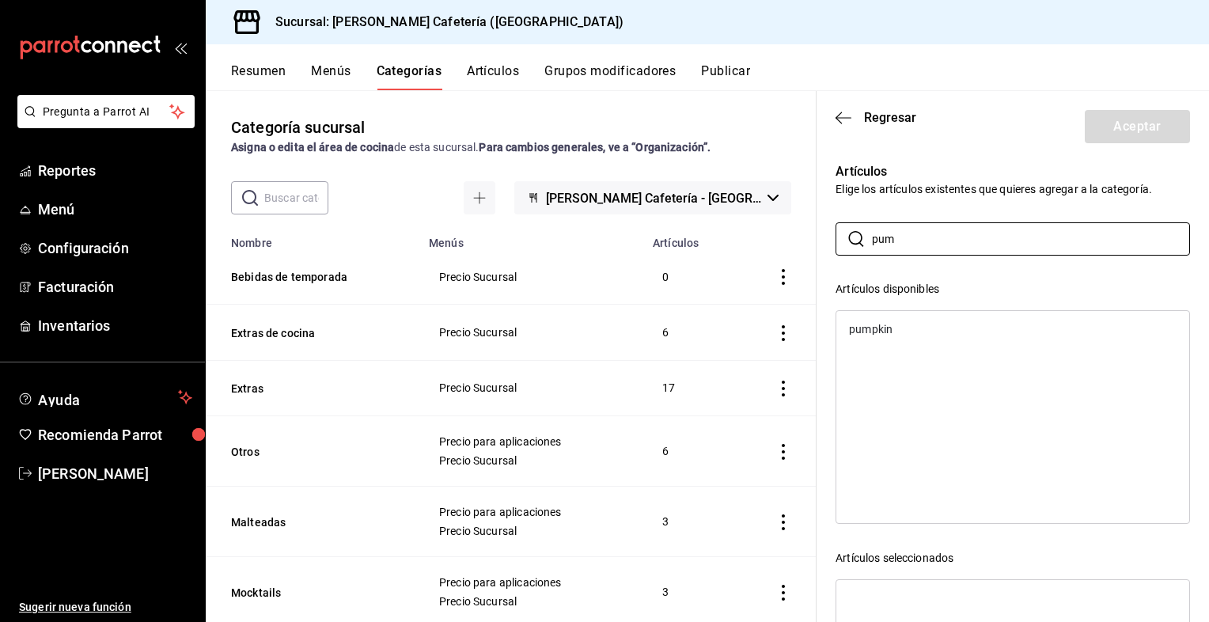
type input "pum"
click at [892, 322] on div "pumpkin" at bounding box center [1013, 329] width 353 height 24
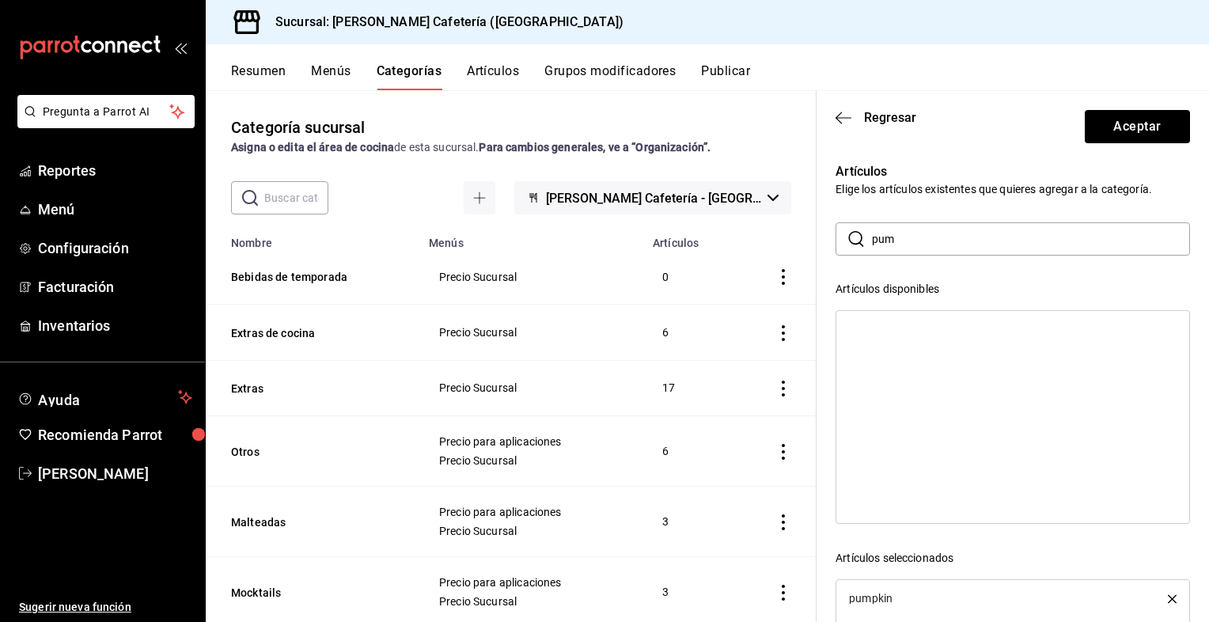
scroll to position [197, 0]
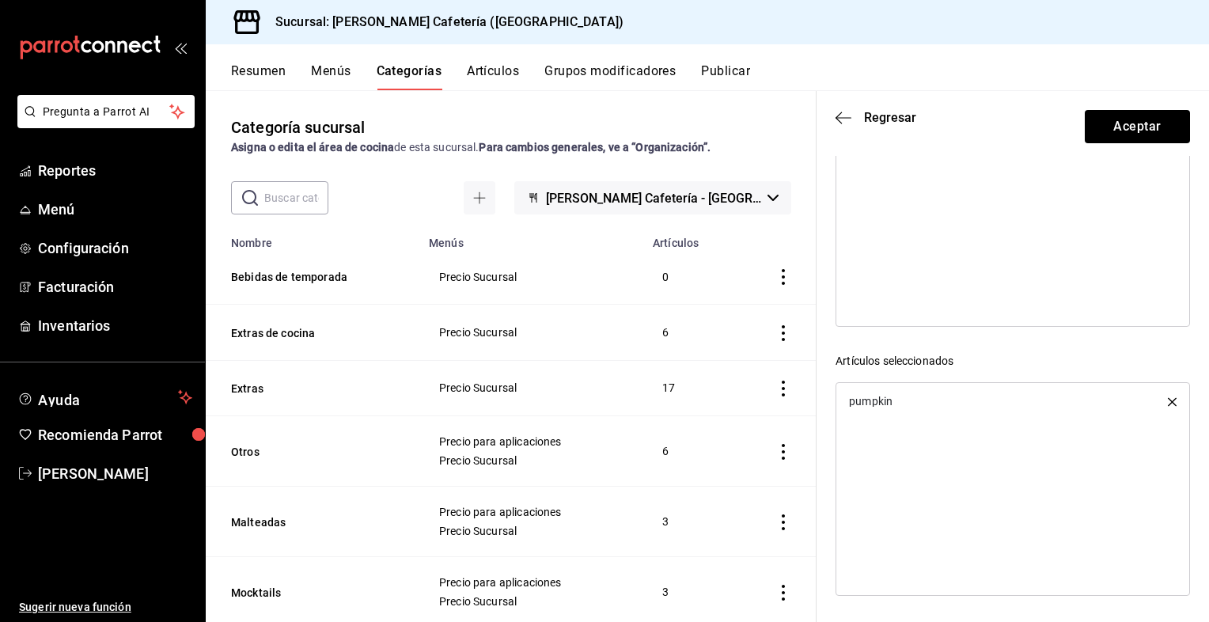
click at [1168, 399] on icon "button" at bounding box center [1172, 401] width 9 height 9
click at [846, 112] on icon "button" at bounding box center [844, 118] width 16 height 14
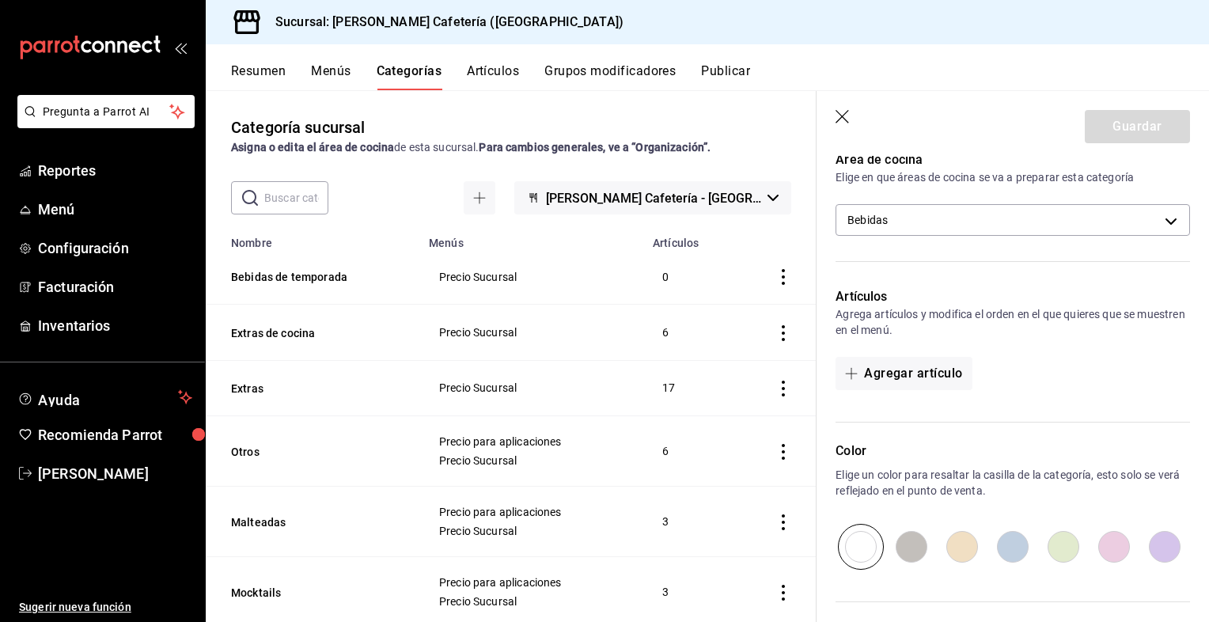
click at [846, 112] on icon "button" at bounding box center [842, 116] width 13 height 13
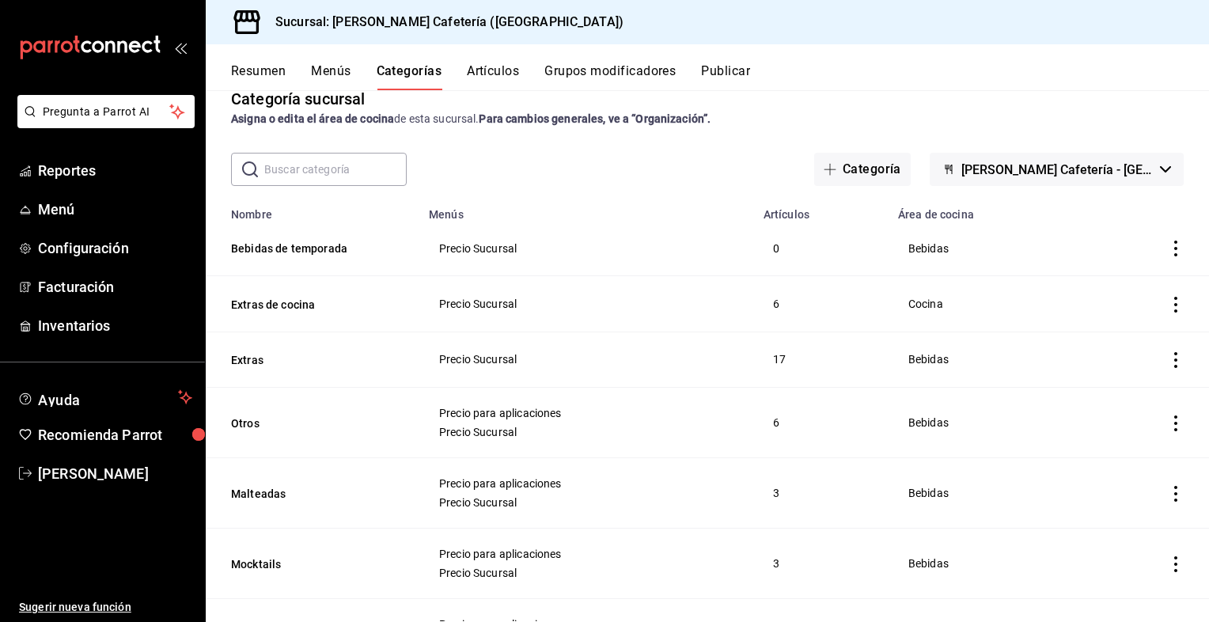
scroll to position [32, 0]
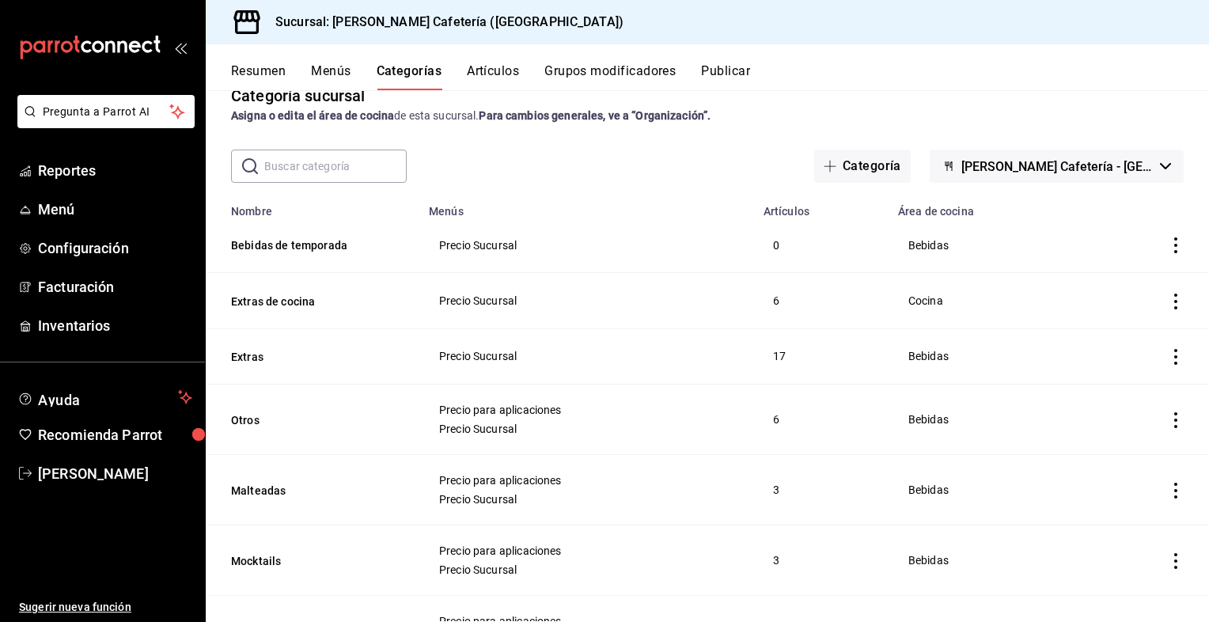
click at [508, 69] on button "Artículos" at bounding box center [493, 76] width 52 height 27
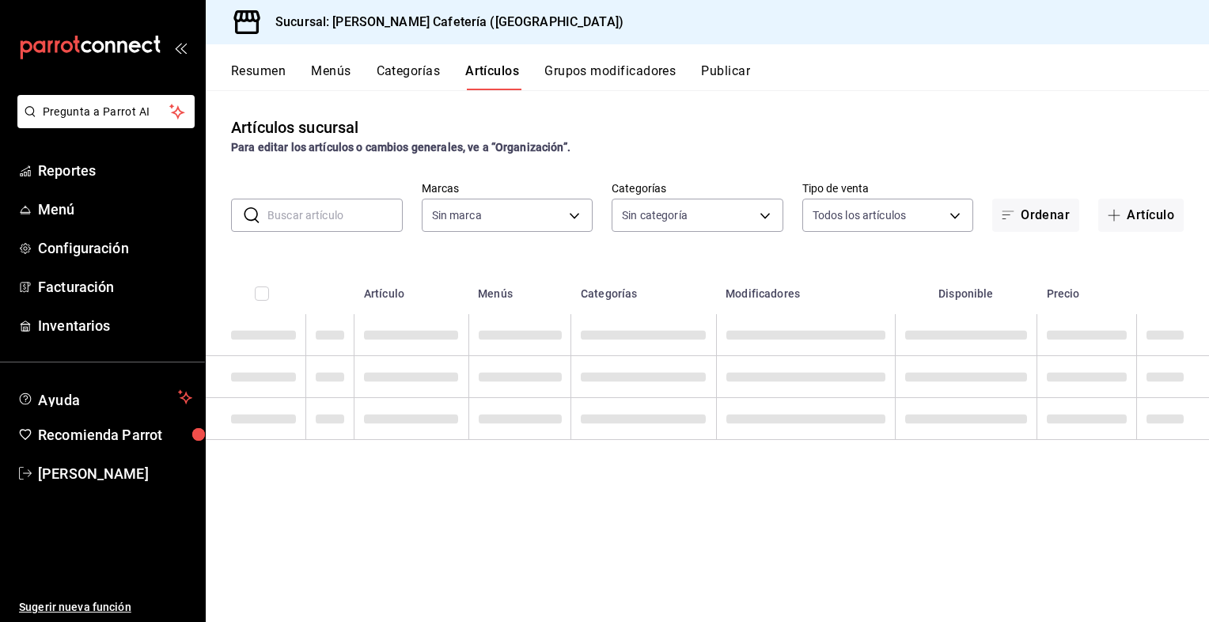
type input "f9d59448-4829-4b2a-bc56-a4ede4f91df2"
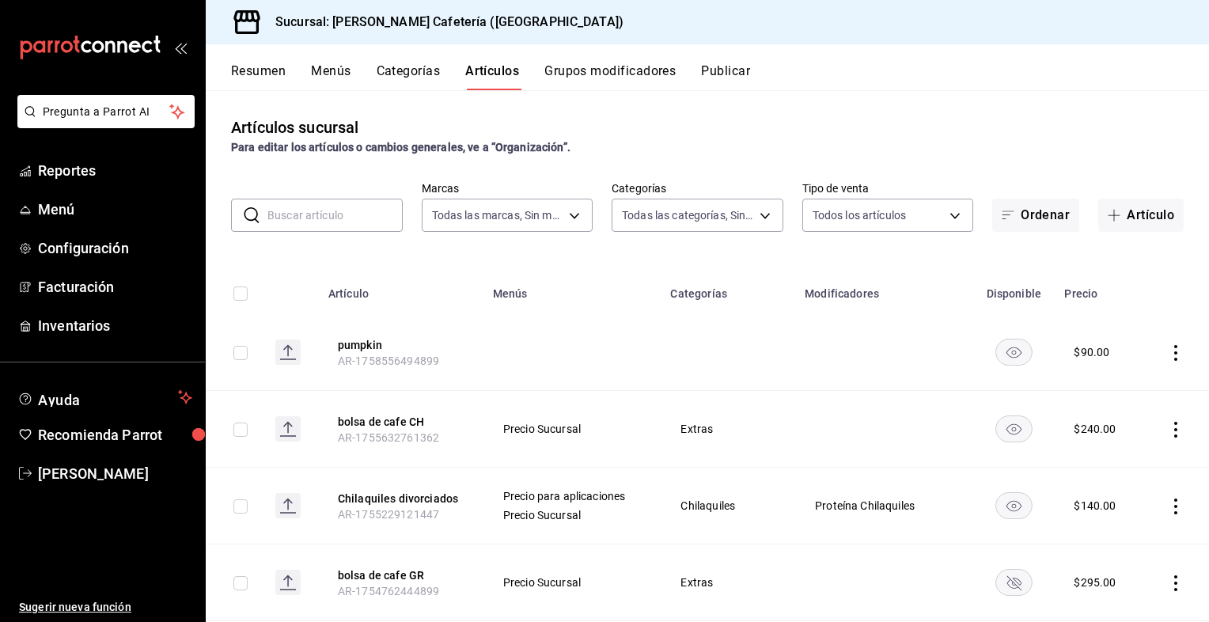
type input "8e4155f4-014e-4368-b1c7-02a9520f11f9,0355e2c4-8b77-4638-8482-4f95180238fe,f244b…"
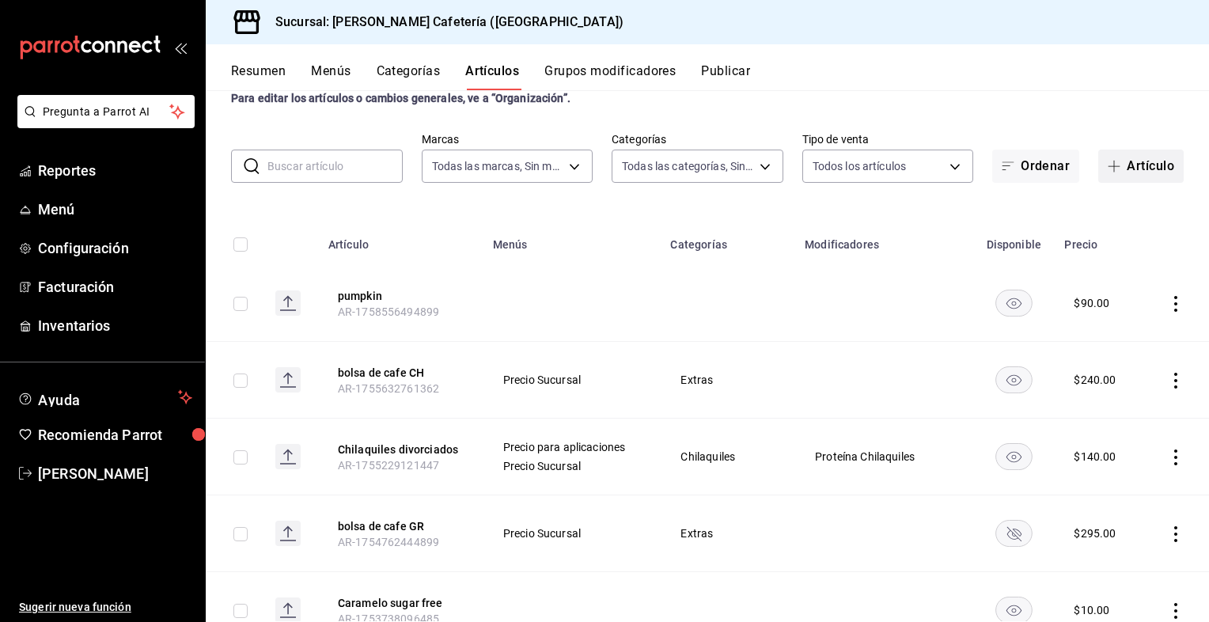
scroll to position [47, 0]
click at [1144, 169] on button "Artículo" at bounding box center [1141, 167] width 85 height 33
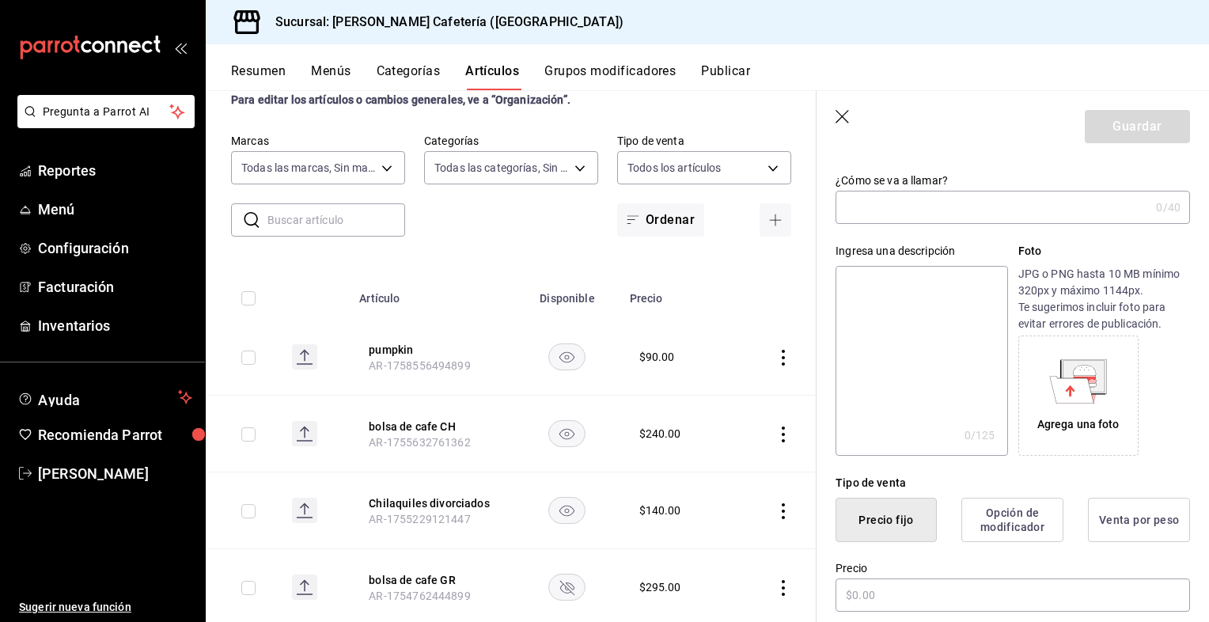
scroll to position [82, 0]
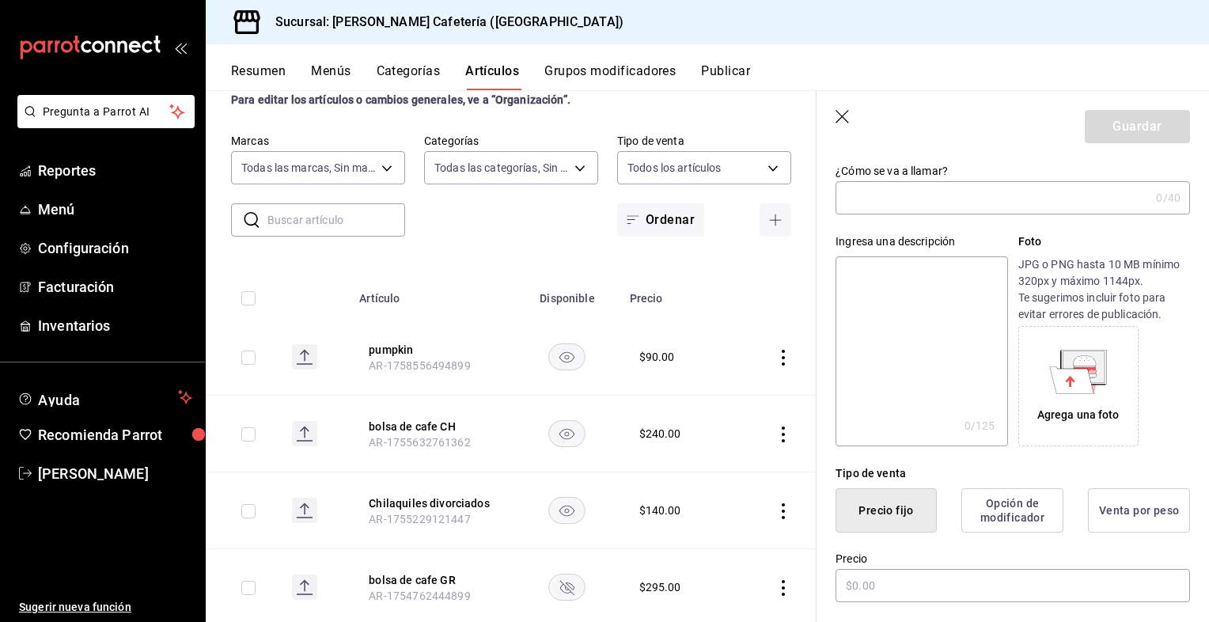
type input "p"
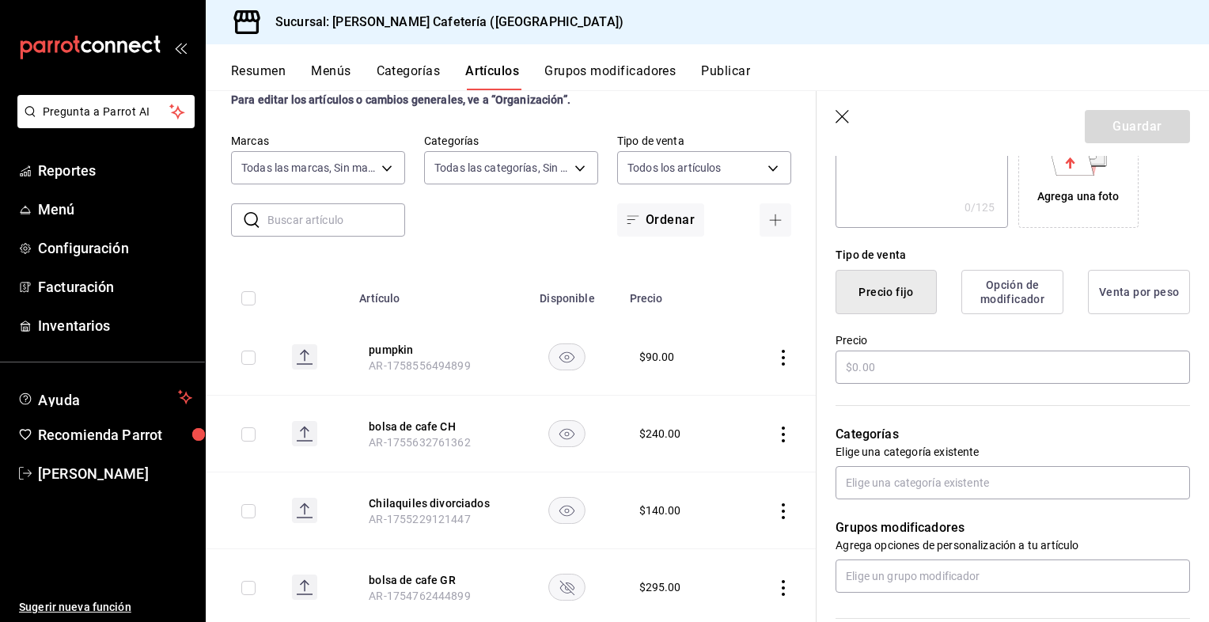
scroll to position [303, 0]
type input "pumpkin cream cold brew"
click at [901, 362] on input "text" at bounding box center [1013, 364] width 355 height 33
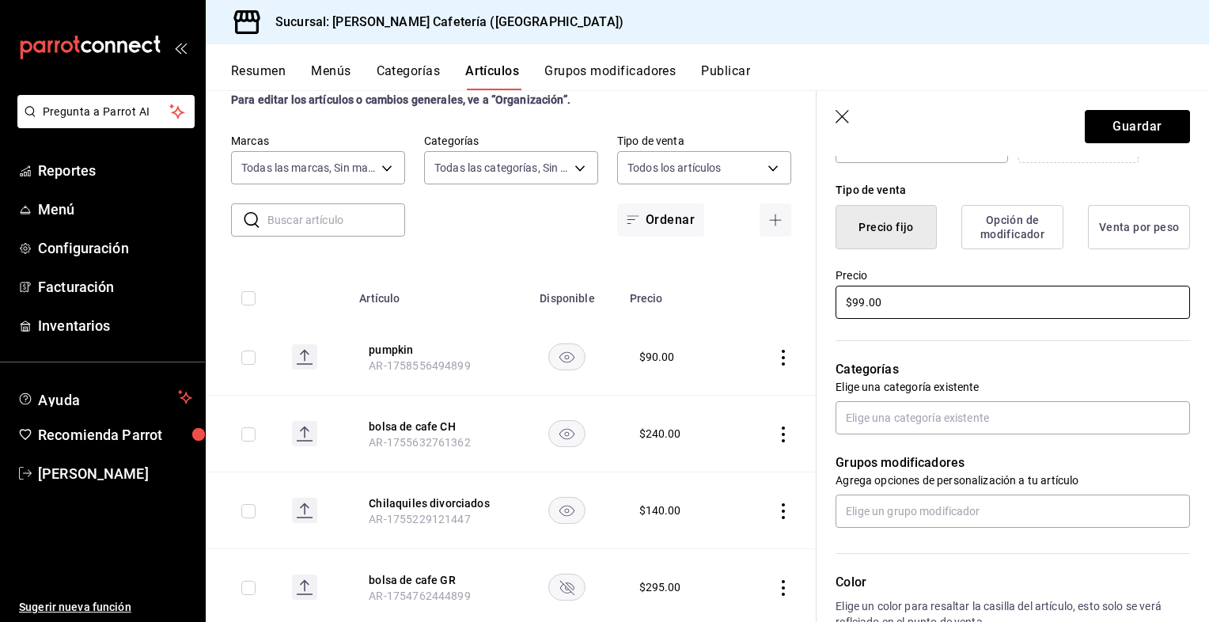
scroll to position [366, 0]
type input "$99.00"
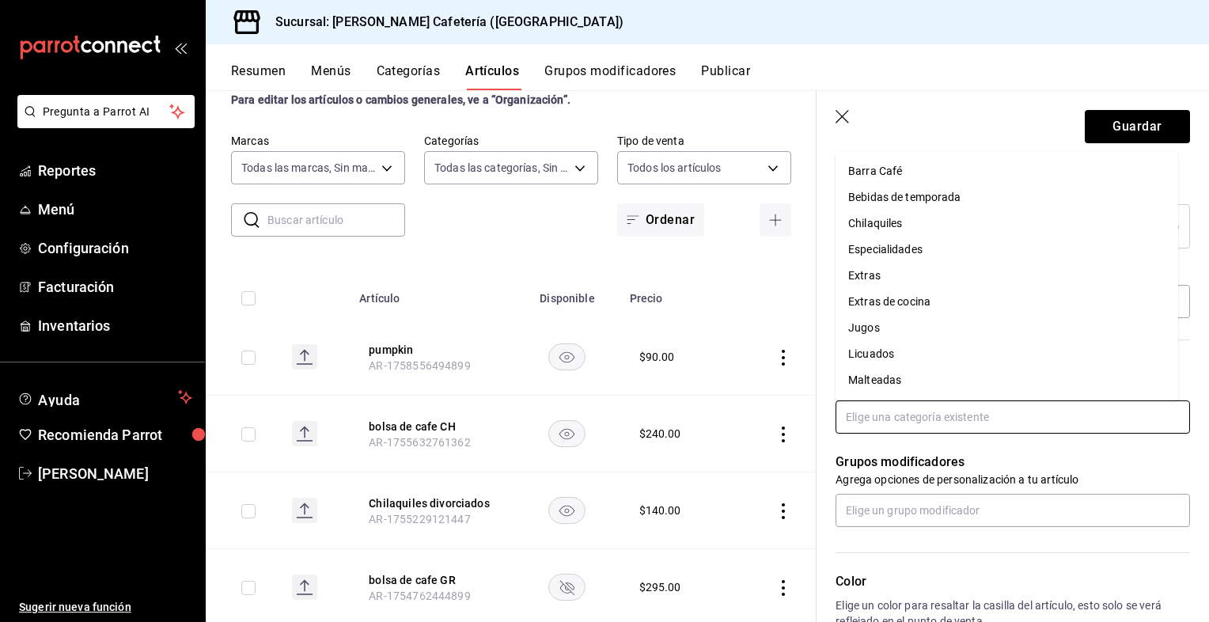
click at [909, 426] on input "text" at bounding box center [1013, 416] width 355 height 33
click at [923, 169] on li "Bebidas de temporada" at bounding box center [1007, 170] width 343 height 26
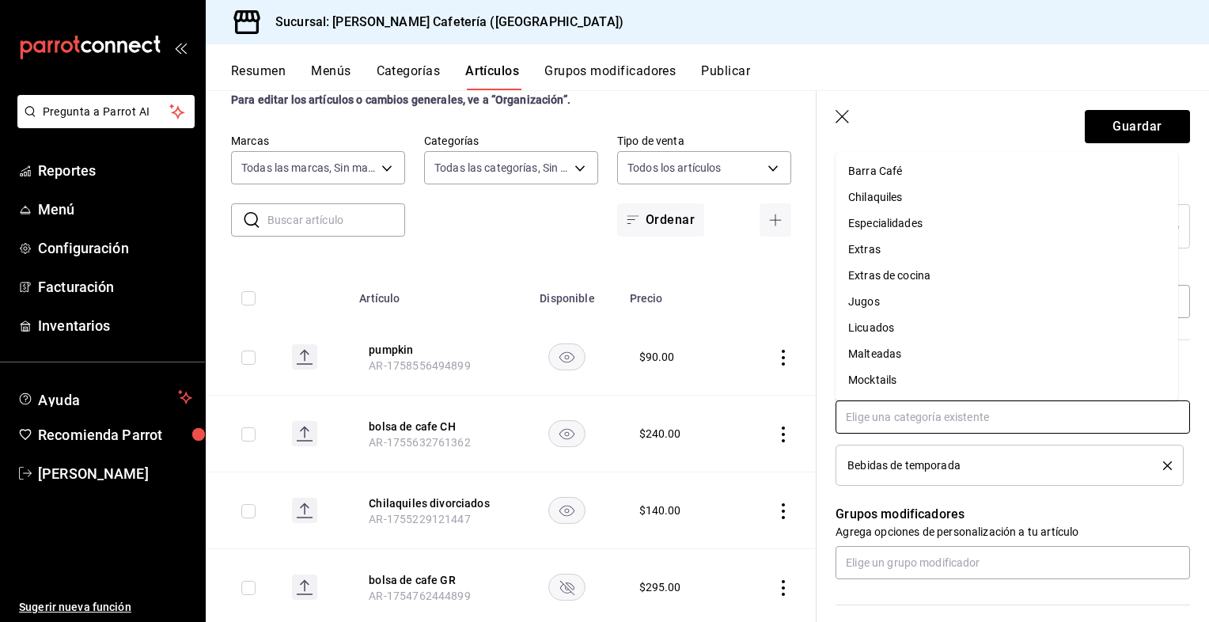
click at [955, 423] on input "text" at bounding box center [1013, 416] width 355 height 33
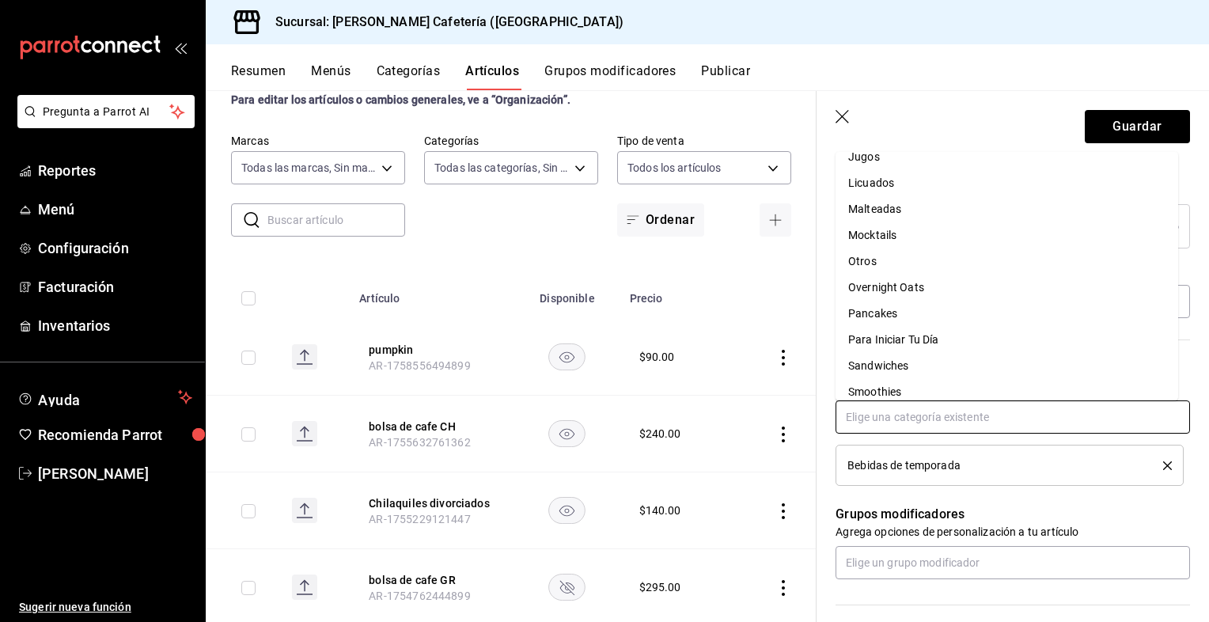
scroll to position [0, 0]
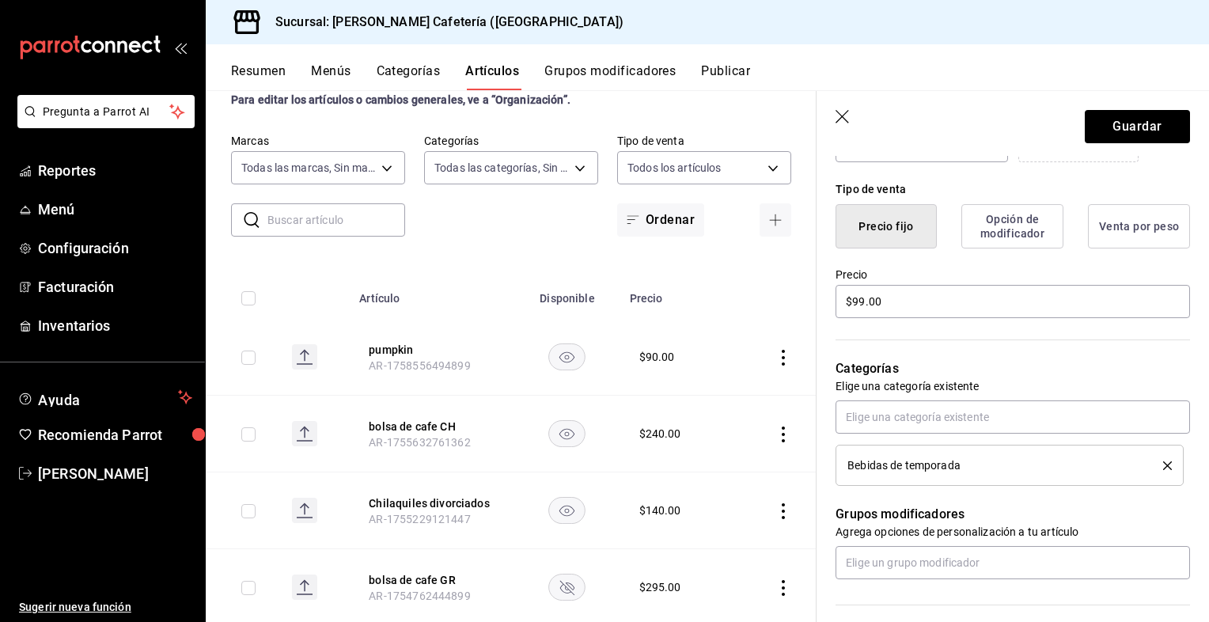
click at [938, 505] on p "Grupos modificadores" at bounding box center [1013, 514] width 355 height 19
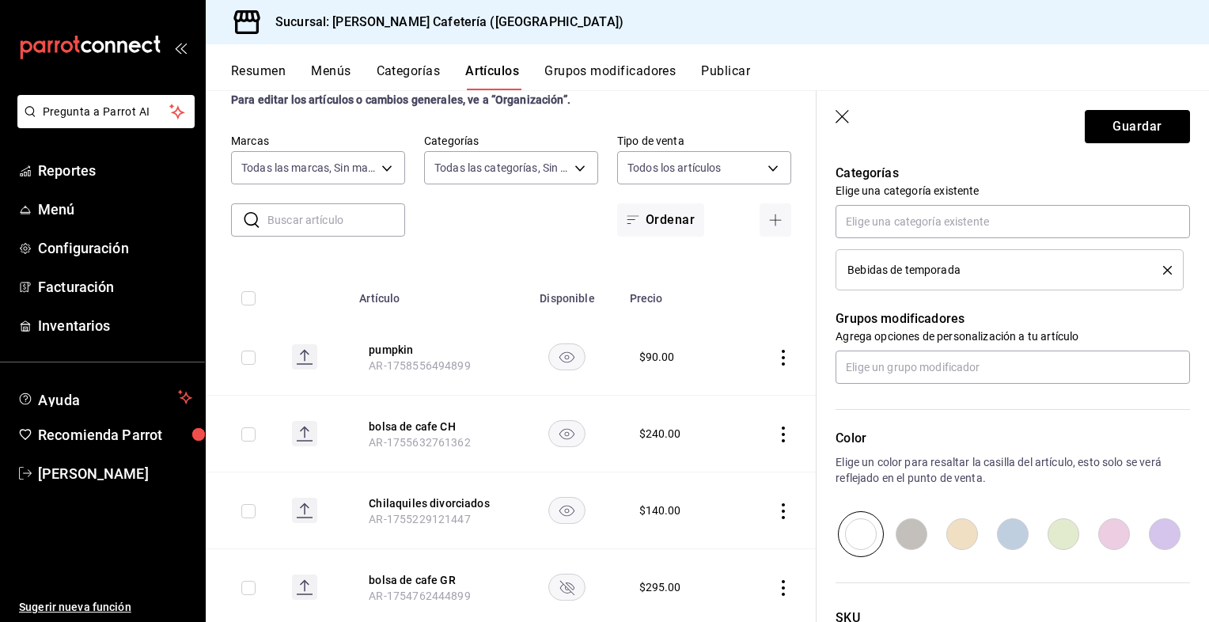
scroll to position [569, 0]
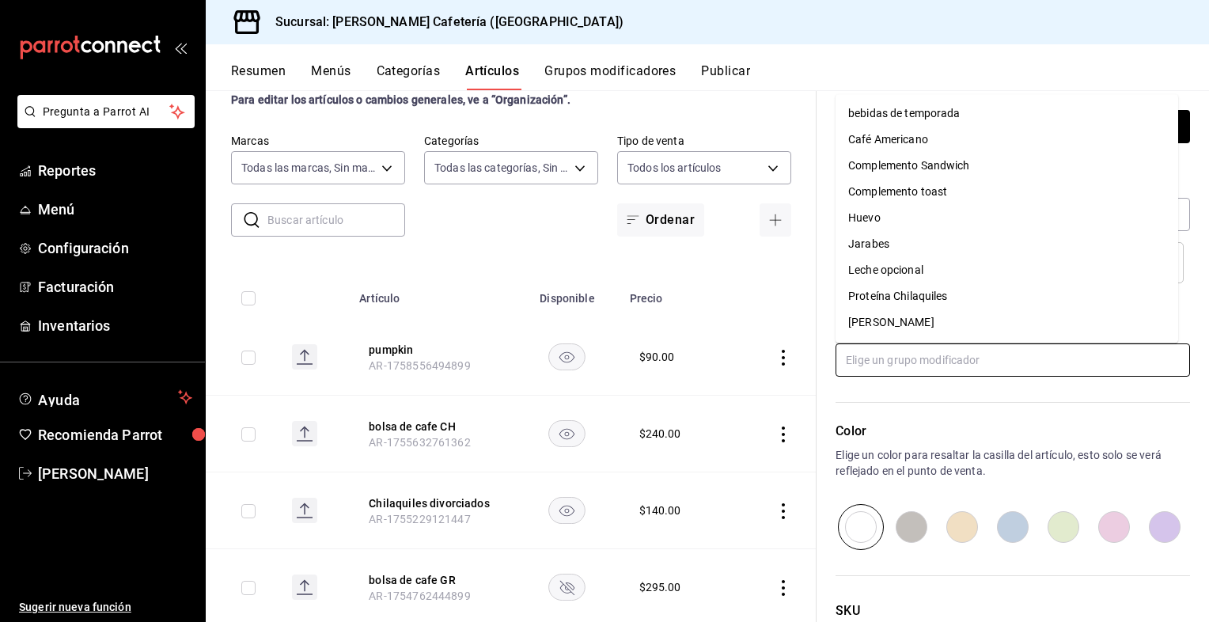
click at [903, 359] on input "text" at bounding box center [1013, 359] width 355 height 33
click at [899, 121] on div "bebidas de temporada" at bounding box center [904, 113] width 112 height 17
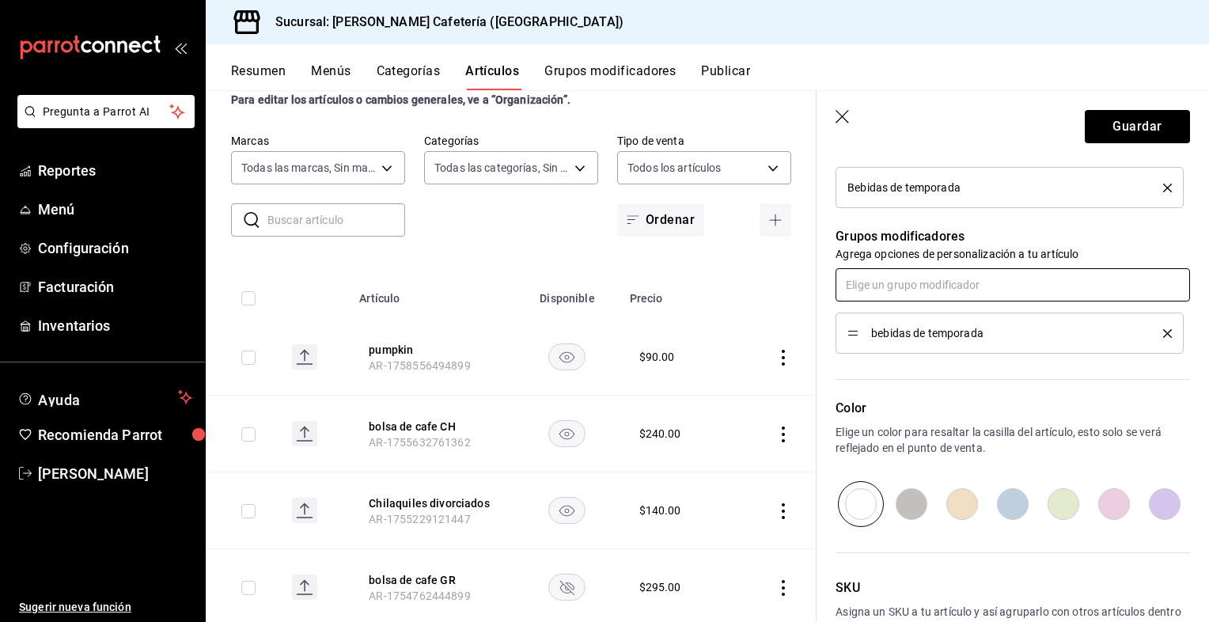
scroll to position [651, 0]
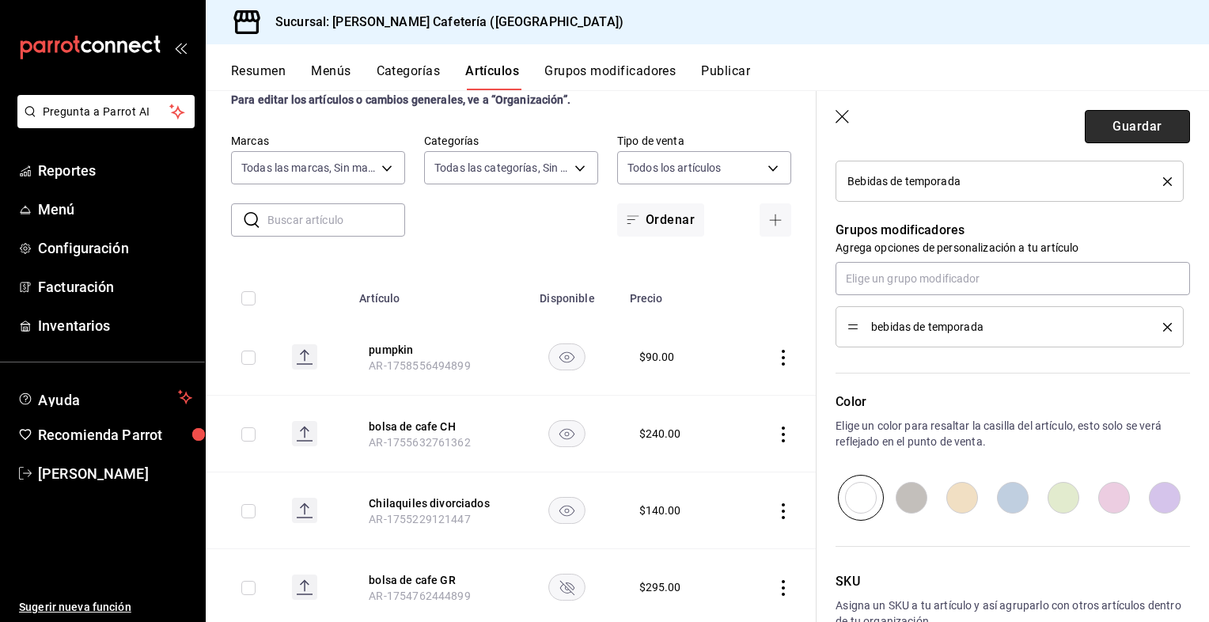
click at [1103, 126] on button "Guardar" at bounding box center [1137, 126] width 105 height 33
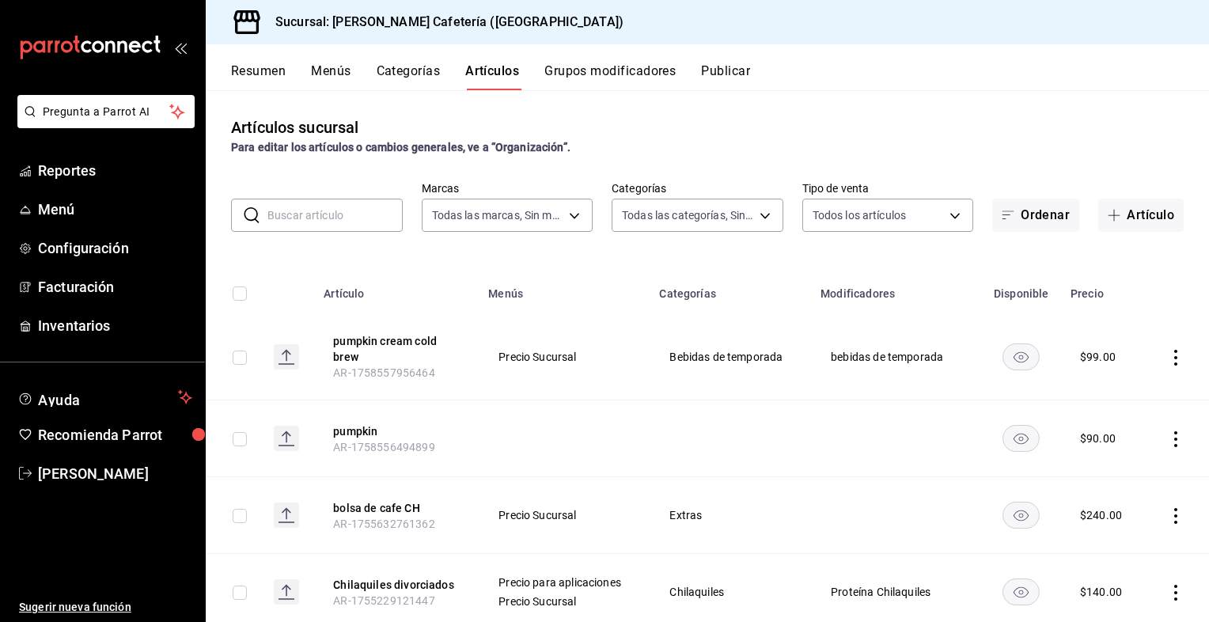
click at [431, 69] on button "Categorías" at bounding box center [409, 76] width 64 height 27
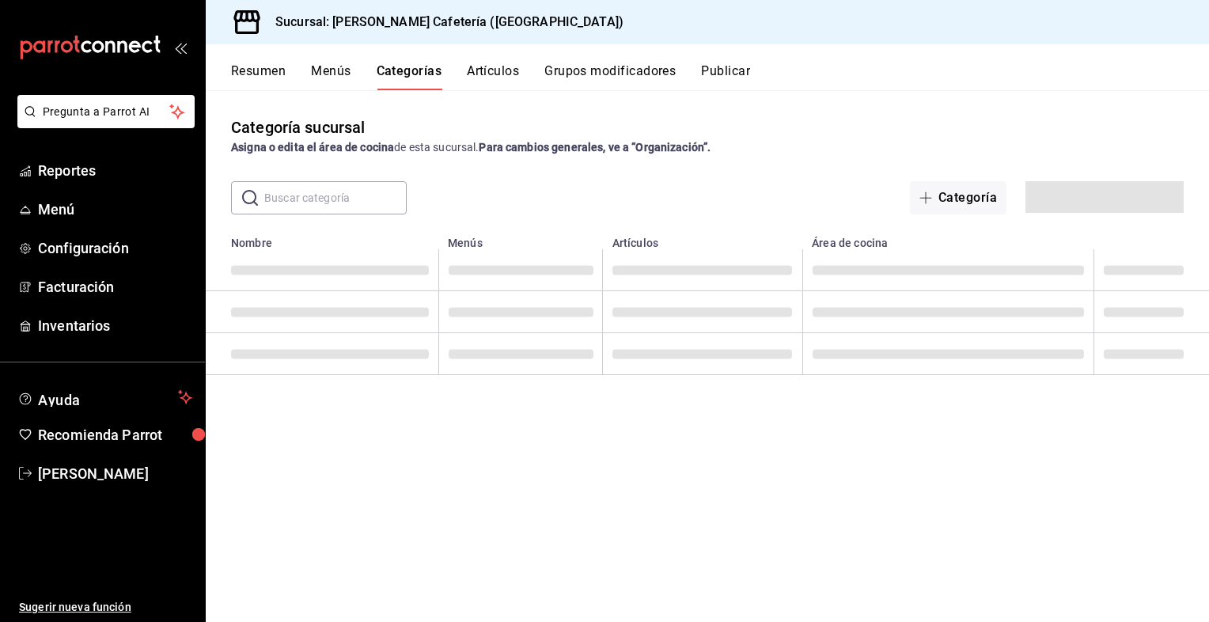
click at [567, 70] on button "Grupos modificadores" at bounding box center [610, 76] width 131 height 27
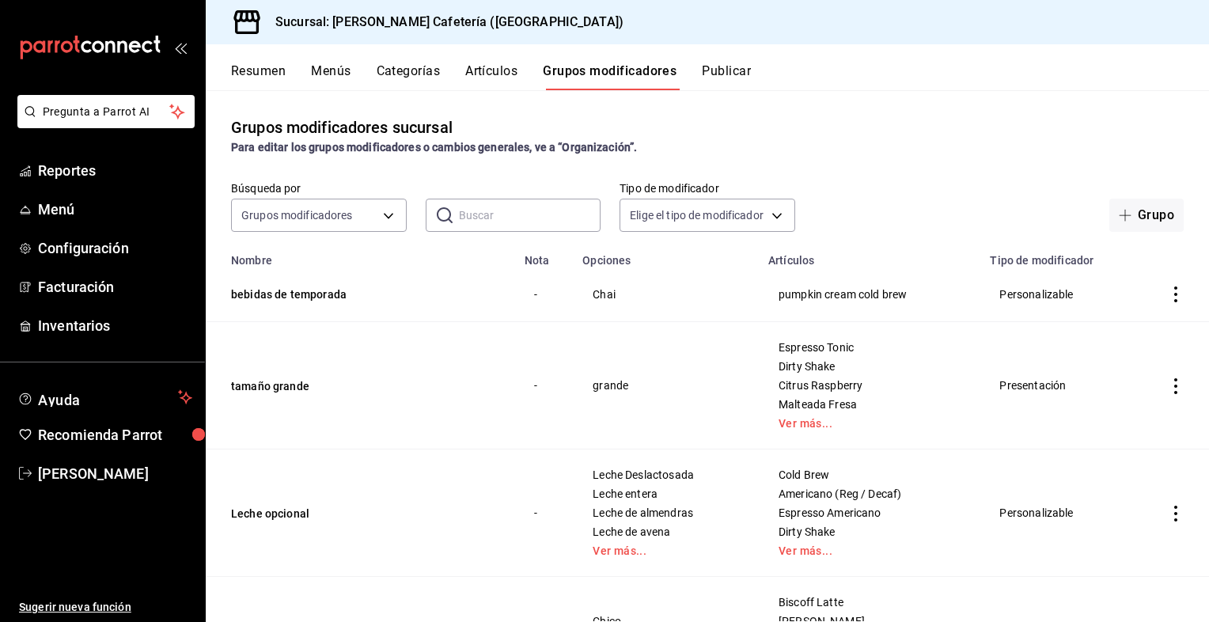
click at [625, 298] on span "Chai" at bounding box center [666, 294] width 146 height 11
click at [1156, 296] on td "simple table" at bounding box center [1176, 294] width 66 height 55
click at [1168, 297] on icon "actions" at bounding box center [1176, 295] width 16 height 16
click at [1097, 329] on span "Editar" at bounding box center [1116, 332] width 41 height 17
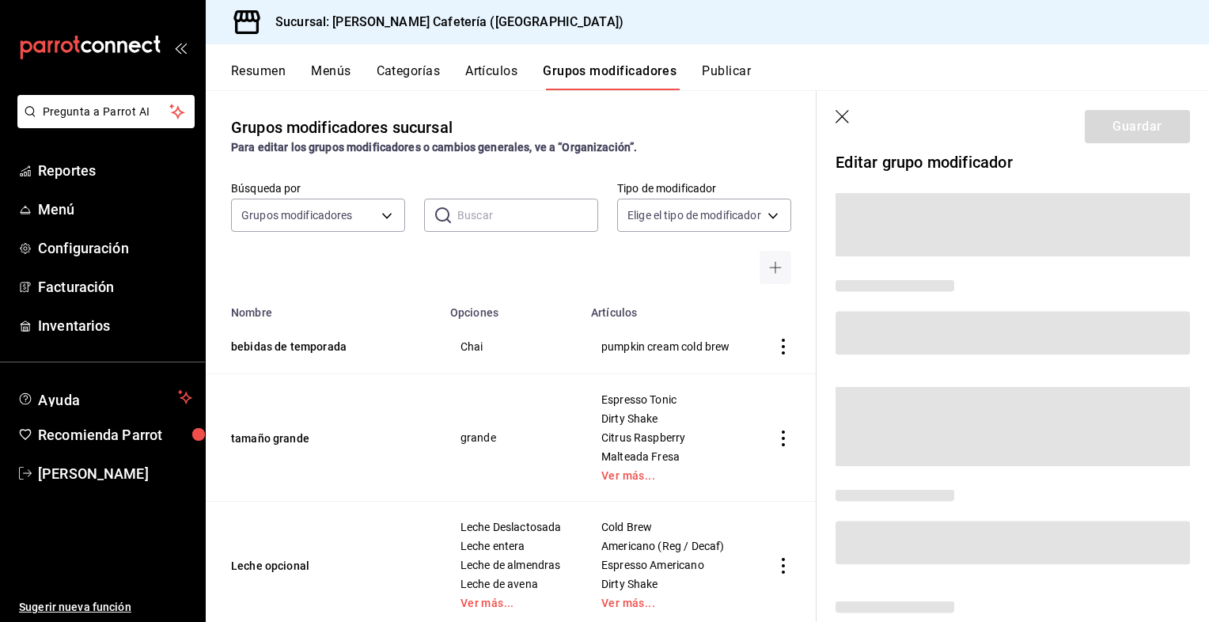
scroll to position [13, 0]
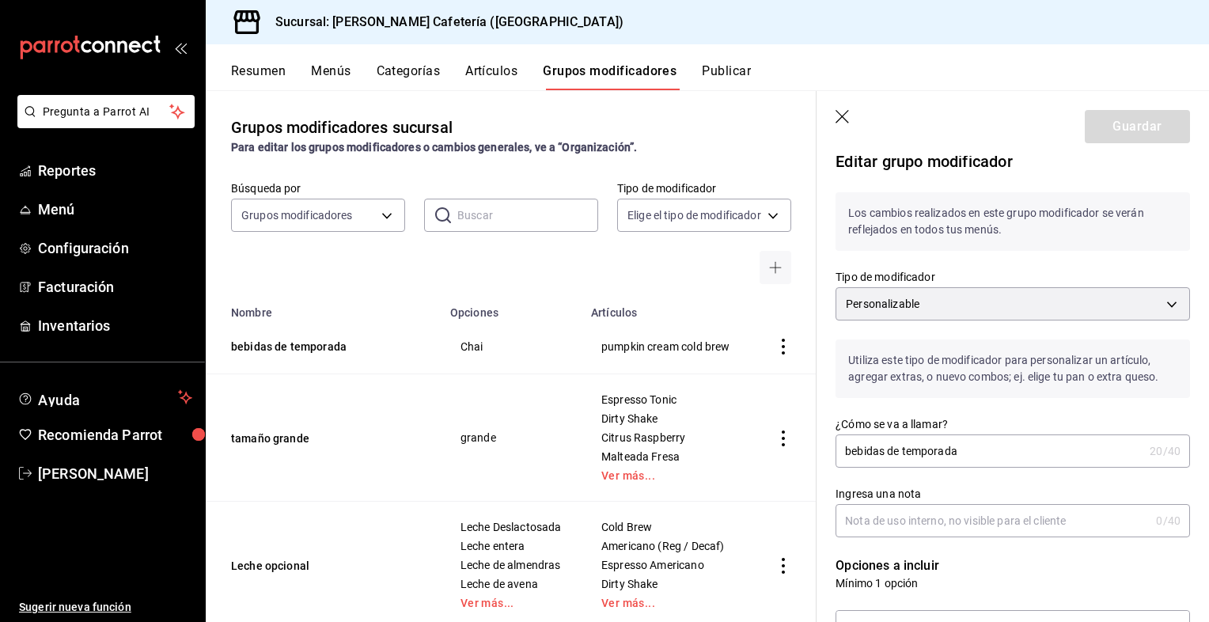
click at [1007, 361] on p "Utiliza este tipo de modificador para personalizar un artículo, agregar extras,…" at bounding box center [1013, 369] width 355 height 59
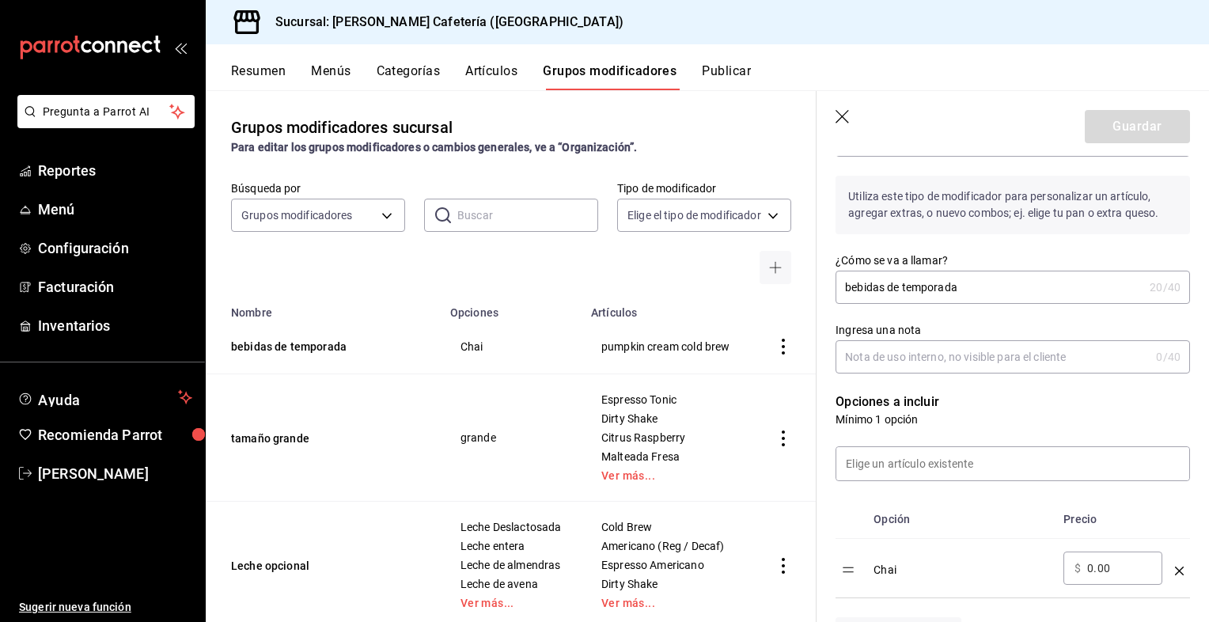
scroll to position [284, 0]
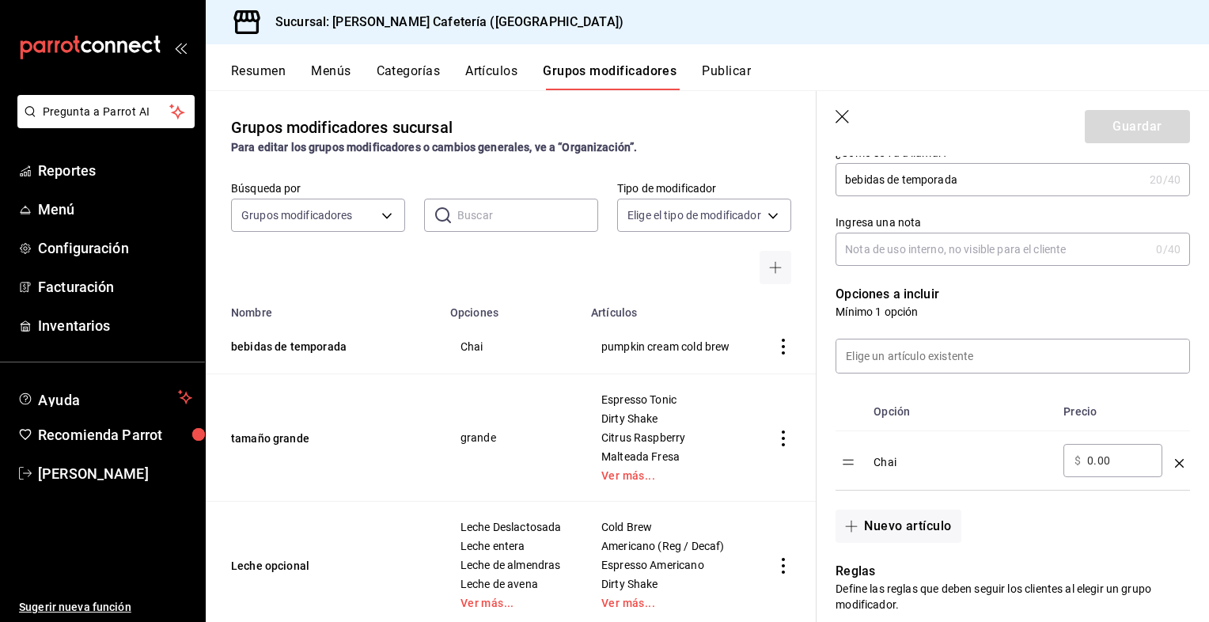
click at [1178, 461] on td "optionsTable" at bounding box center [1179, 460] width 21 height 59
click at [951, 350] on input at bounding box center [1013, 356] width 353 height 33
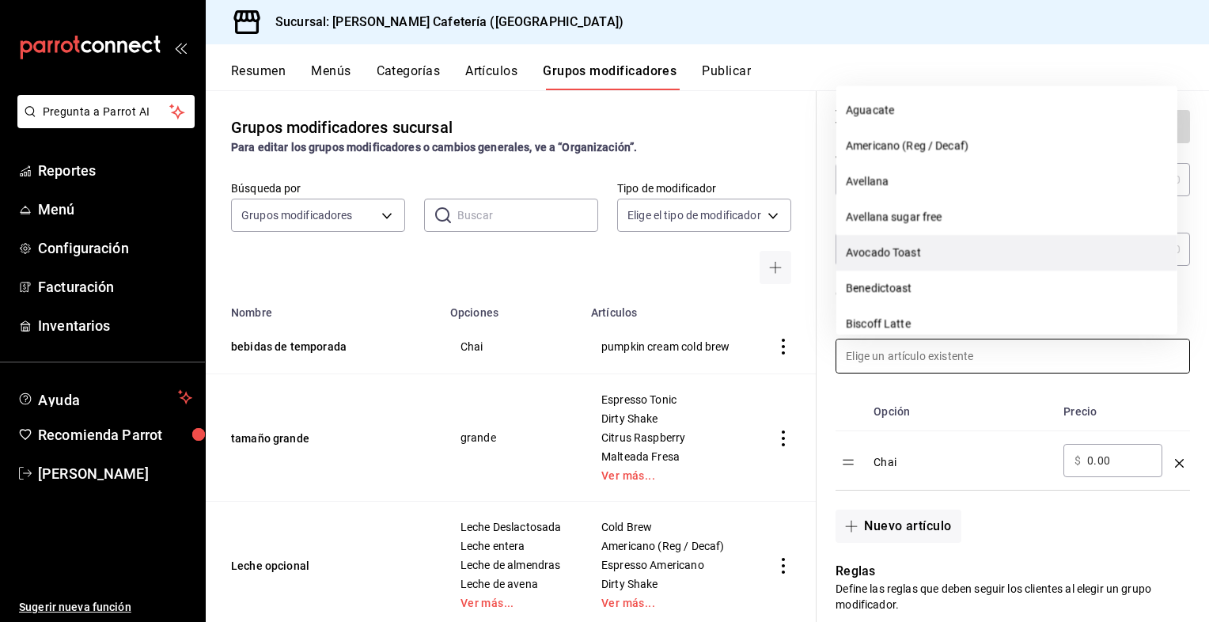
type input "c"
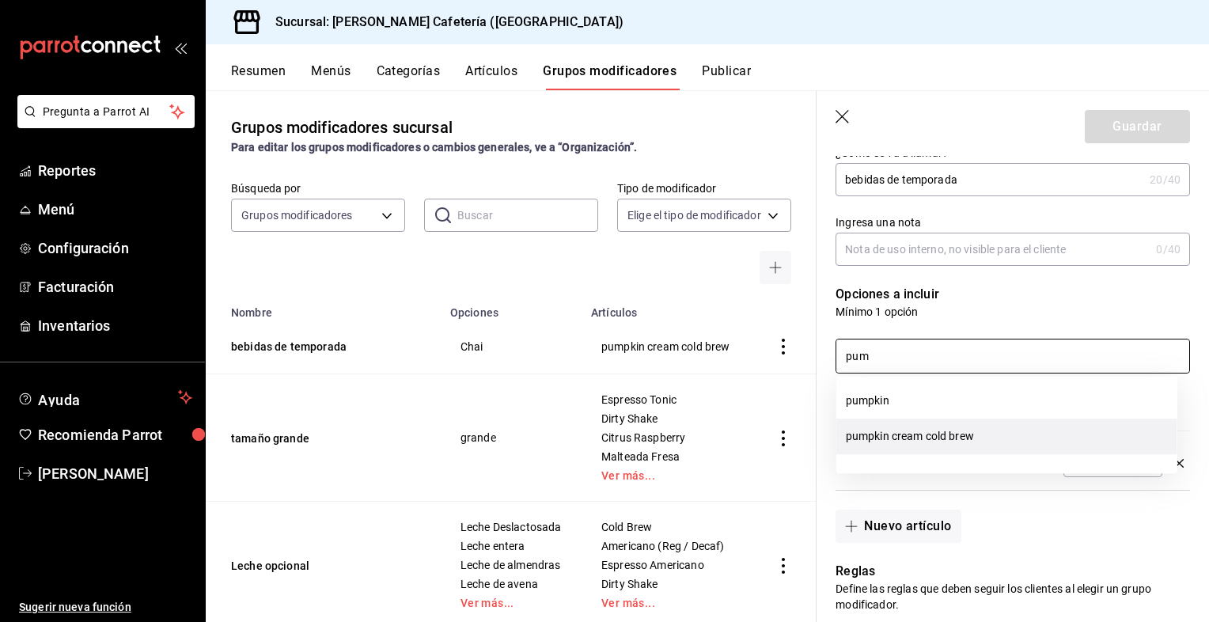
click at [958, 433] on li "pumpkin cream cold brew" at bounding box center [1007, 437] width 341 height 36
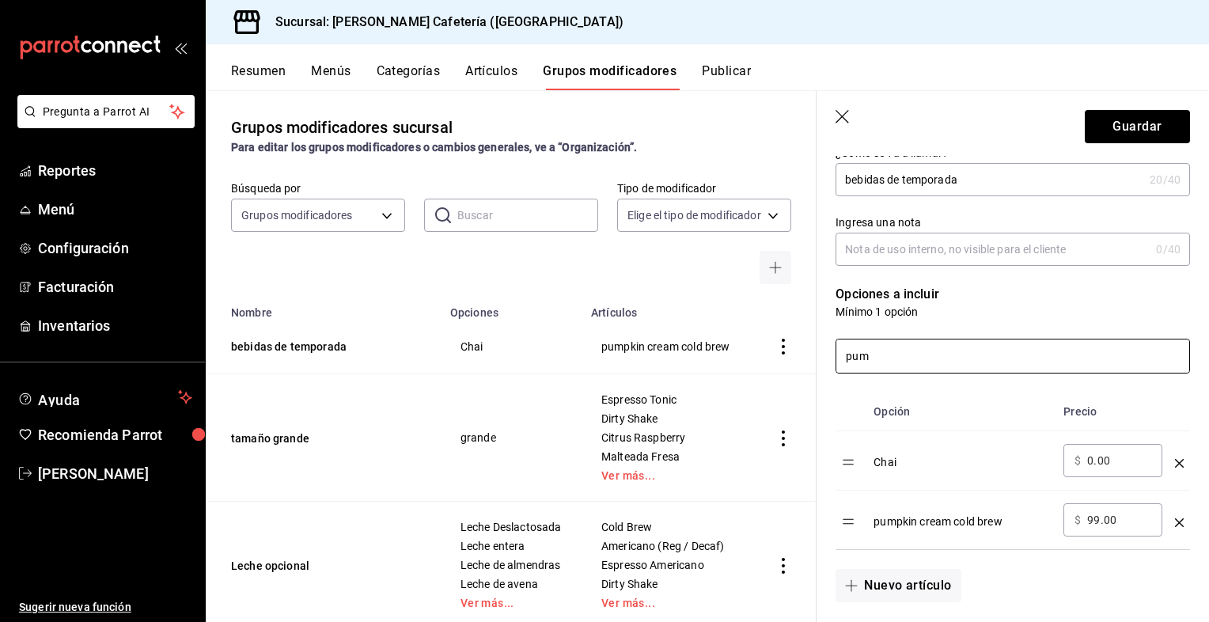
type input "pum"
click at [1175, 461] on icon "optionsTable" at bounding box center [1179, 463] width 9 height 9
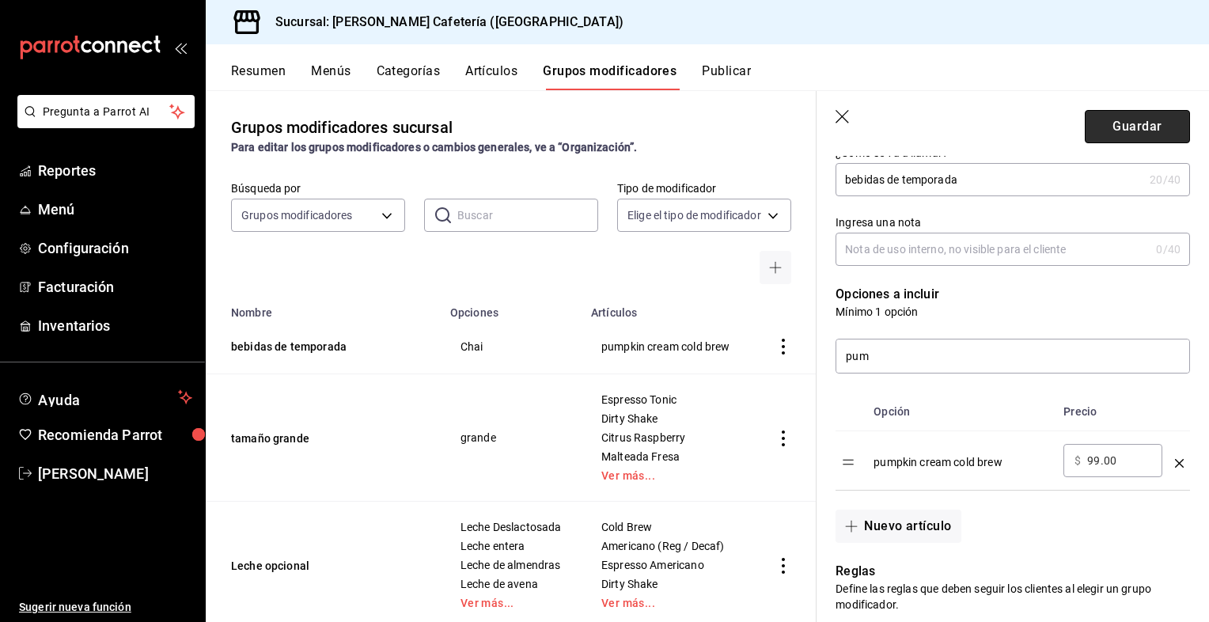
click at [1114, 119] on button "Guardar" at bounding box center [1137, 126] width 105 height 33
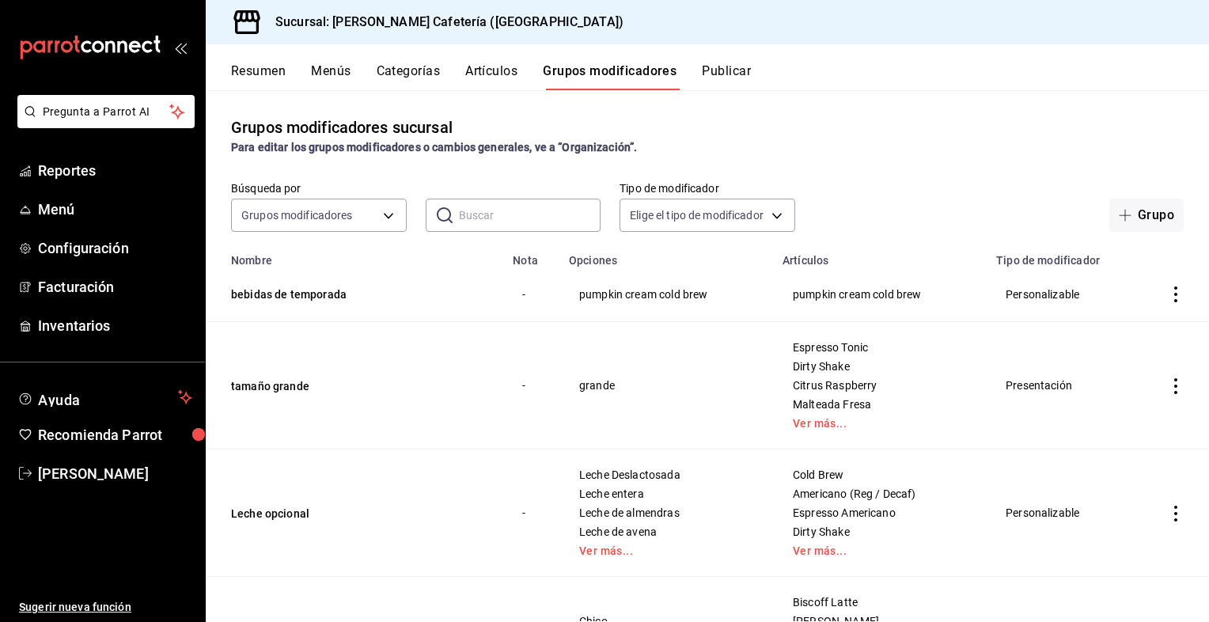
click at [1168, 295] on icon "actions" at bounding box center [1176, 295] width 16 height 16
click at [1114, 339] on span "Editar" at bounding box center [1116, 332] width 41 height 17
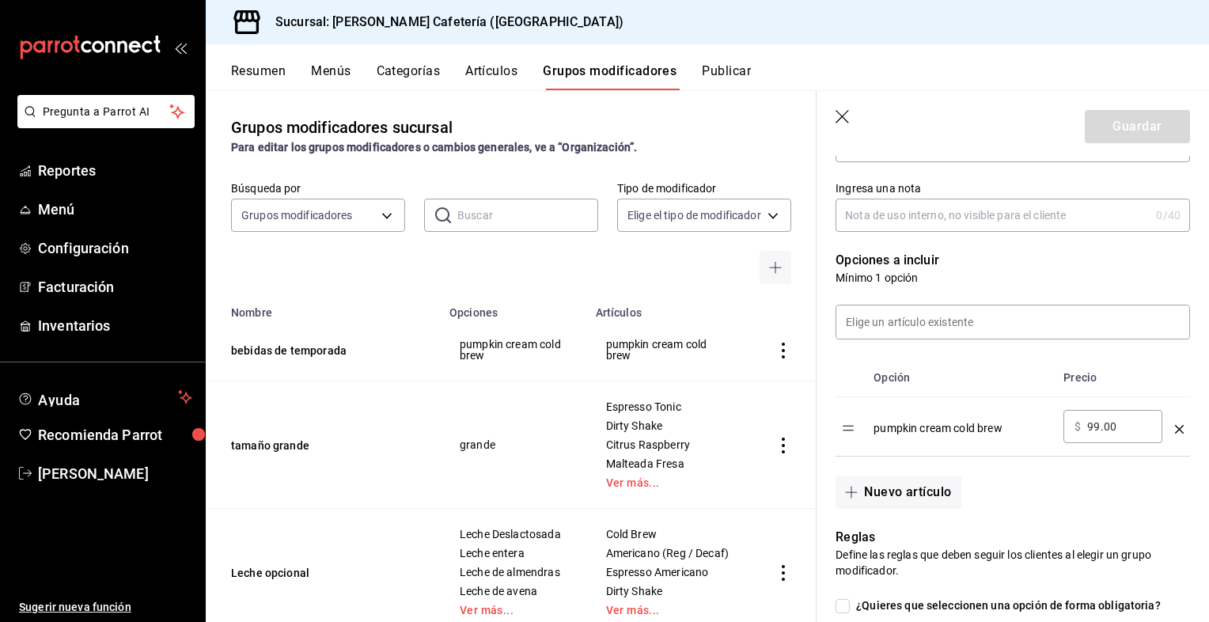
scroll to position [323, 0]
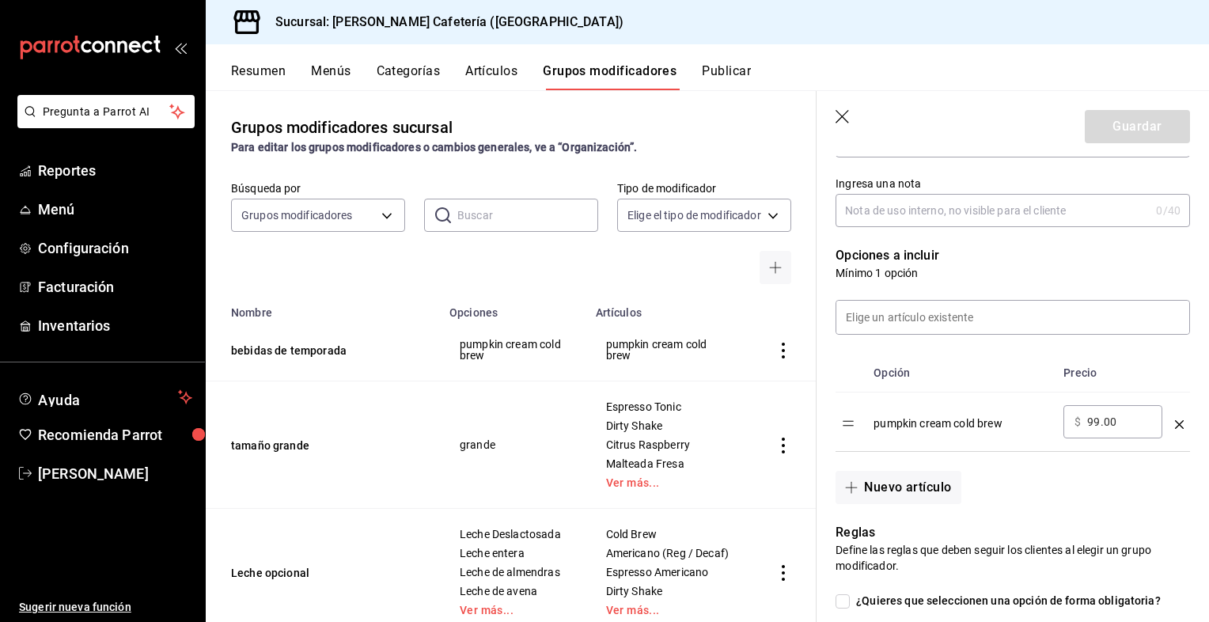
click at [878, 421] on div "pumpkin cream cold brew" at bounding box center [962, 418] width 177 height 26
click at [844, 118] on icon "button" at bounding box center [844, 118] width 16 height 16
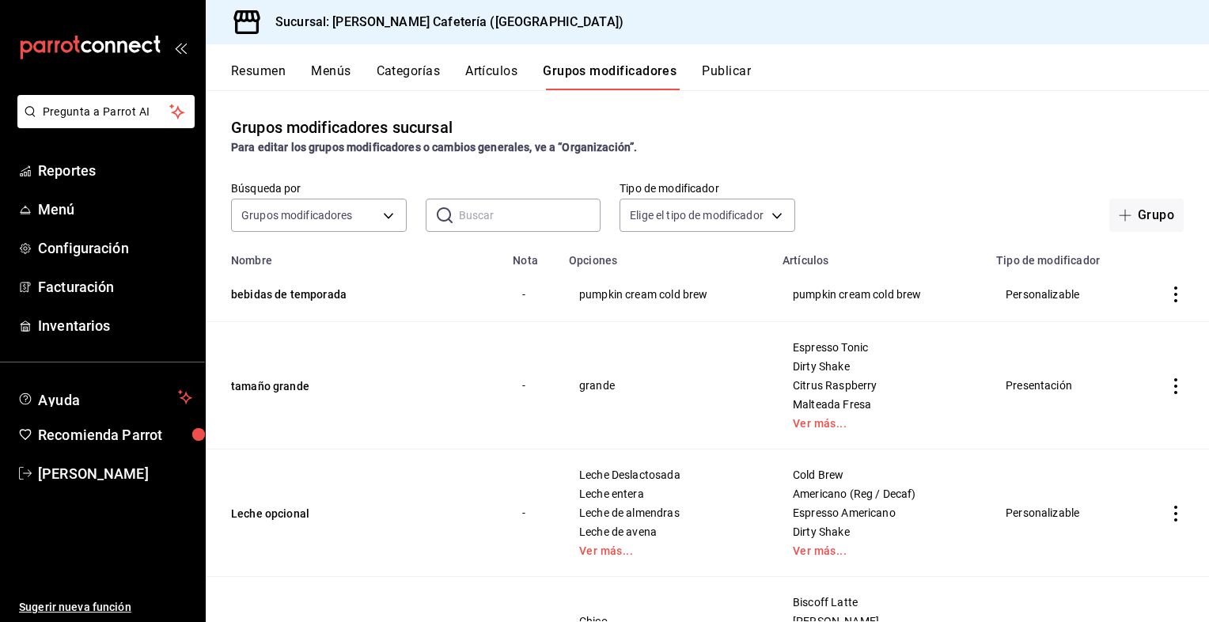
click at [481, 71] on button "Artículos" at bounding box center [491, 76] width 52 height 27
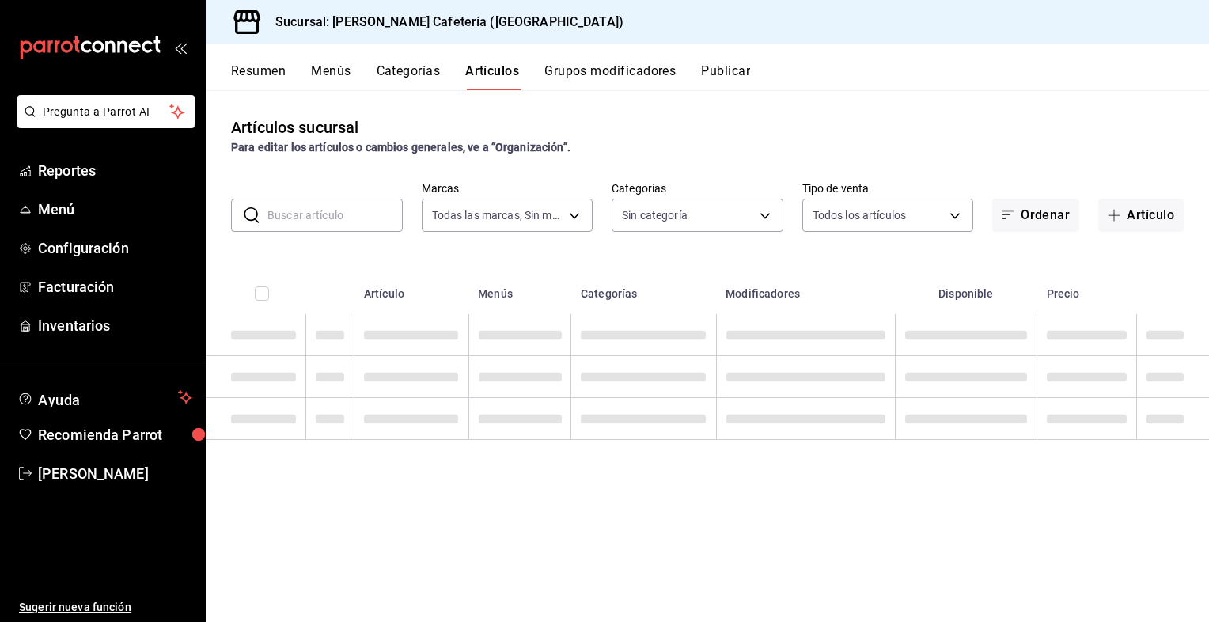
type input "f9d59448-4829-4b2a-bc56-a4ede4f91df2"
type input "8e4155f4-014e-4368-b1c7-02a9520f11f9,0355e2c4-8b77-4638-8482-4f95180238fe,f244b…"
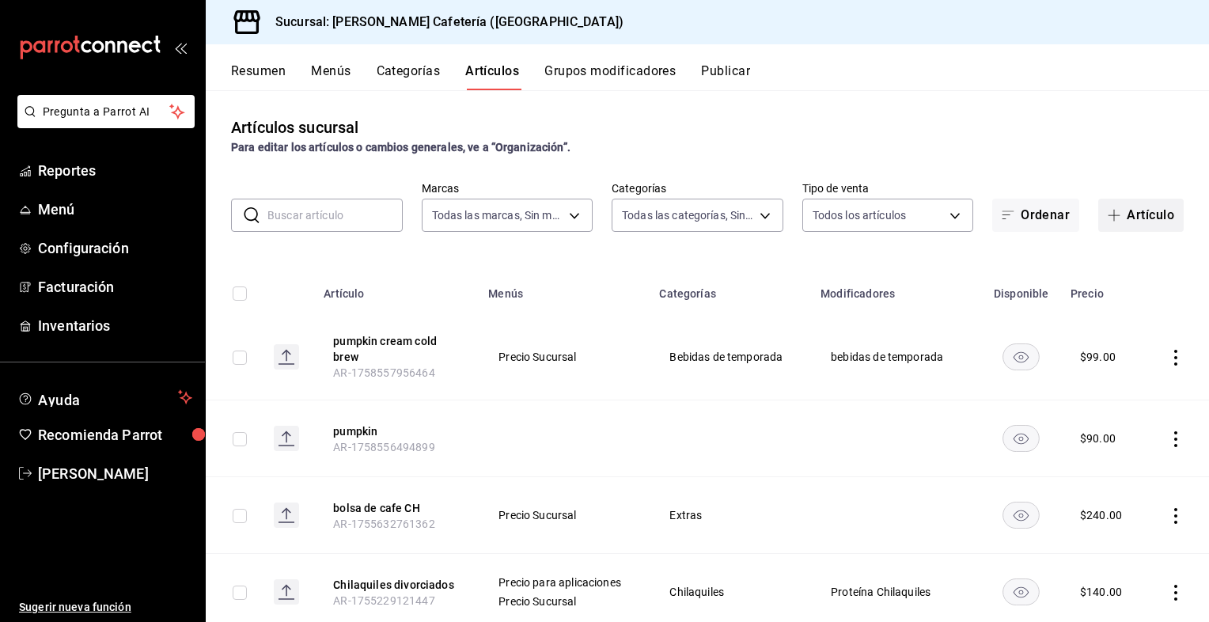
click at [1126, 219] on button "Artículo" at bounding box center [1141, 215] width 85 height 33
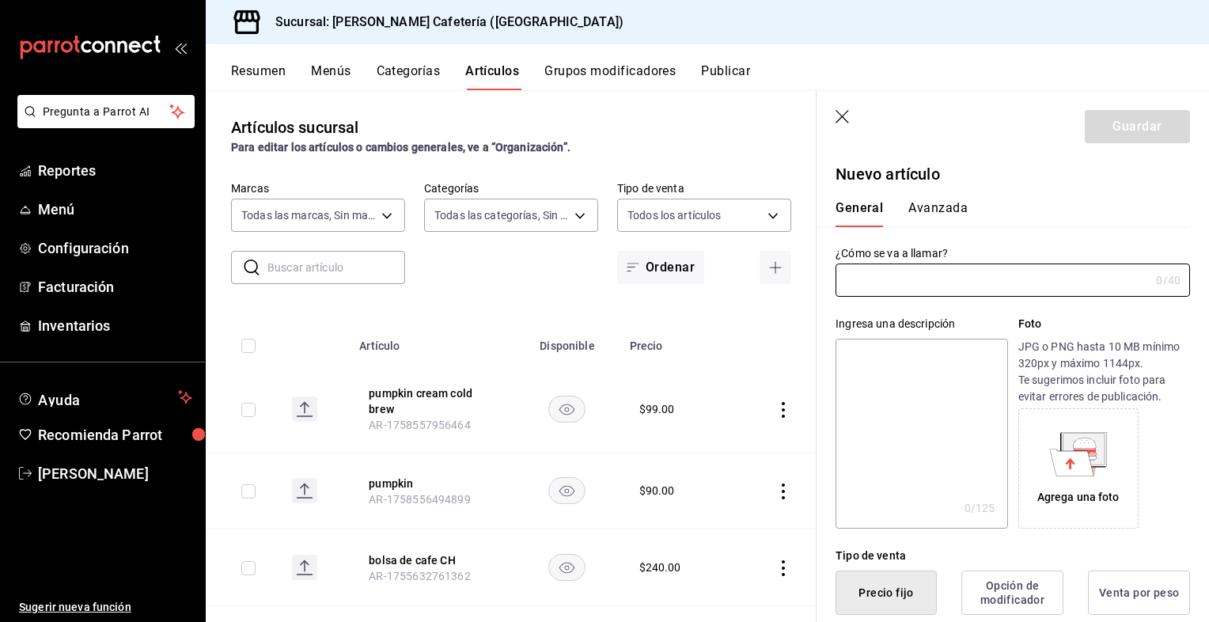
type input "AR-1758558181636"
click at [899, 271] on input "text" at bounding box center [993, 280] width 314 height 32
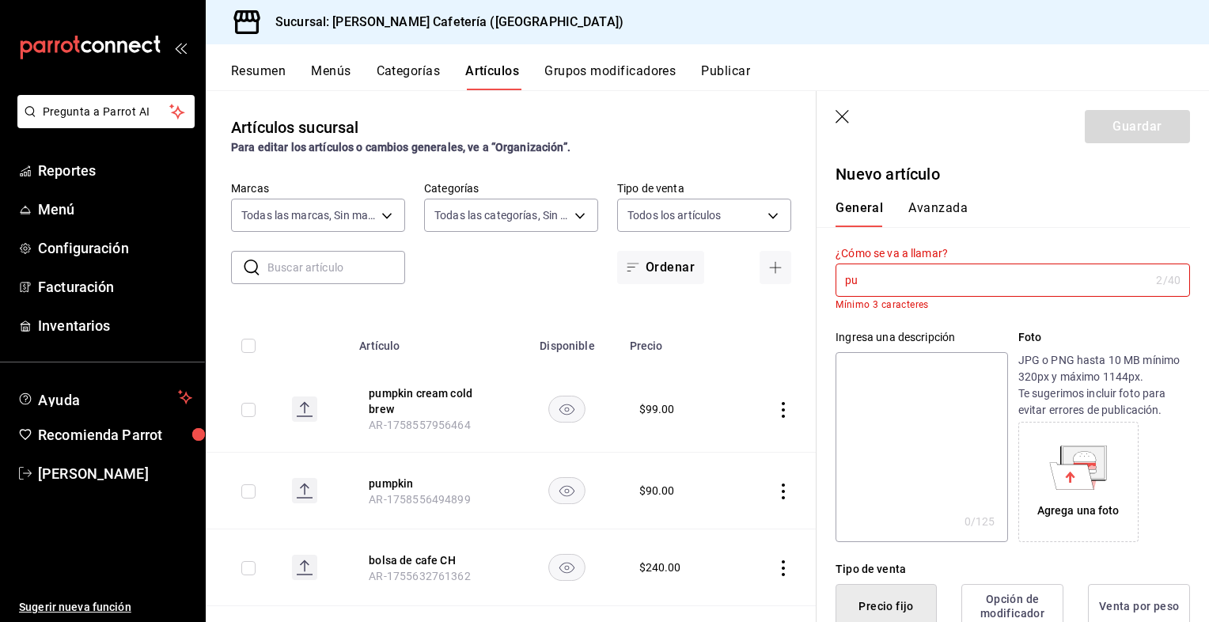
type input "p"
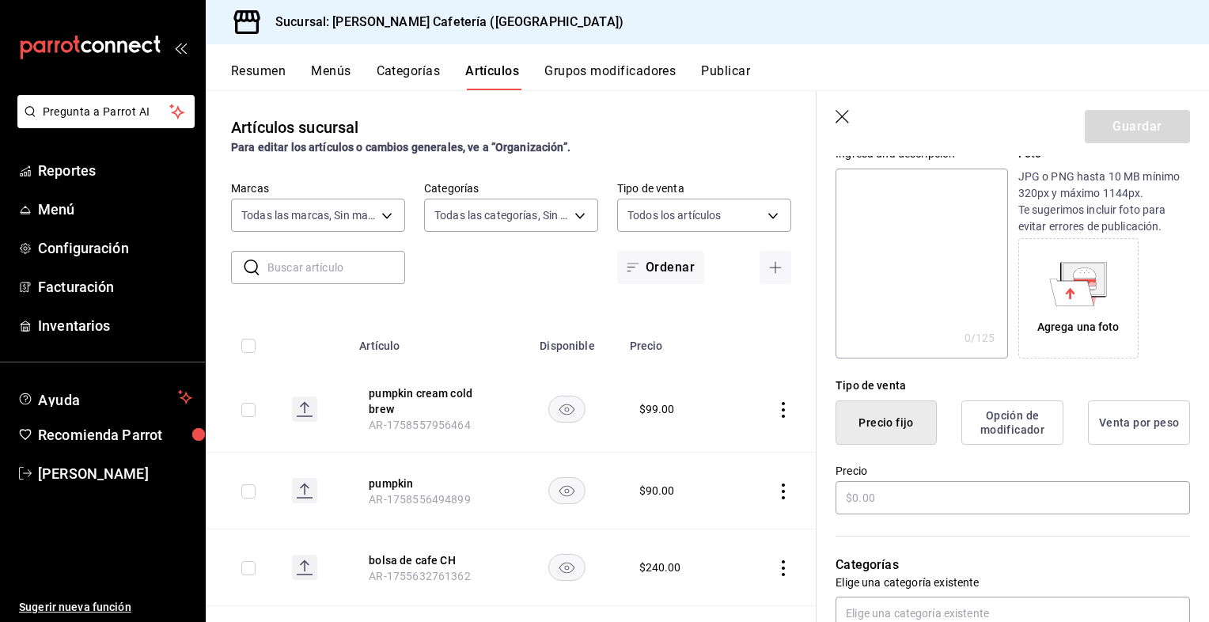
scroll to position [184, 0]
click at [898, 505] on input "text" at bounding box center [1013, 497] width 355 height 33
click at [934, 495] on input "text" at bounding box center [1013, 497] width 355 height 33
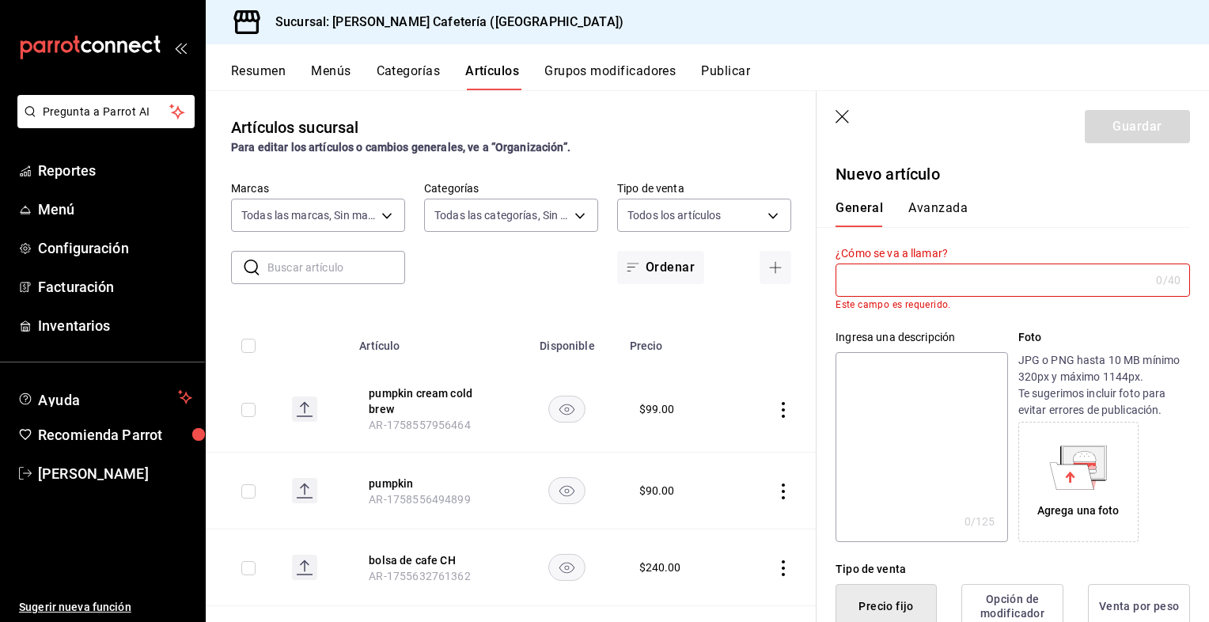
type input "$99.00"
click at [921, 287] on input "text" at bounding box center [993, 280] width 314 height 32
type input "p"
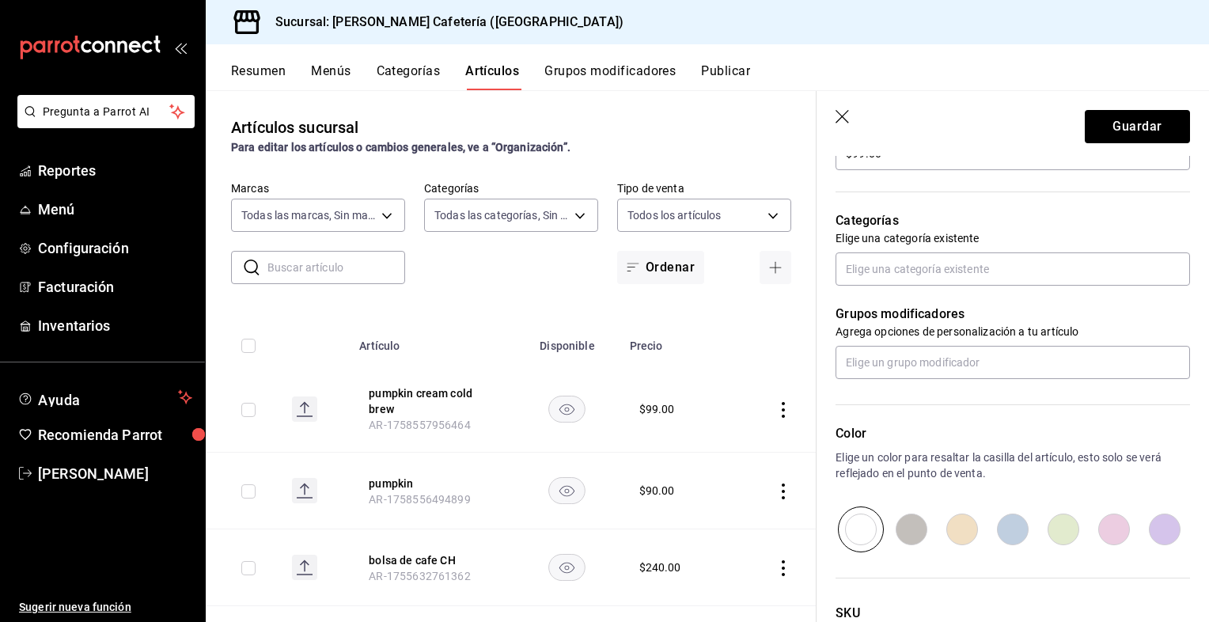
scroll to position [535, 0]
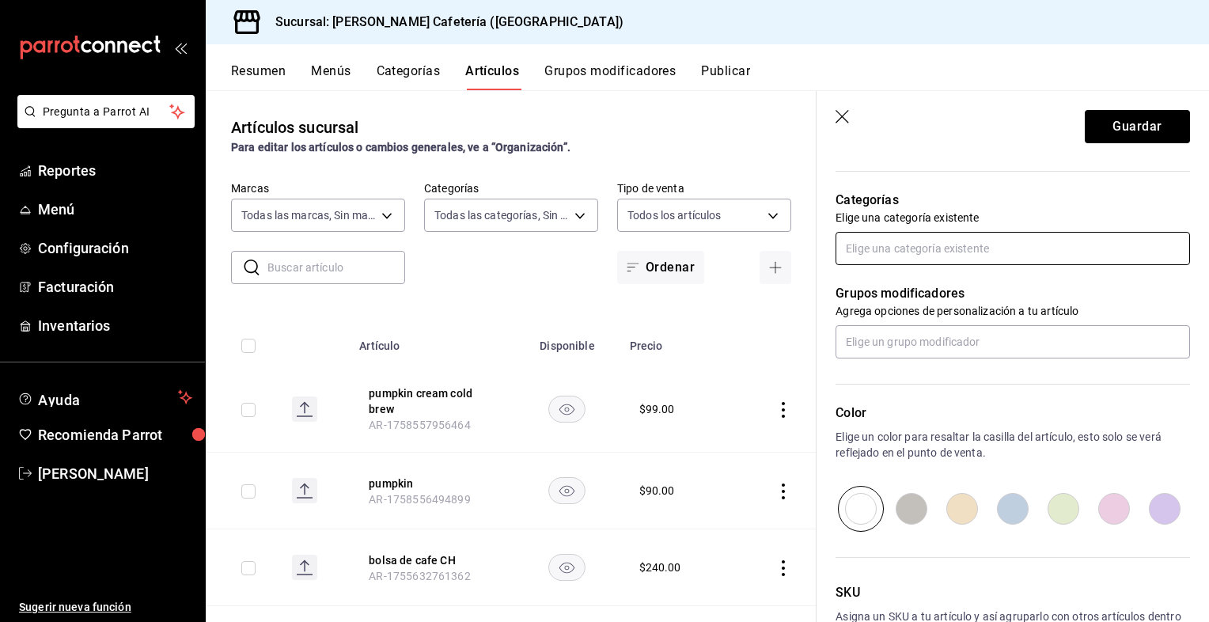
type input "Caramel Pumpkin espice"
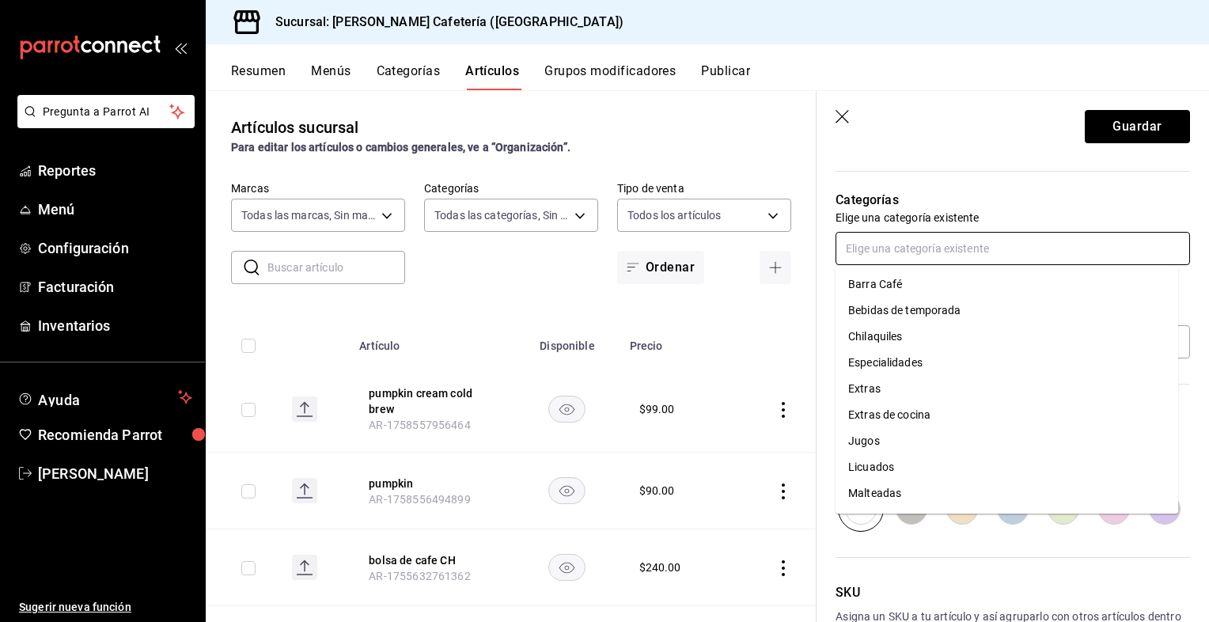
click at [916, 239] on input "text" at bounding box center [1013, 248] width 355 height 33
click at [915, 318] on li "Bebidas de temporada" at bounding box center [1007, 311] width 343 height 26
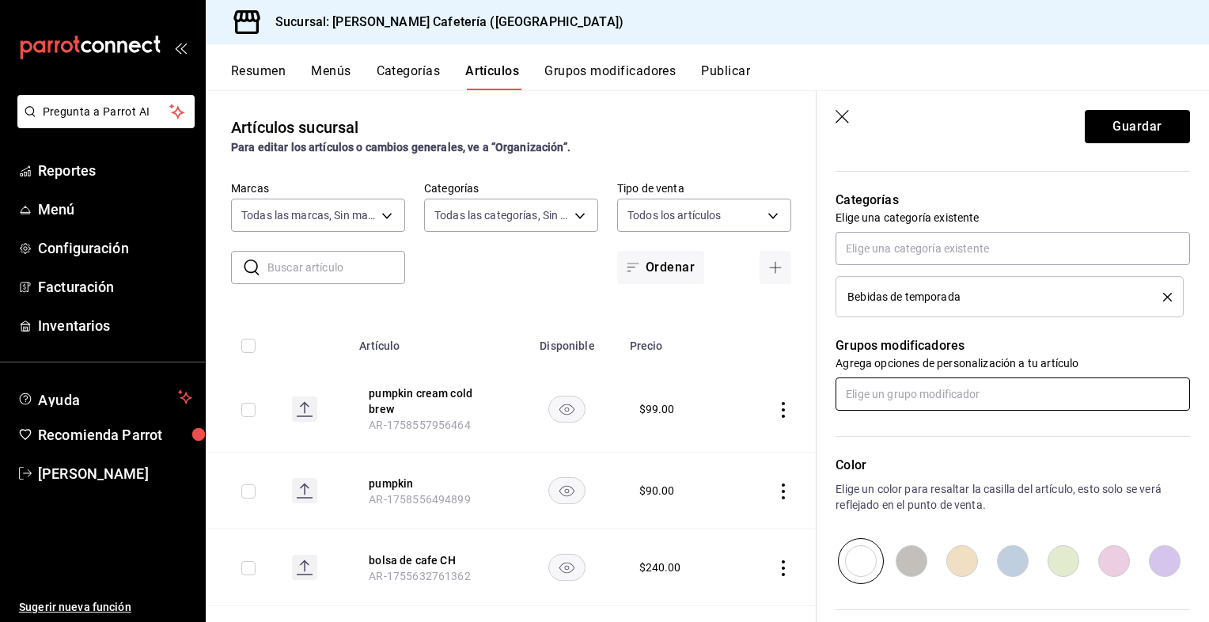
click at [925, 400] on input "text" at bounding box center [1013, 394] width 355 height 33
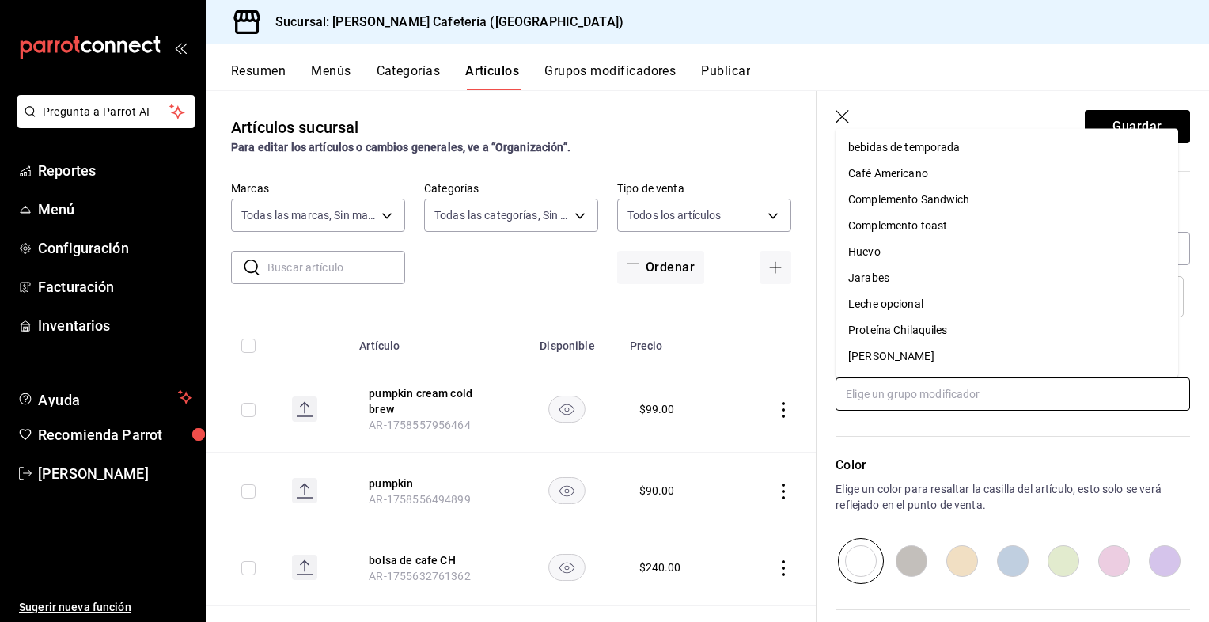
click at [913, 158] on li "bebidas de temporada" at bounding box center [1007, 148] width 343 height 26
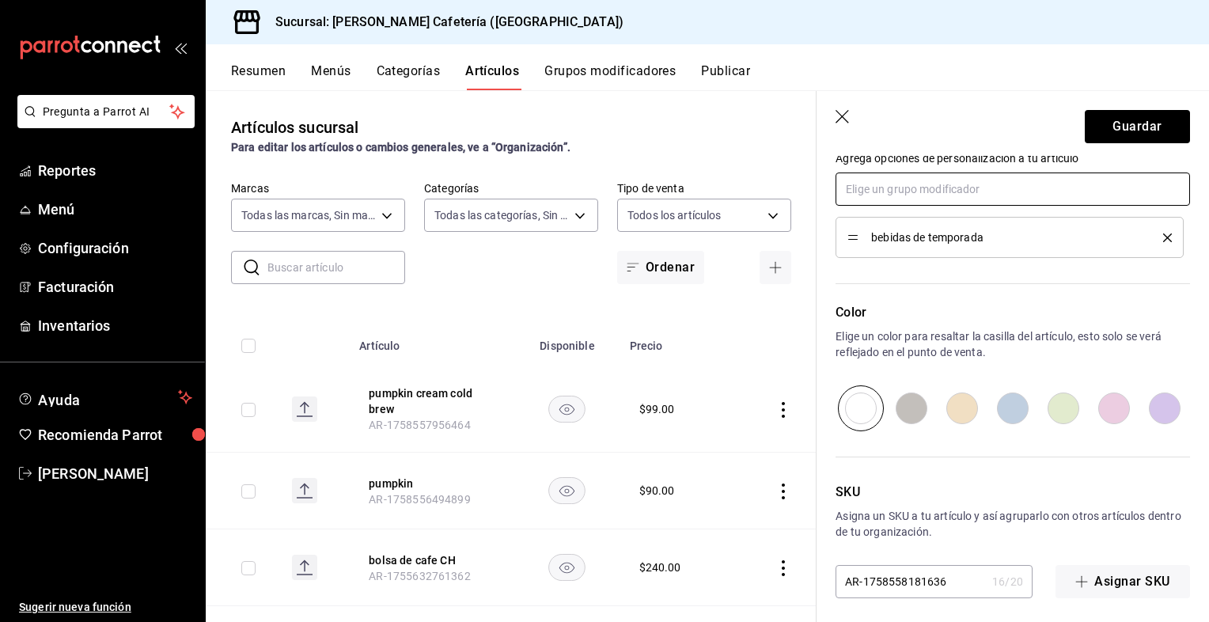
scroll to position [742, 0]
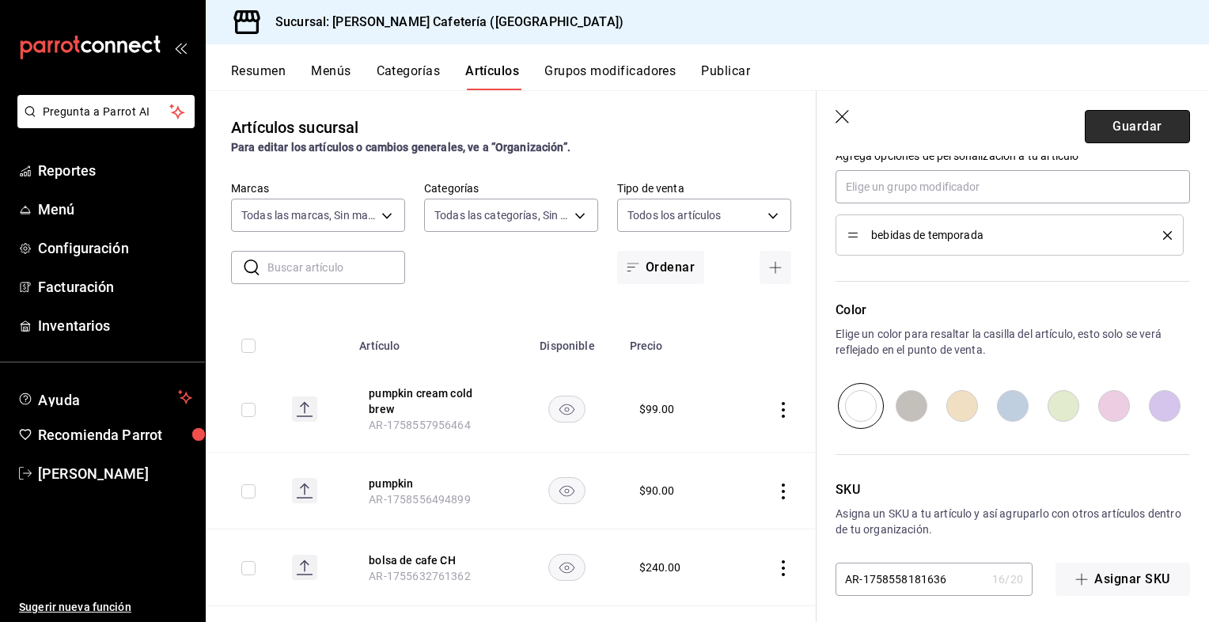
click at [1118, 120] on button "Guardar" at bounding box center [1137, 126] width 105 height 33
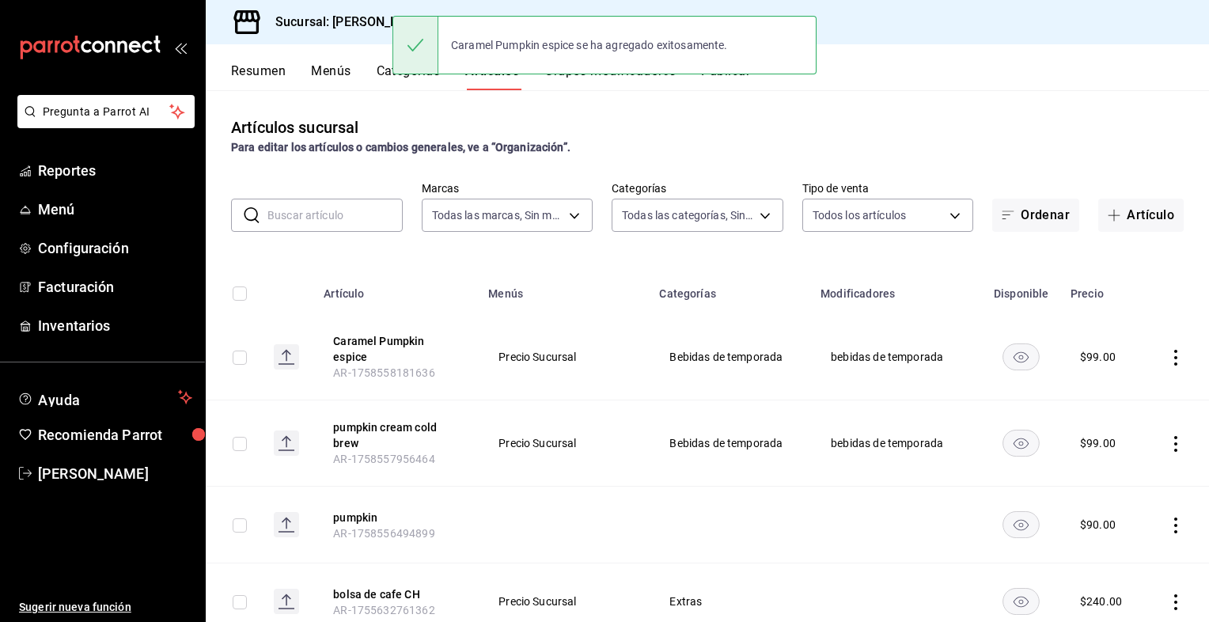
click at [589, 78] on div "Caramel Pumpkin espice se ha agregado exitosamente." at bounding box center [605, 45] width 424 height 68
click at [598, 73] on div "Caramel Pumpkin espice se ha agregado exitosamente." at bounding box center [605, 45] width 424 height 59
drag, startPoint x: 0, startPoint y: 0, endPoint x: 602, endPoint y: 86, distance: 607.7
click at [602, 86] on button "Grupos modificadores" at bounding box center [610, 76] width 131 height 27
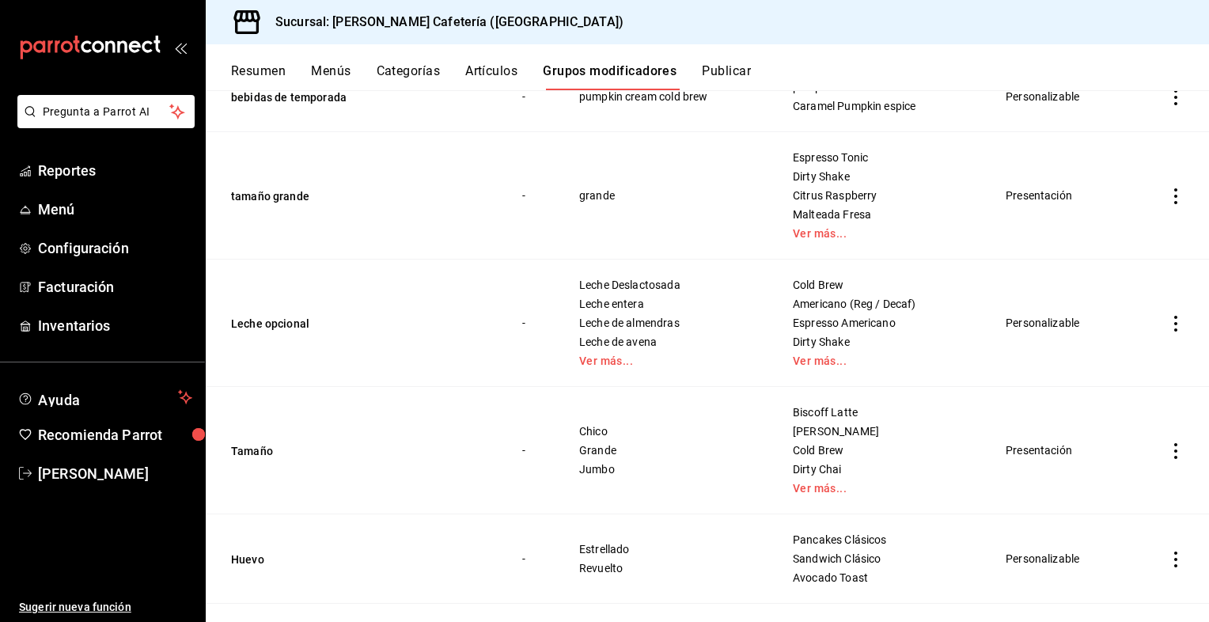
scroll to position [206, 0]
click at [1175, 321] on icon "actions" at bounding box center [1176, 323] width 3 height 16
click at [1097, 352] on span "Editar" at bounding box center [1116, 359] width 41 height 17
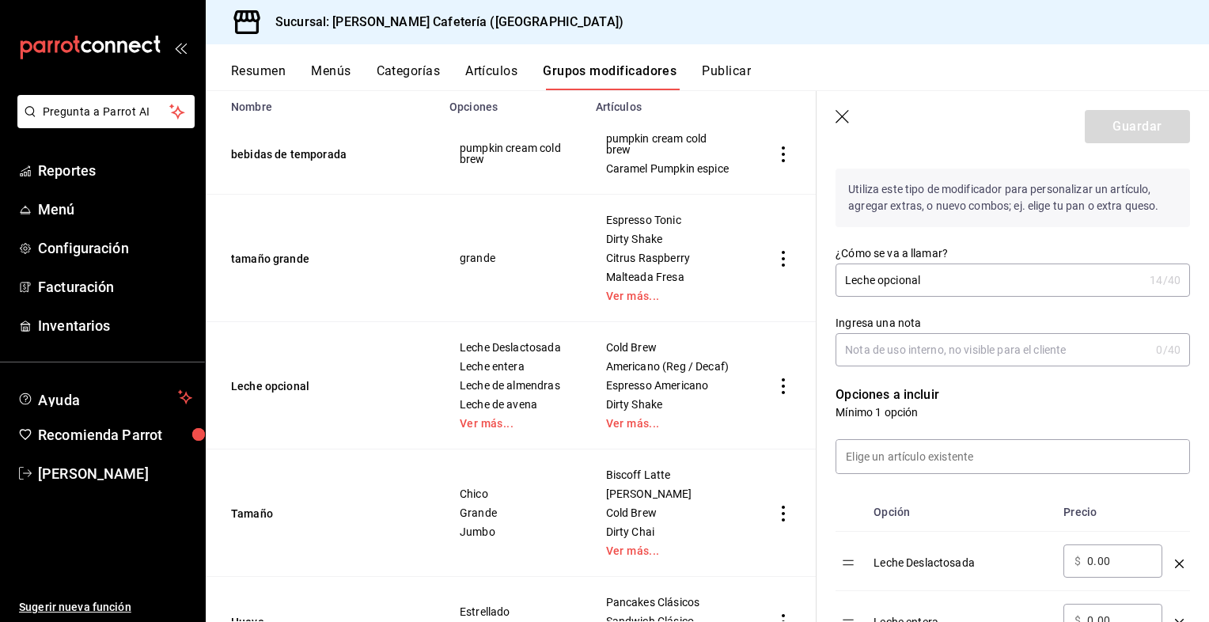
scroll to position [176, 0]
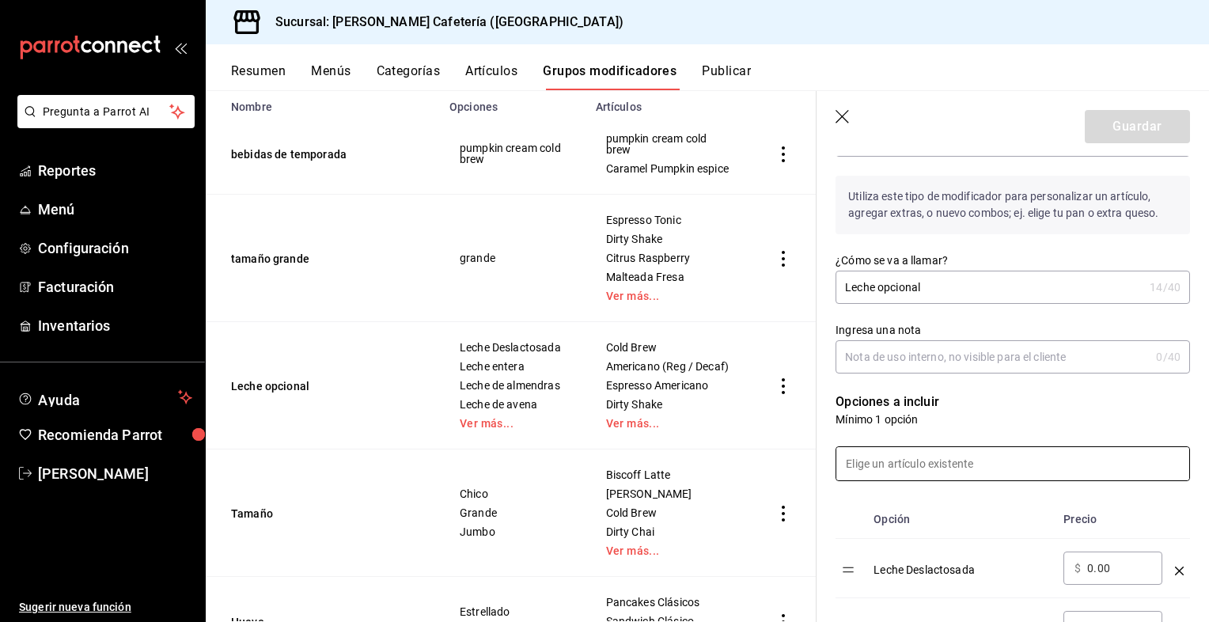
click at [874, 453] on input at bounding box center [1013, 463] width 353 height 33
type input "b"
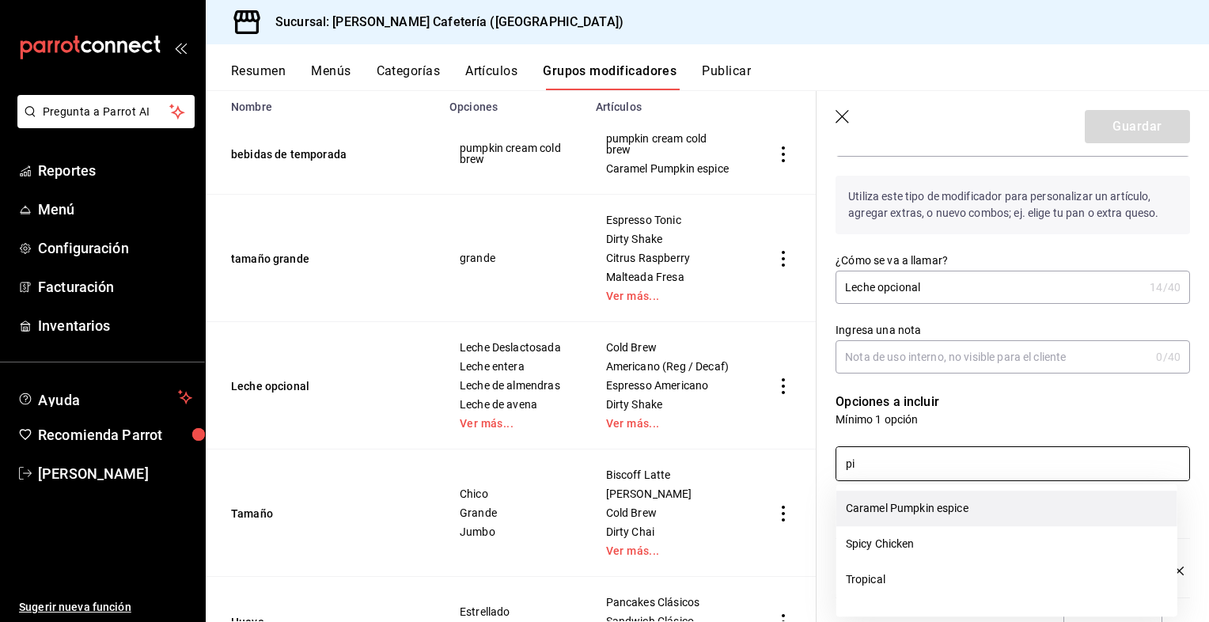
click at [881, 511] on li "Caramel Pumpkin espice" at bounding box center [1007, 509] width 341 height 36
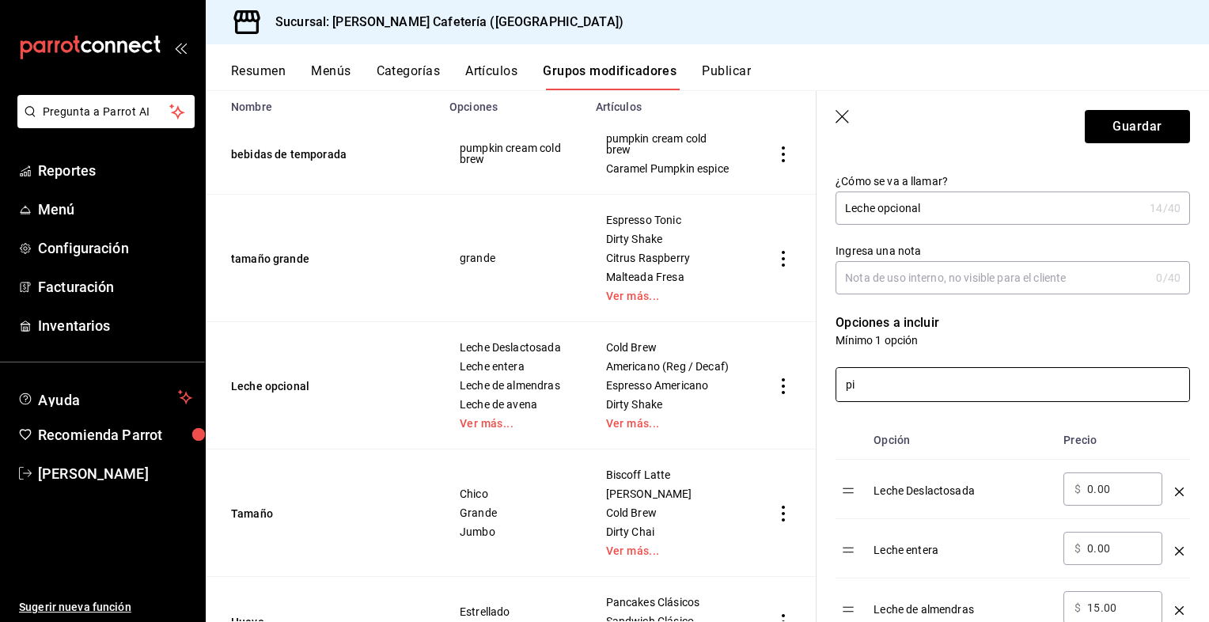
scroll to position [250, 0]
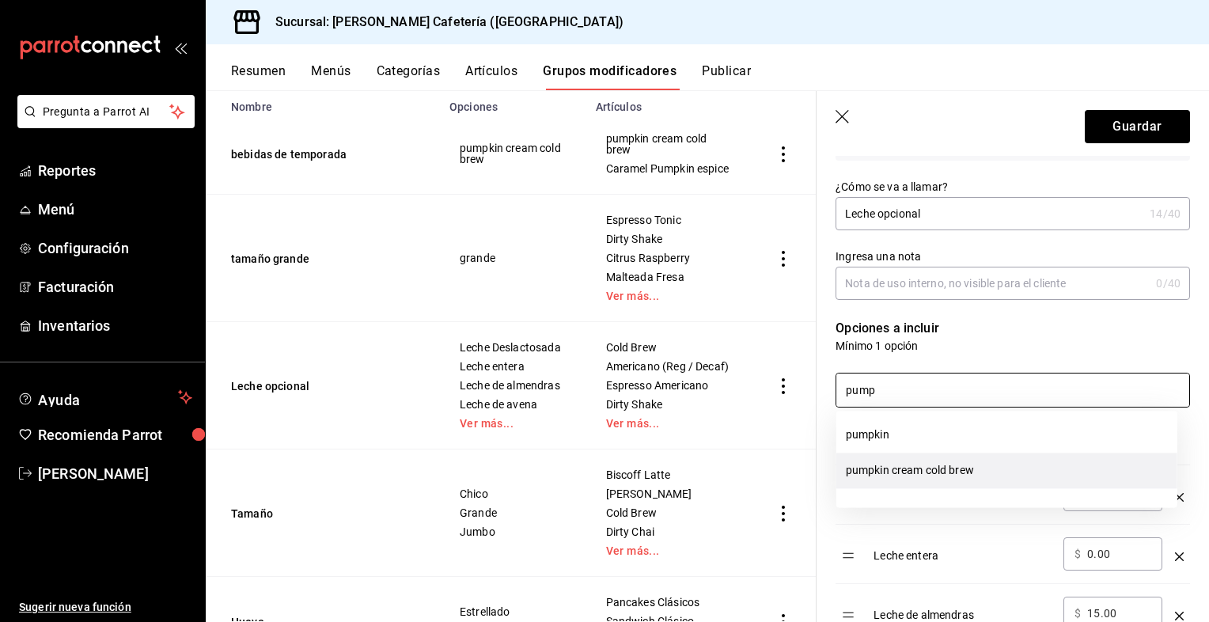
click at [942, 468] on li "pumpkin cream cold brew" at bounding box center [1007, 471] width 341 height 36
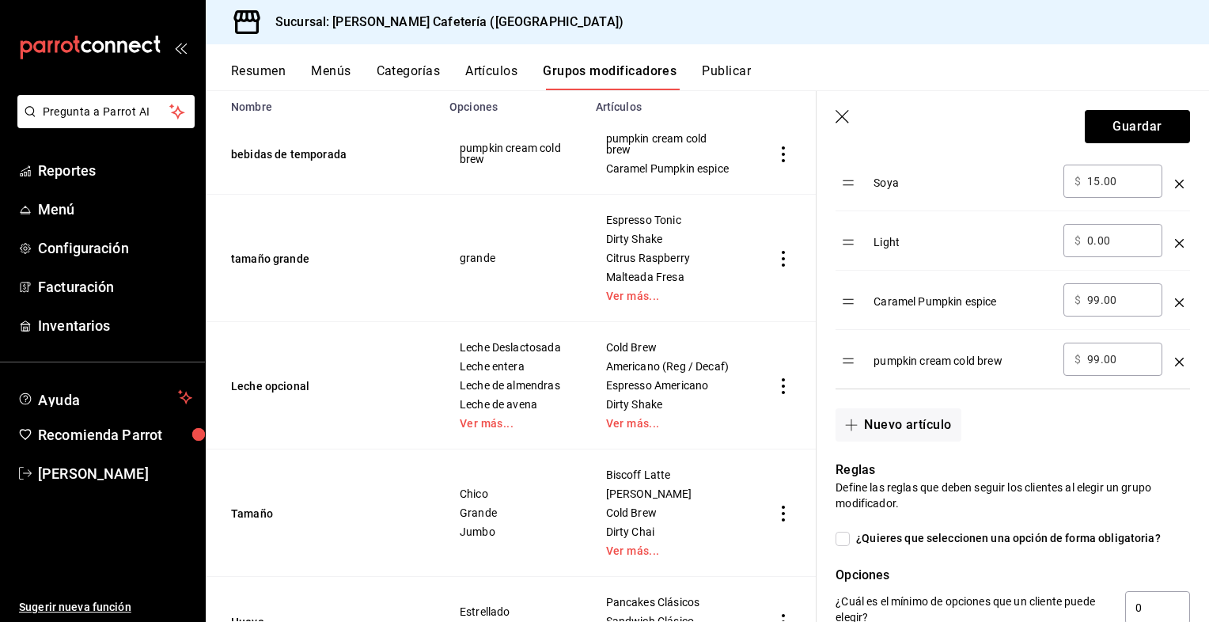
scroll to position [800, 0]
type input "pump"
click at [1134, 116] on button "Guardar" at bounding box center [1137, 126] width 105 height 33
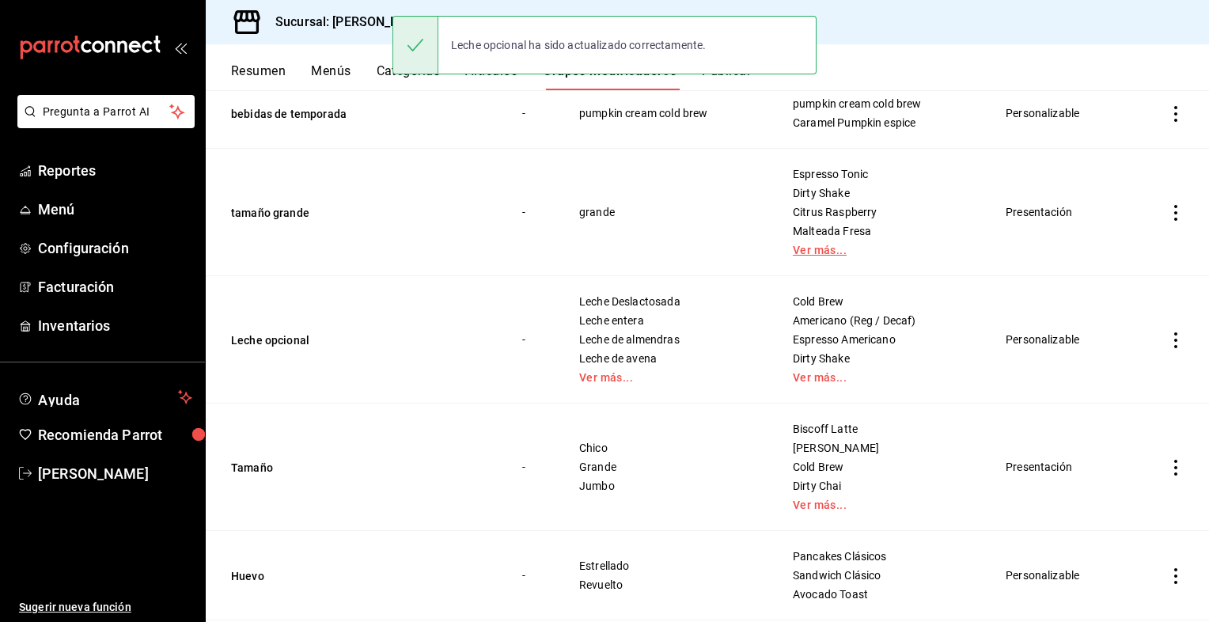
scroll to position [189, 0]
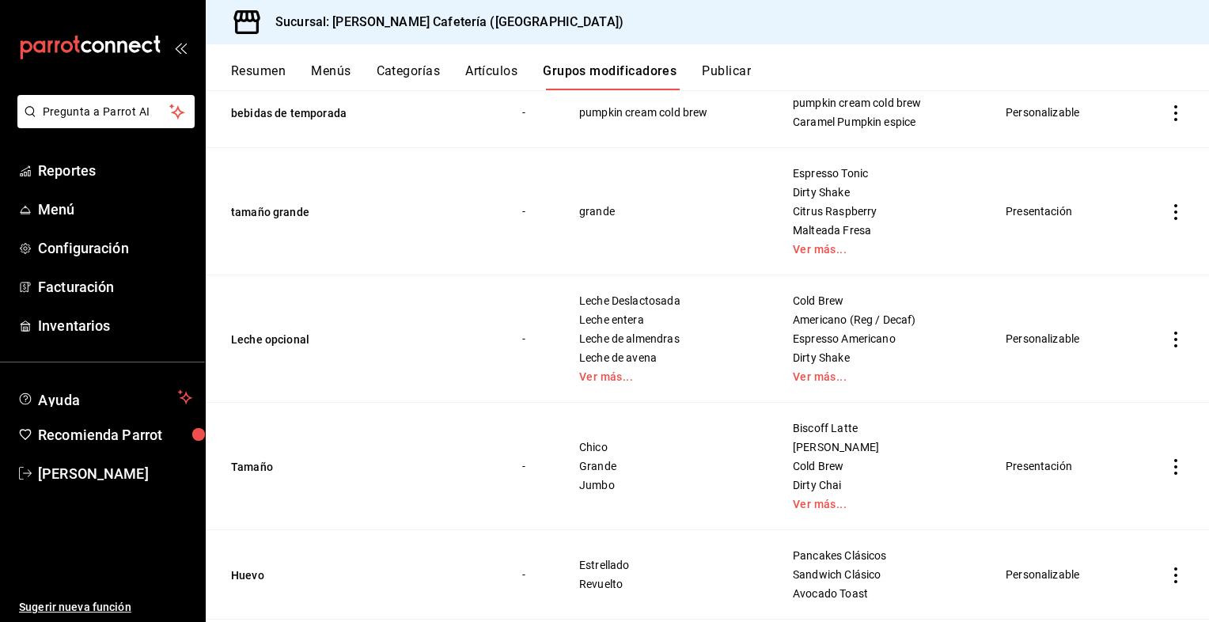
click at [1168, 340] on icon "actions" at bounding box center [1176, 340] width 16 height 16
click at [1089, 382] on div at bounding box center [1082, 376] width 28 height 19
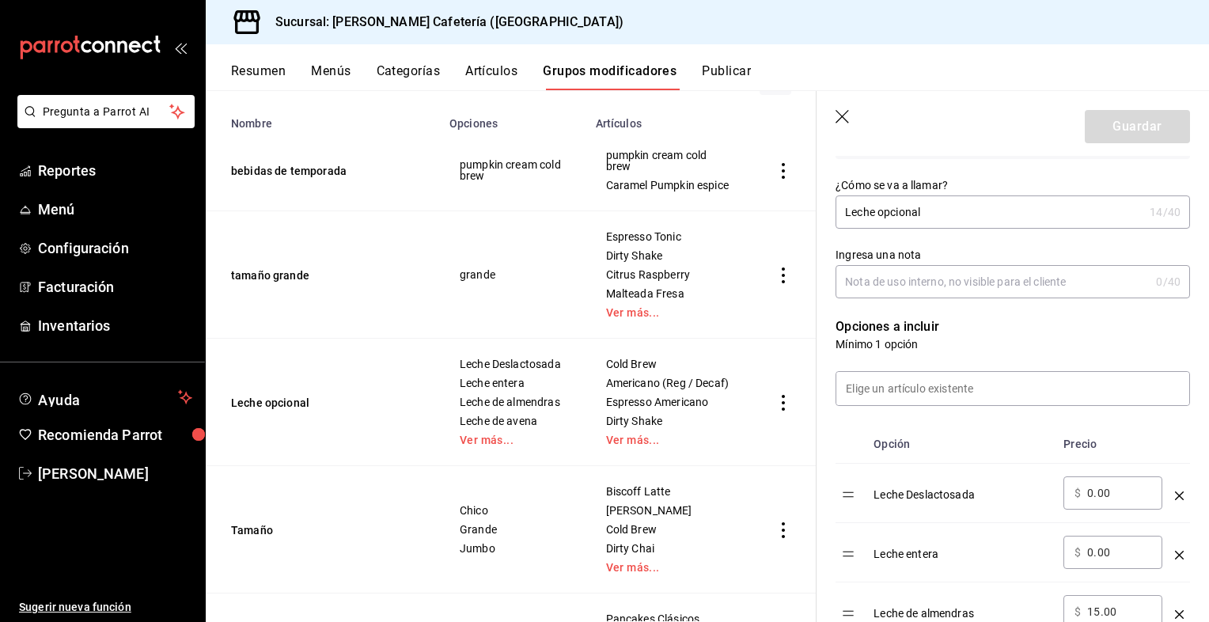
scroll to position [266, 0]
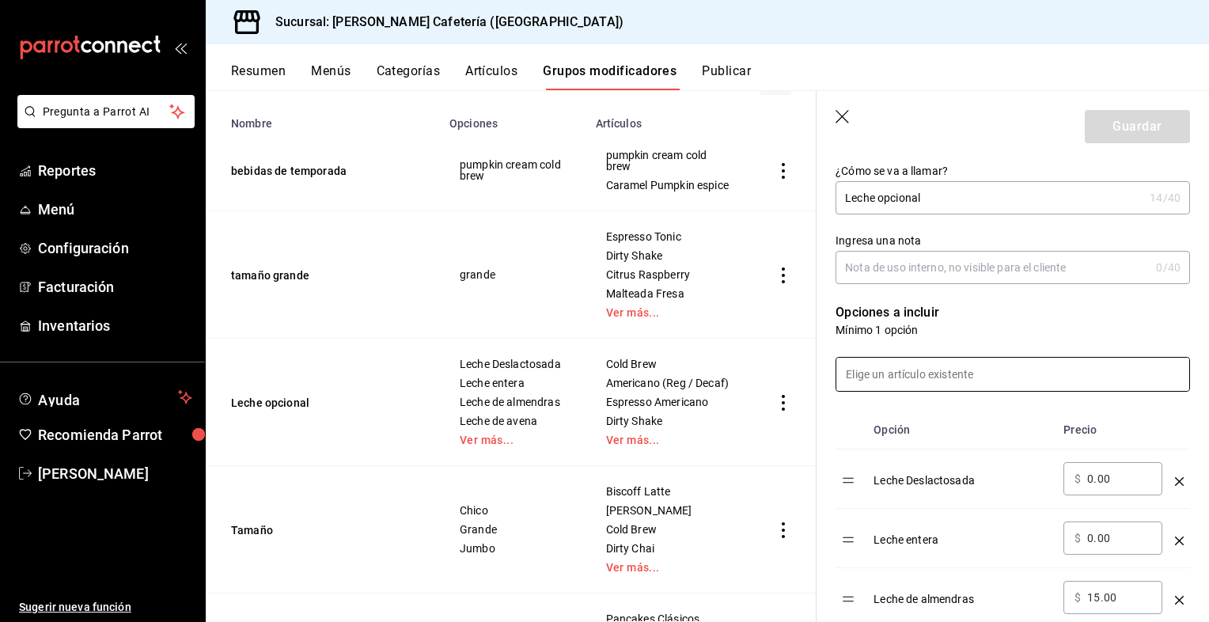
click at [964, 381] on input at bounding box center [1013, 374] width 353 height 33
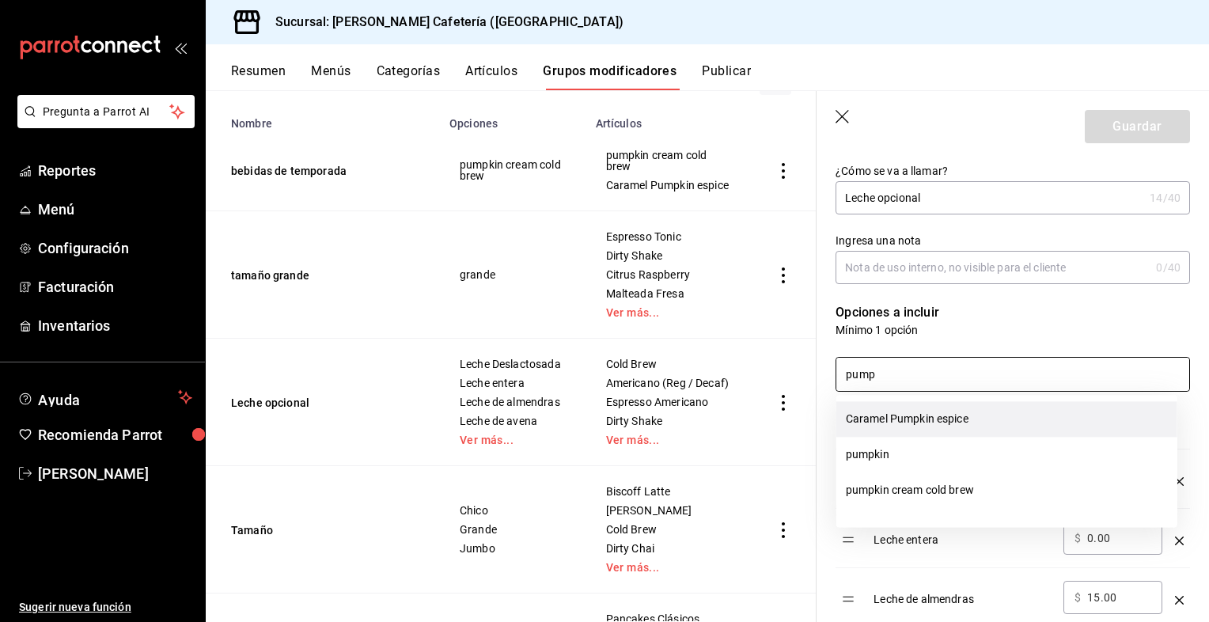
click at [912, 419] on li "Caramel Pumpkin espice" at bounding box center [1007, 419] width 341 height 36
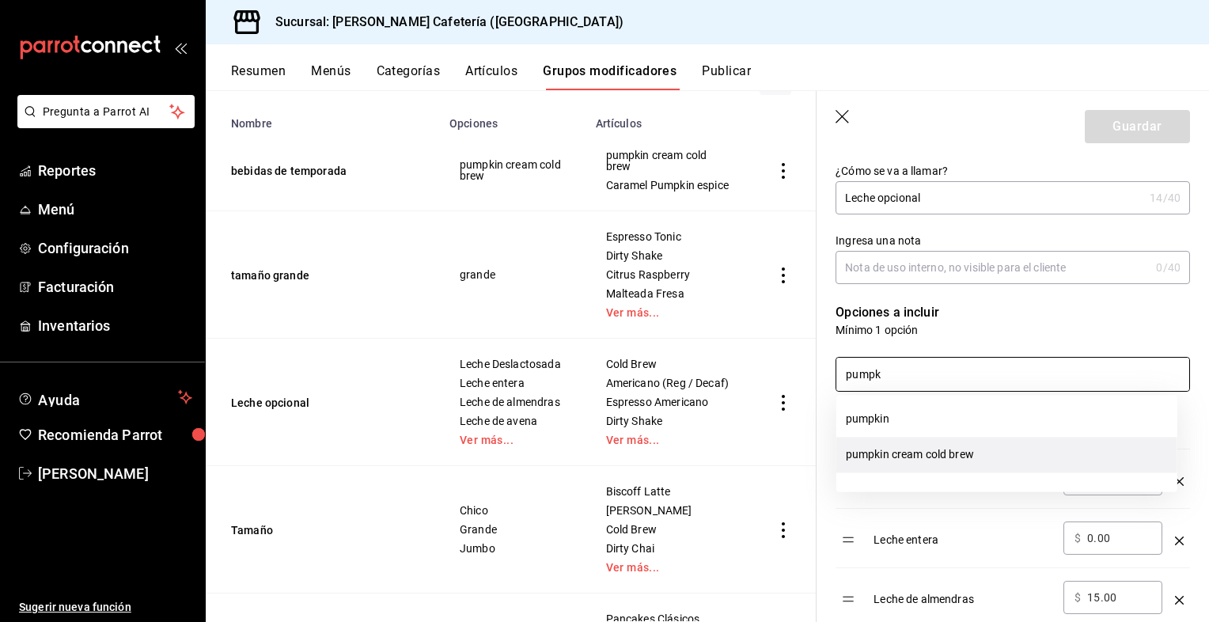
click at [930, 457] on li "pumpkin cream cold brew" at bounding box center [1007, 455] width 341 height 36
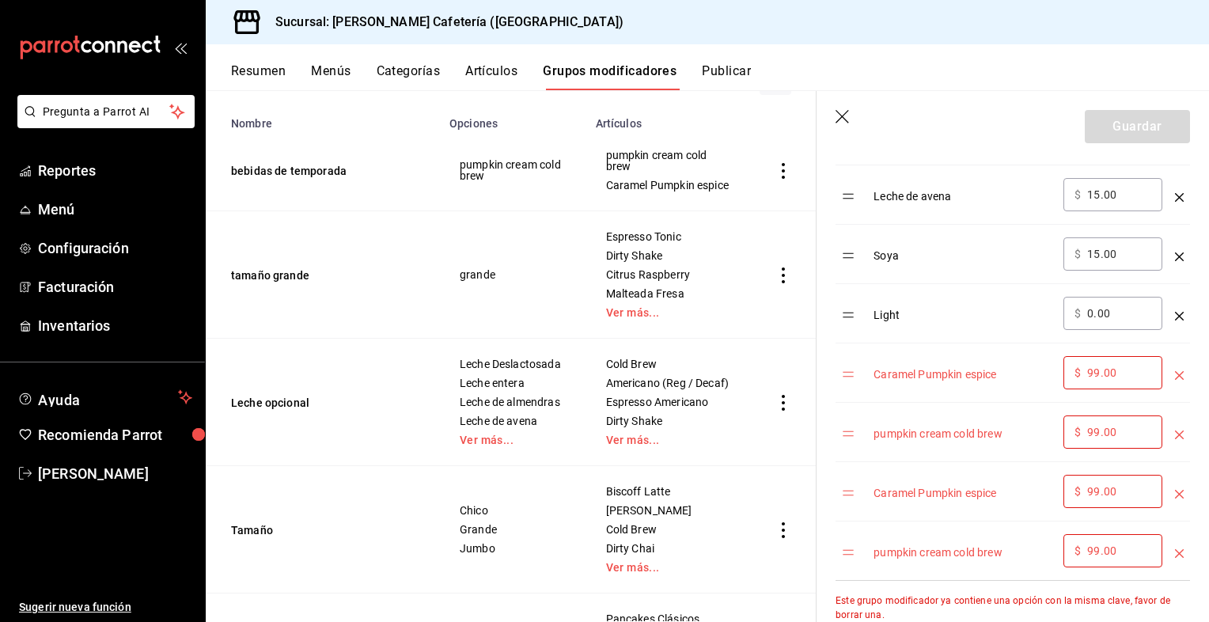
scroll to position [803, 0]
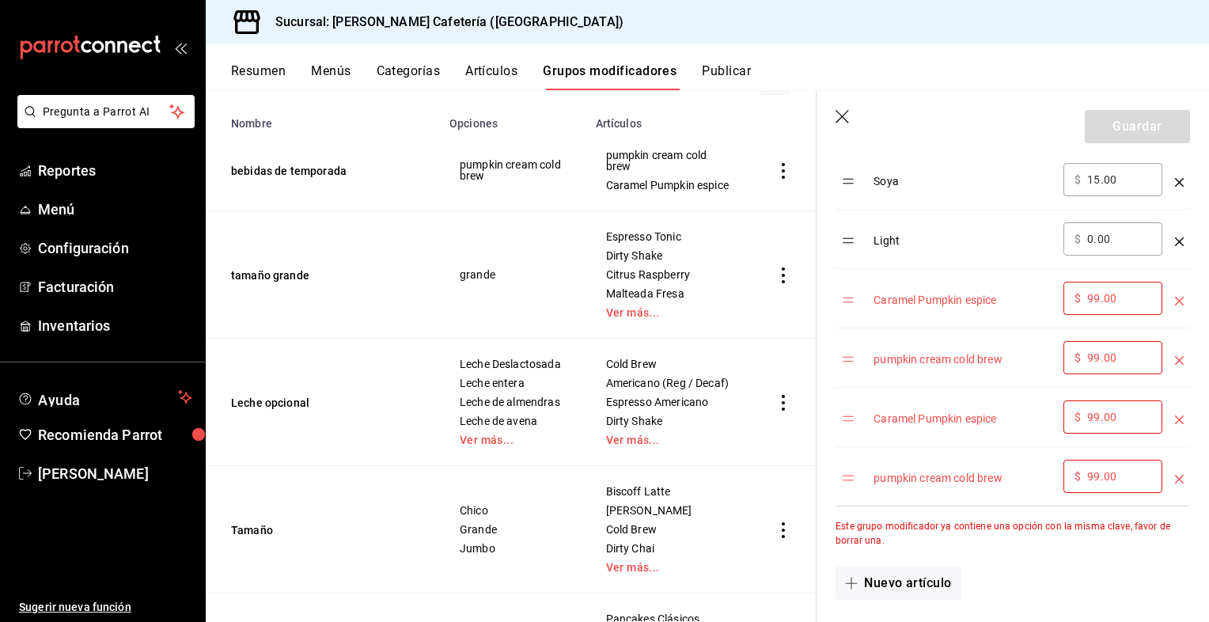
type input "pumpk"
click at [1175, 419] on icon "optionsTable" at bounding box center [1179, 420] width 9 height 9
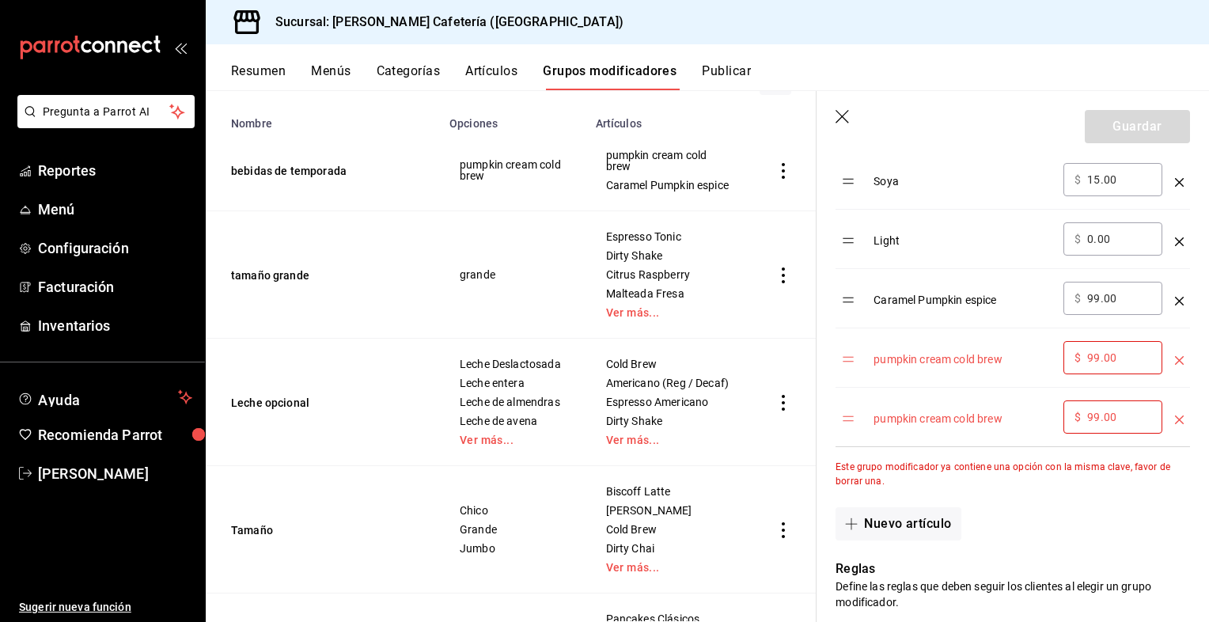
click at [1175, 356] on icon "optionsTable" at bounding box center [1179, 360] width 9 height 9
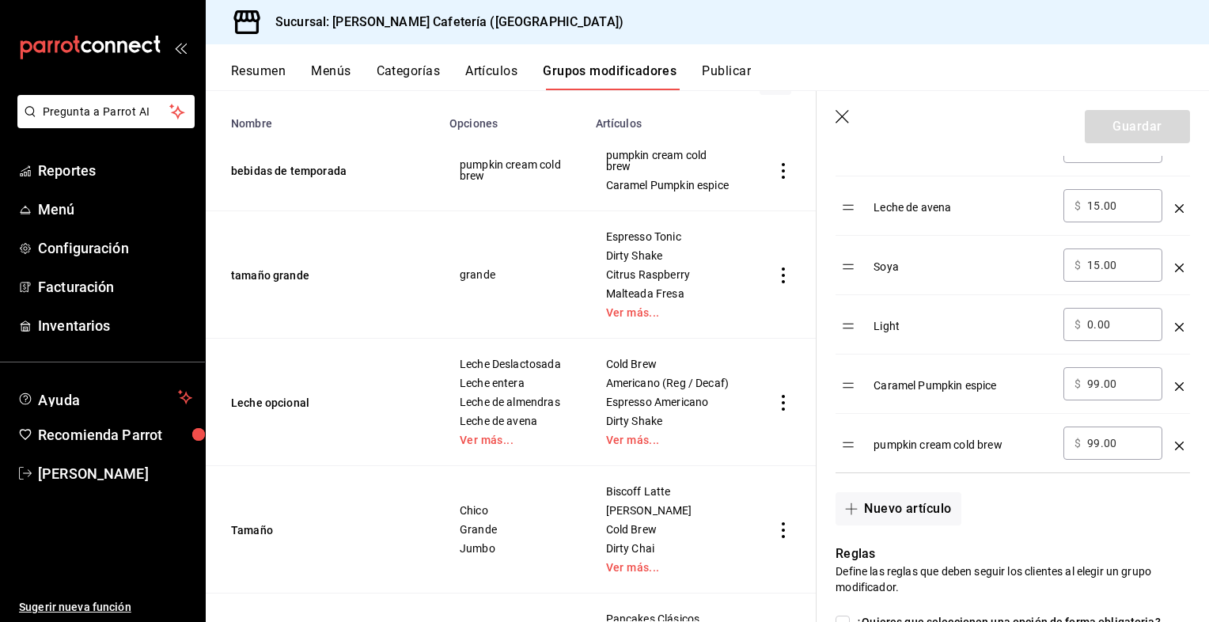
scroll to position [720, 0]
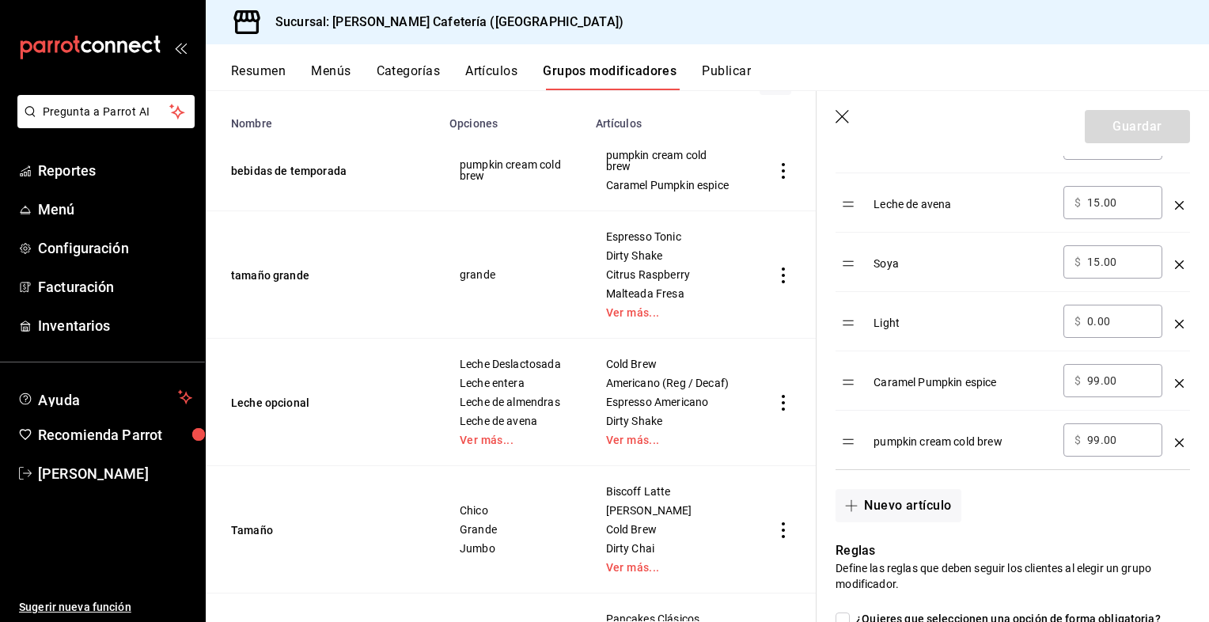
click at [1175, 382] on icon "optionsTable" at bounding box center [1179, 383] width 9 height 9
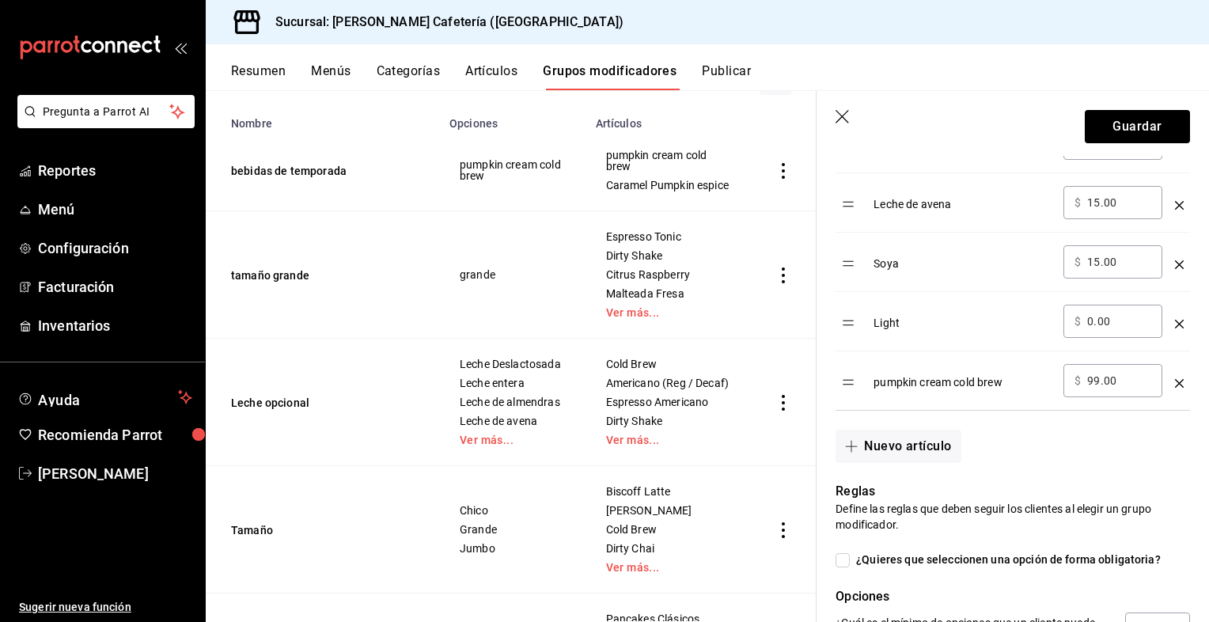
click at [1175, 380] on icon "optionsTable" at bounding box center [1179, 383] width 9 height 9
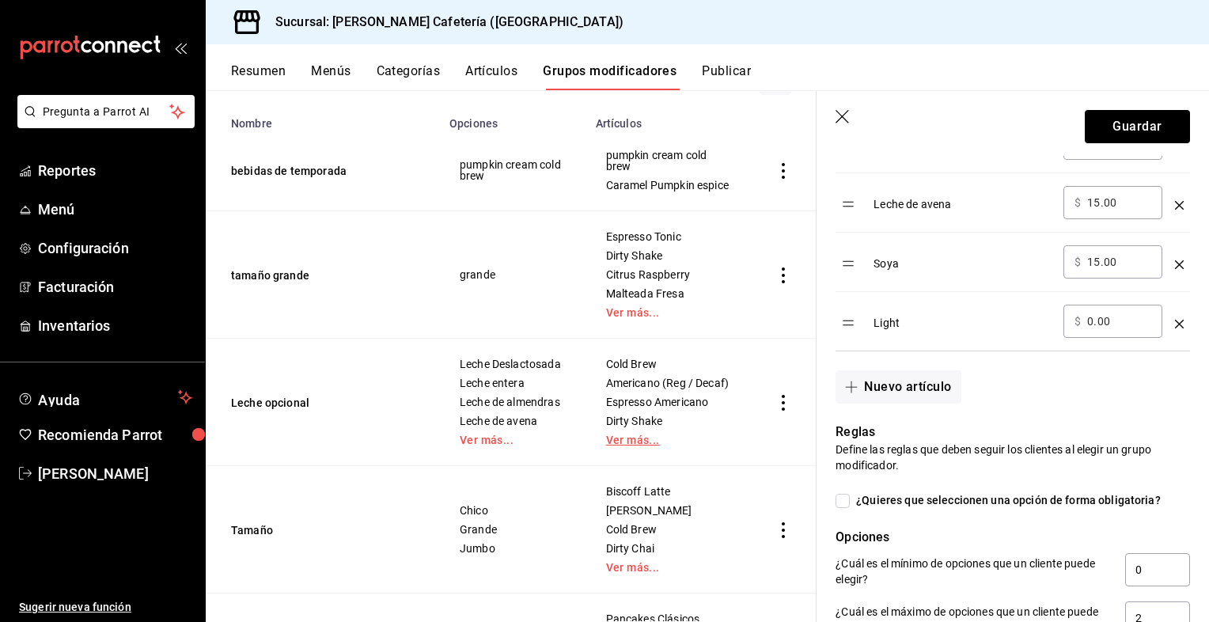
click at [650, 446] on link "Ver más..." at bounding box center [668, 440] width 124 height 11
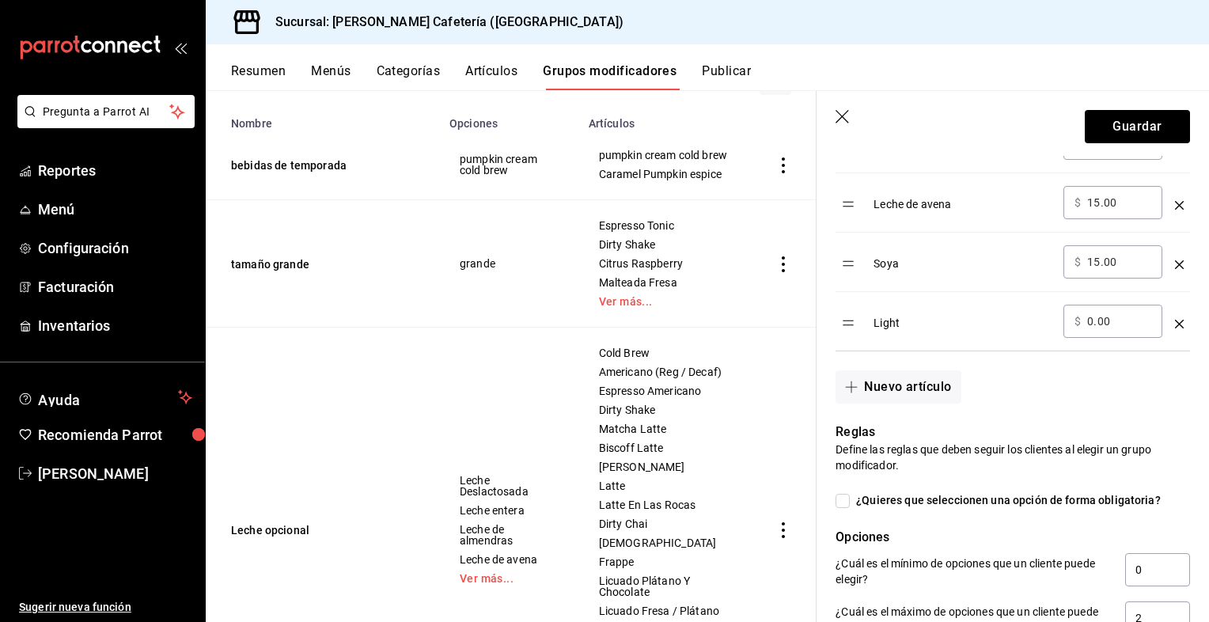
scroll to position [300, 0]
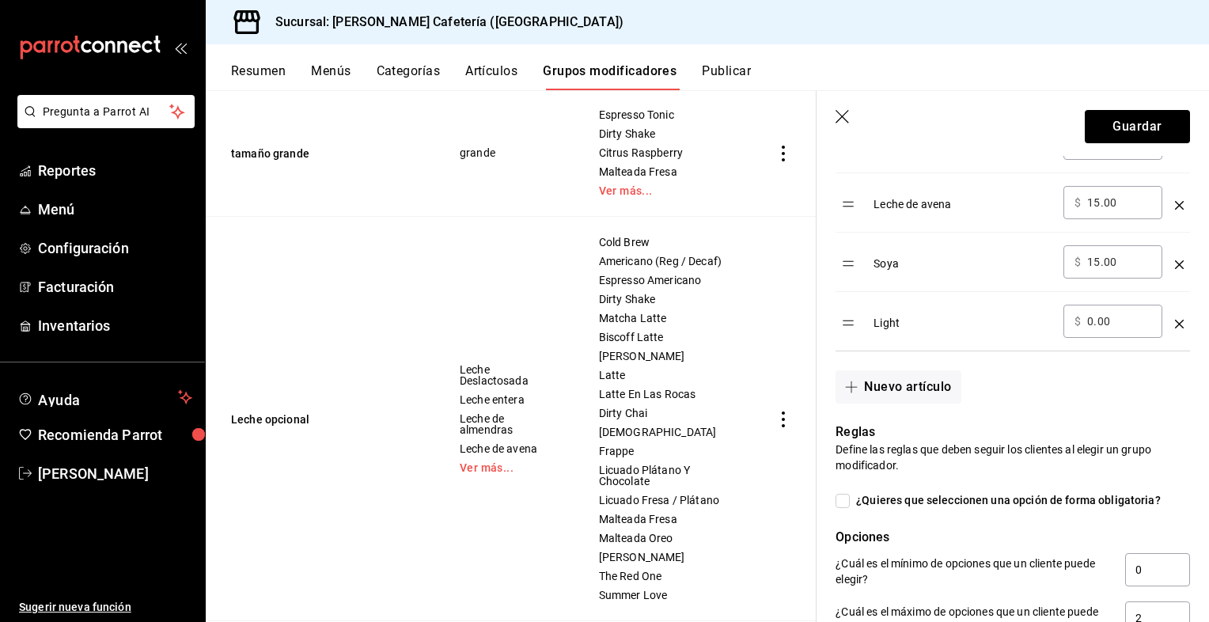
click at [776, 427] on icon "actions" at bounding box center [784, 420] width 16 height 16
click at [728, 498] on li "Editar" at bounding box center [709, 489] width 95 height 32
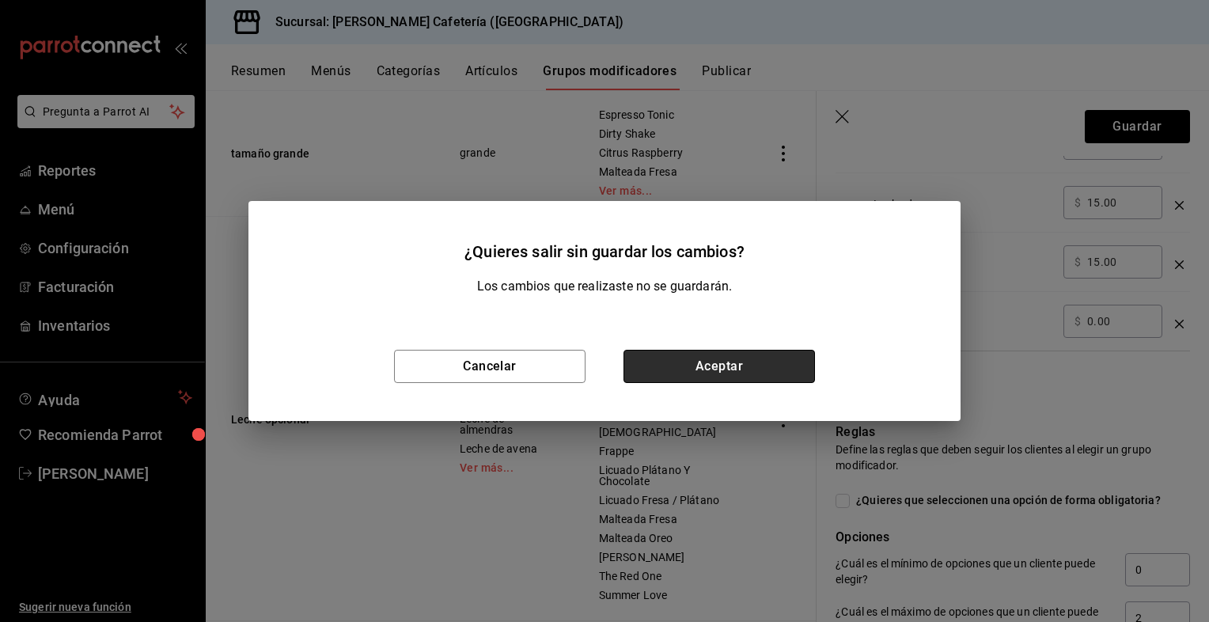
click at [776, 353] on button "Aceptar" at bounding box center [720, 366] width 192 height 33
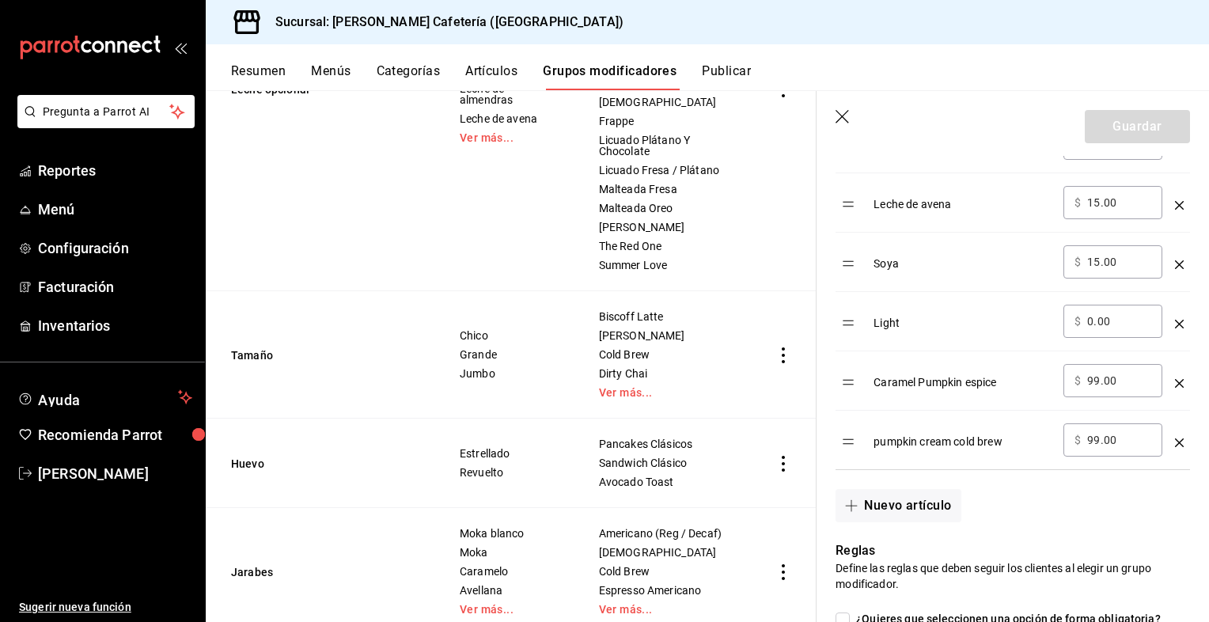
scroll to position [825, 0]
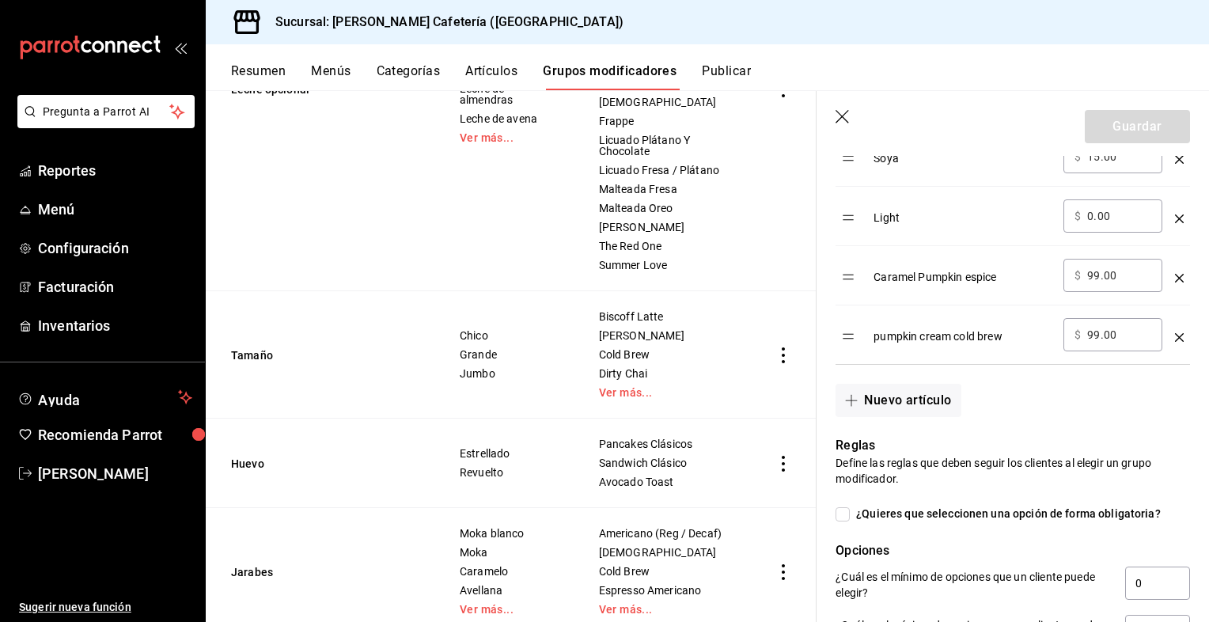
click at [1175, 277] on icon "optionsTable" at bounding box center [1179, 278] width 9 height 9
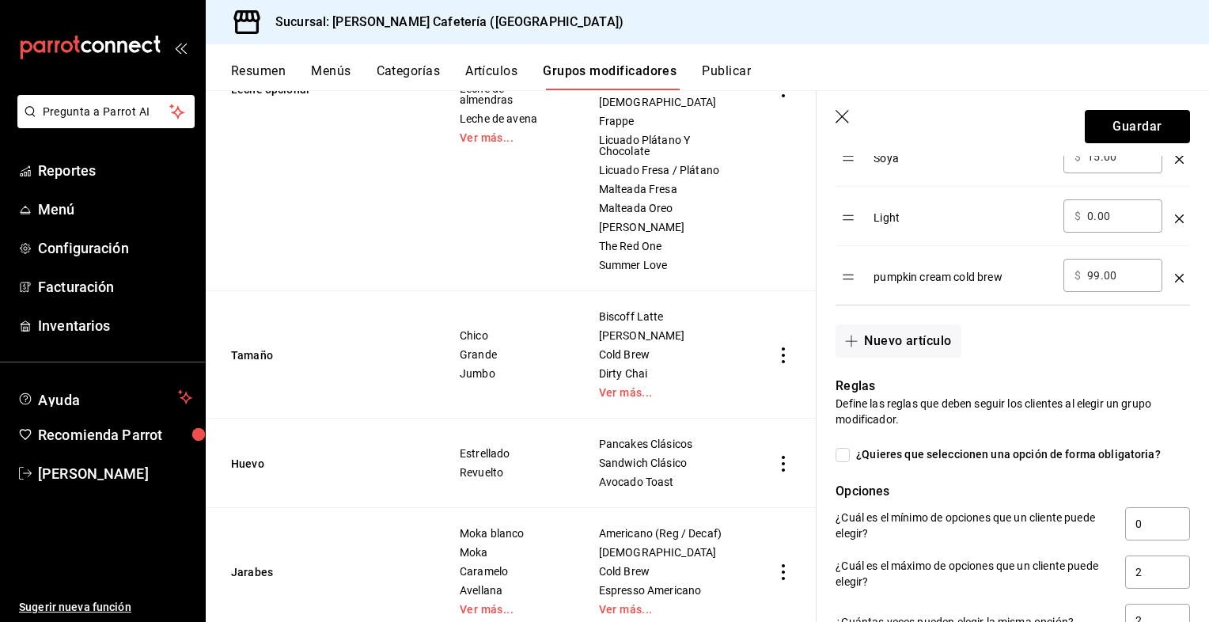
click at [1175, 277] on icon "optionsTable" at bounding box center [1179, 278] width 9 height 9
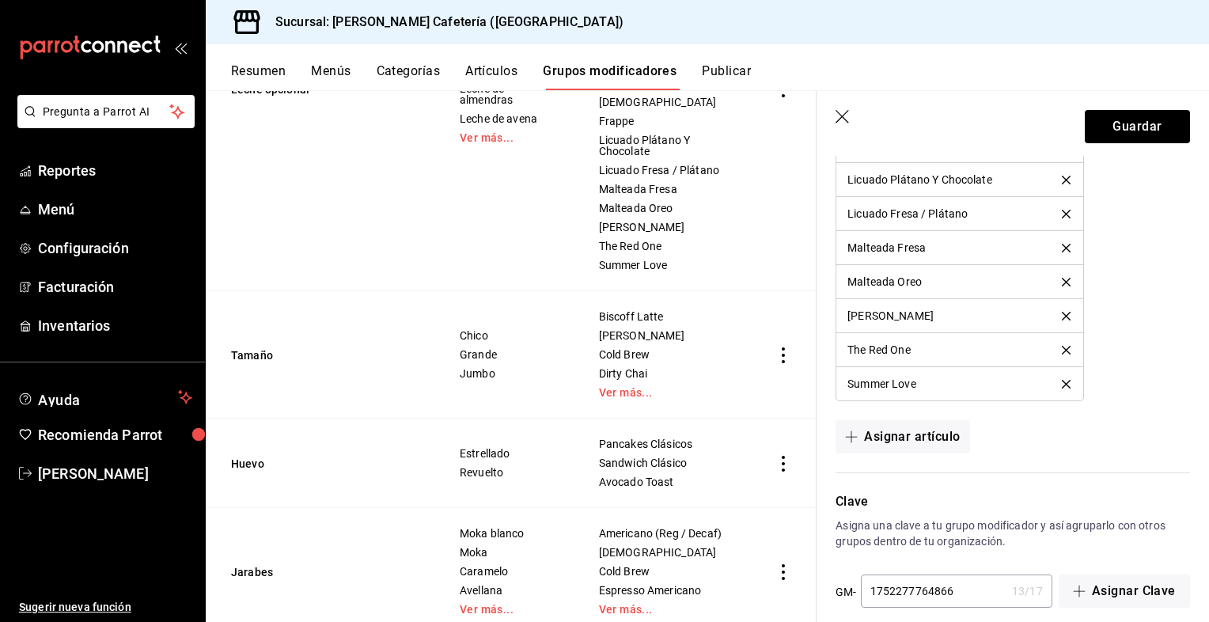
scroll to position [1772, 0]
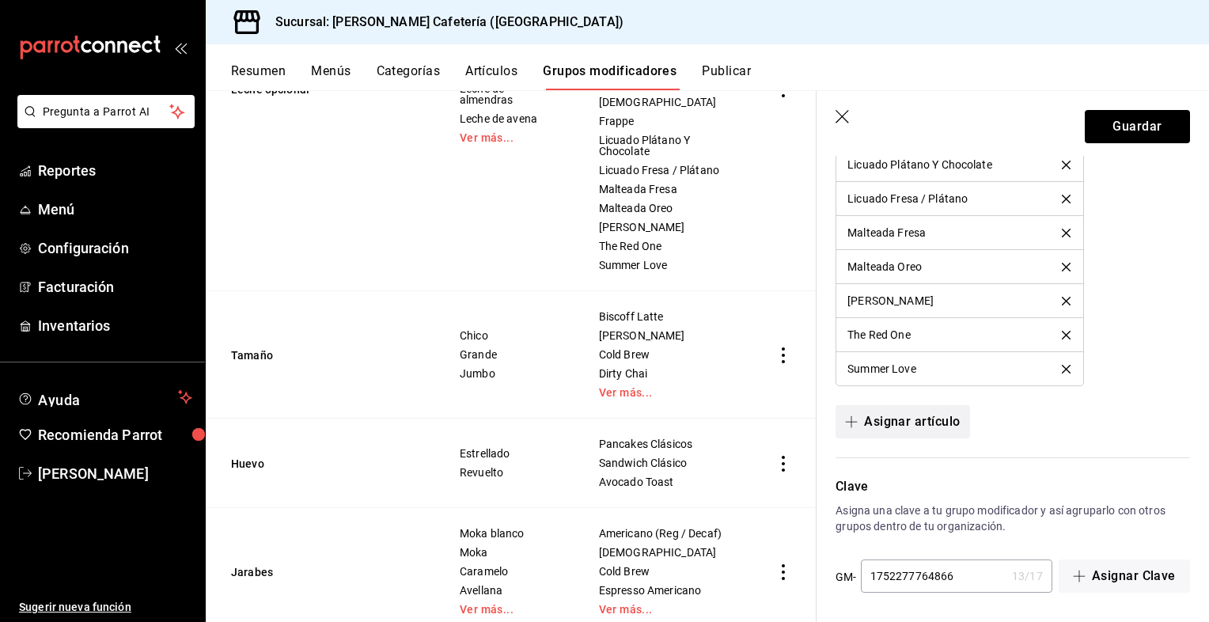
click at [894, 411] on button "Asignar artículo" at bounding box center [903, 421] width 134 height 33
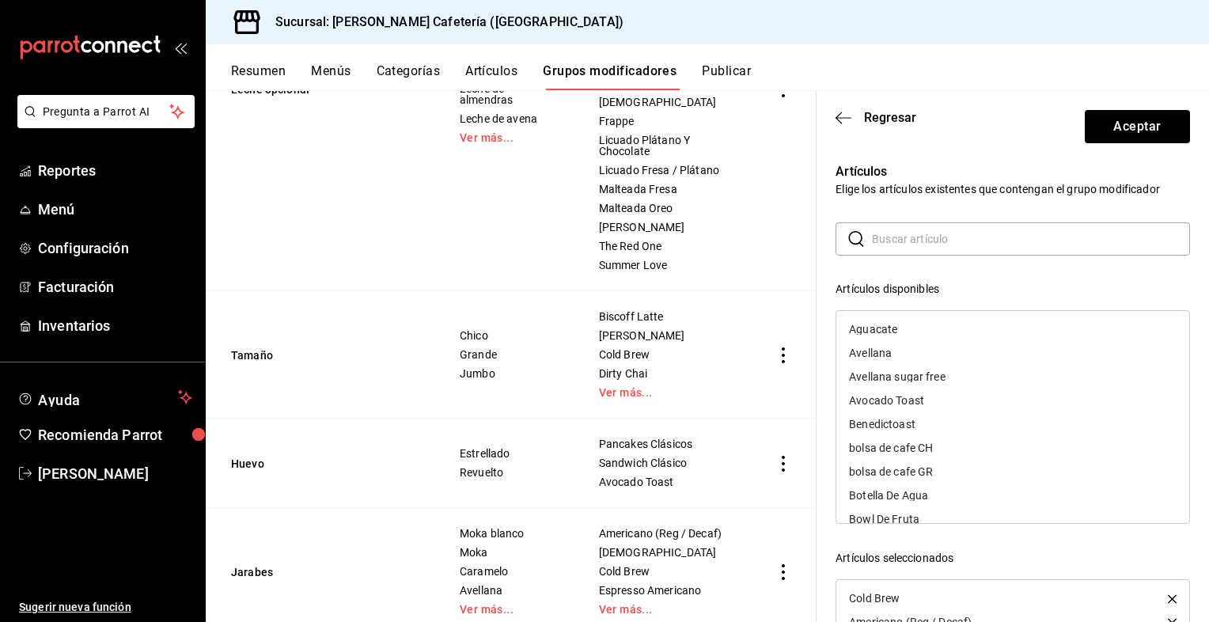
click at [949, 237] on input "text" at bounding box center [1031, 239] width 318 height 32
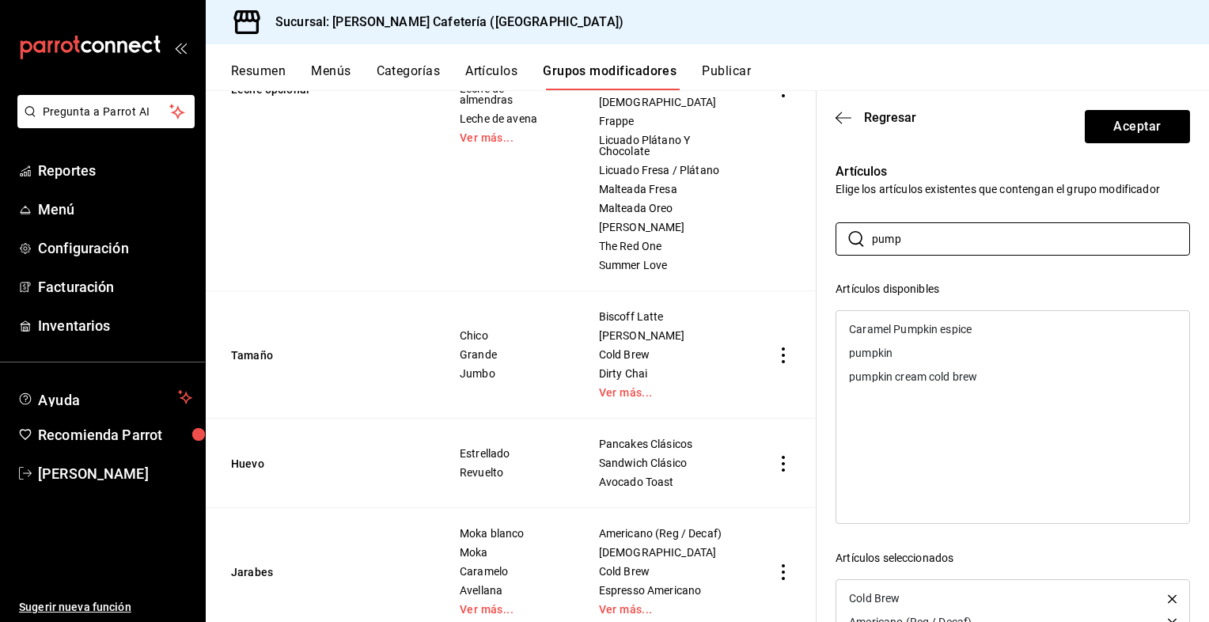
type input "pump"
click at [916, 327] on div "Caramel Pumpkin espice" at bounding box center [910, 329] width 123 height 11
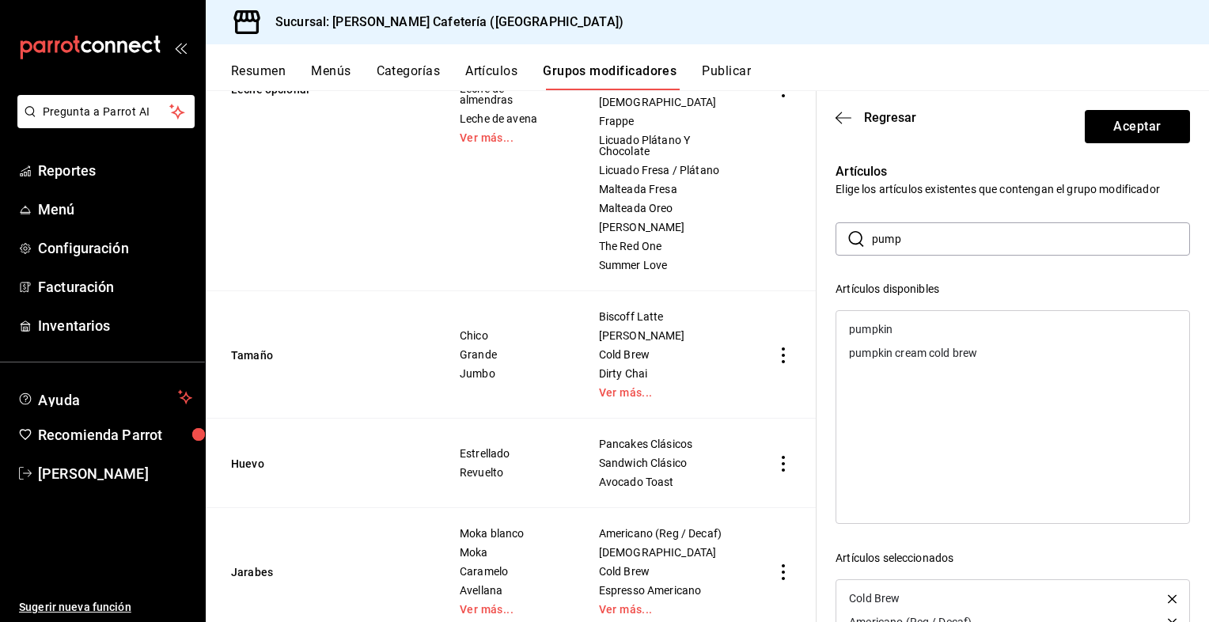
click at [900, 358] on div "pumpkin cream cold brew" at bounding box center [913, 352] width 128 height 11
click at [1129, 135] on button "Aceptar" at bounding box center [1137, 126] width 105 height 33
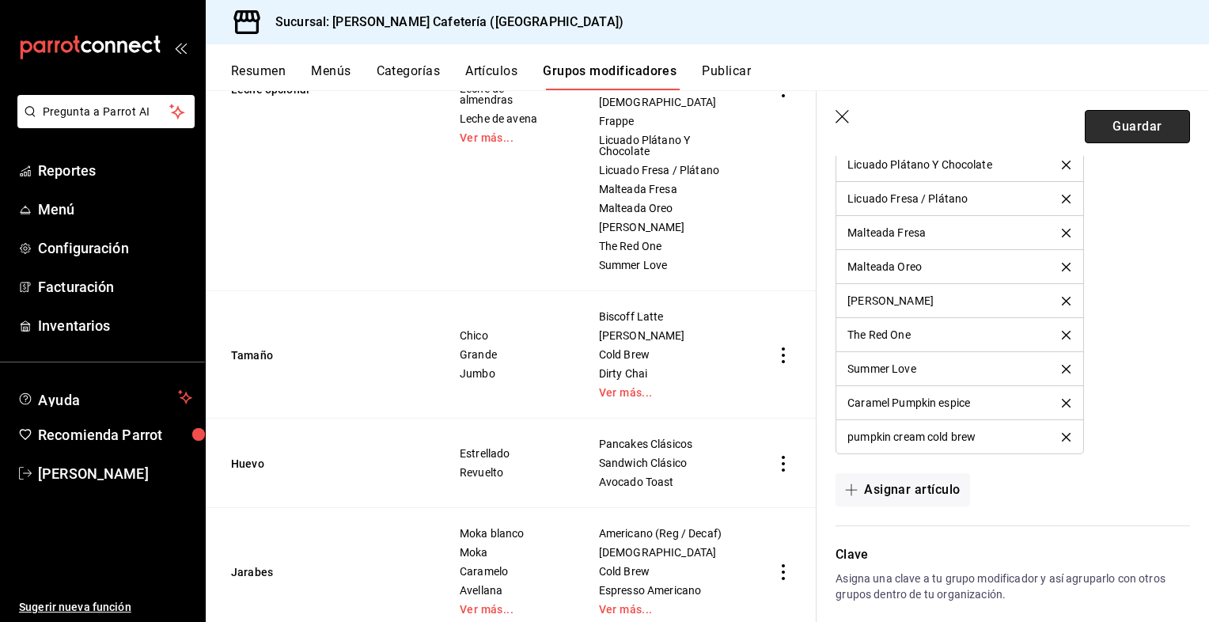
click at [1133, 123] on button "Guardar" at bounding box center [1137, 126] width 105 height 33
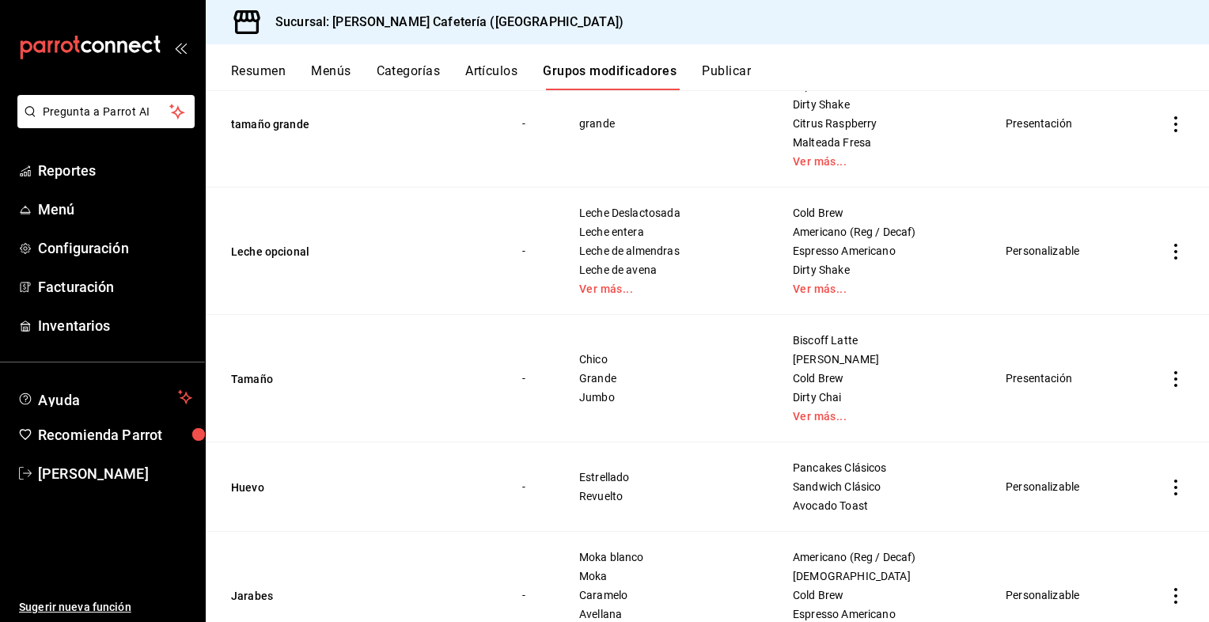
scroll to position [278, 0]
click at [1170, 382] on icon "actions" at bounding box center [1176, 378] width 16 height 16
click at [1080, 413] on icon at bounding box center [1077, 415] width 19 height 19
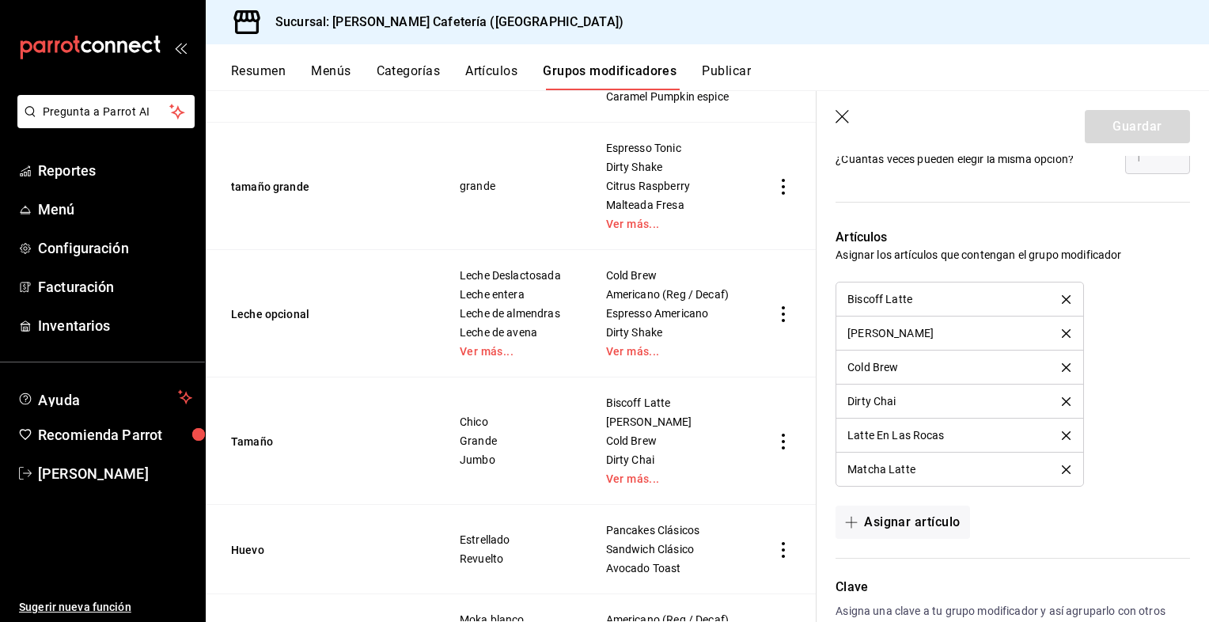
scroll to position [1100, 0]
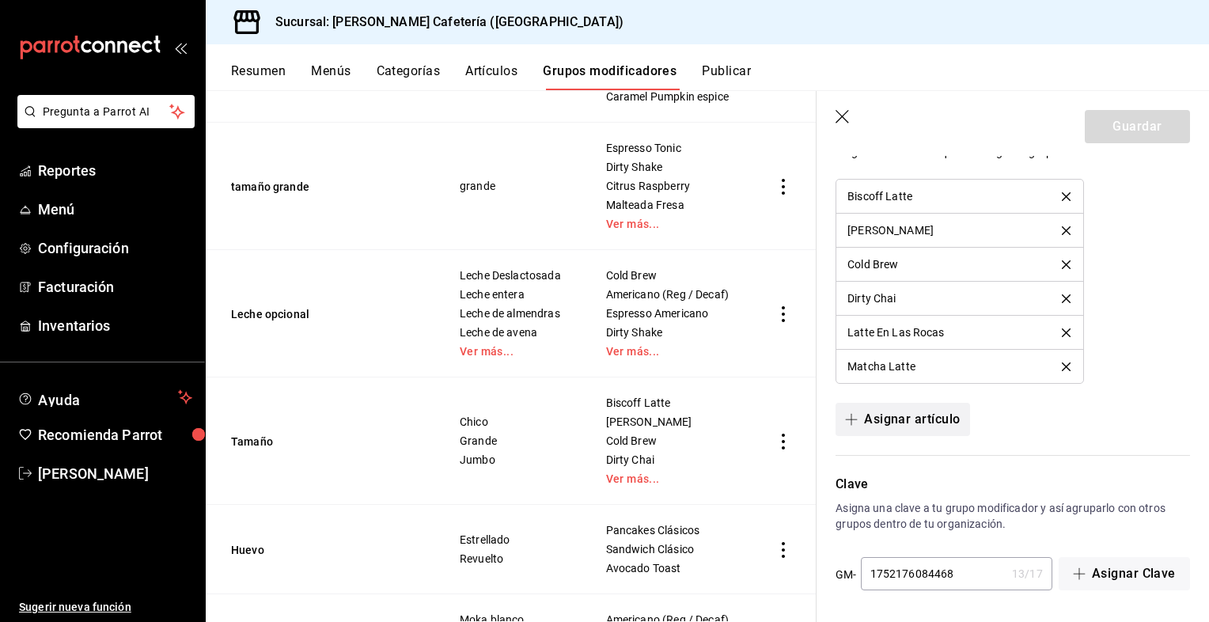
click at [908, 407] on button "Asignar artículo" at bounding box center [903, 419] width 134 height 33
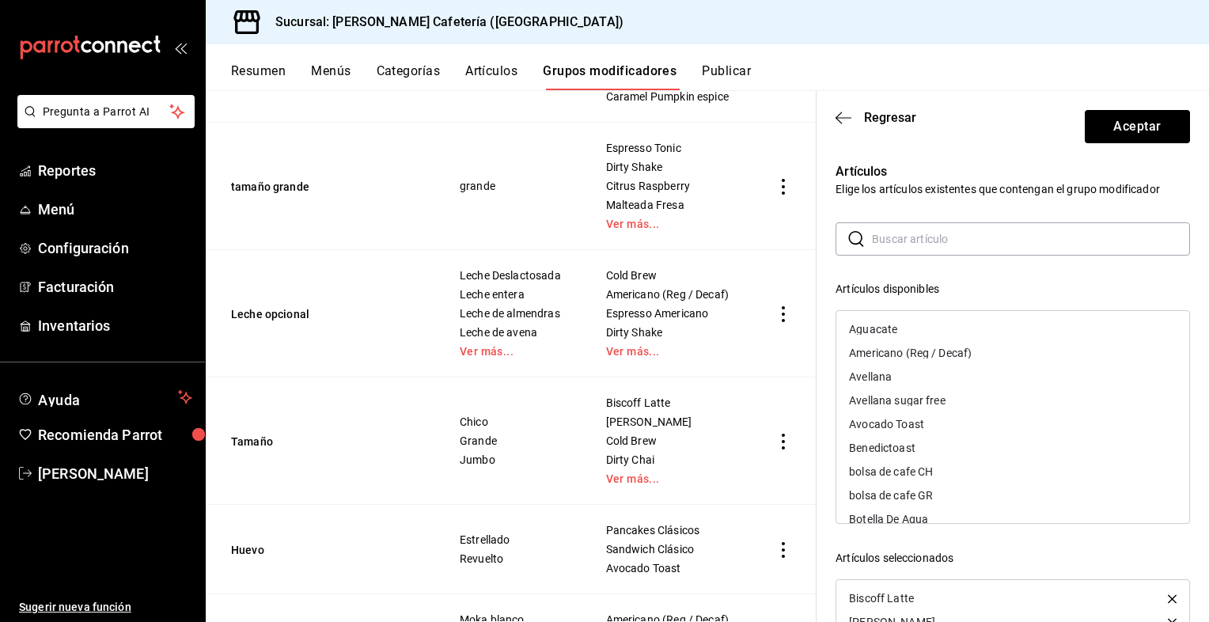
click at [915, 238] on input "text" at bounding box center [1031, 239] width 318 height 32
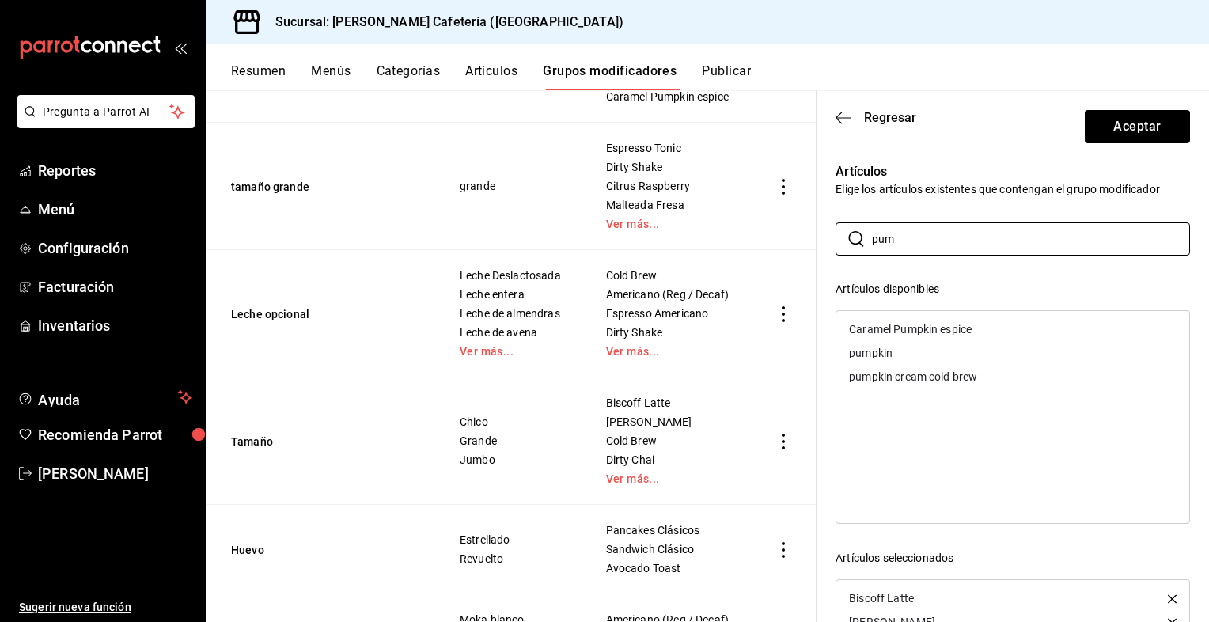
type input "pum"
click at [876, 369] on div "pumpkin cream cold brew" at bounding box center [1013, 377] width 353 height 24
click at [904, 326] on div "Caramel Pumpkin espice" at bounding box center [910, 329] width 123 height 11
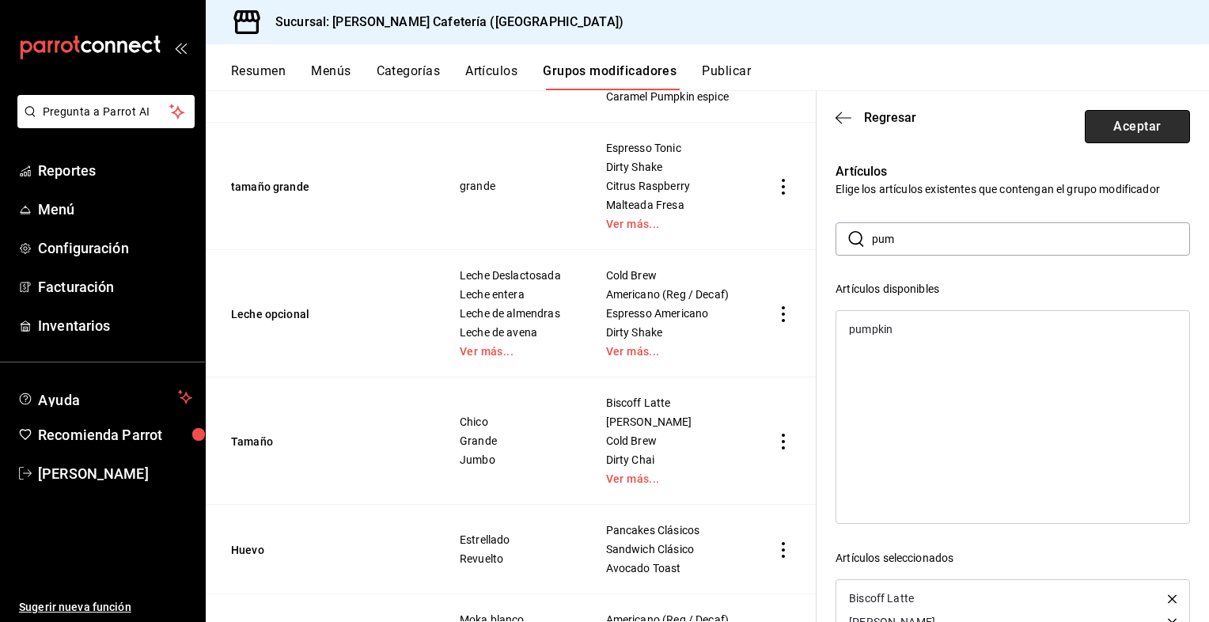
click at [1111, 127] on button "Aceptar" at bounding box center [1137, 126] width 105 height 33
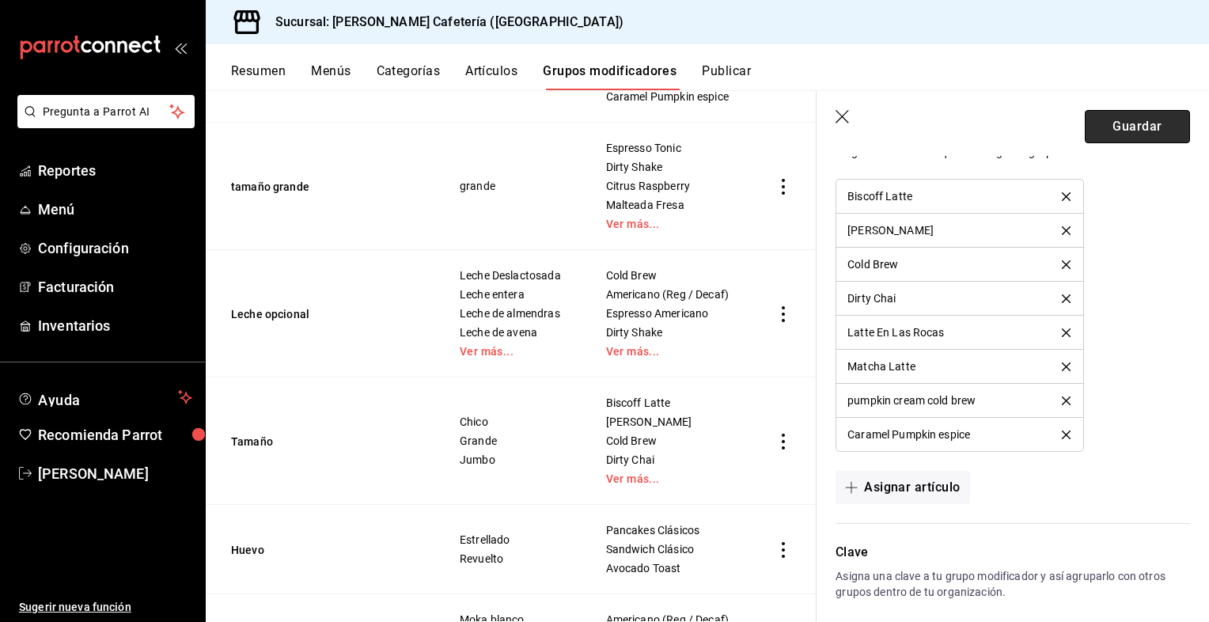
click at [1109, 131] on button "Guardar" at bounding box center [1137, 126] width 105 height 33
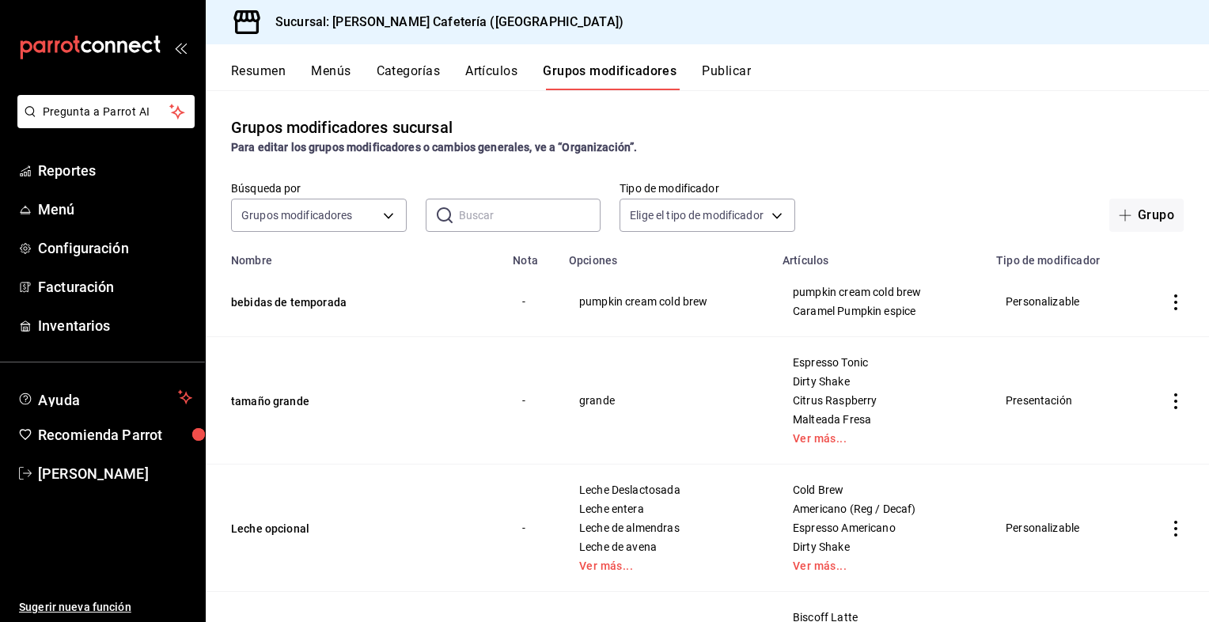
click at [471, 69] on button "Artículos" at bounding box center [491, 76] width 52 height 27
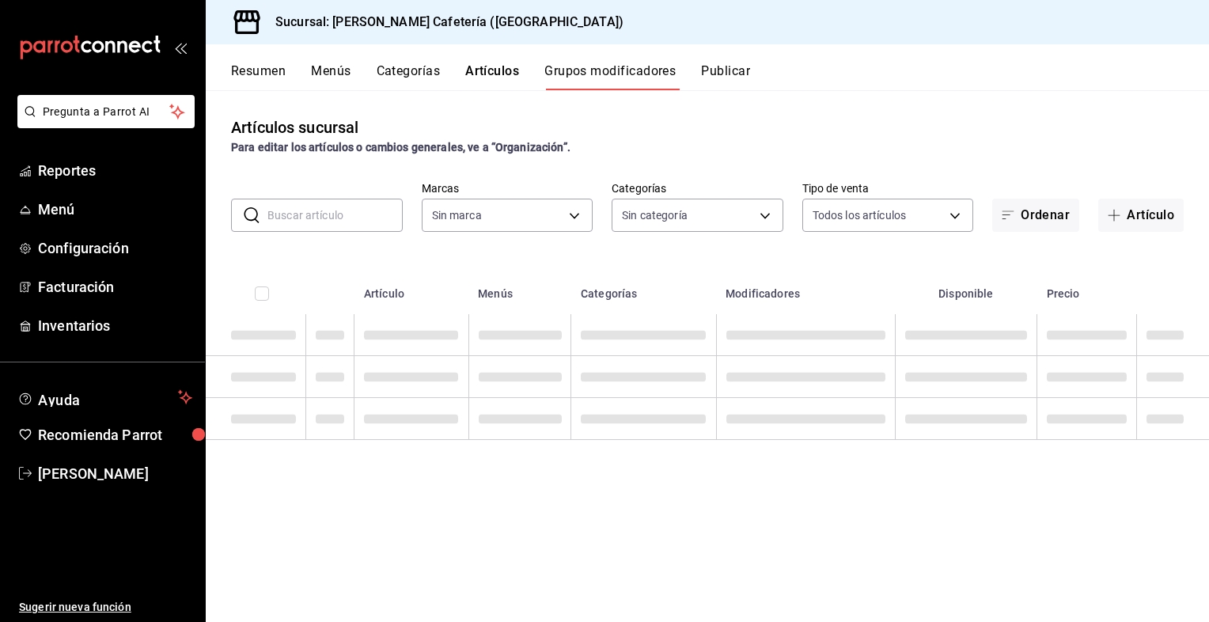
type input "f9d59448-4829-4b2a-bc56-a4ede4f91df2"
type input "8e4155f4-014e-4368-b1c7-02a9520f11f9,0355e2c4-8b77-4638-8482-4f95180238fe,f244b…"
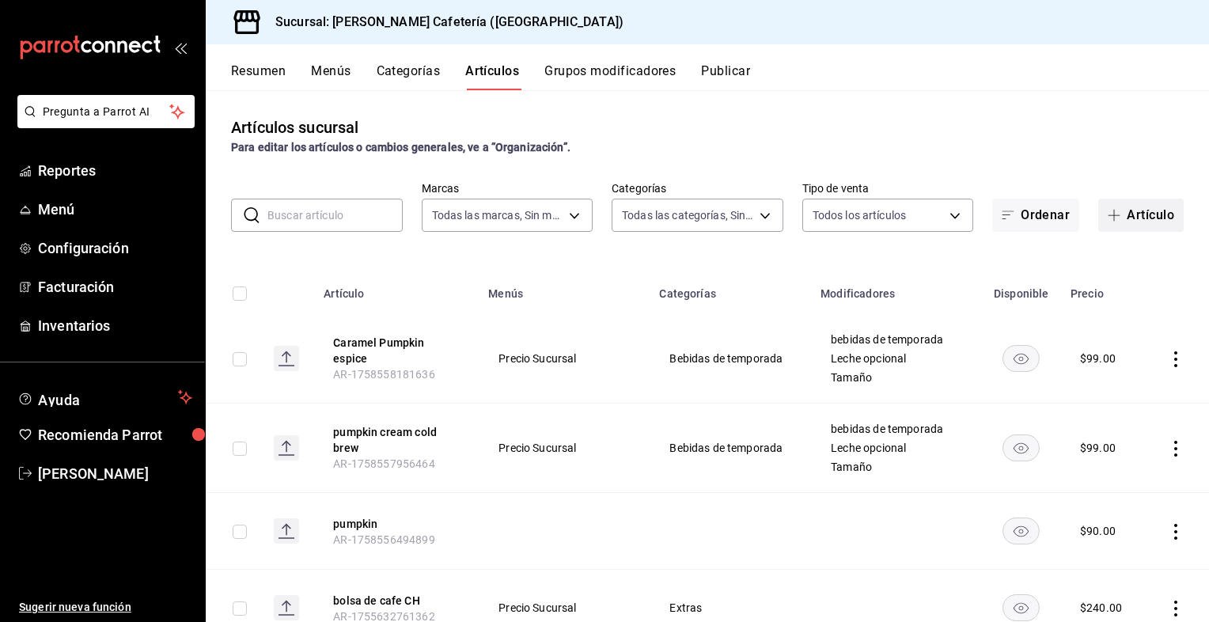
click at [1121, 202] on button "Artículo" at bounding box center [1141, 215] width 85 height 33
click at [1121, 202] on main "Artículos sucursal Para editar los artículos o cambios generales, ve a “Organiz…" at bounding box center [708, 356] width 1004 height 532
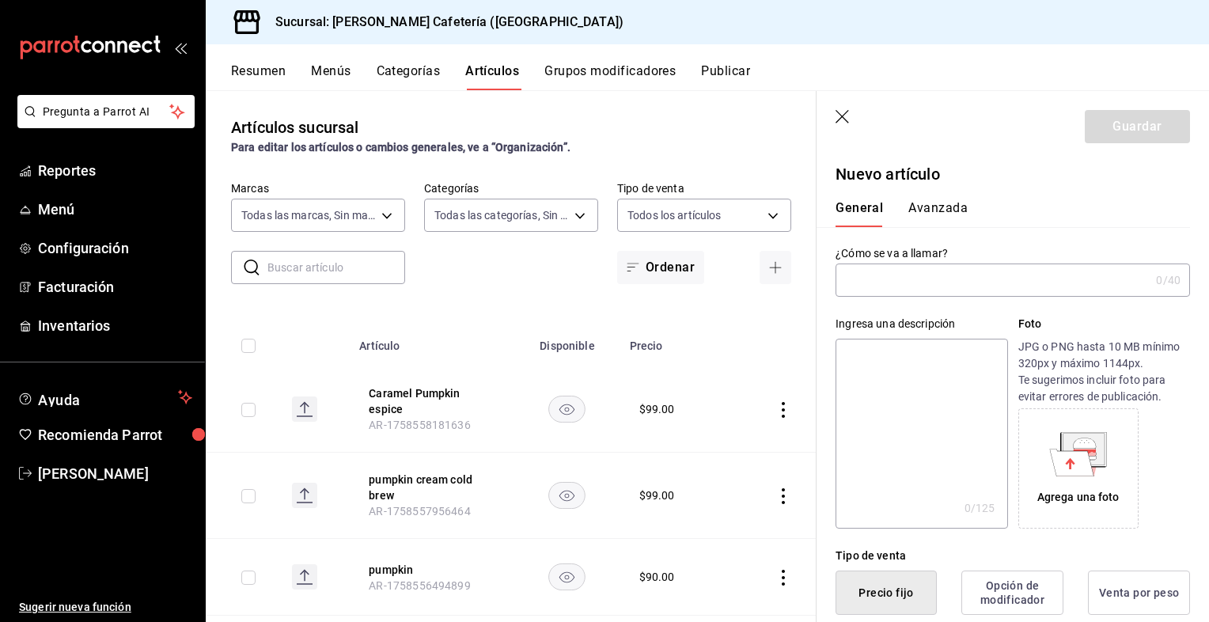
click at [947, 287] on input "text" at bounding box center [993, 280] width 314 height 32
type input "Pumpkin spice chai latte"
click at [1022, 264] on div "Pumpkin spice chai latte 25 /40 ¿Cómo se va a llamar?" at bounding box center [1013, 280] width 355 height 33
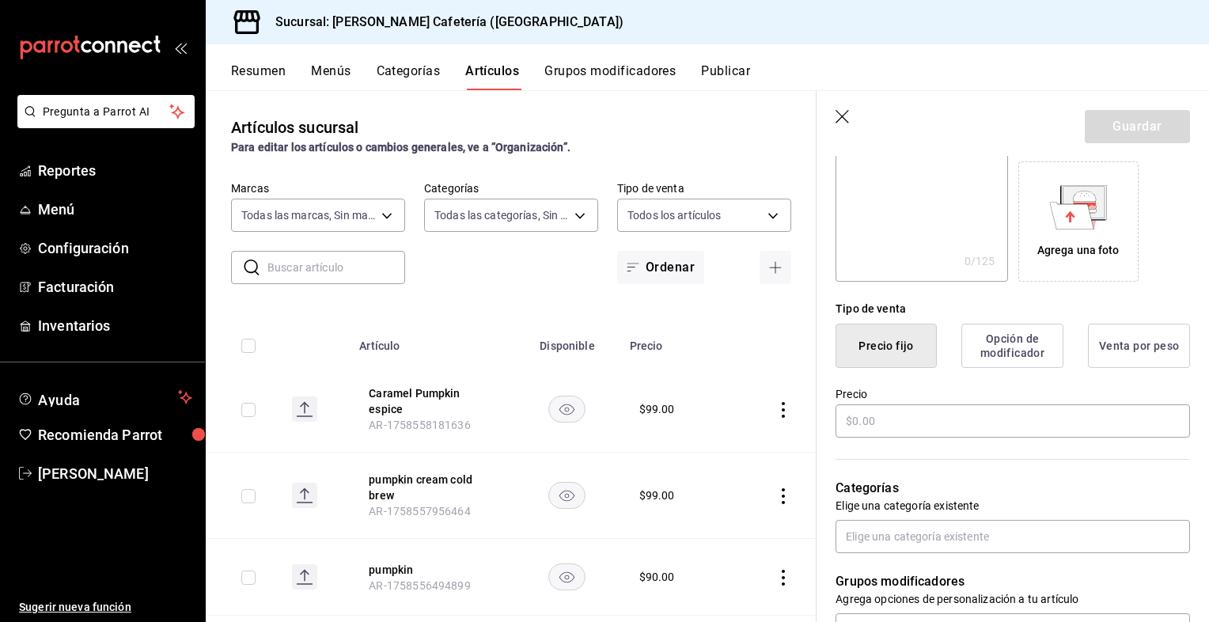
scroll to position [332, 0]
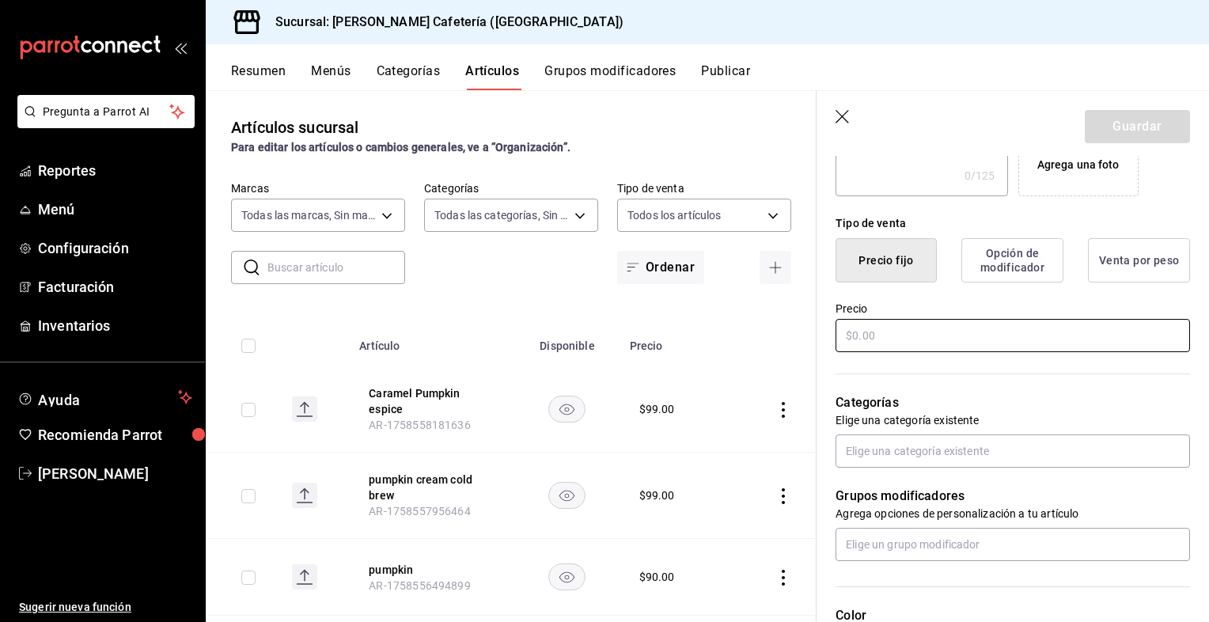
click at [872, 340] on input "text" at bounding box center [1013, 335] width 355 height 33
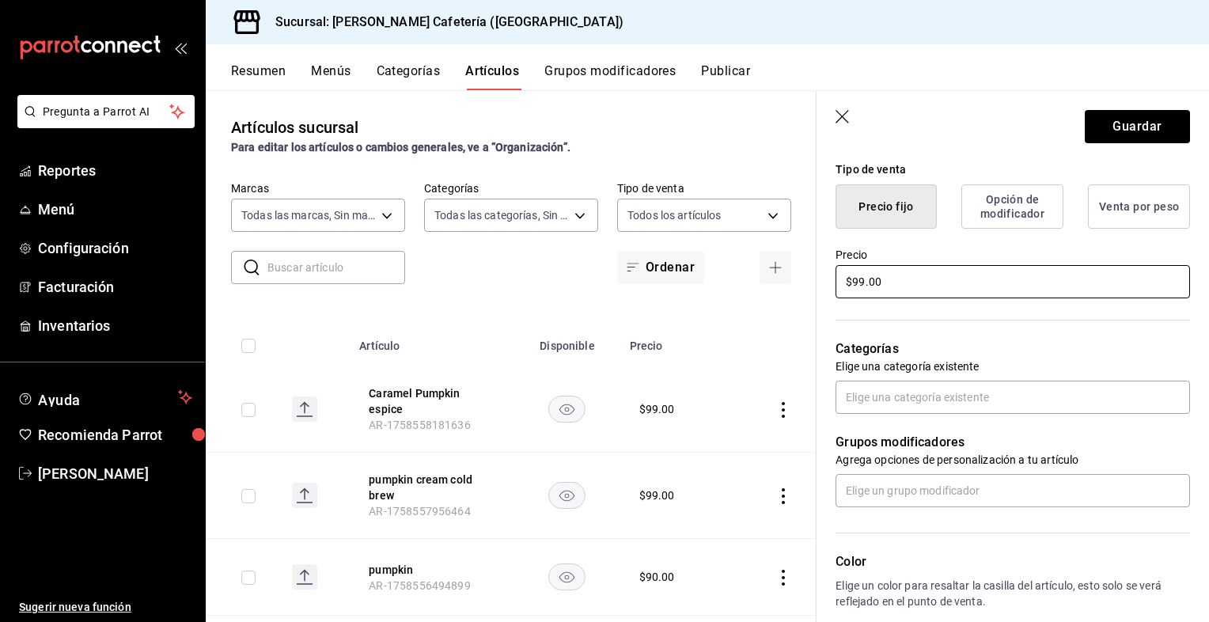
scroll to position [389, 0]
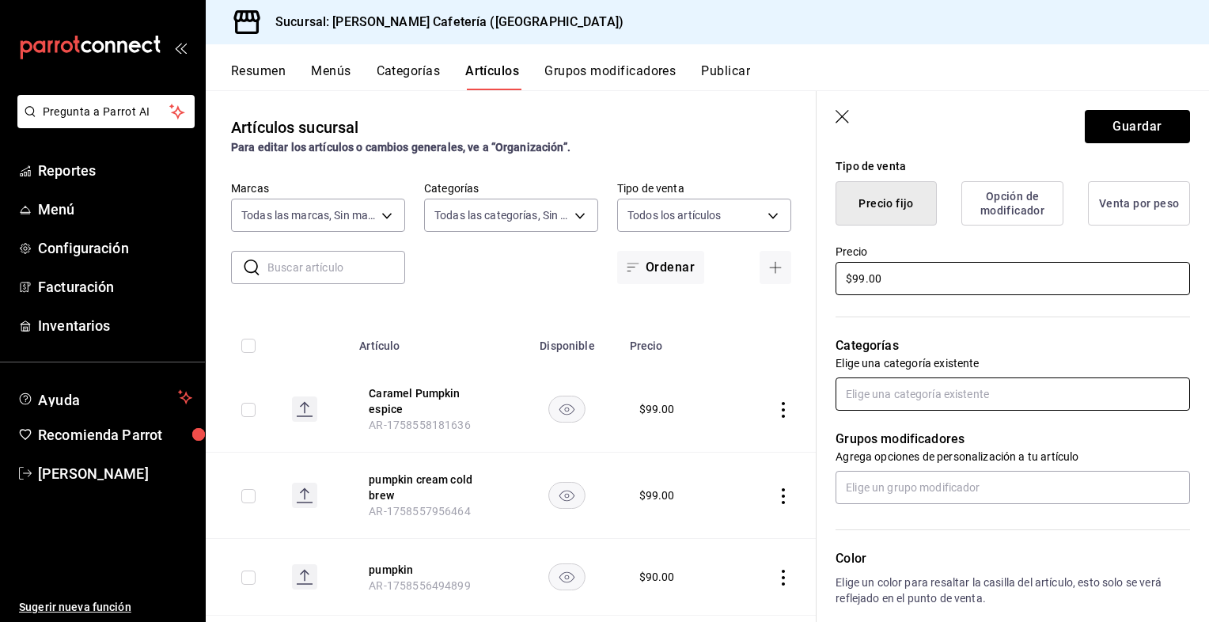
type input "$99.00"
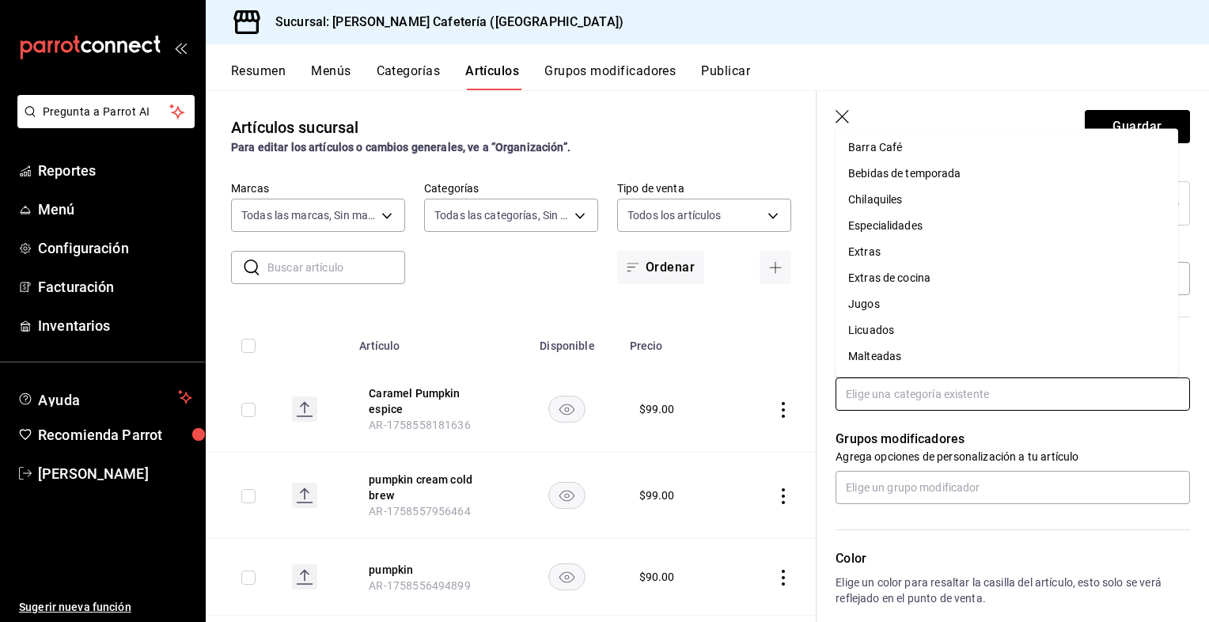
click at [889, 406] on input "text" at bounding box center [1013, 394] width 355 height 33
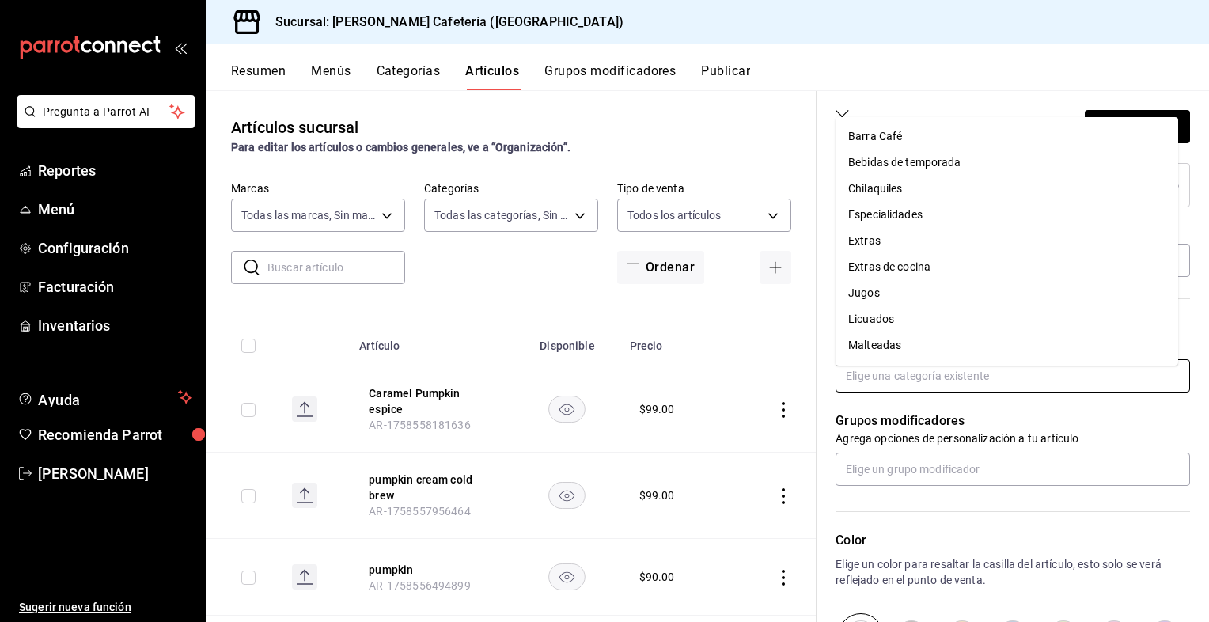
scroll to position [408, 0]
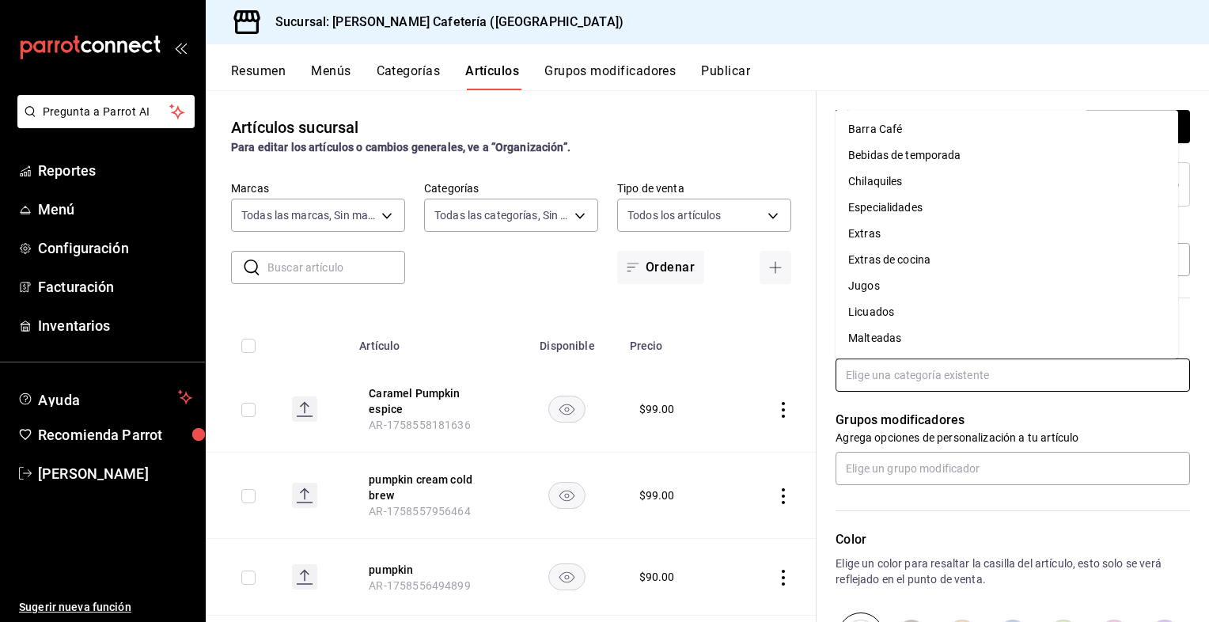
click at [915, 157] on li "Bebidas de temporada" at bounding box center [1007, 155] width 343 height 26
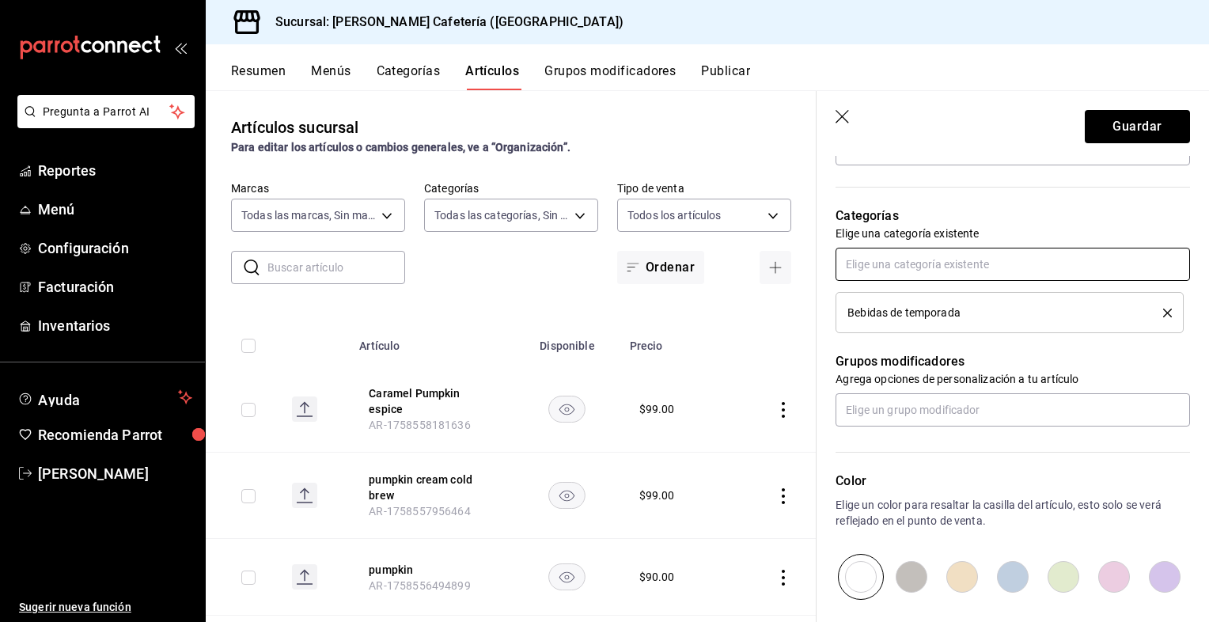
scroll to position [529, 0]
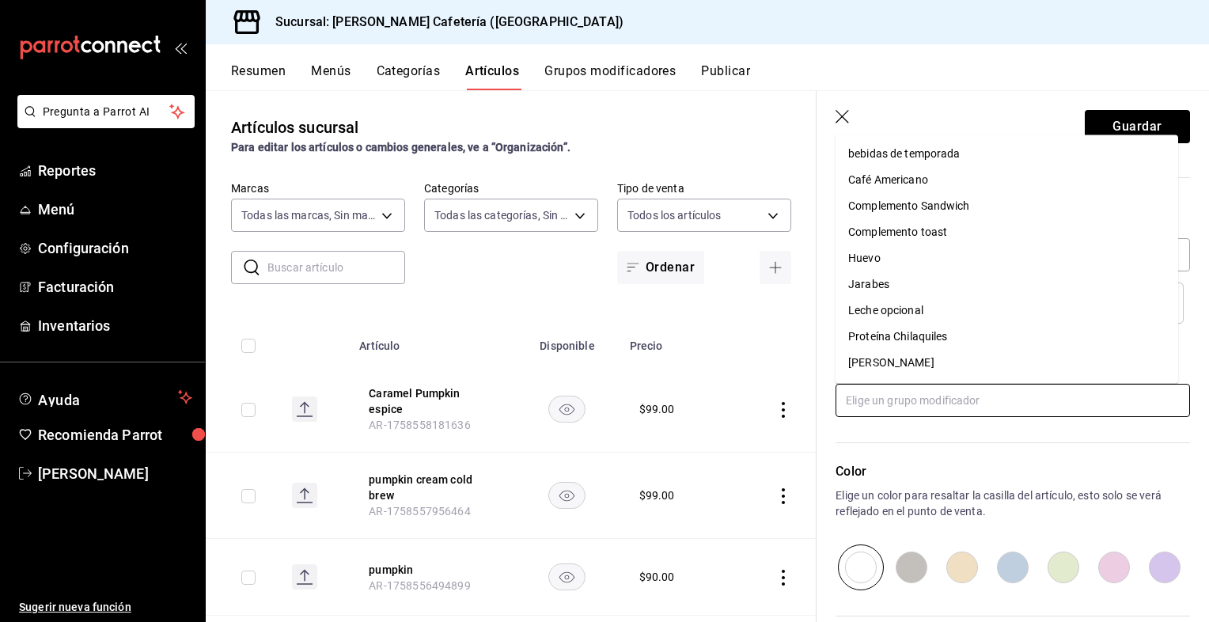
click at [946, 400] on input "text" at bounding box center [1013, 400] width 355 height 33
click at [910, 233] on div "Leche opcional" at bounding box center [885, 234] width 75 height 17
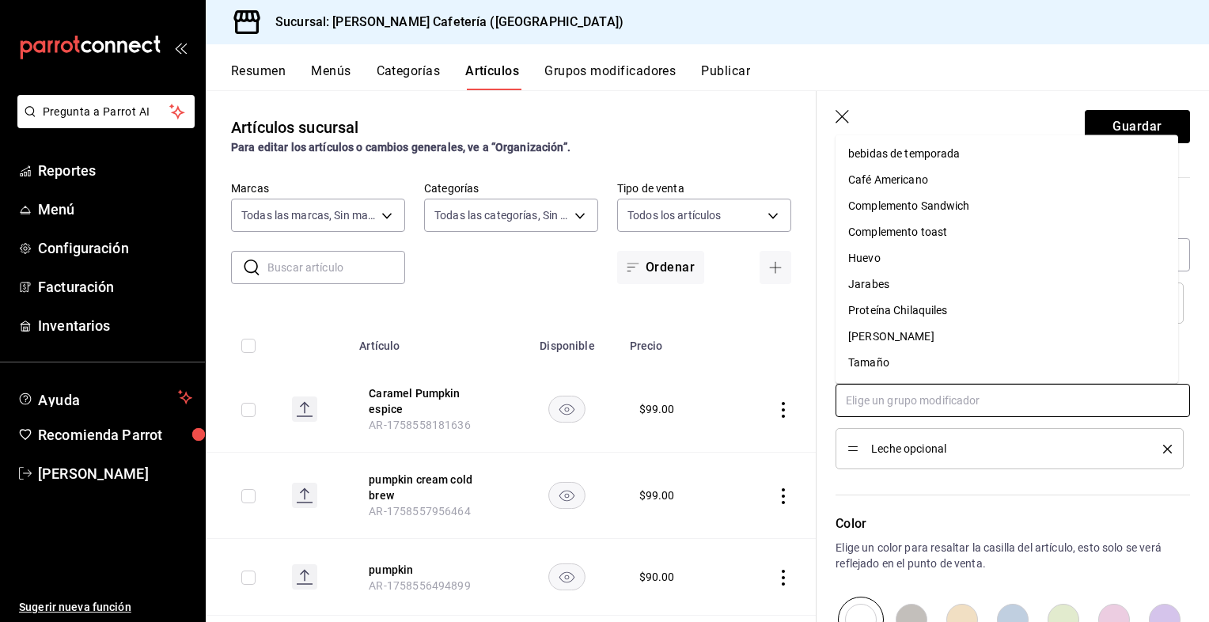
click at [931, 400] on input "text" at bounding box center [1013, 400] width 355 height 33
click at [923, 352] on li "Tamaño" at bounding box center [1007, 363] width 343 height 26
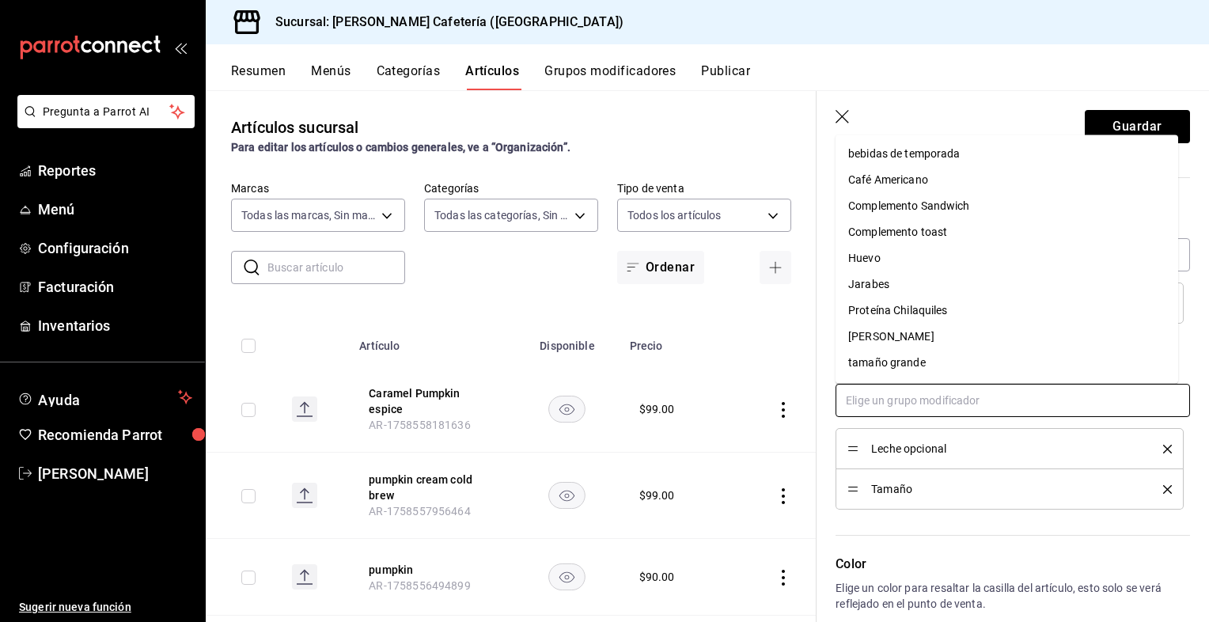
click at [951, 395] on input "text" at bounding box center [1013, 400] width 355 height 33
click at [931, 162] on li "bebidas de temporada" at bounding box center [1007, 154] width 343 height 26
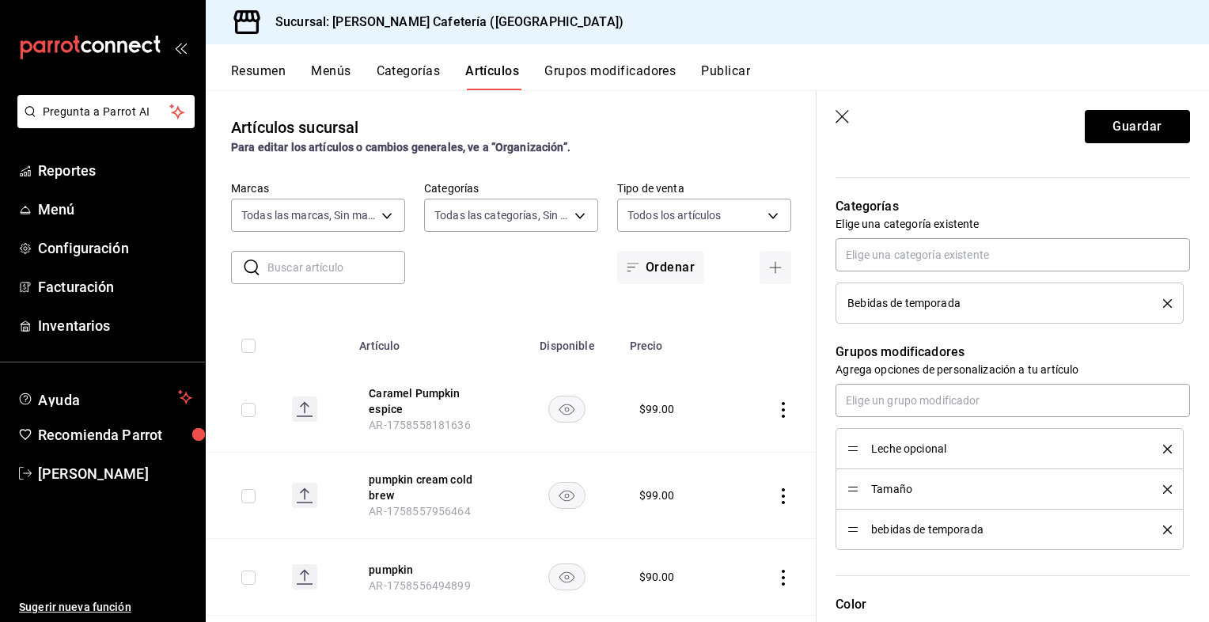
click at [1163, 527] on icon "delete" at bounding box center [1167, 530] width 9 height 9
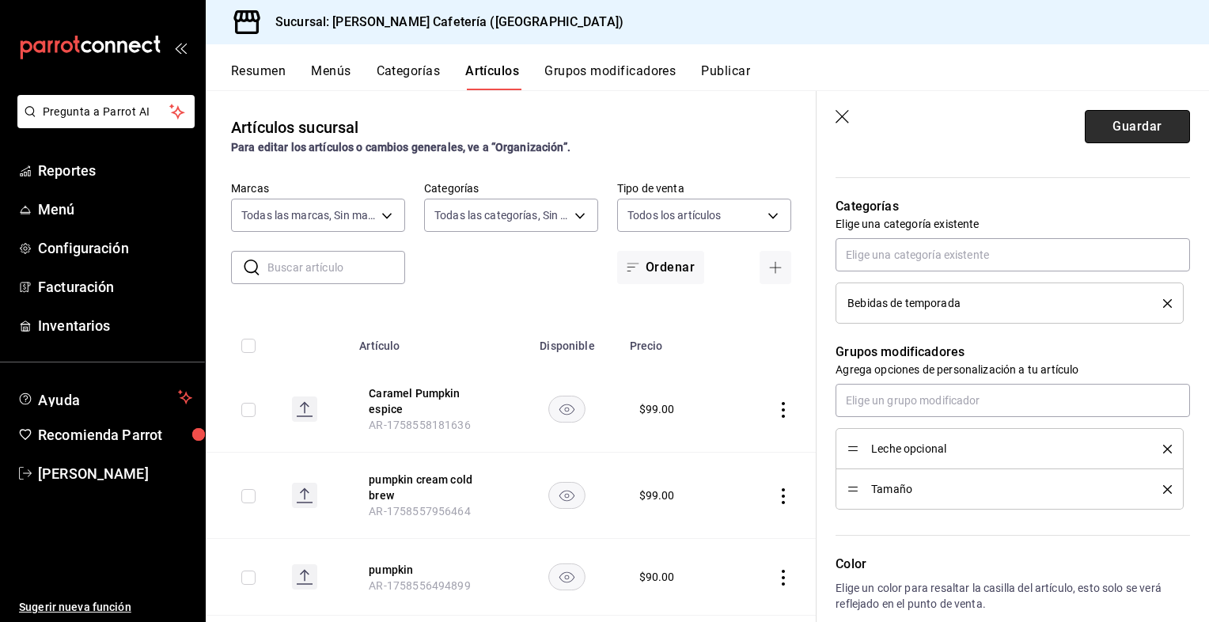
click at [1125, 122] on button "Guardar" at bounding box center [1137, 126] width 105 height 33
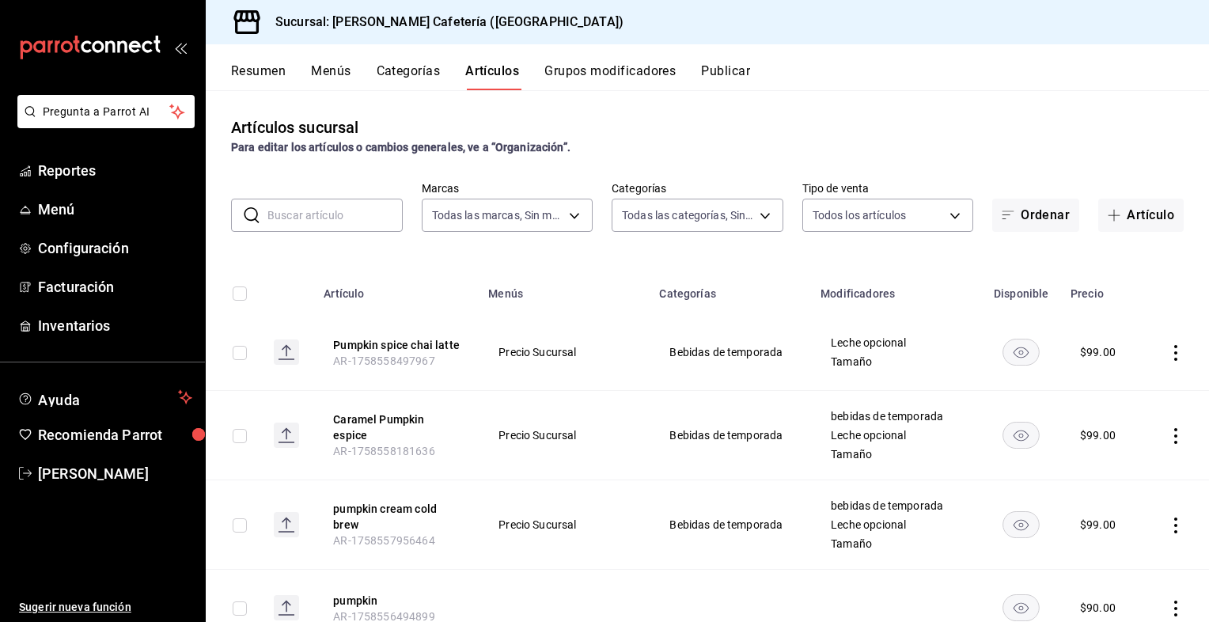
click at [623, 66] on button "Grupos modificadores" at bounding box center [610, 76] width 131 height 27
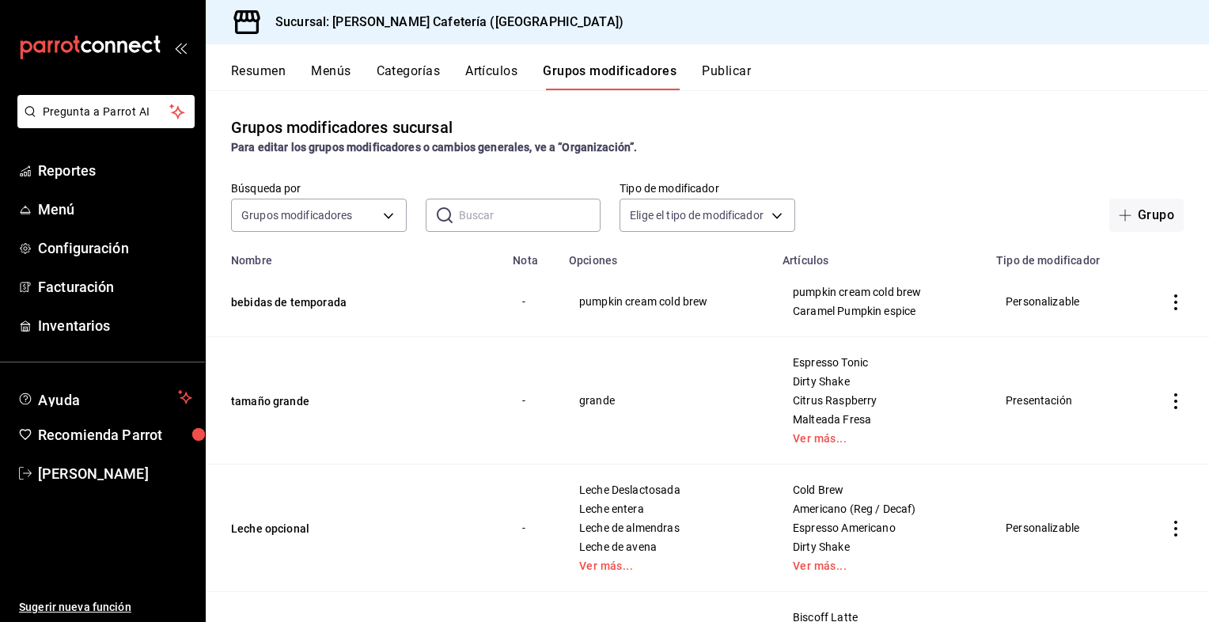
click at [1168, 304] on icon "actions" at bounding box center [1176, 302] width 16 height 16
click at [1096, 335] on span "Editar" at bounding box center [1116, 340] width 41 height 17
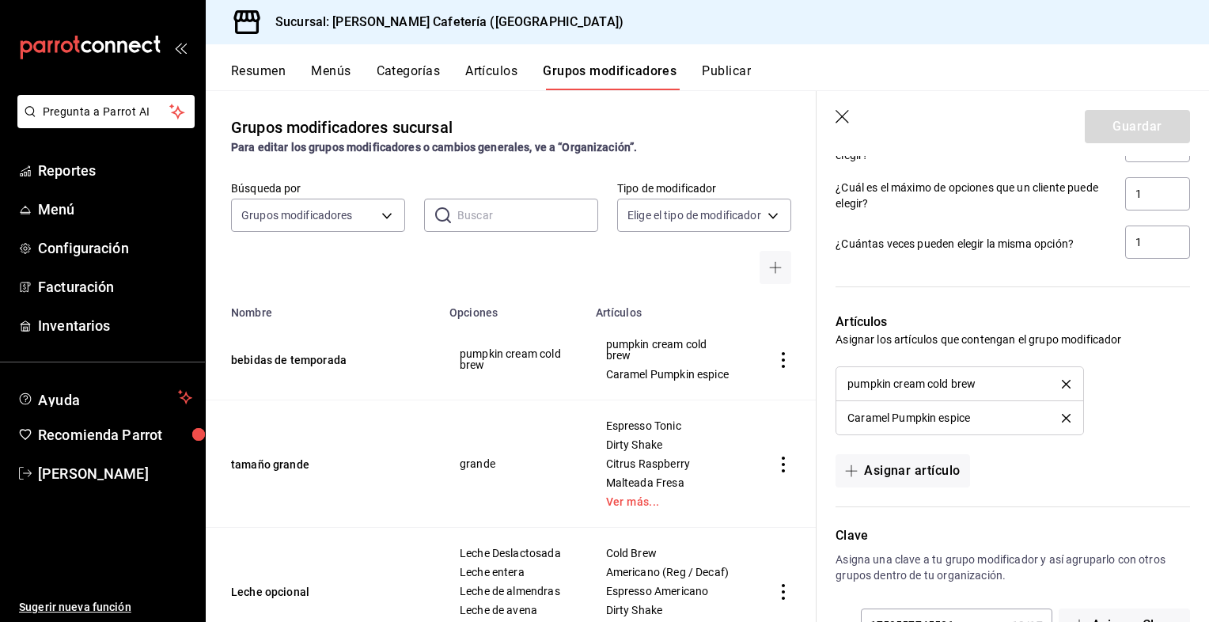
scroll to position [847, 0]
click at [905, 469] on button "Asignar artículo" at bounding box center [903, 471] width 134 height 33
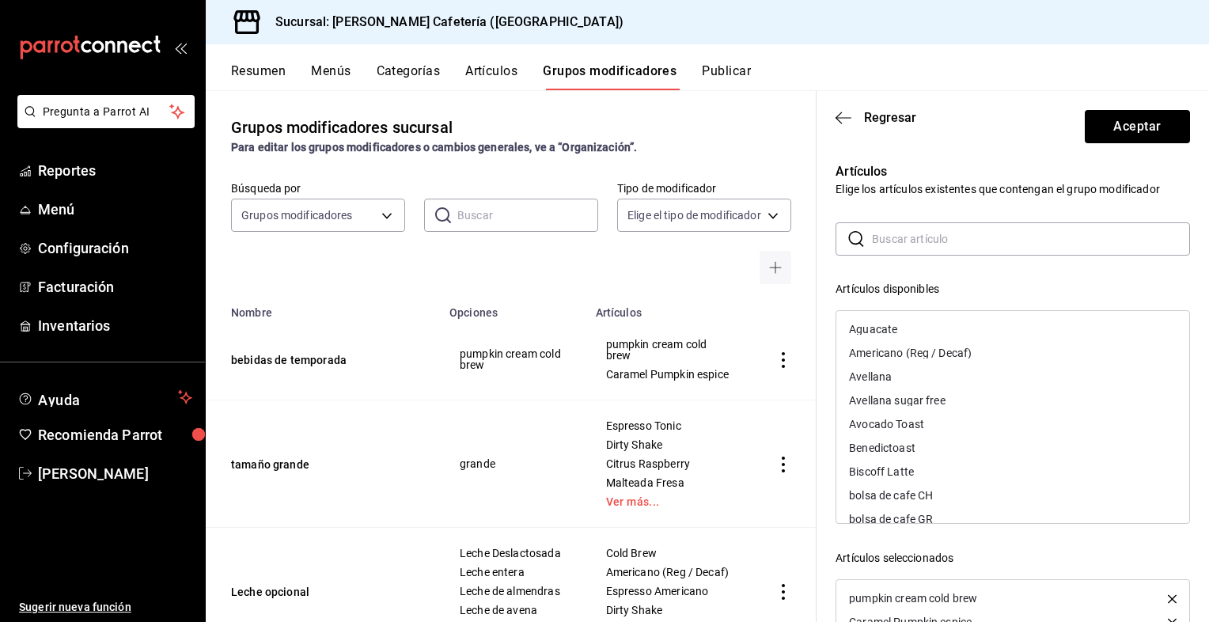
click at [943, 236] on input "text" at bounding box center [1031, 239] width 318 height 32
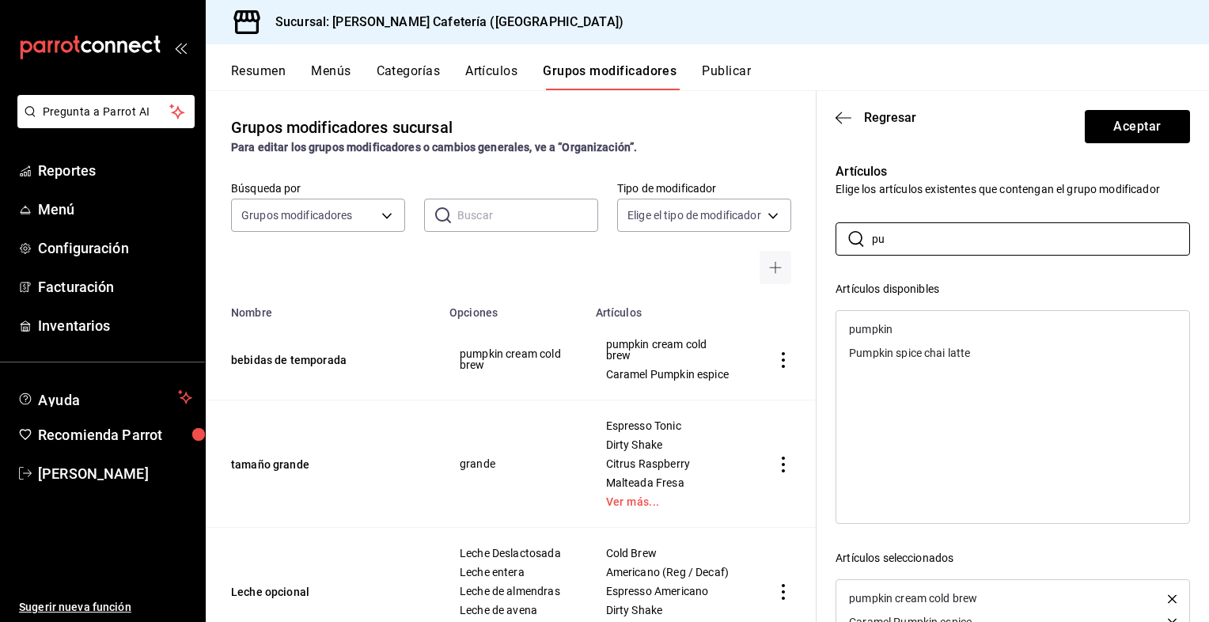
type input "p"
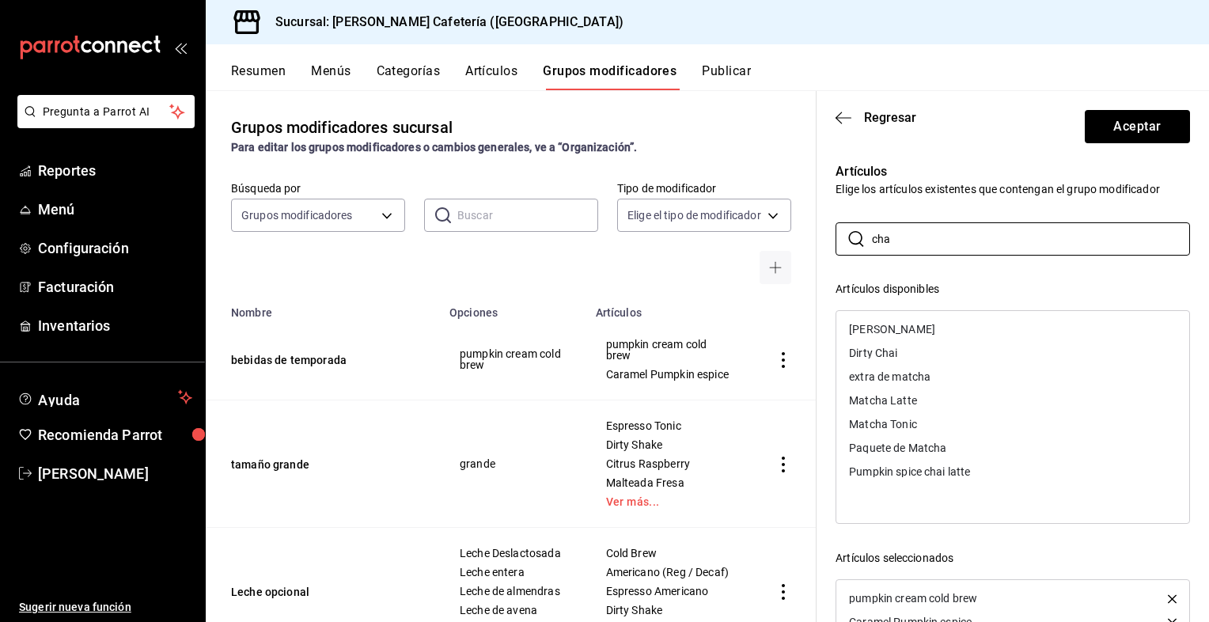
type input "cha"
click at [894, 477] on div "Pumpkin spice chai latte" at bounding box center [1013, 472] width 353 height 24
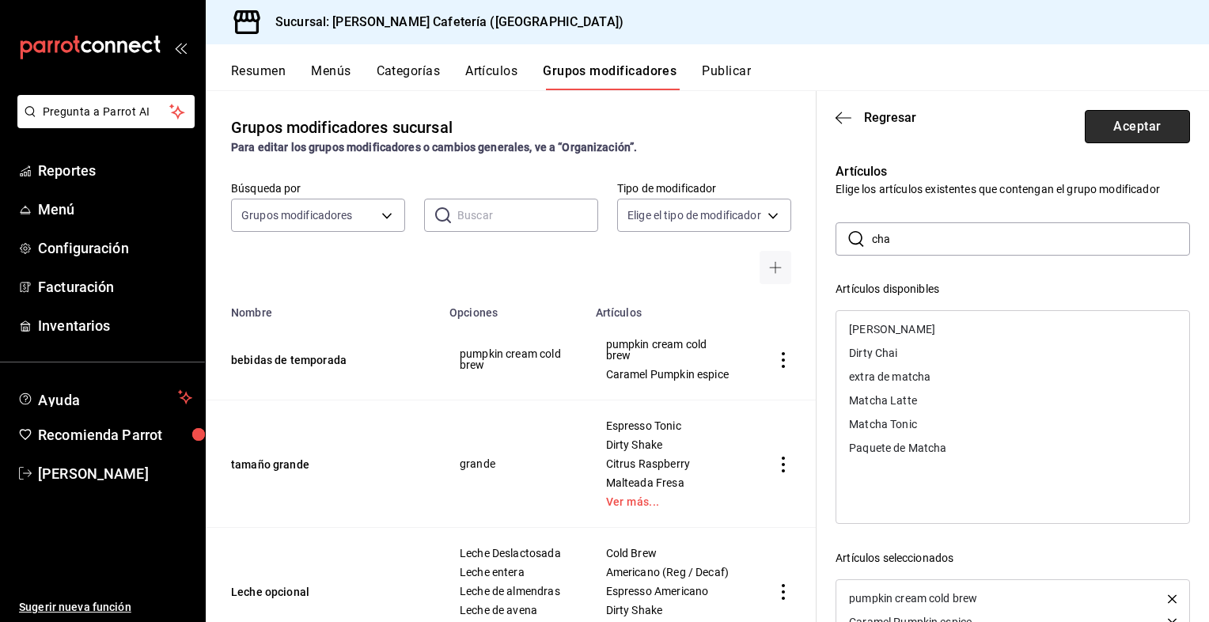
click at [1129, 130] on button "Aceptar" at bounding box center [1137, 126] width 105 height 33
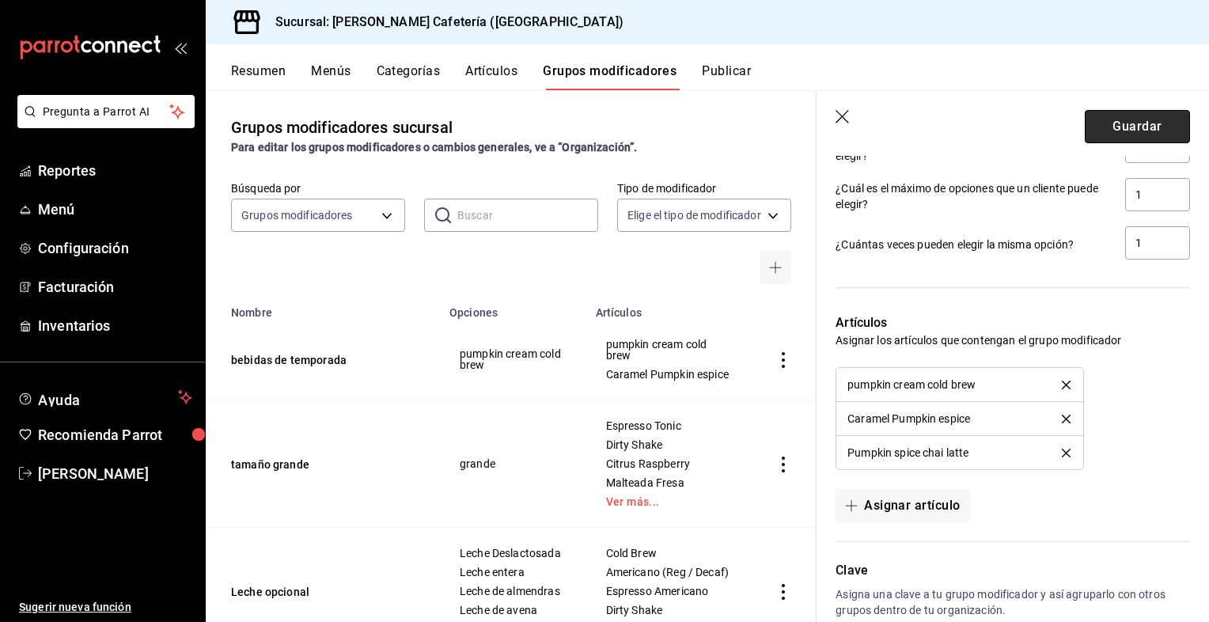
click at [1160, 116] on button "Guardar" at bounding box center [1137, 126] width 105 height 33
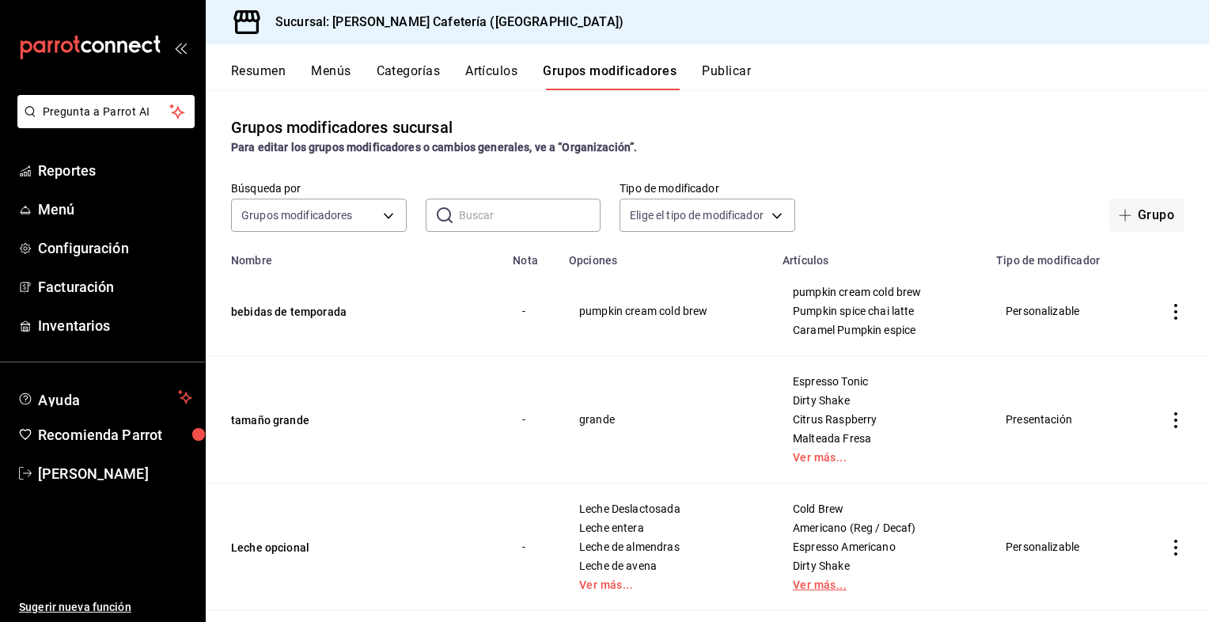
click at [820, 590] on link "Ver más..." at bounding box center [880, 584] width 174 height 11
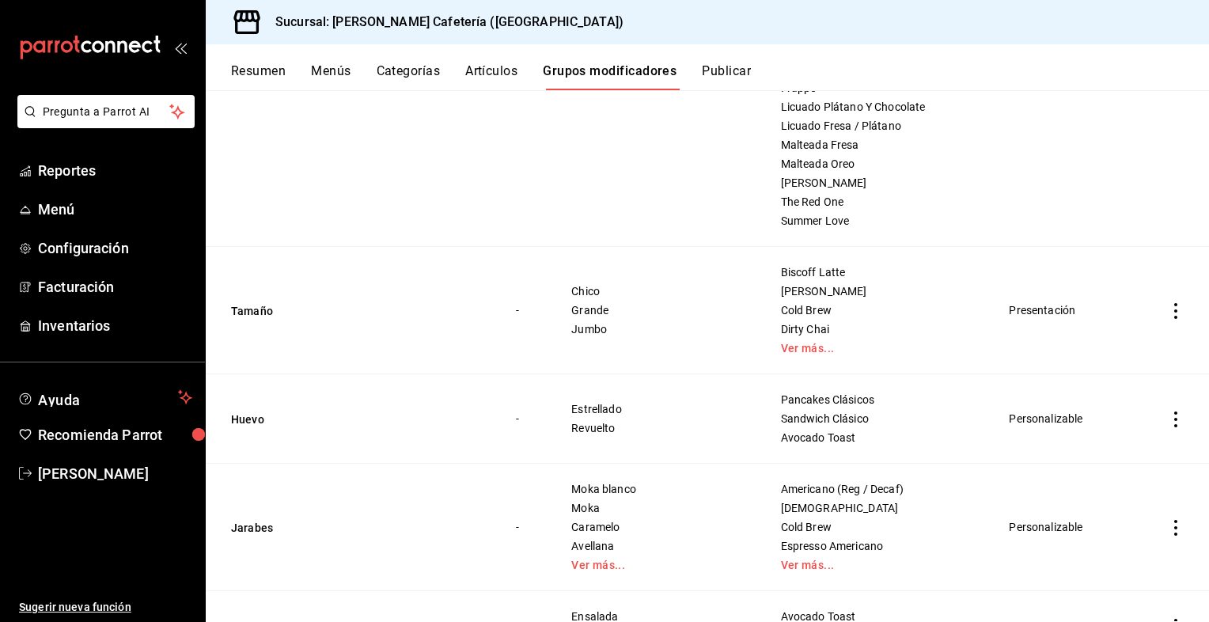
scroll to position [689, 0]
drag, startPoint x: 809, startPoint y: 353, endPoint x: 790, endPoint y: 340, distance: 22.8
click at [790, 340] on td "Biscoff Latte Chai Latte Cold Brew Dirty Chai Ver más..." at bounding box center [876, 308] width 230 height 127
click at [790, 340] on div "Biscoff Latte Chai Latte Cold Brew Dirty Chai Ver más..." at bounding box center [876, 308] width 192 height 89
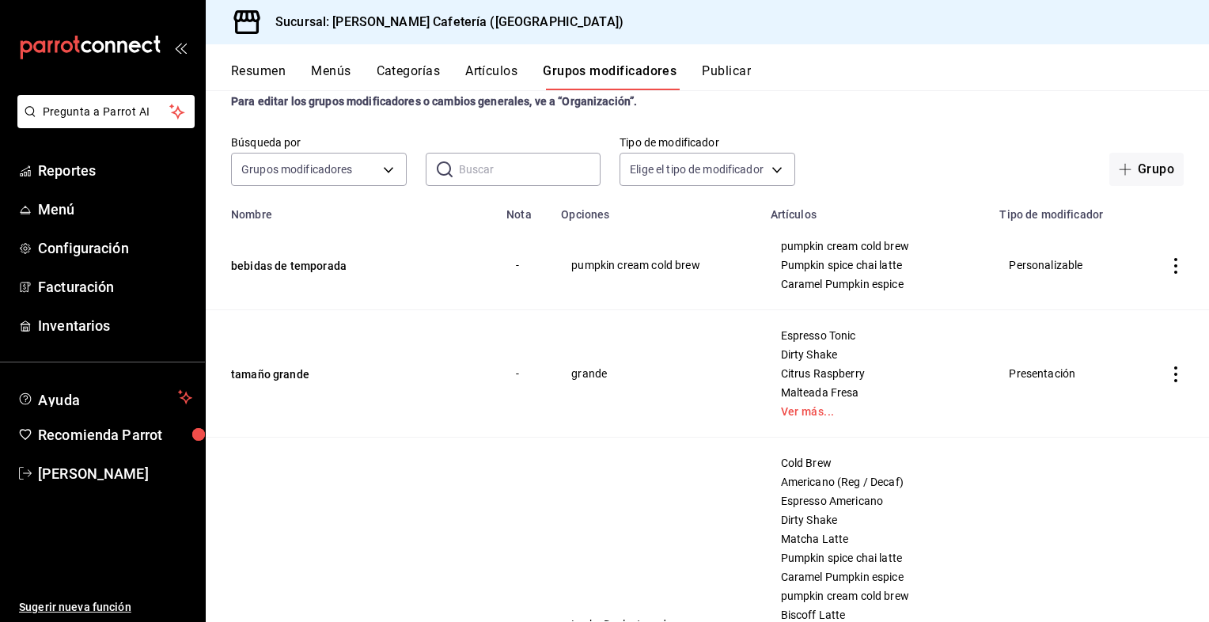
scroll to position [0, 0]
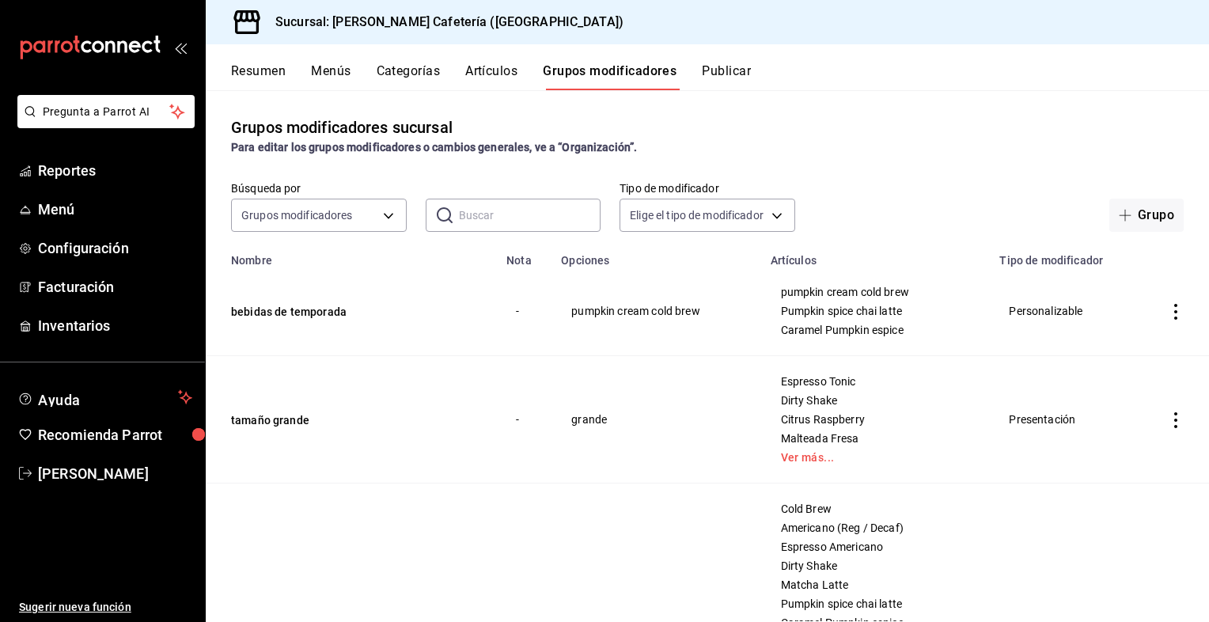
click at [1168, 309] on icon "actions" at bounding box center [1176, 312] width 16 height 16
click at [1123, 339] on li "Editar" at bounding box center [1102, 349] width 95 height 32
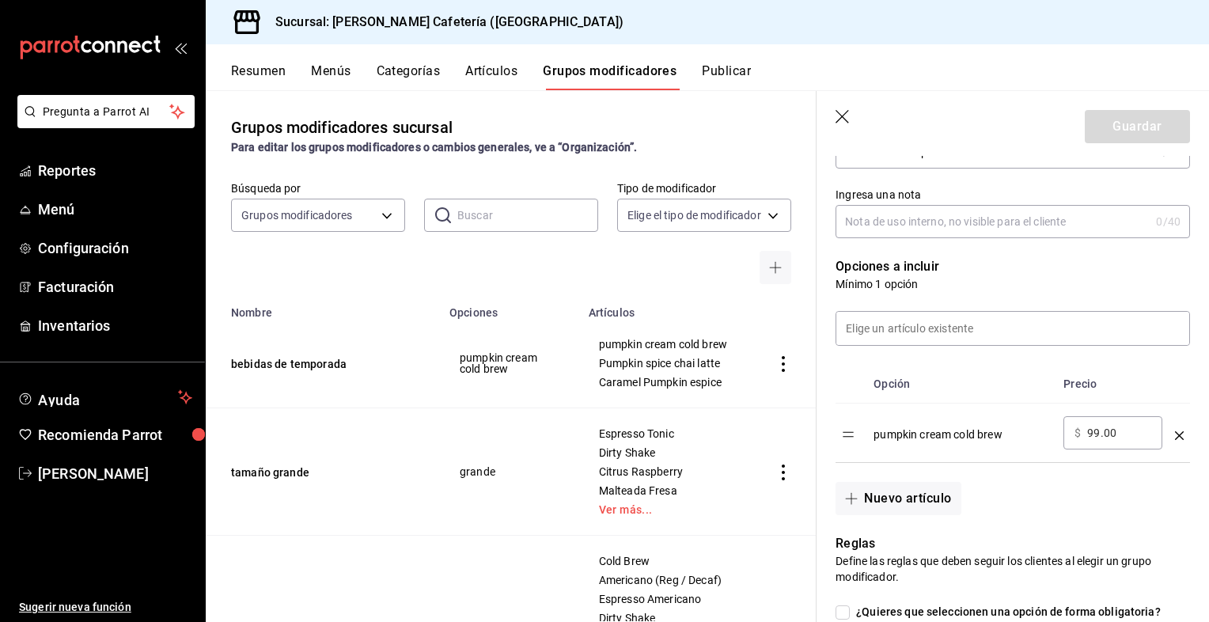
scroll to position [337, 0]
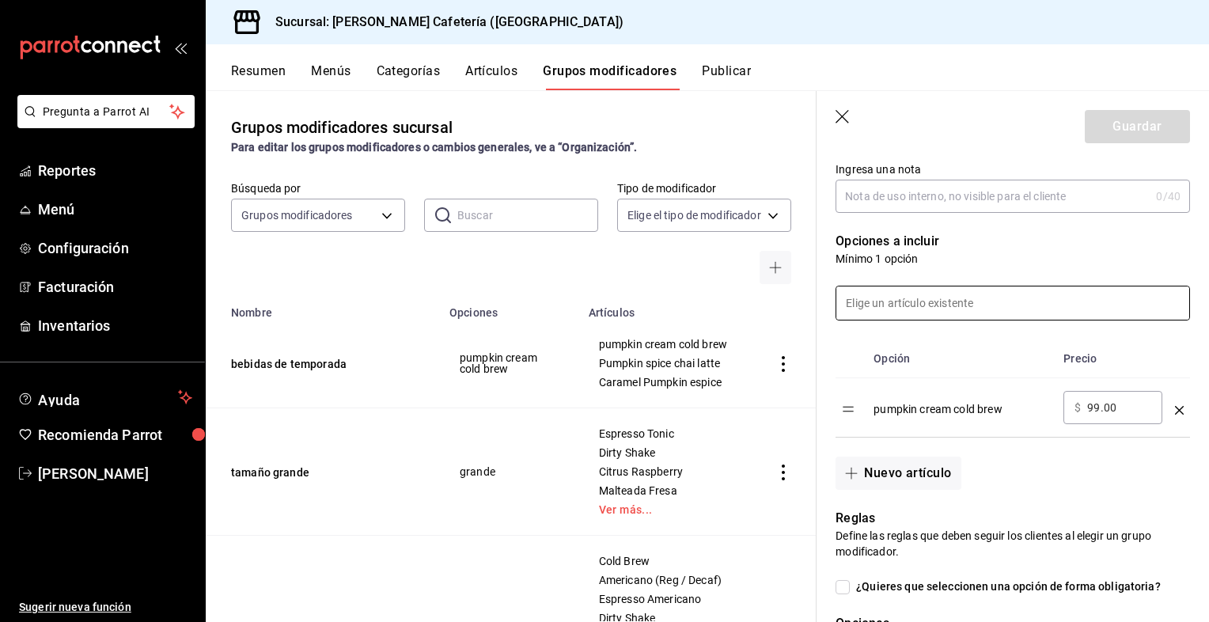
click at [902, 290] on input at bounding box center [1013, 303] width 353 height 33
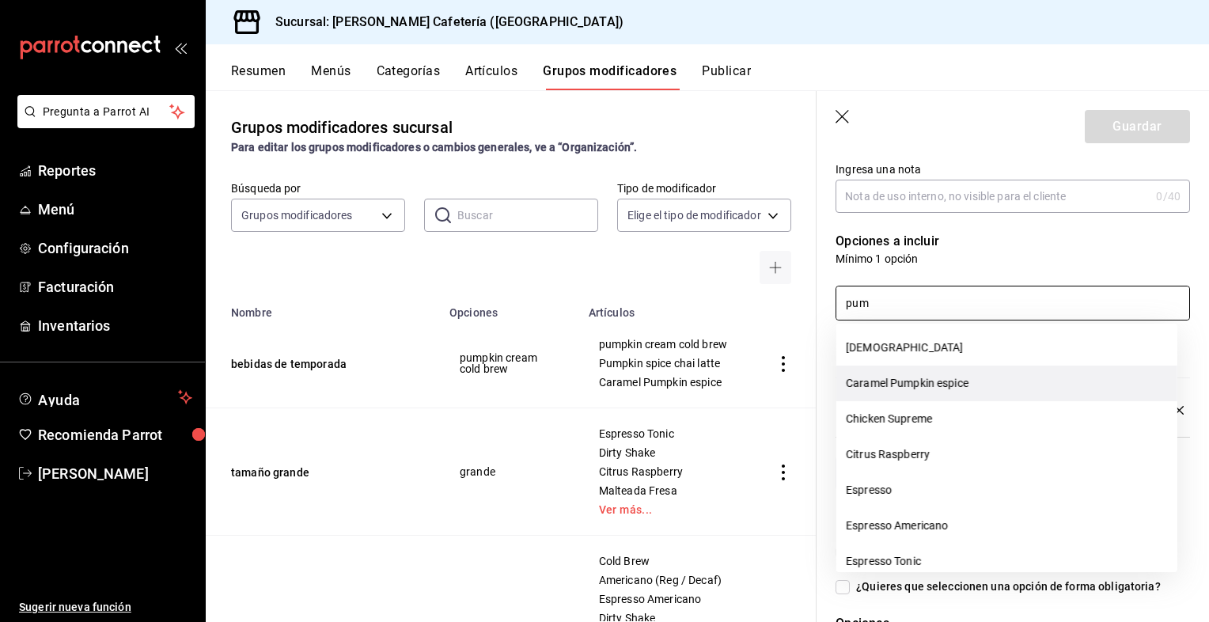
click at [931, 381] on li "Caramel Pumpkin espice" at bounding box center [1007, 384] width 341 height 36
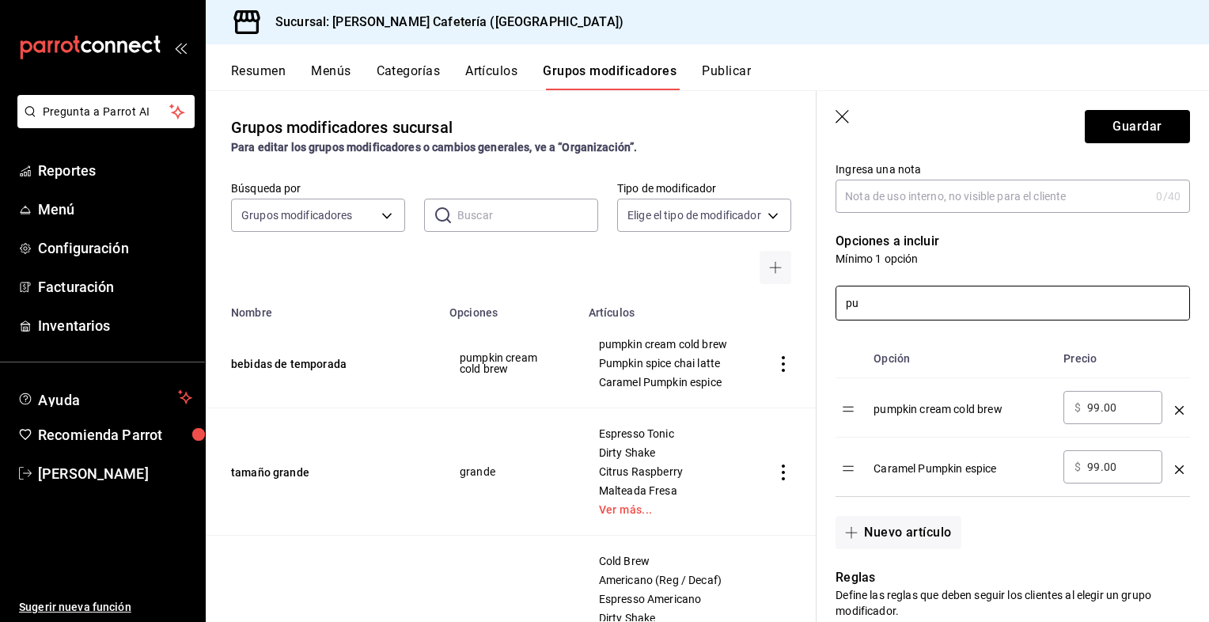
type input "p"
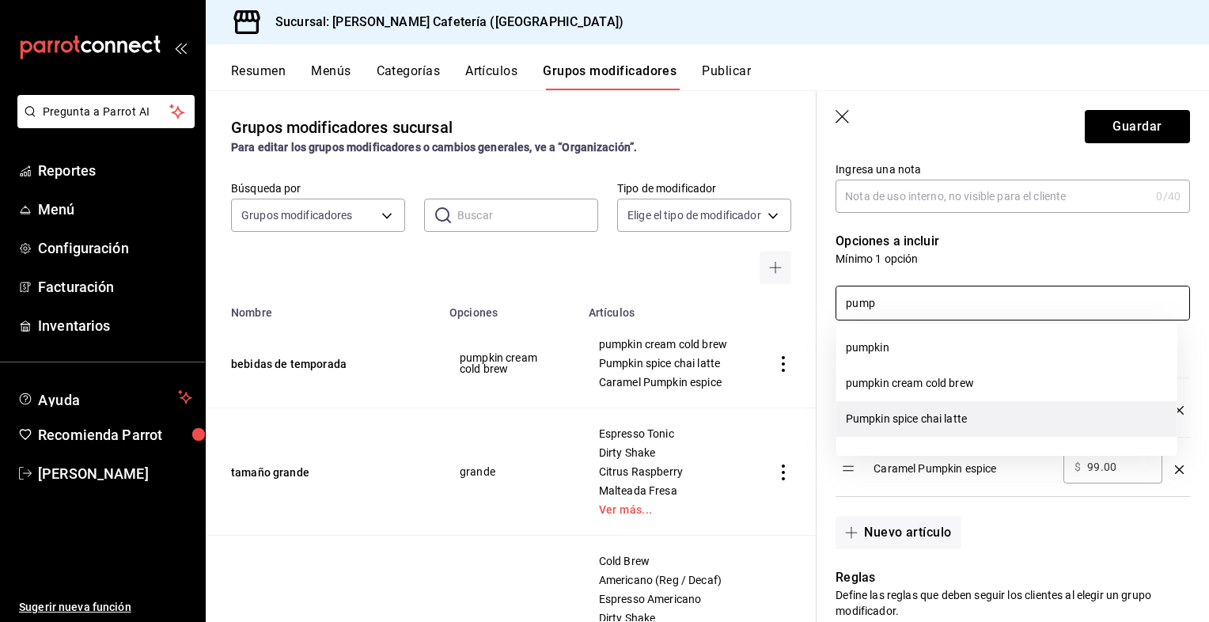
click at [940, 416] on li "Pumpkin spice chai latte" at bounding box center [1007, 419] width 341 height 36
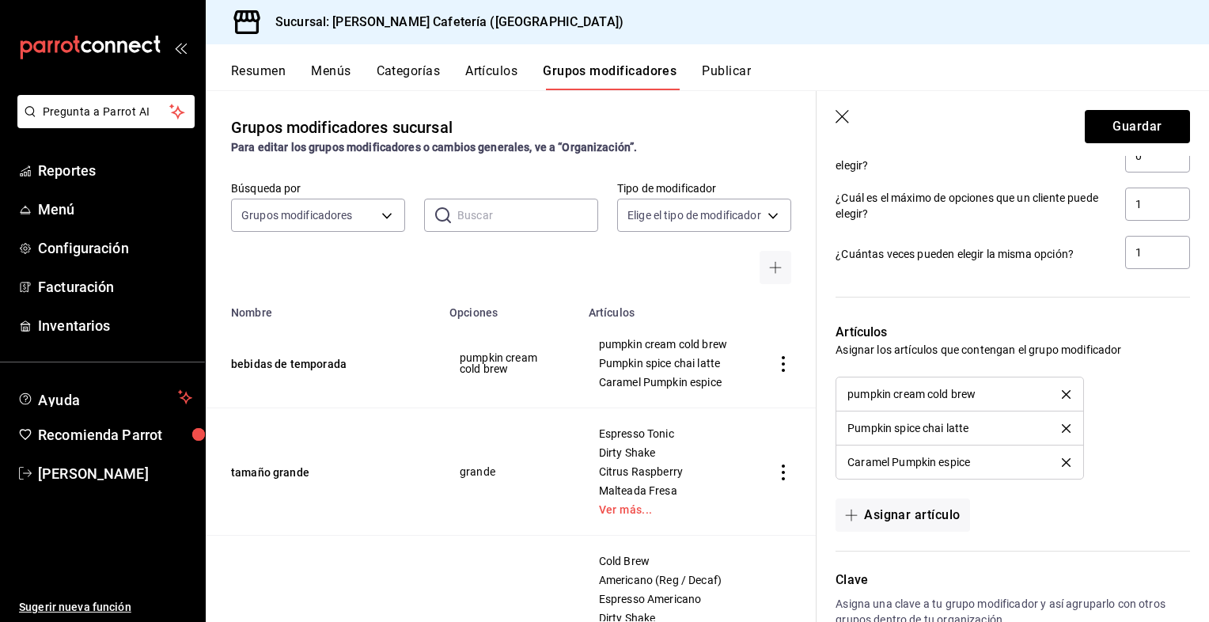
scroll to position [1052, 0]
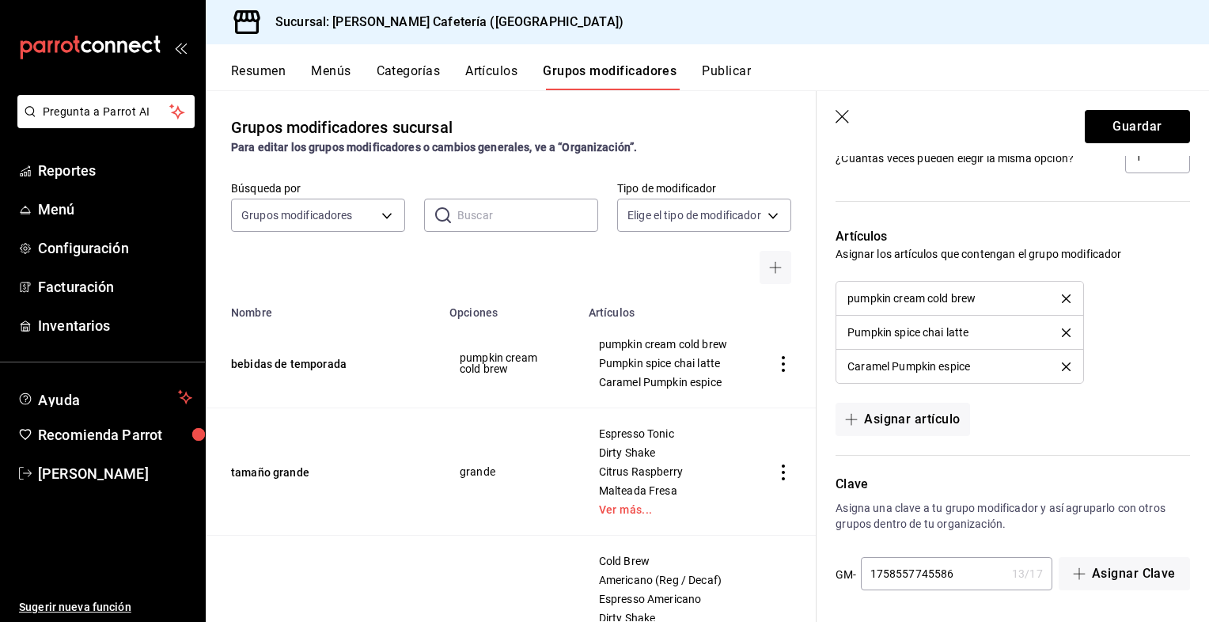
type input "pump"
click at [1062, 298] on icon "delete" at bounding box center [1066, 298] width 9 height 9
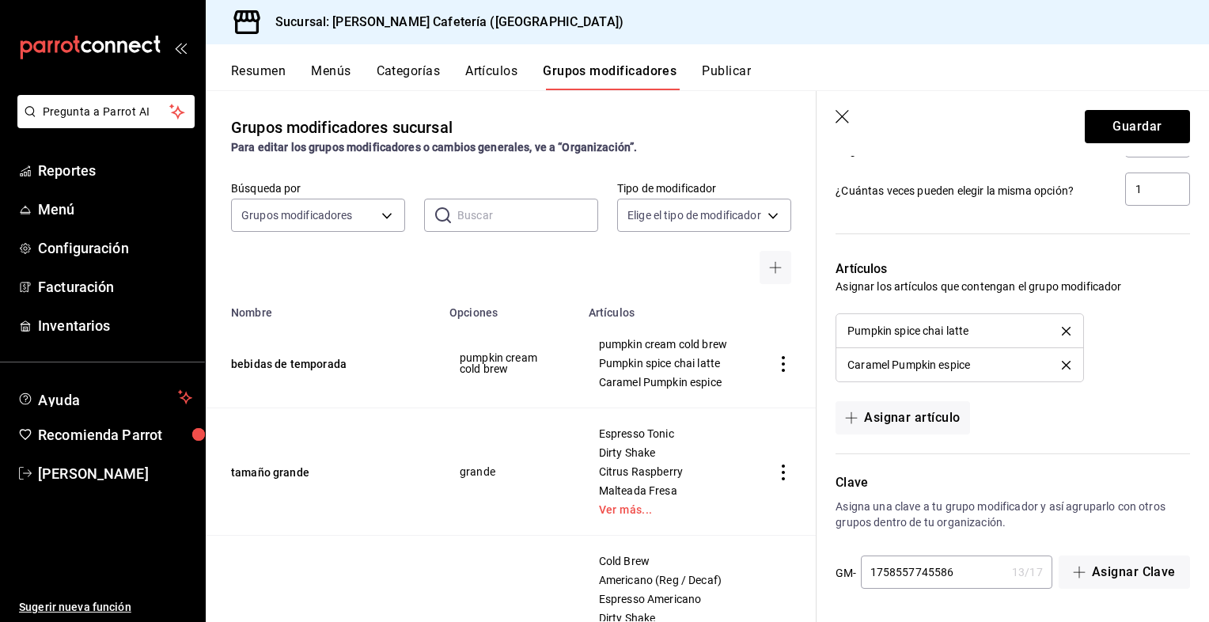
scroll to position [1019, 0]
click at [1056, 298] on div "Artículos Asignar los artículos que contengan el grupo modificador Pumpkin spic…" at bounding box center [1004, 338] width 374 height 194
drag, startPoint x: 1056, startPoint y: 298, endPoint x: 1063, endPoint y: 331, distance: 34.0
click at [1063, 331] on div "Artículos Asignar los artículos que contengan el grupo modificador Pumpkin spic…" at bounding box center [1004, 338] width 374 height 194
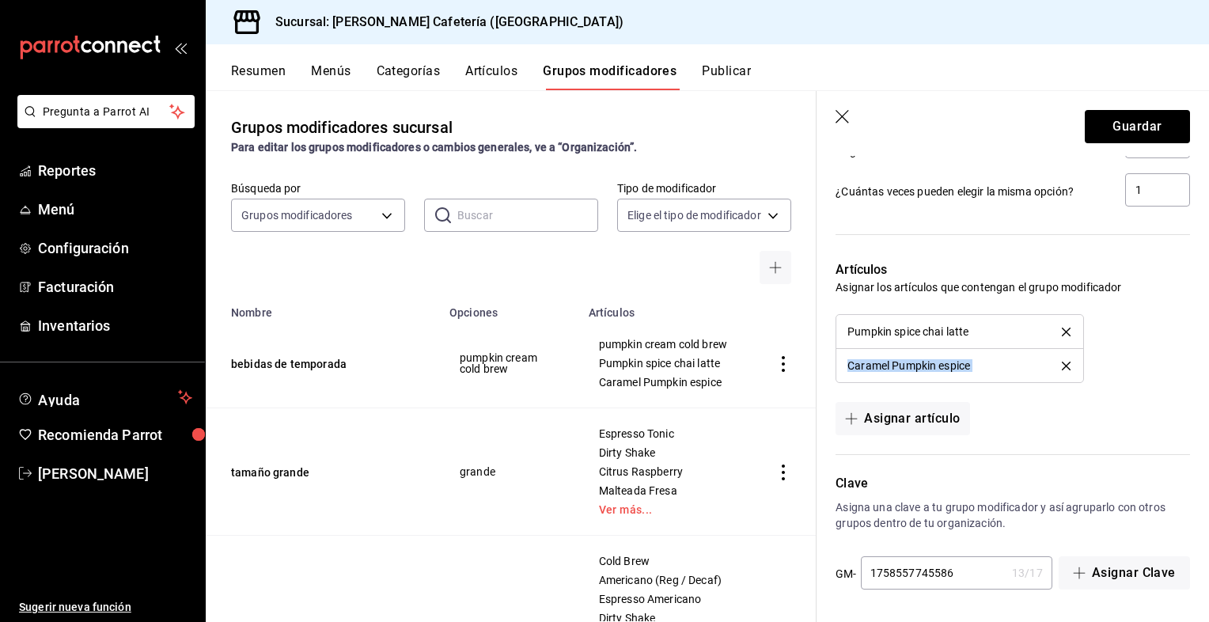
click at [1063, 331] on button "delete" at bounding box center [1066, 332] width 31 height 9
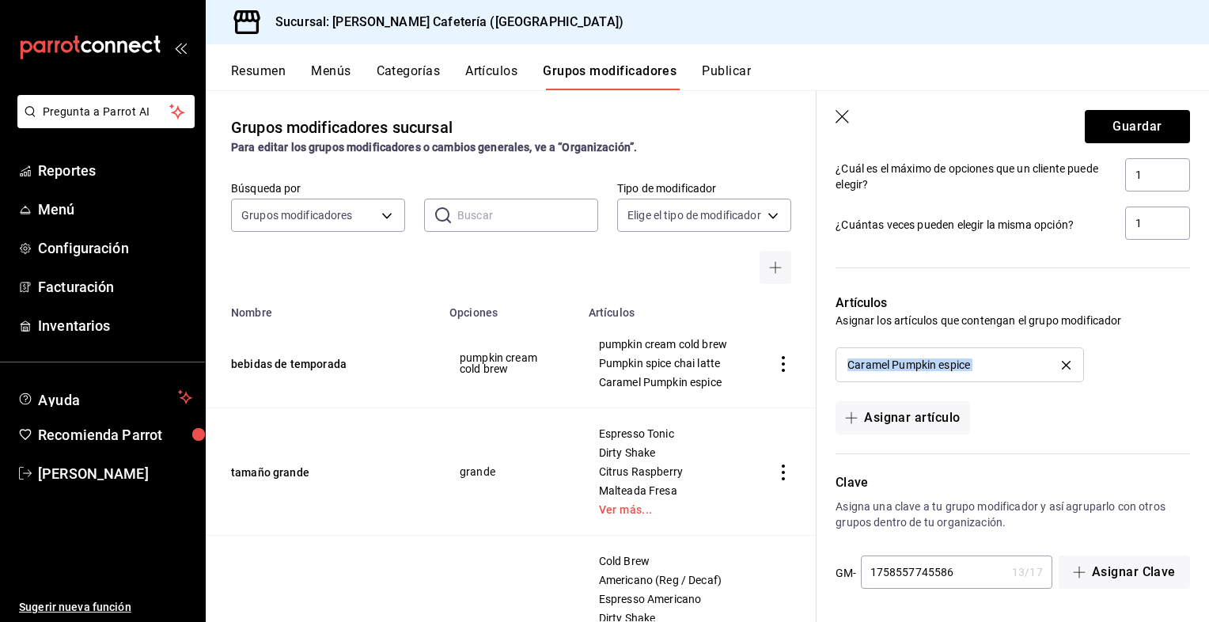
scroll to position [985, 0]
click at [1055, 355] on li "Caramel Pumpkin espice" at bounding box center [960, 365] width 246 height 33
click at [1062, 366] on icon "delete" at bounding box center [1066, 366] width 9 height 9
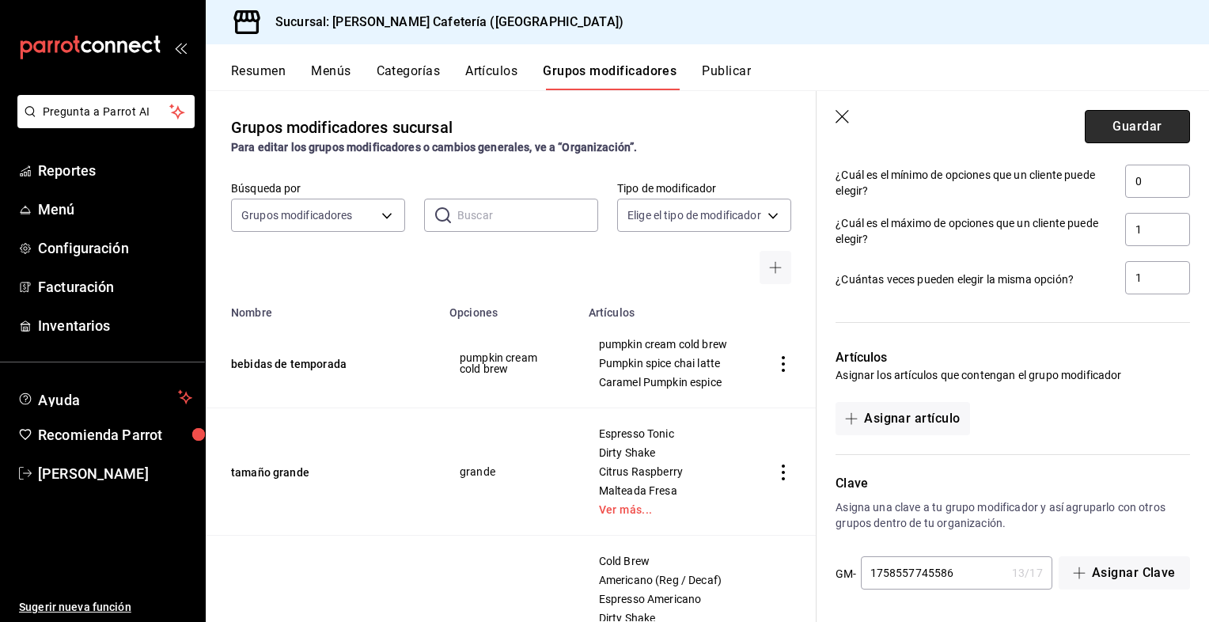
click at [1133, 119] on button "Guardar" at bounding box center [1137, 126] width 105 height 33
